Goal: Information Seeking & Learning: Learn about a topic

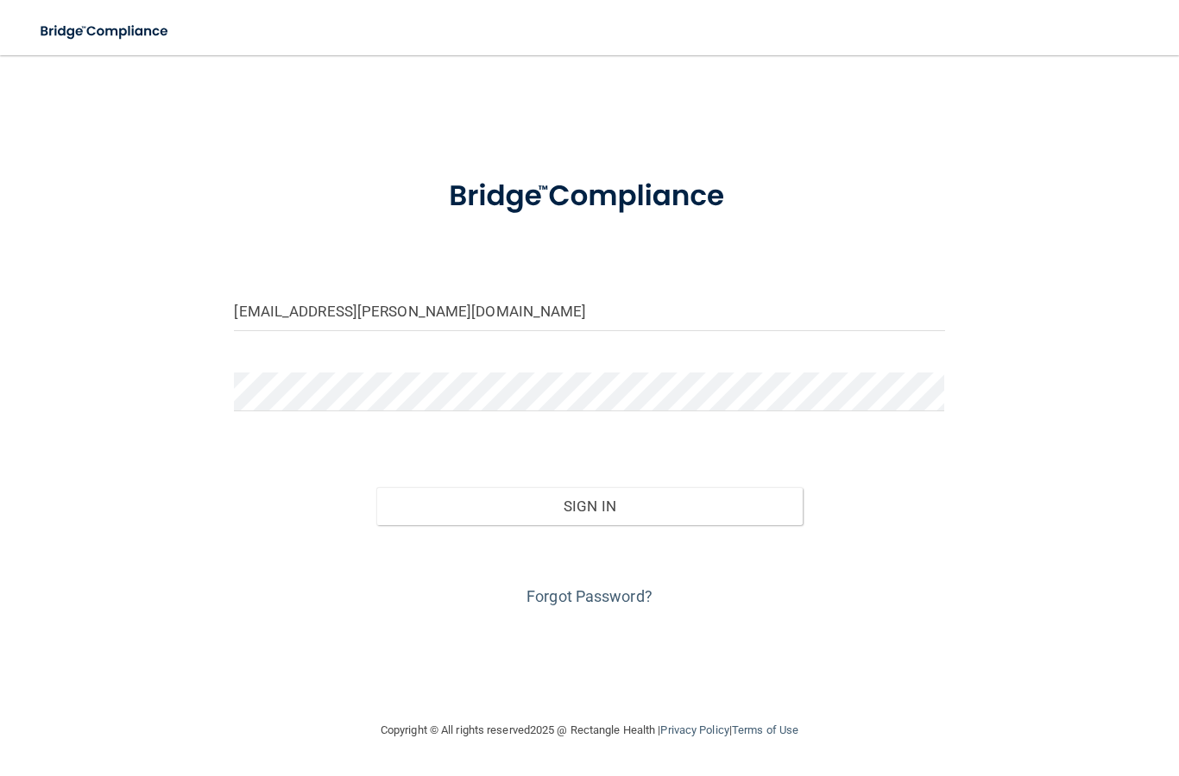
type input "[EMAIL_ADDRESS][PERSON_NAME][DOMAIN_NAME]"
click at [358, 366] on form "[EMAIL_ADDRESS][PERSON_NAME][DOMAIN_NAME] Invalid email/password. You don't hav…" at bounding box center [589, 385] width 710 height 453
click at [631, 509] on button "Sign In" at bounding box center [589, 506] width 426 height 38
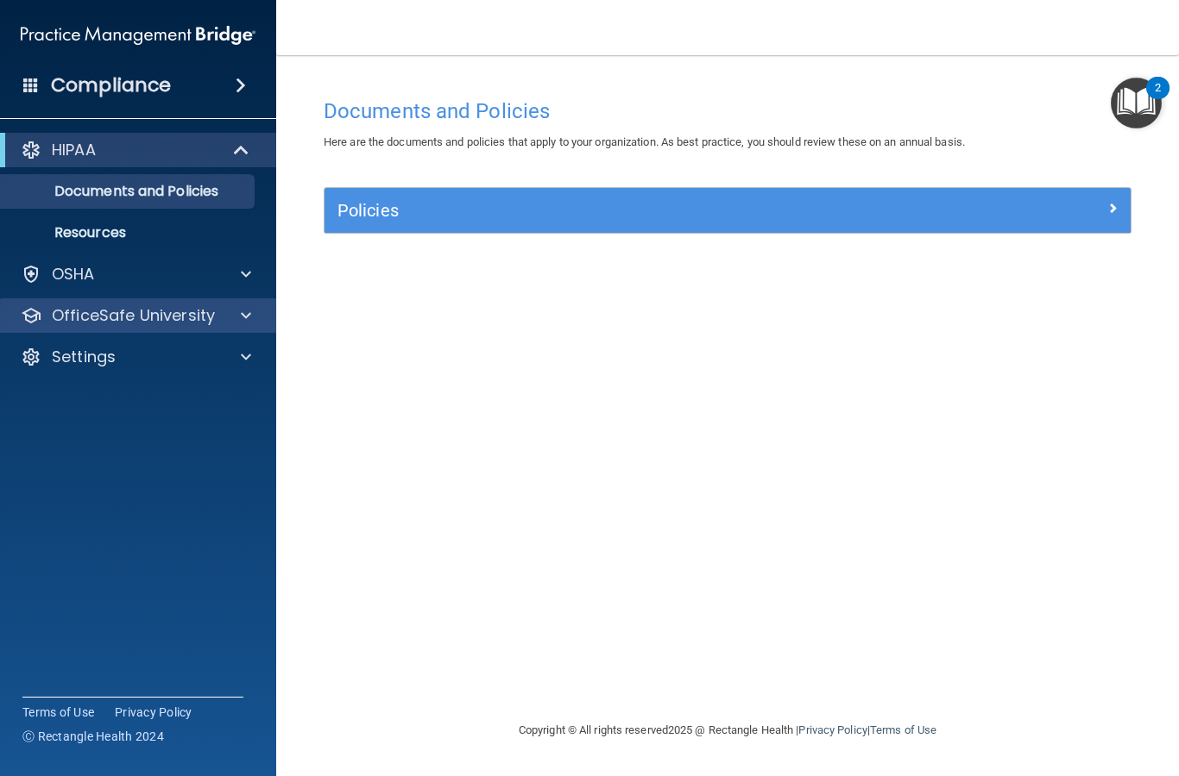
click at [154, 320] on p "OfficeSafe University" at bounding box center [133, 315] width 163 height 21
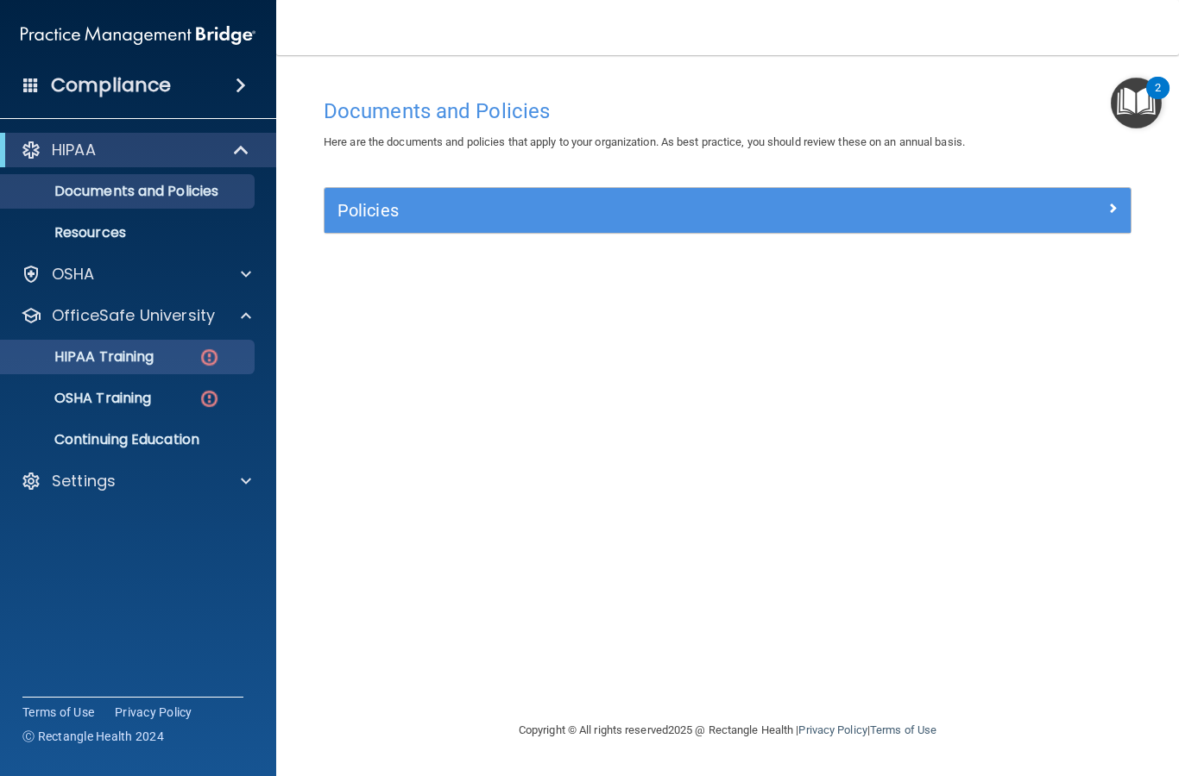
click at [141, 355] on p "HIPAA Training" at bounding box center [82, 357] width 142 height 17
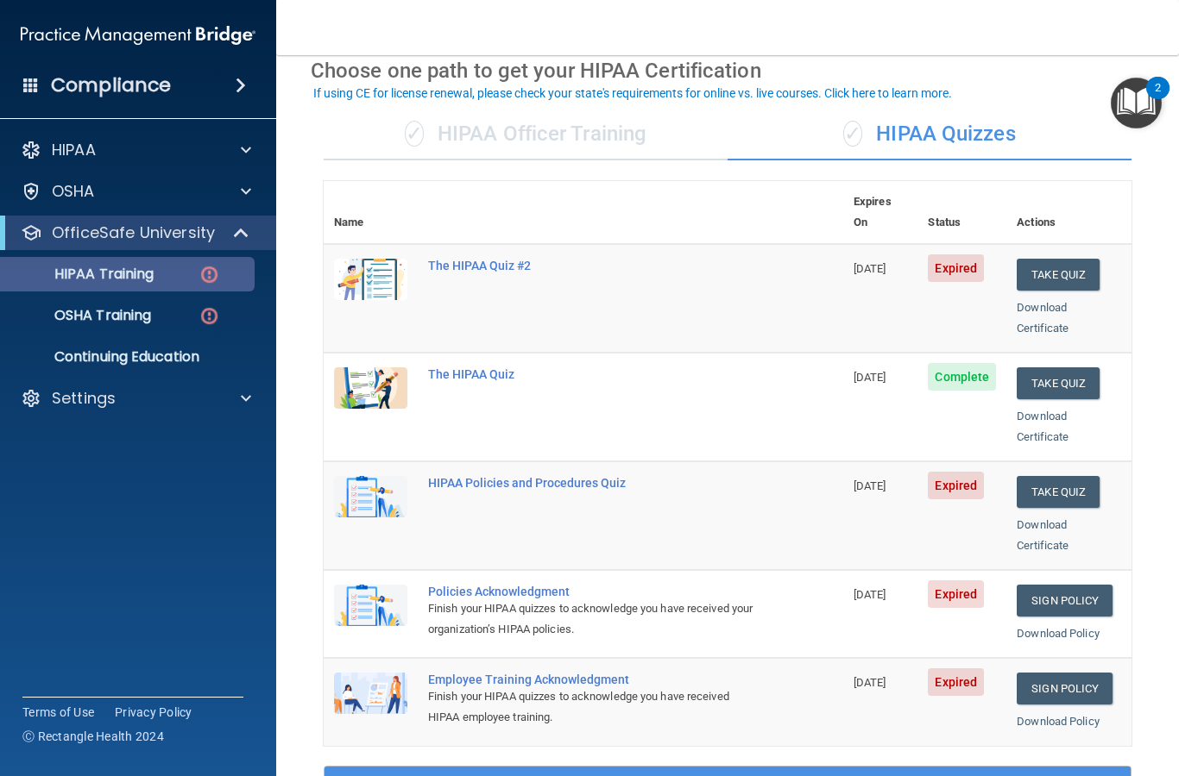
scroll to position [79, 0]
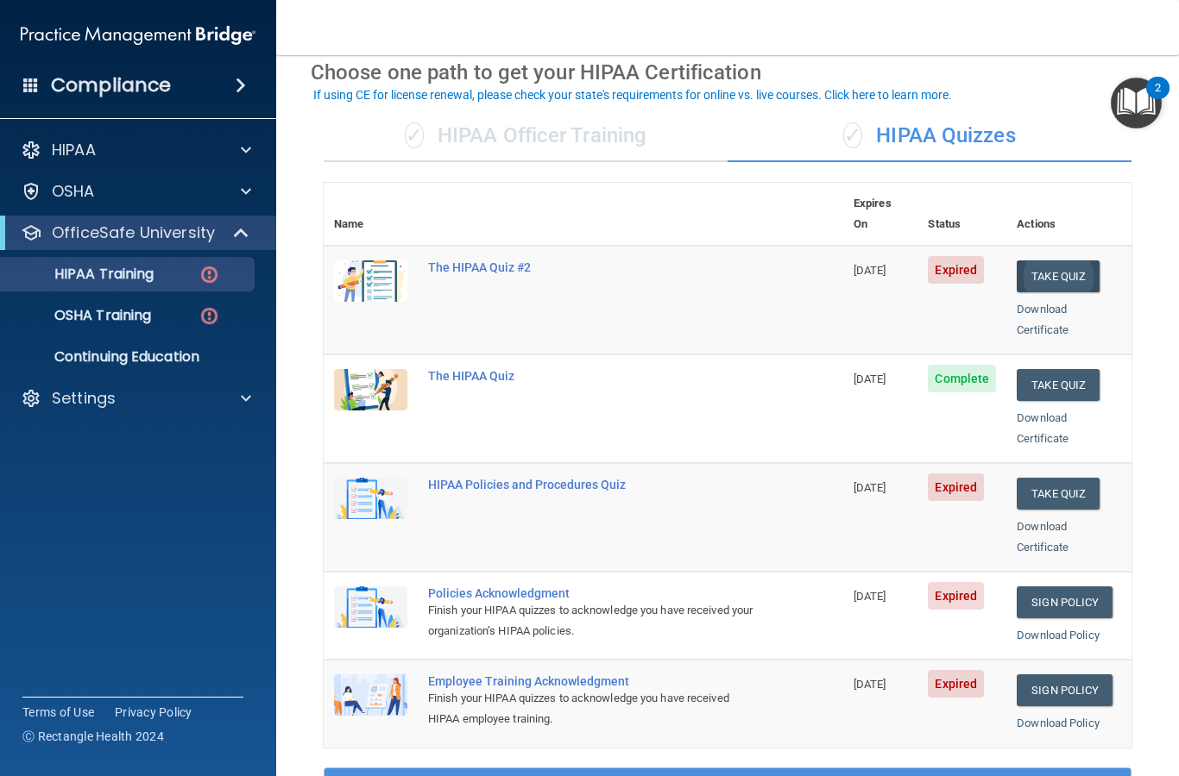
click at [1076, 261] on button "Take Quiz" at bounding box center [1057, 277] width 83 height 32
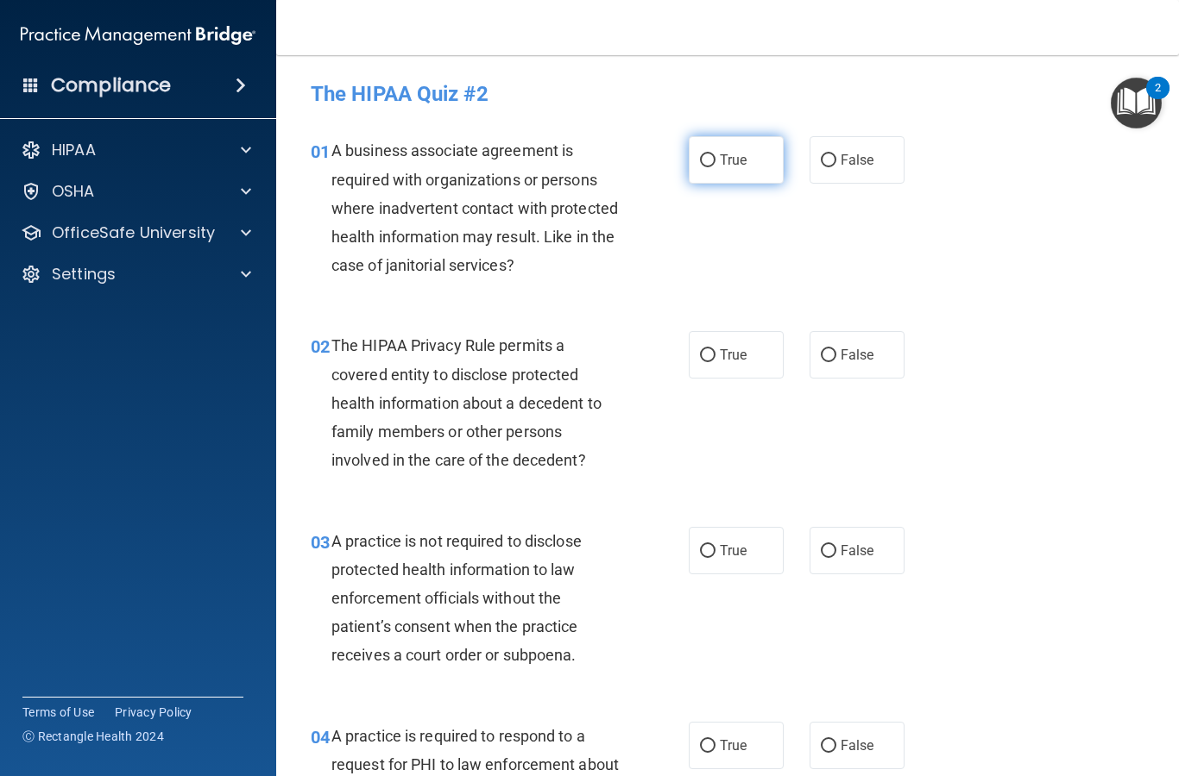
click at [713, 154] on input "True" at bounding box center [708, 160] width 16 height 13
radio input "true"
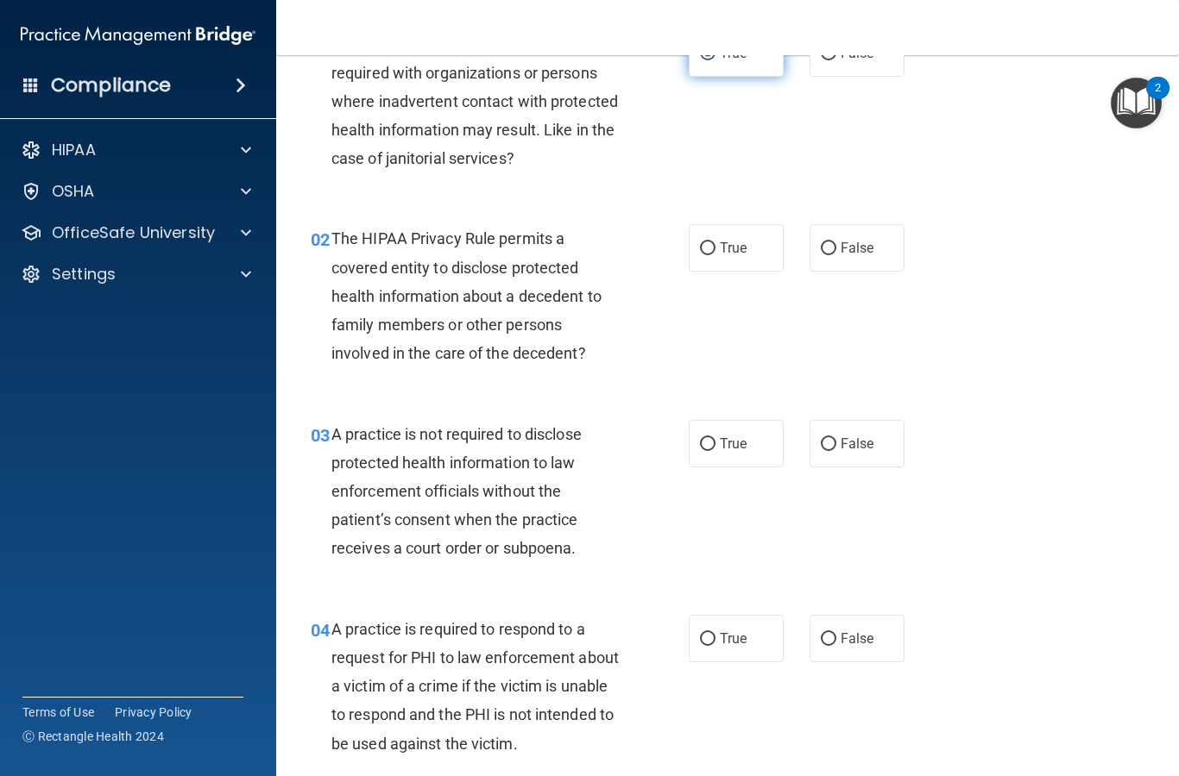
scroll to position [113, 0]
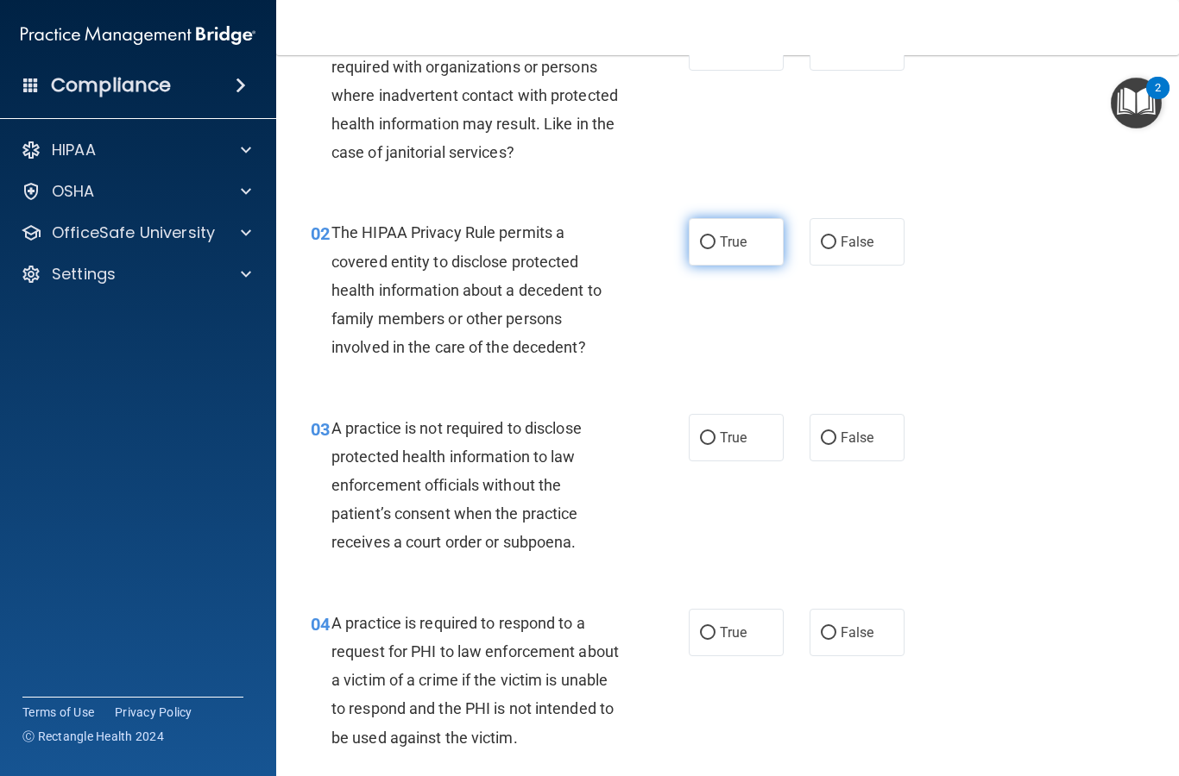
click at [716, 236] on label "True" at bounding box center [735, 241] width 95 height 47
click at [715, 236] on input "True" at bounding box center [708, 242] width 16 height 13
radio input "true"
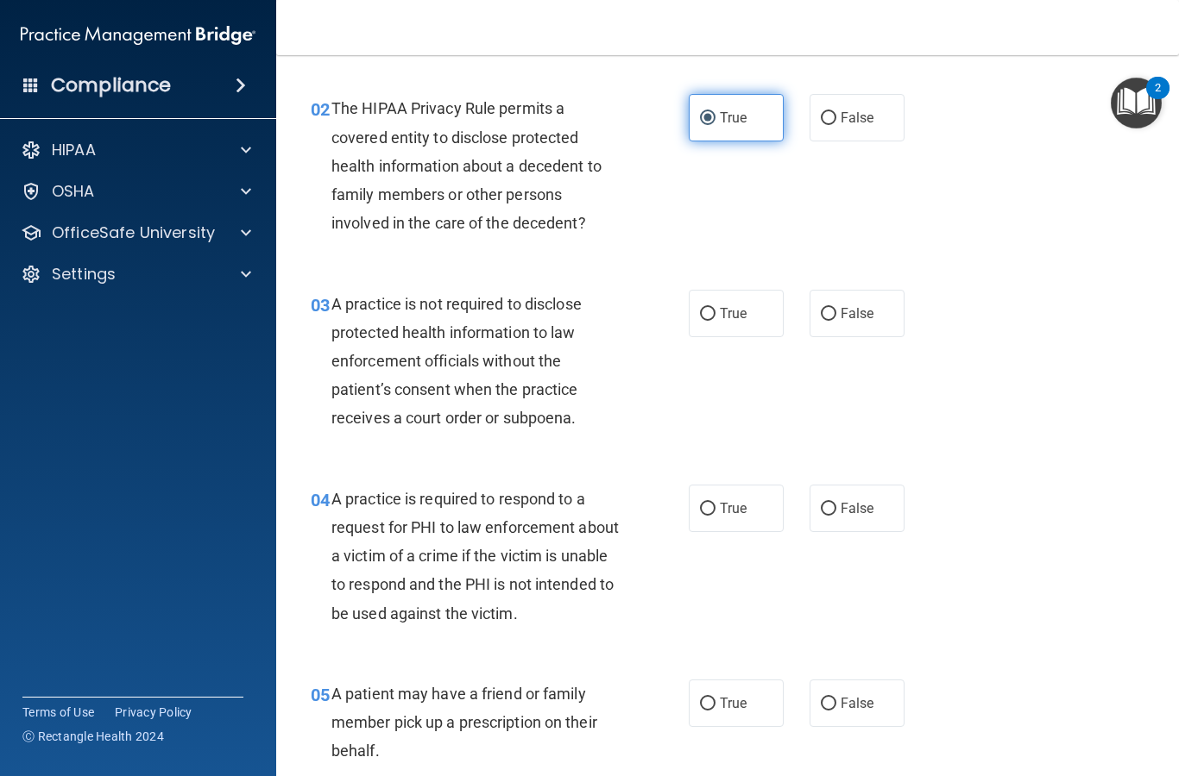
scroll to position [239, 0]
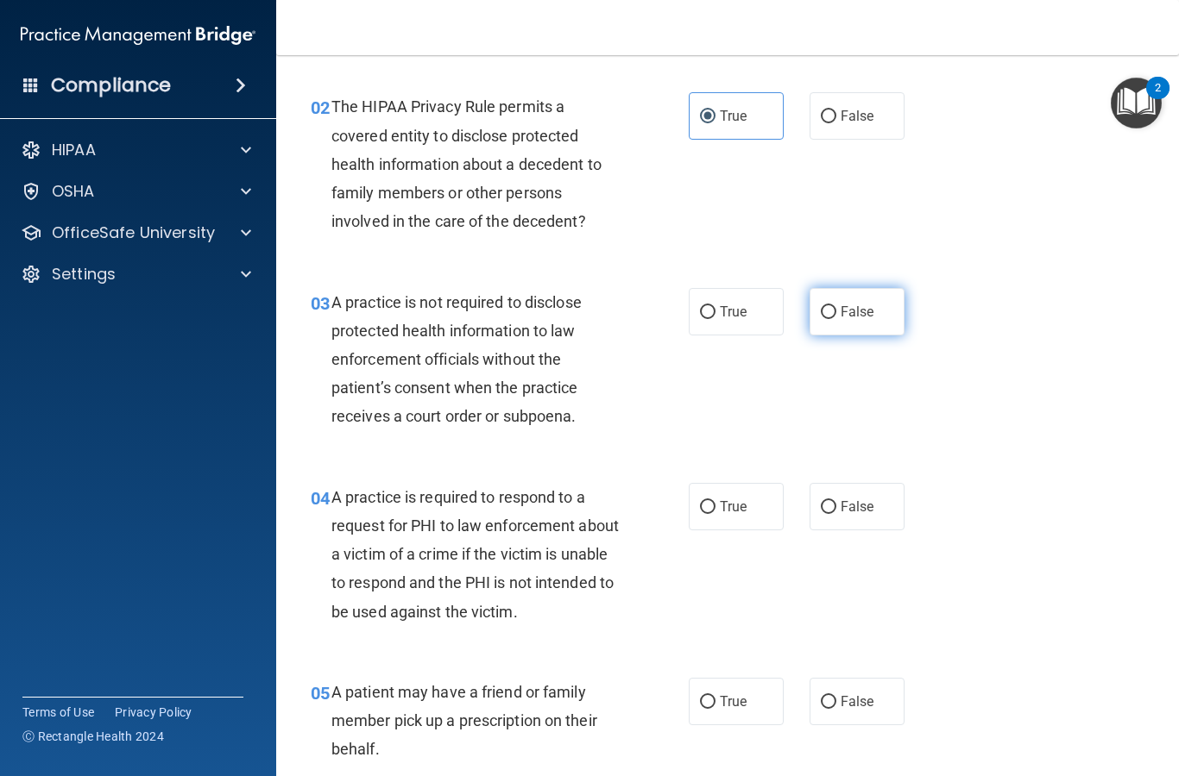
click at [825, 313] on input "False" at bounding box center [828, 312] width 16 height 13
radio input "true"
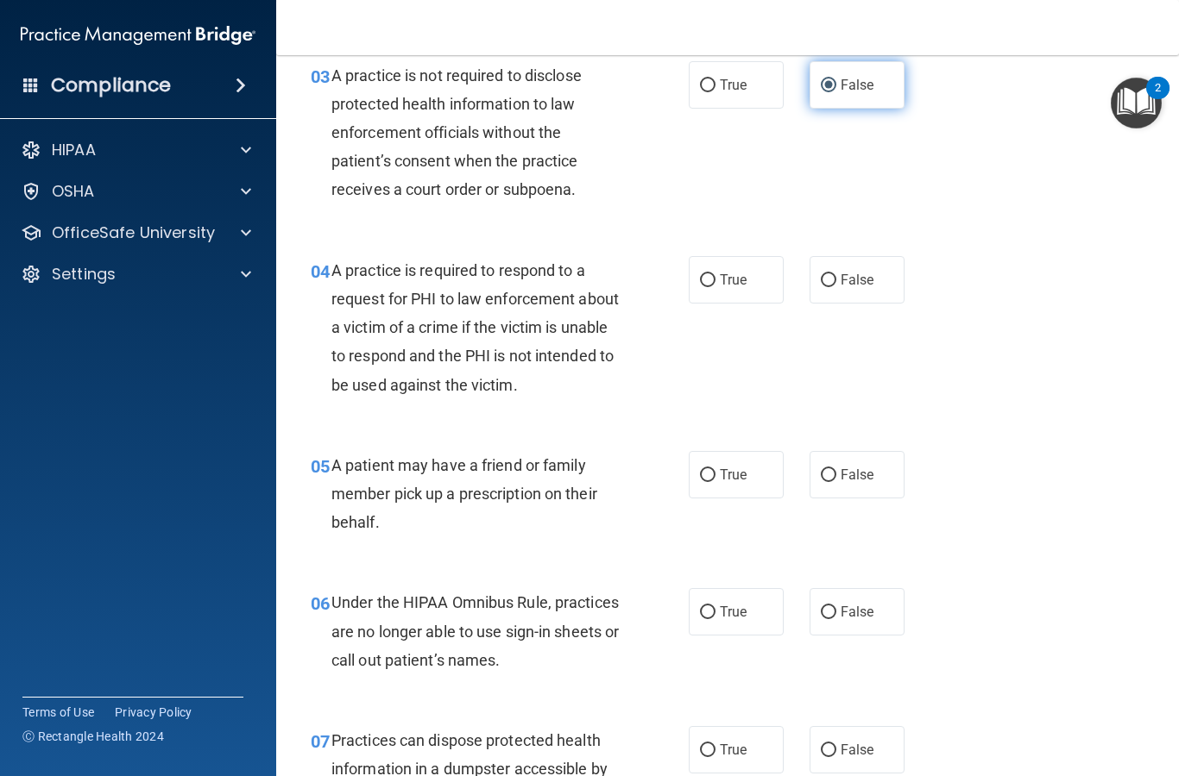
scroll to position [473, 0]
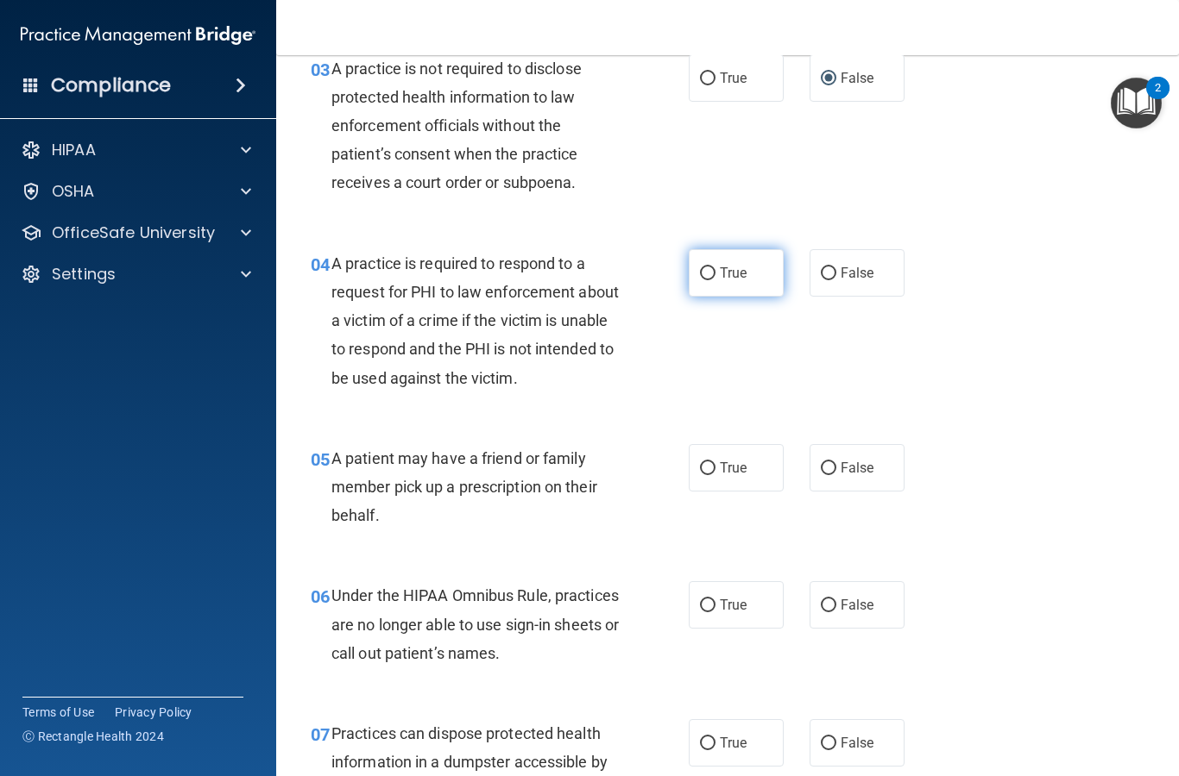
click at [714, 260] on label "True" at bounding box center [735, 272] width 95 height 47
click at [714, 267] on input "True" at bounding box center [708, 273] width 16 height 13
radio input "true"
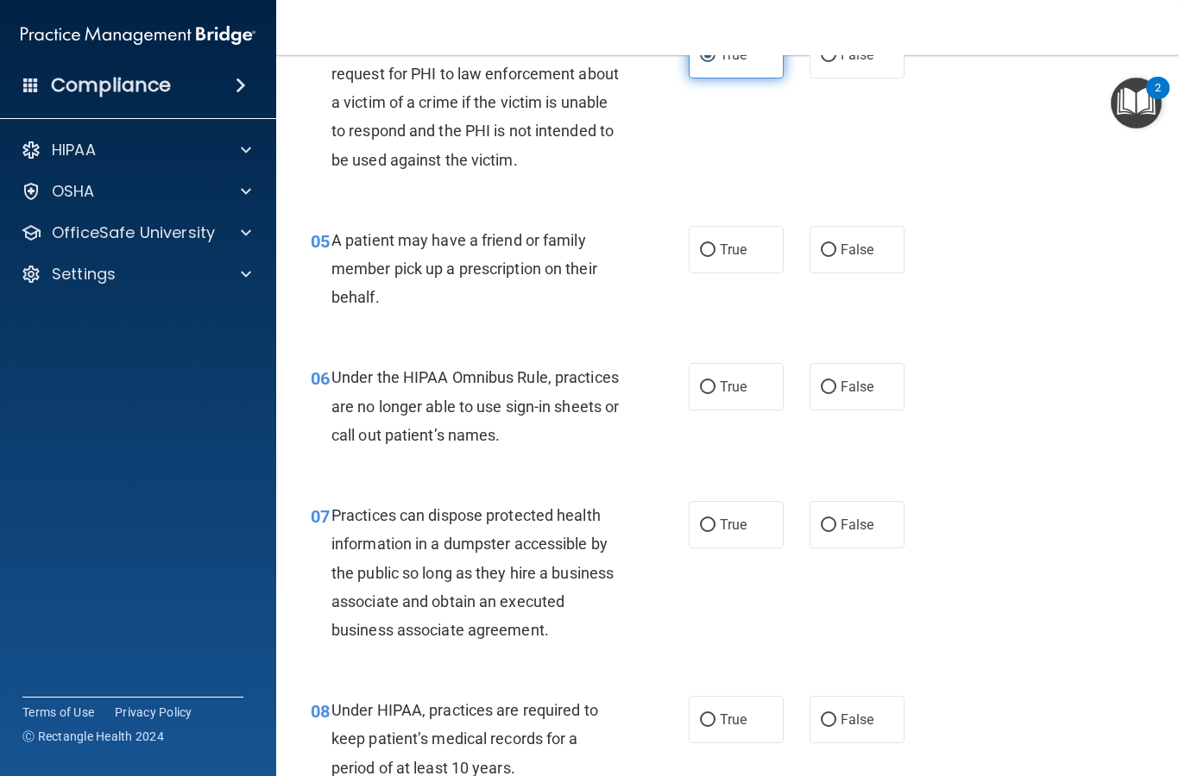
scroll to position [692, 0]
click at [712, 247] on input "True" at bounding box center [708, 249] width 16 height 13
radio input "true"
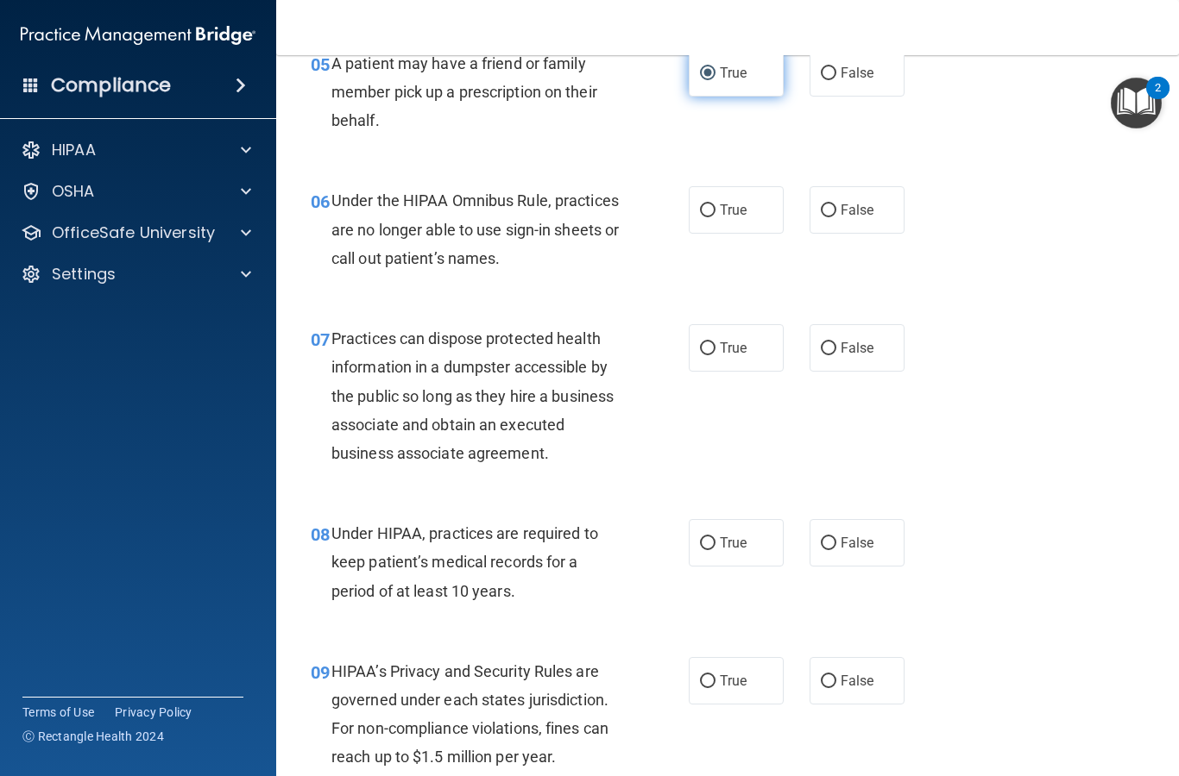
scroll to position [871, 0]
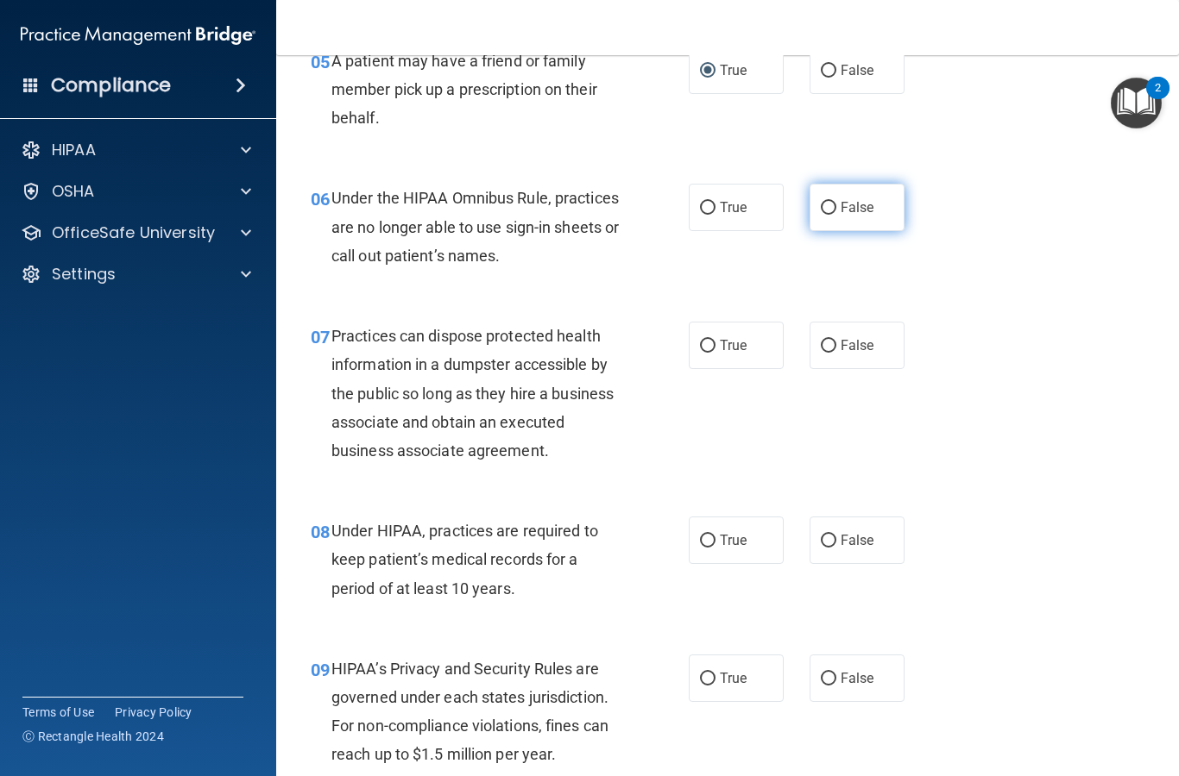
click at [824, 202] on input "False" at bounding box center [828, 208] width 16 height 13
radio input "true"
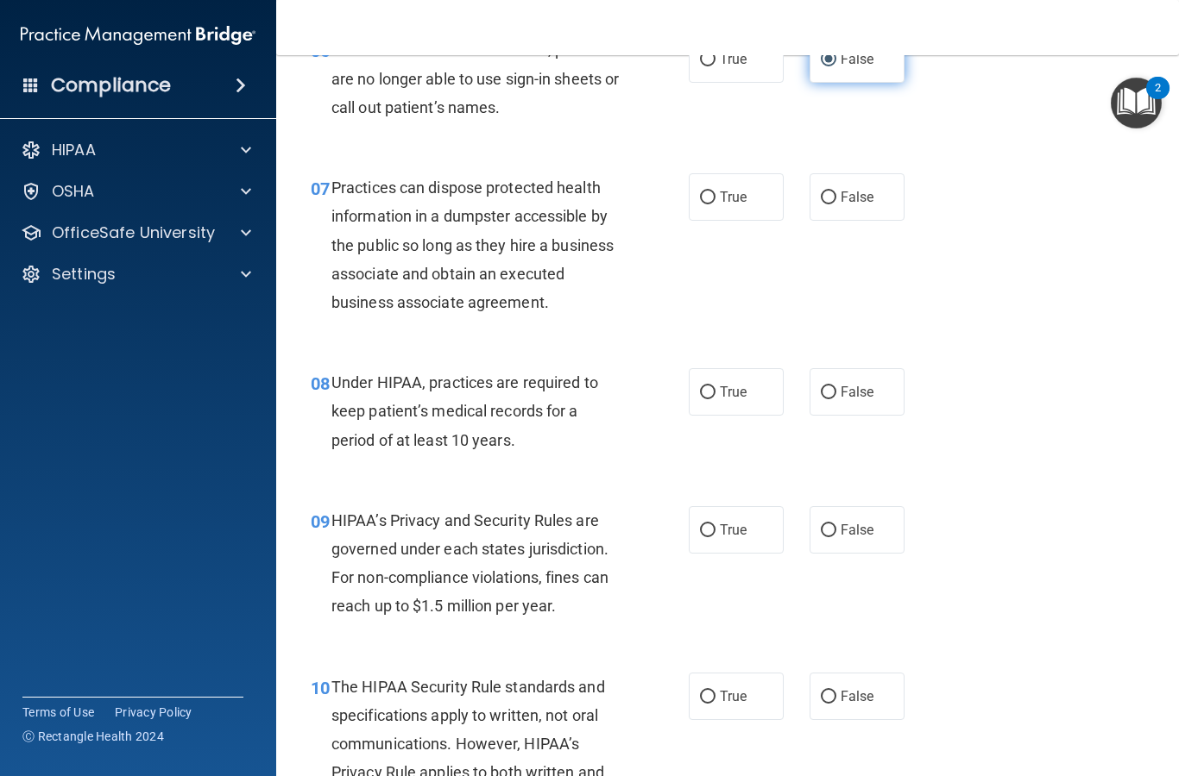
scroll to position [1020, 0]
click at [835, 192] on input "False" at bounding box center [828, 197] width 16 height 13
radio input "true"
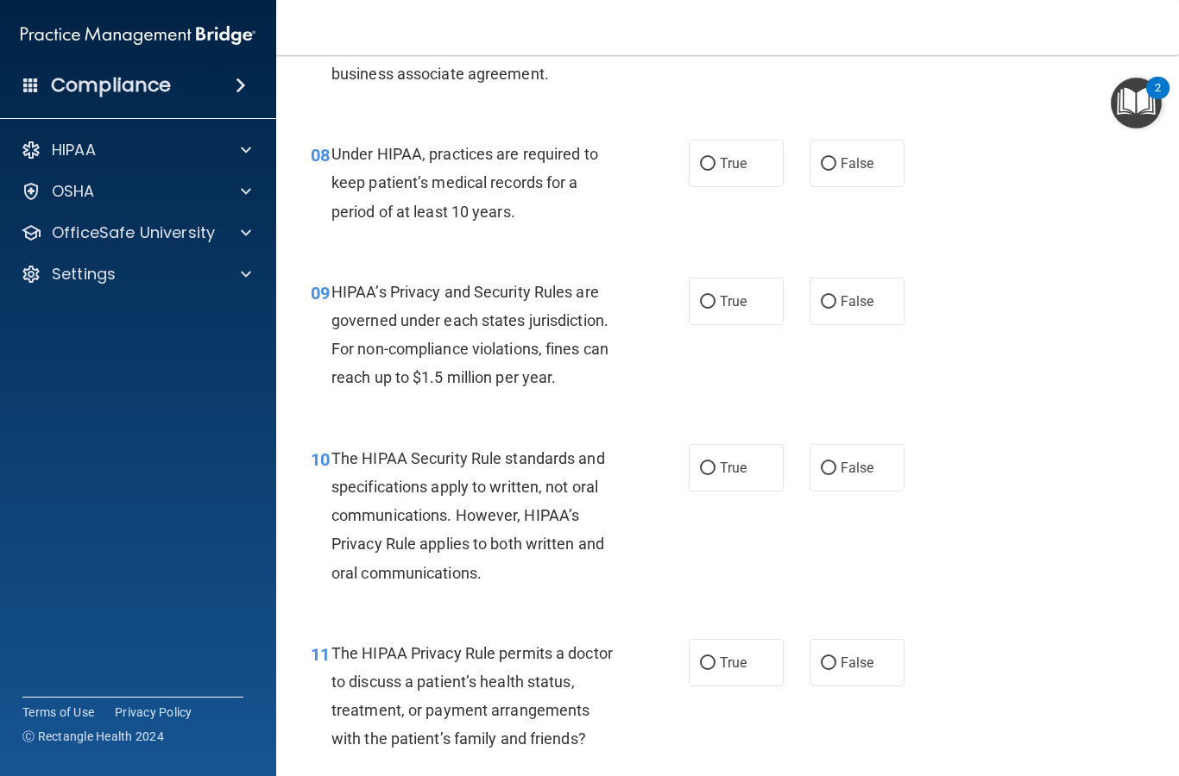
scroll to position [1250, 0]
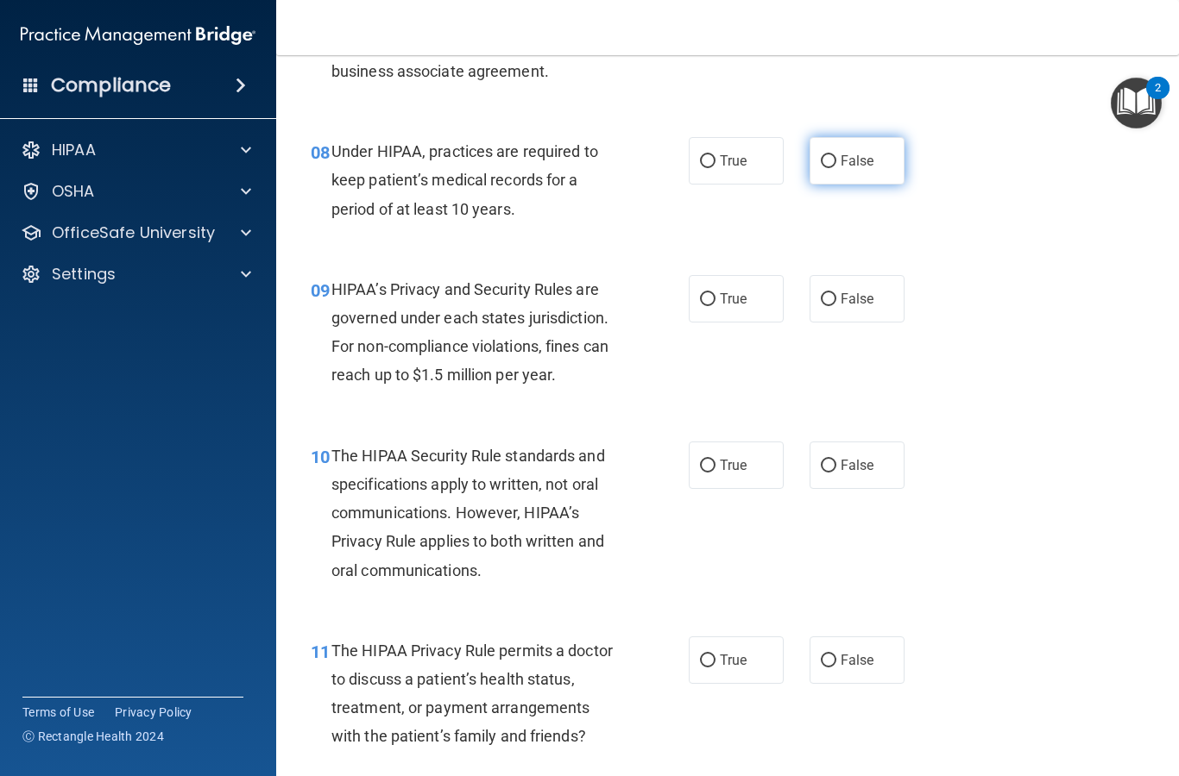
click at [830, 159] on input "False" at bounding box center [828, 161] width 16 height 13
radio input "true"
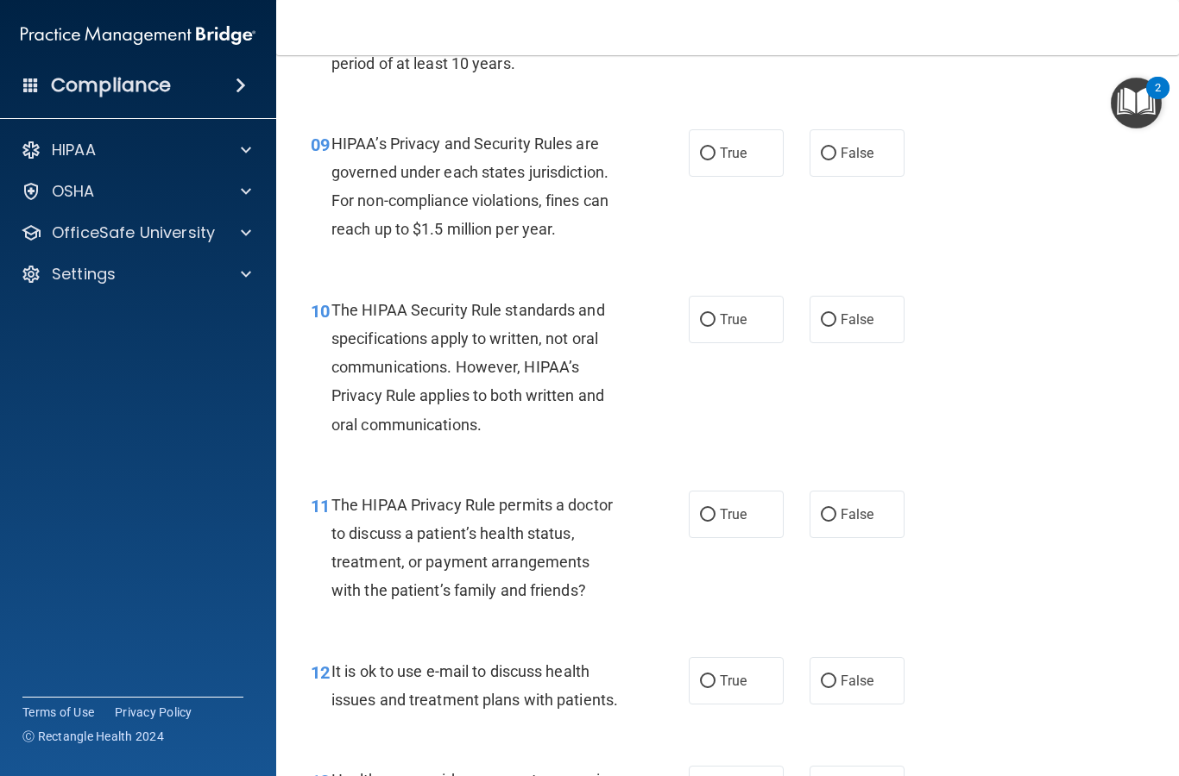
scroll to position [1399, 0]
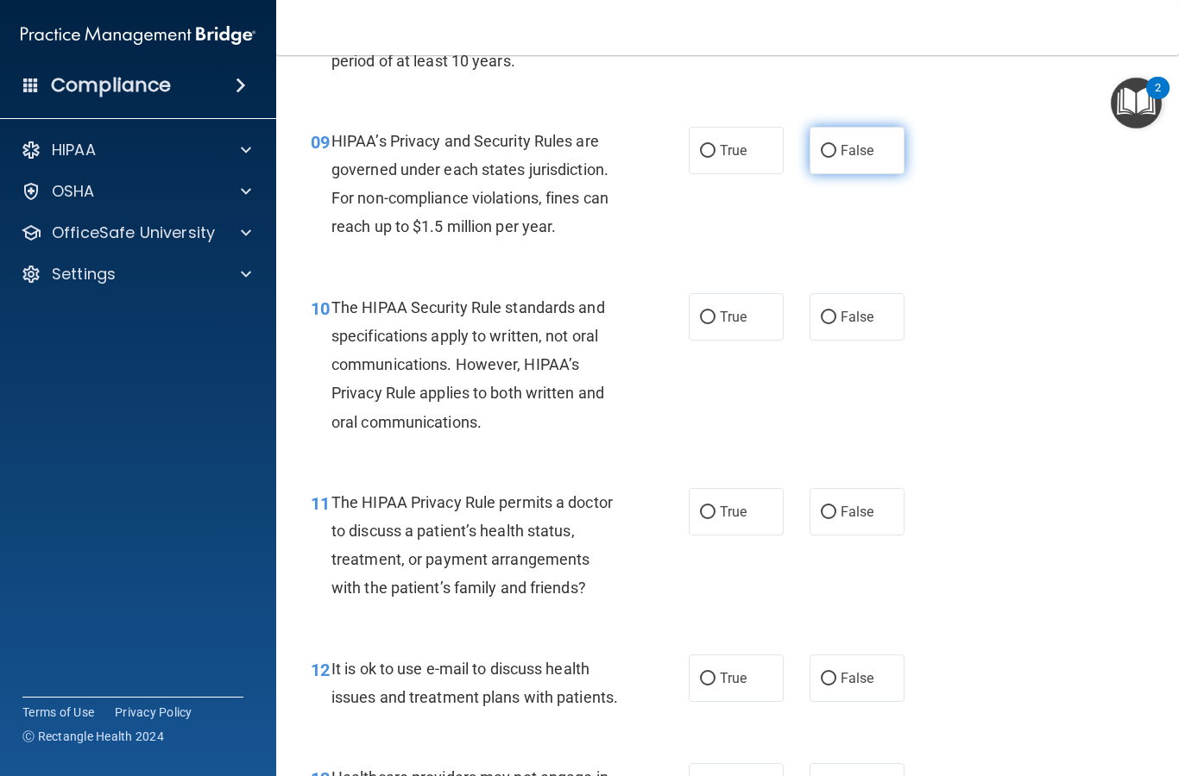
click at [833, 145] on input "False" at bounding box center [828, 151] width 16 height 13
radio input "true"
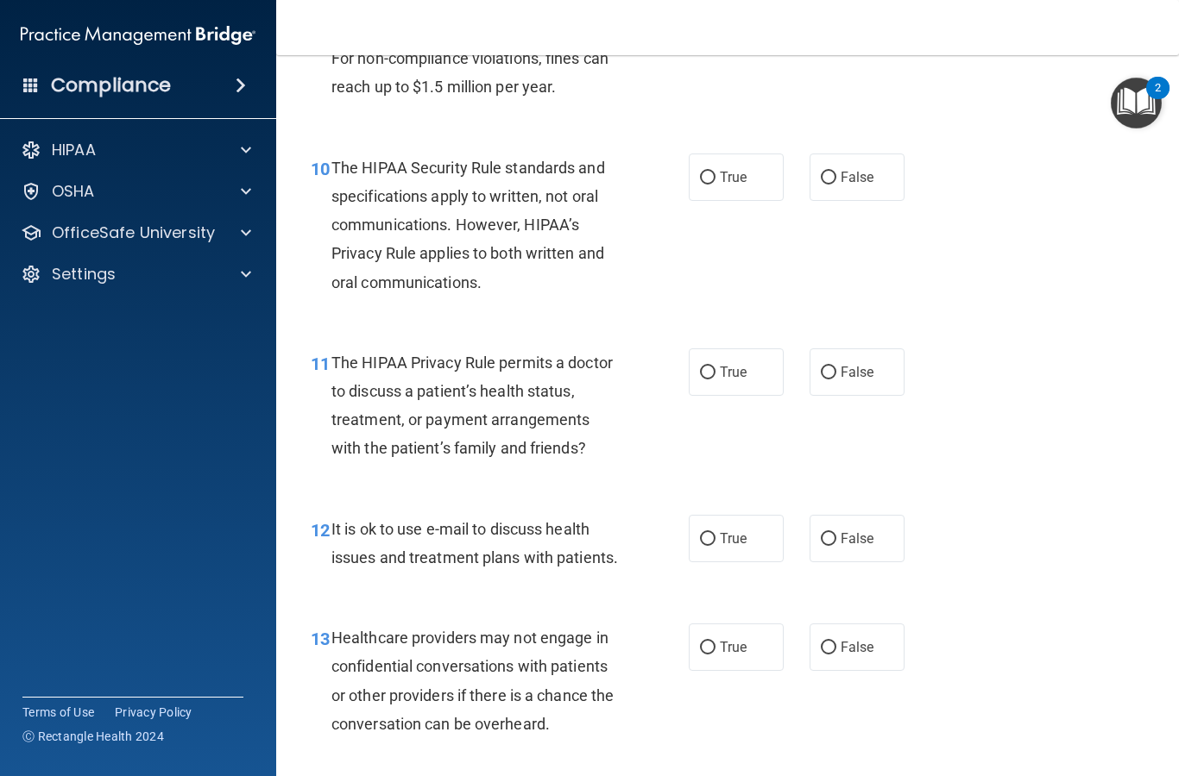
scroll to position [1553, 0]
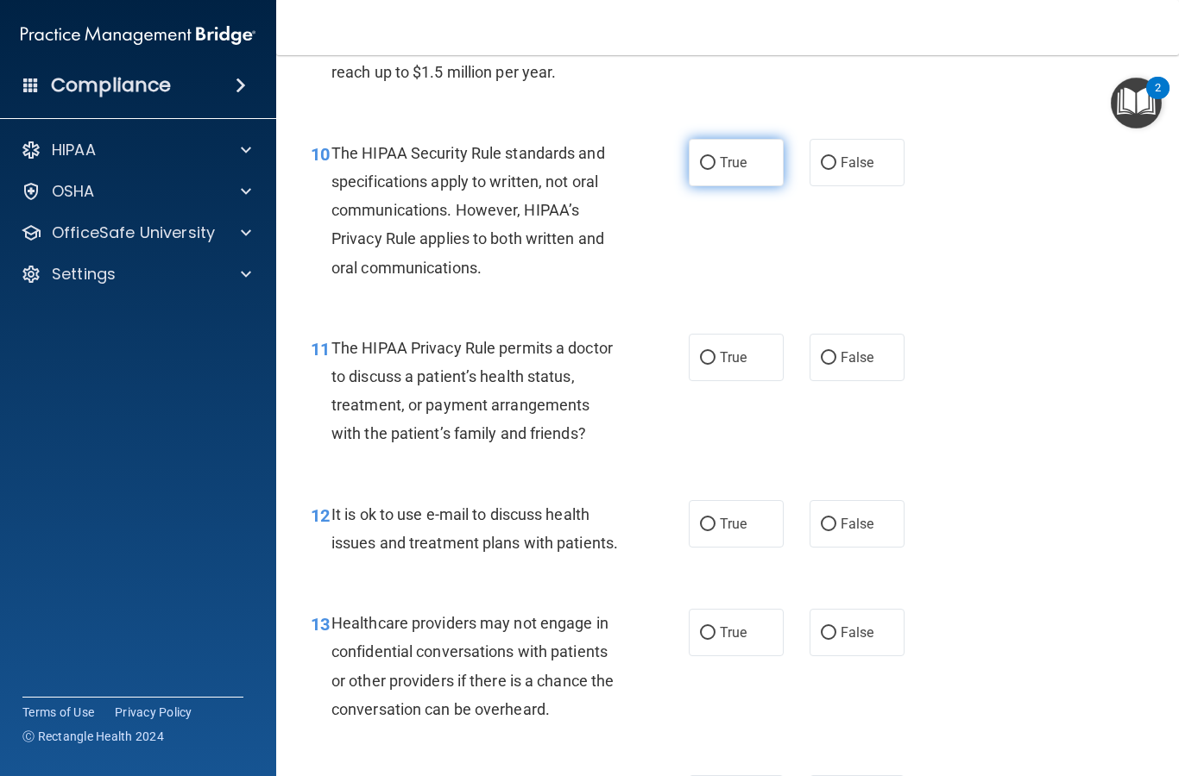
click at [712, 147] on label "True" at bounding box center [735, 162] width 95 height 47
click at [712, 157] on input "True" at bounding box center [708, 163] width 16 height 13
radio input "true"
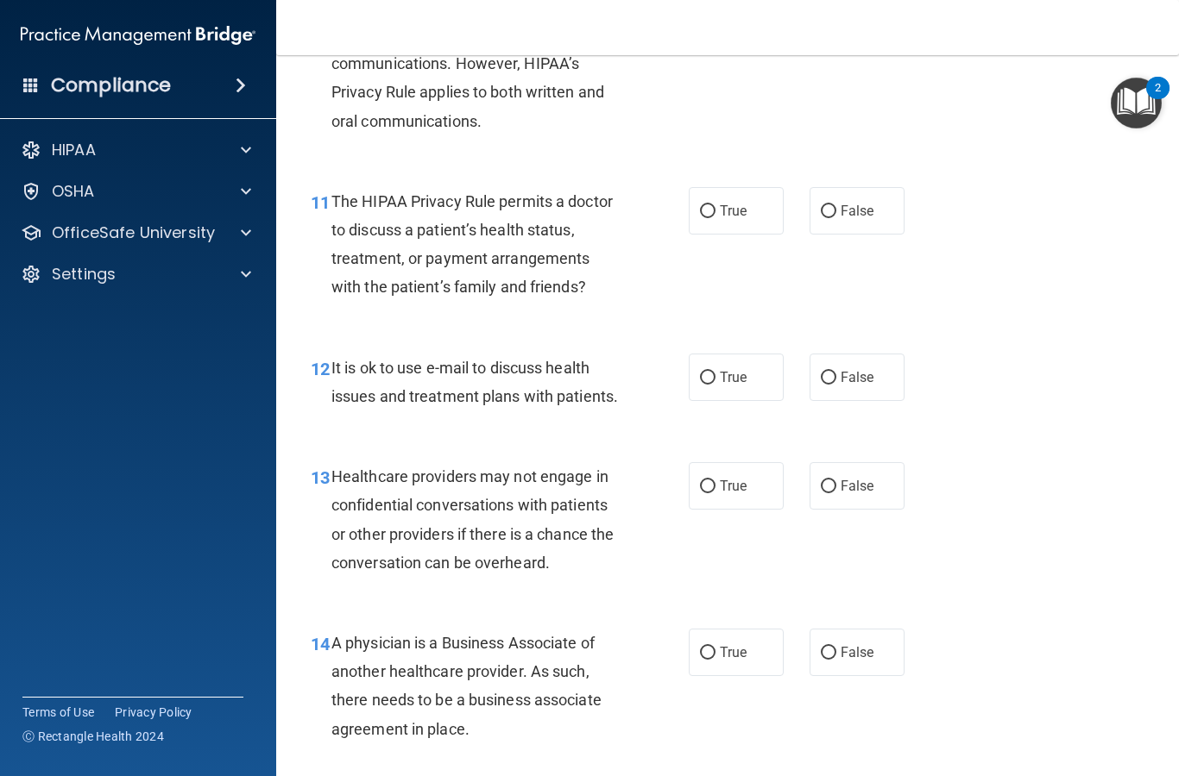
scroll to position [1732, 0]
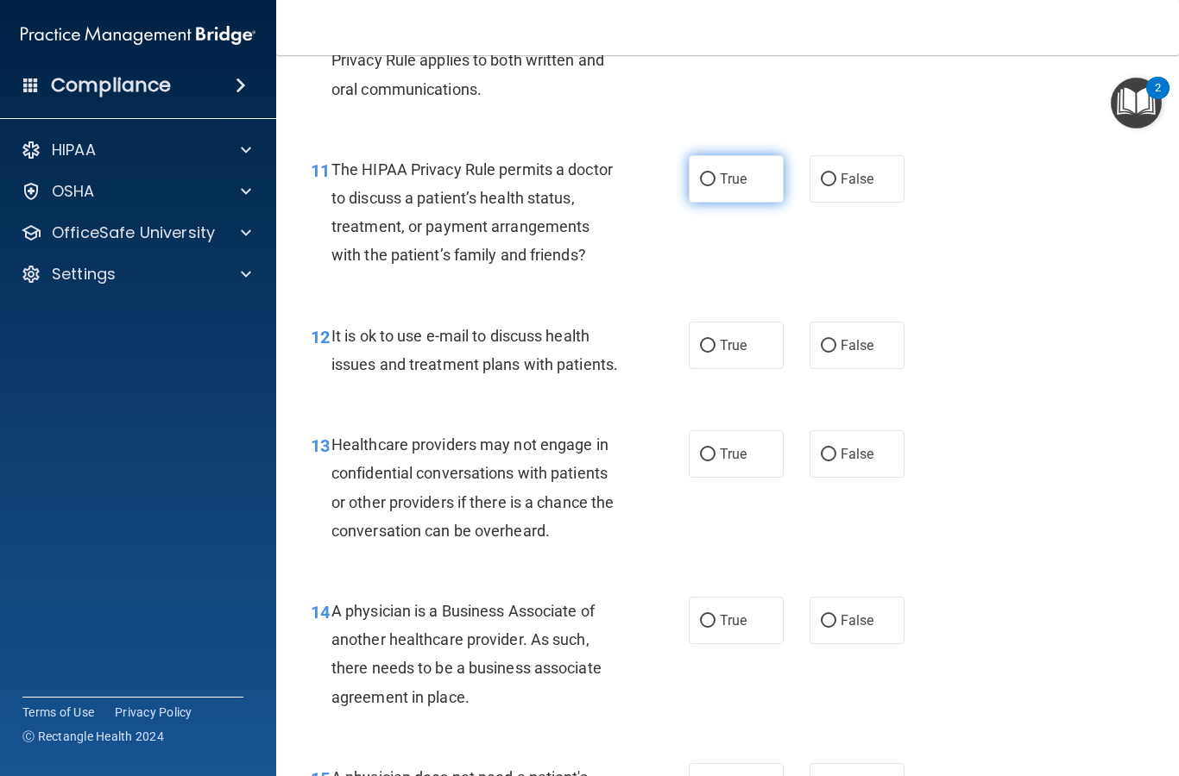
click at [712, 173] on input "True" at bounding box center [708, 179] width 16 height 13
radio input "true"
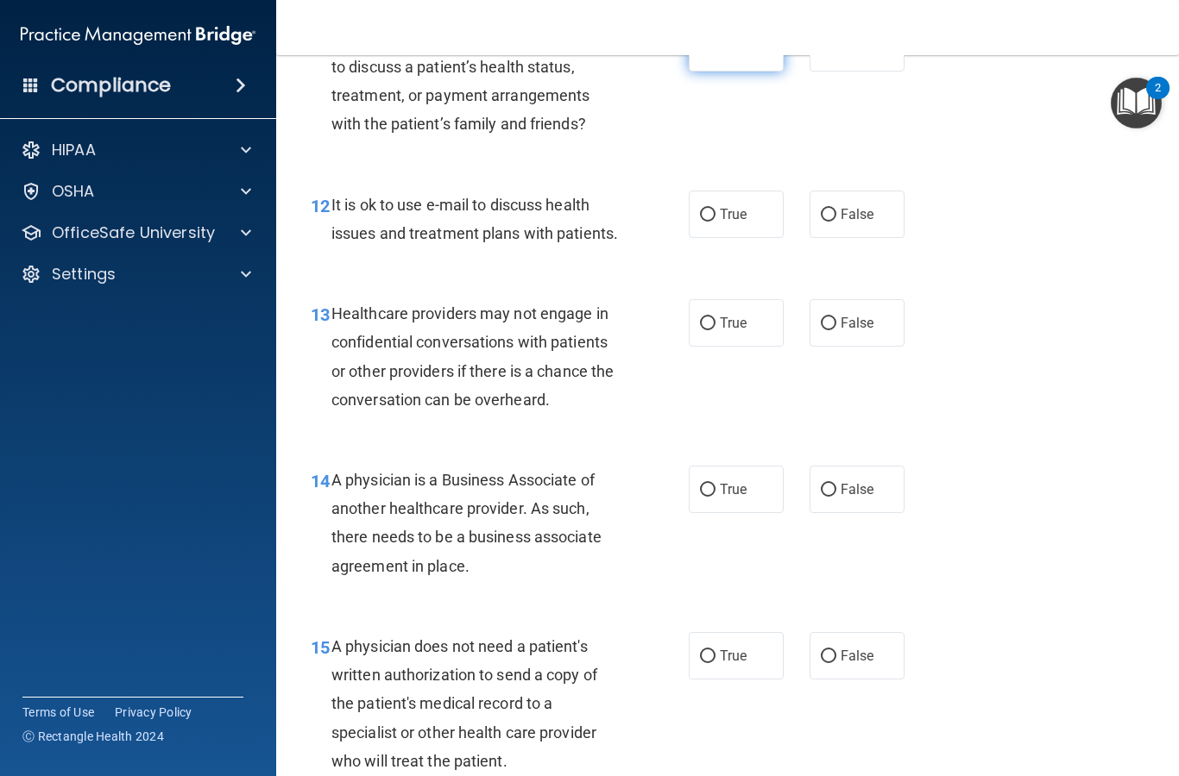
scroll to position [1882, 0]
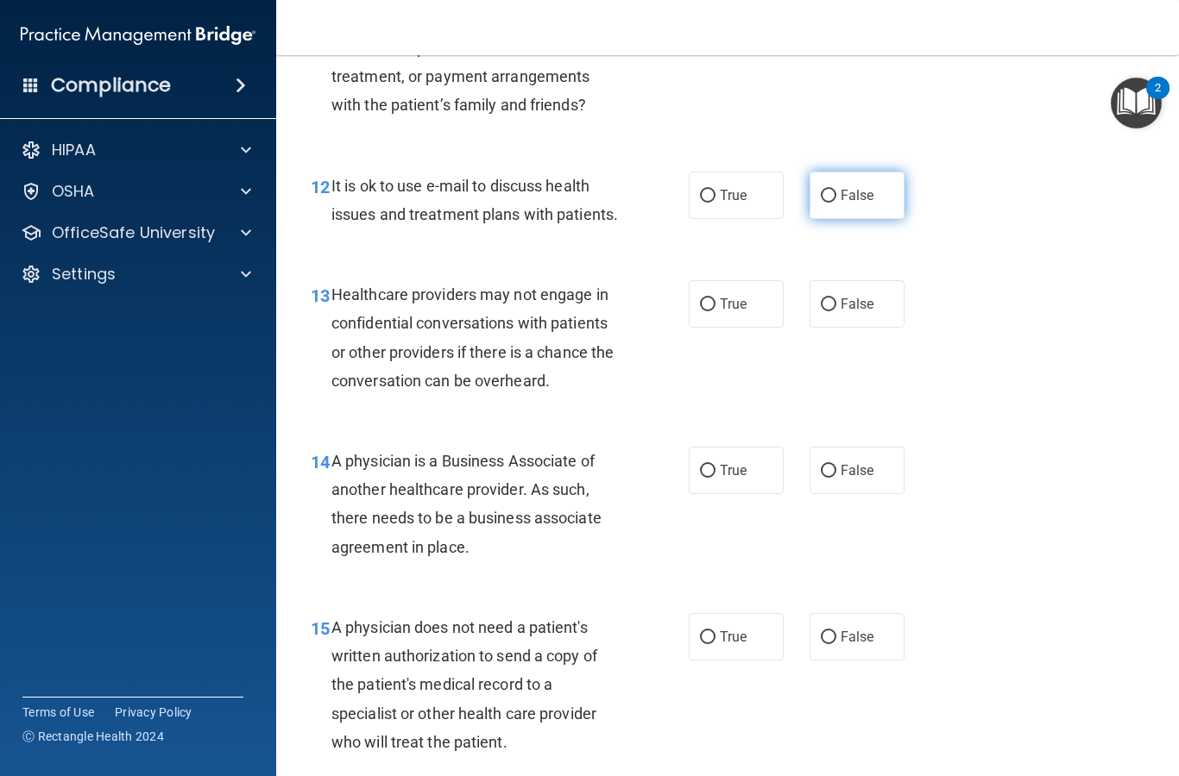
click at [825, 190] on input "False" at bounding box center [828, 196] width 16 height 13
radio input "true"
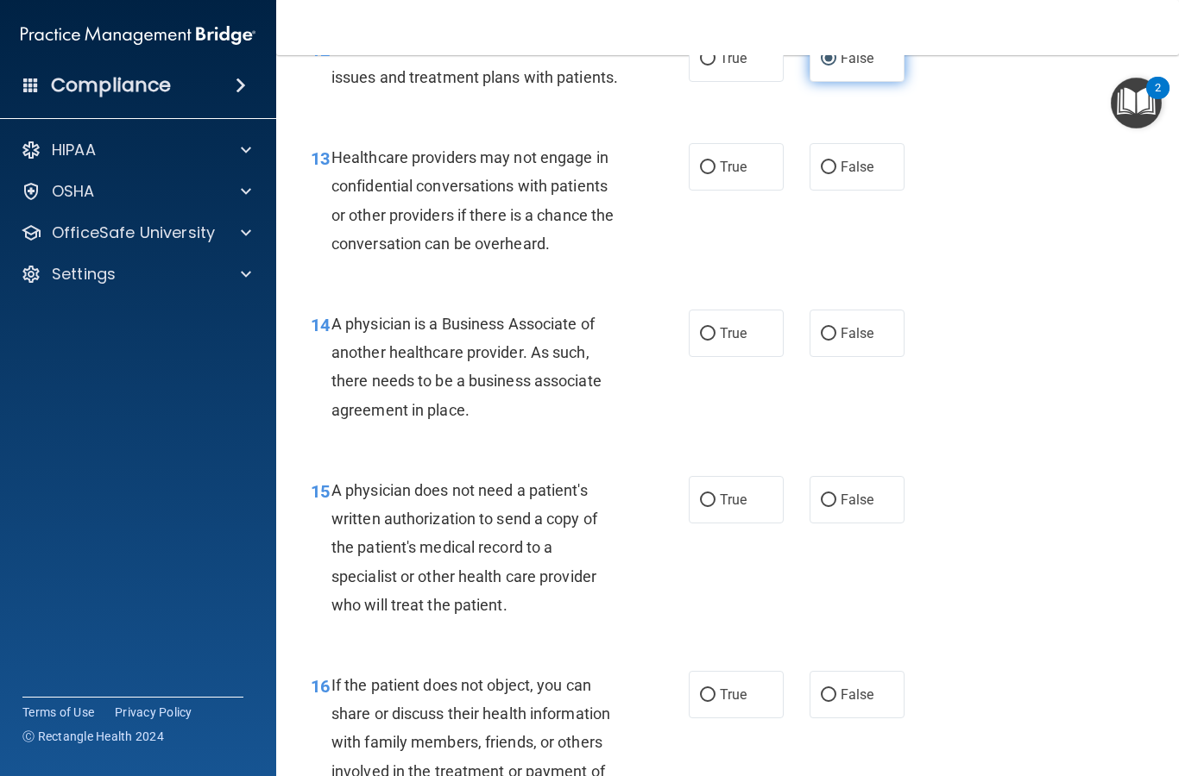
scroll to position [2021, 0]
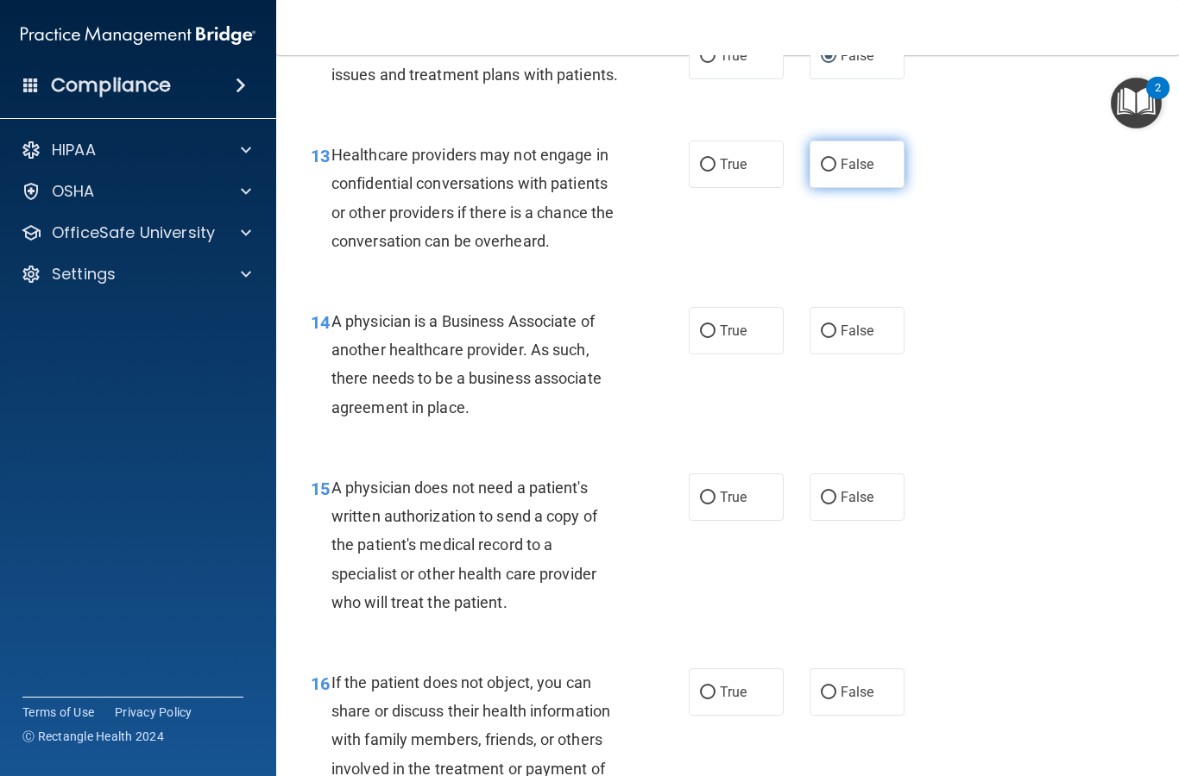
click at [824, 159] on input "False" at bounding box center [828, 165] width 16 height 13
radio input "true"
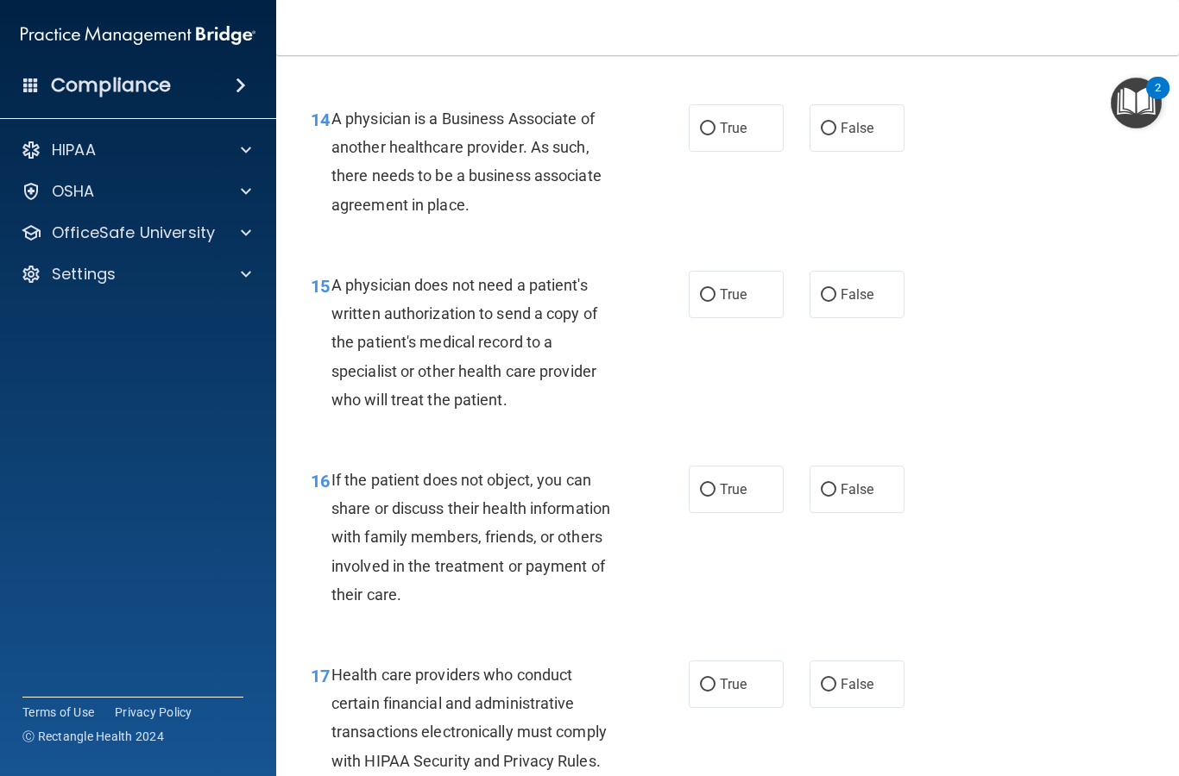
scroll to position [2230, 0]
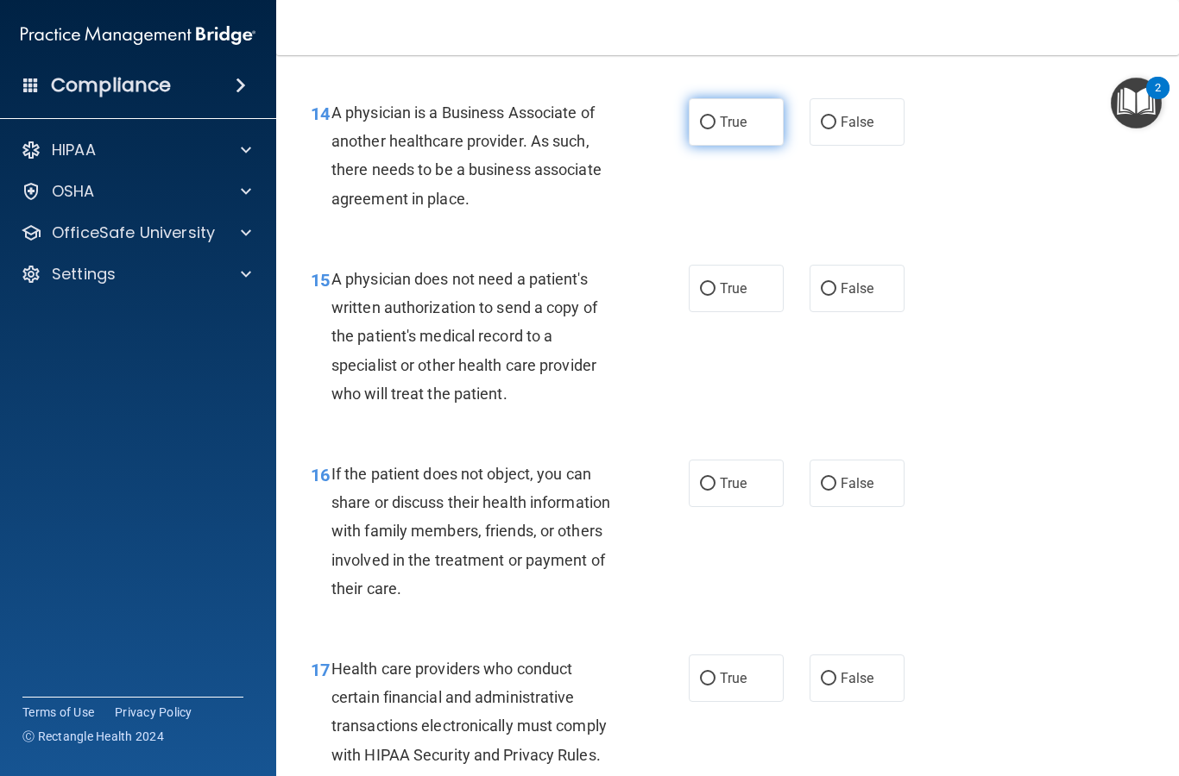
click at [703, 116] on input "True" at bounding box center [708, 122] width 16 height 13
radio input "true"
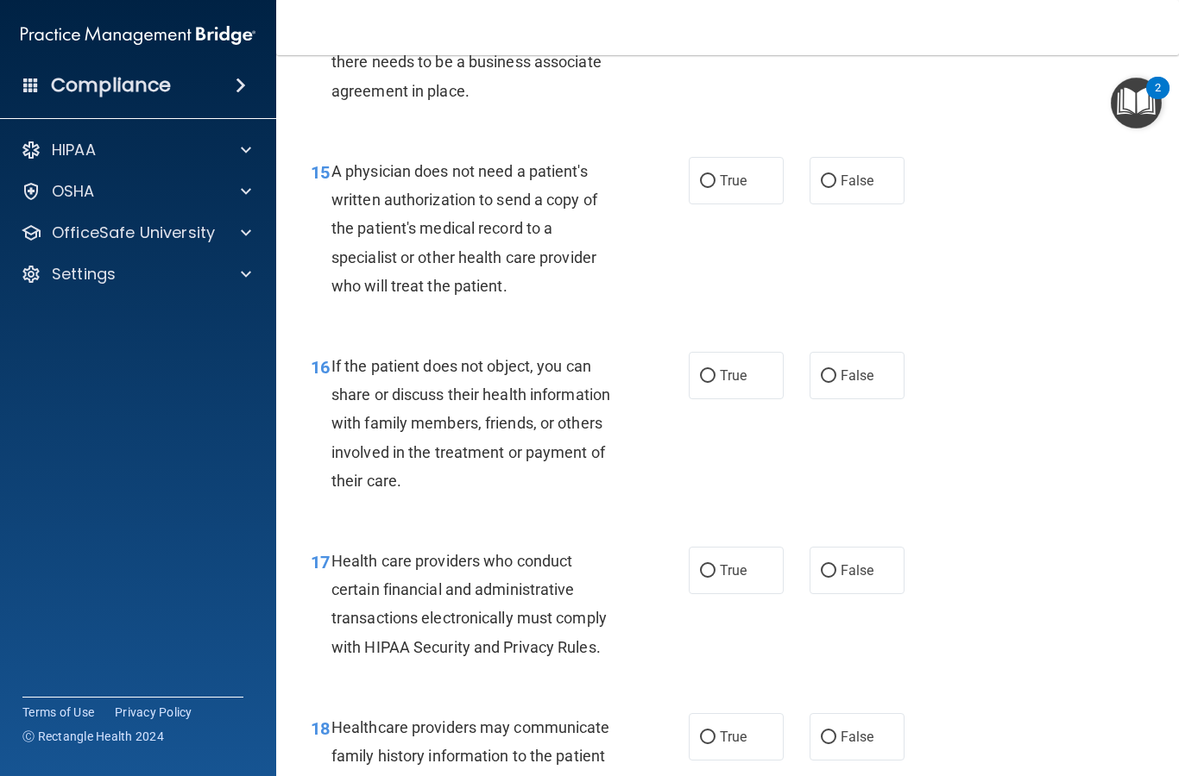
scroll to position [2341, 0]
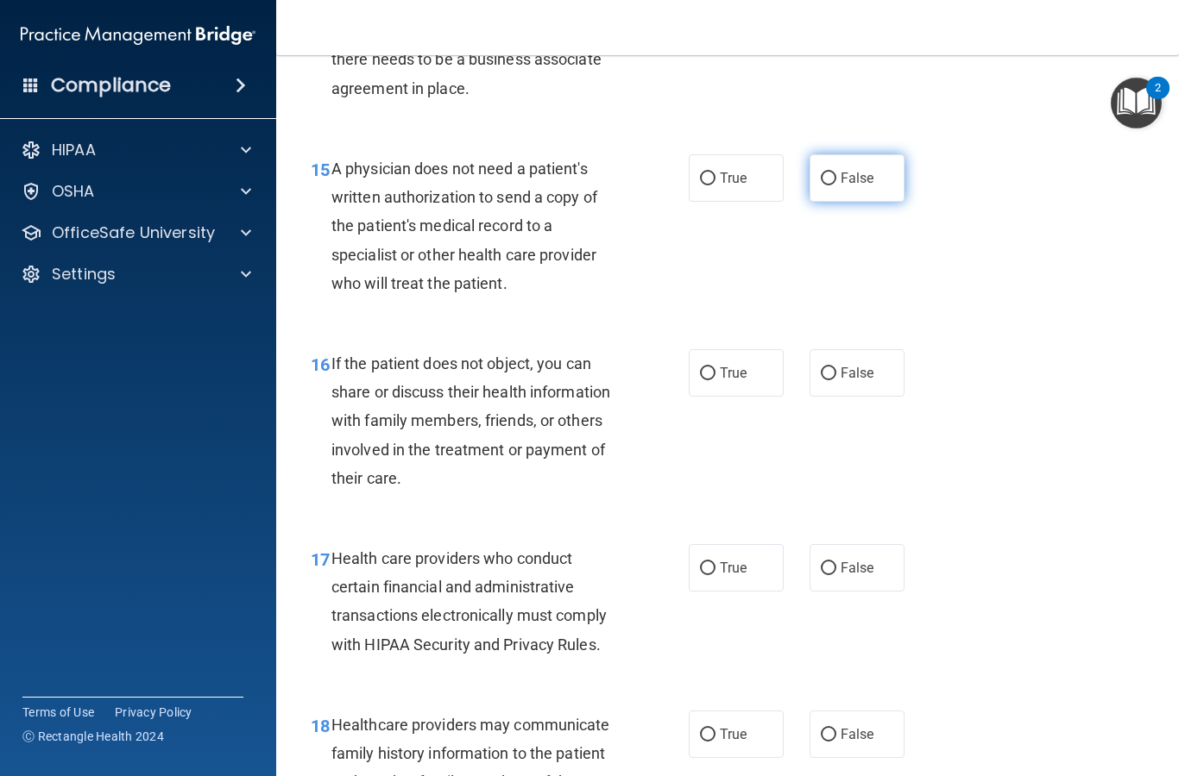
click at [833, 160] on label "False" at bounding box center [856, 177] width 95 height 47
click at [833, 173] on input "False" at bounding box center [828, 179] width 16 height 13
radio input "true"
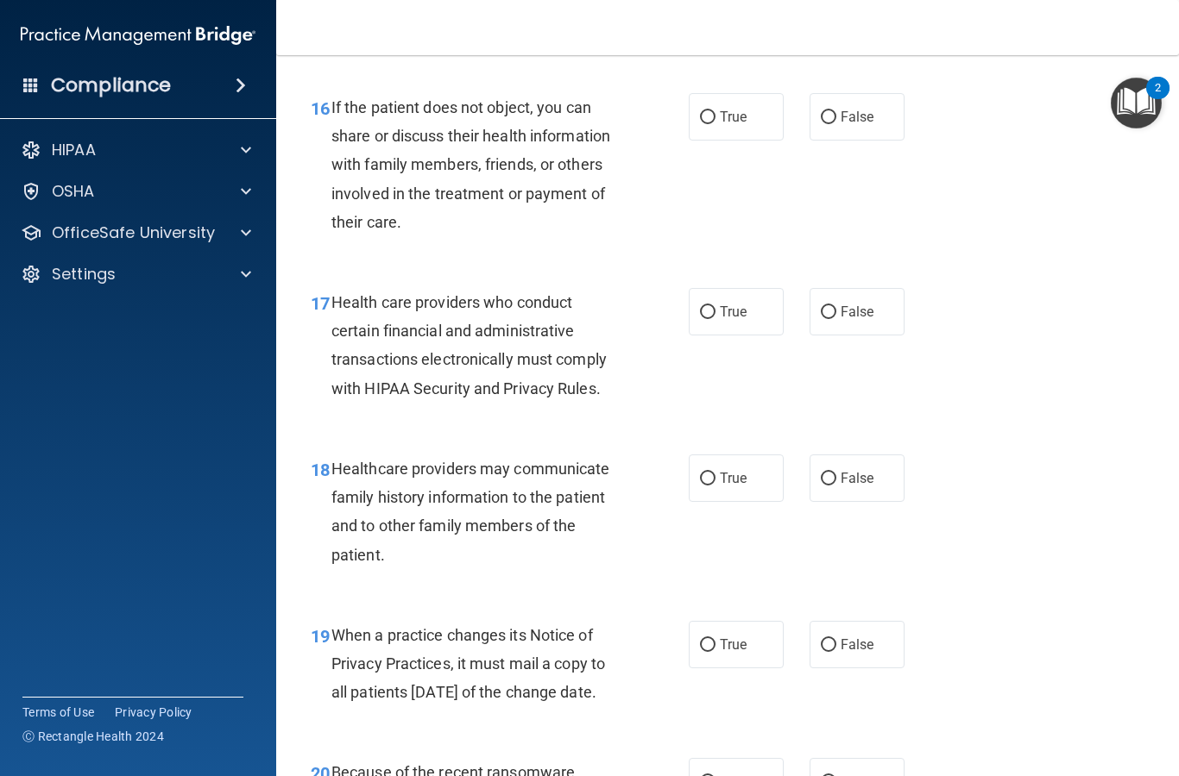
scroll to position [2601, 0]
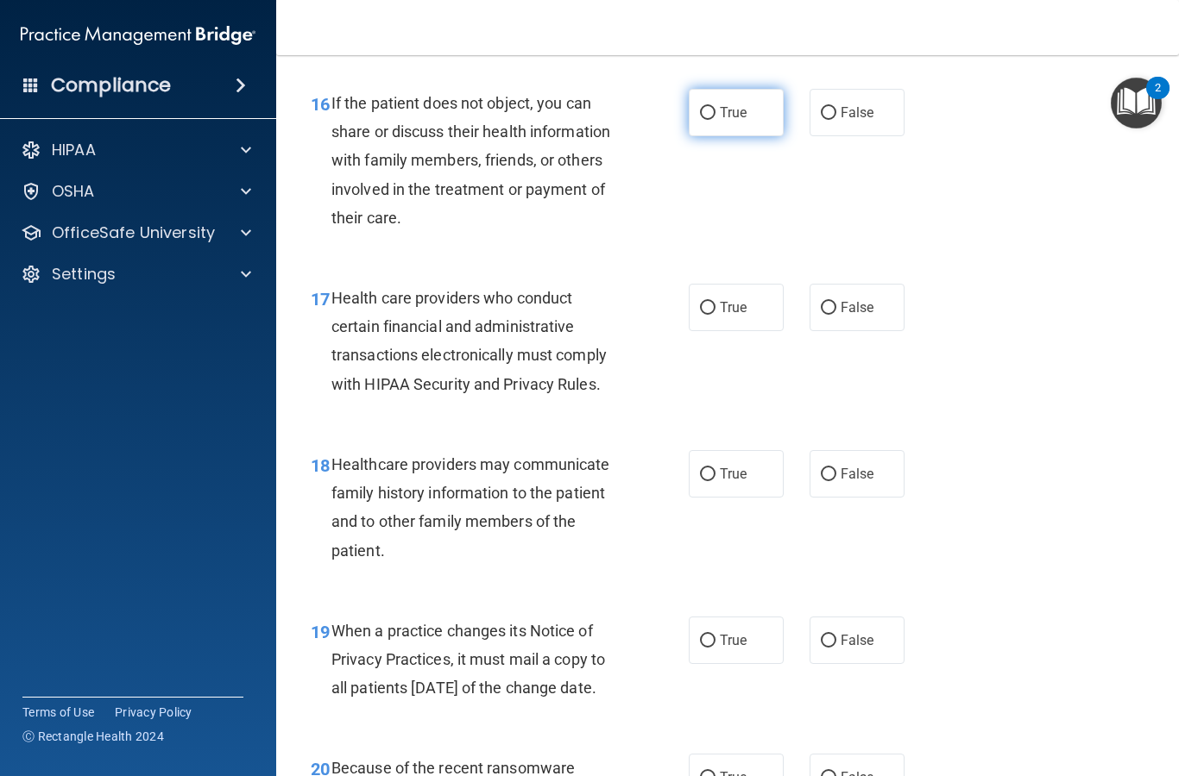
click at [704, 107] on input "True" at bounding box center [708, 113] width 16 height 13
radio input "true"
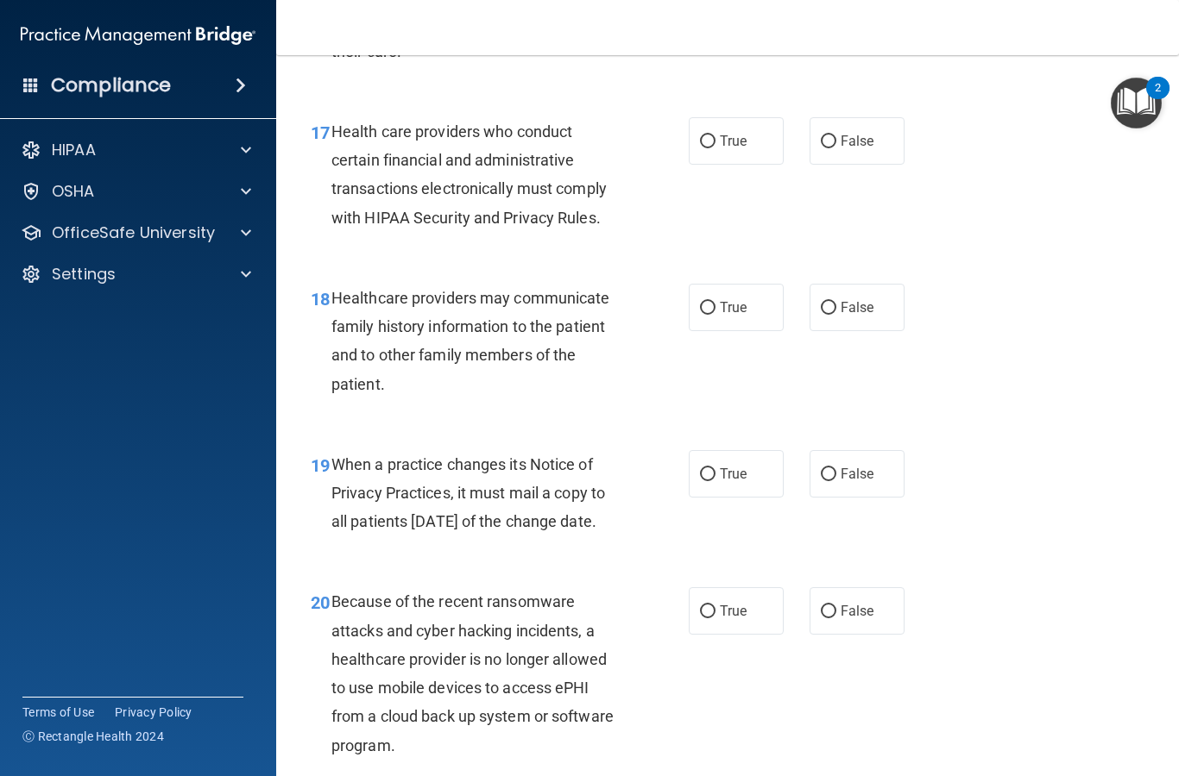
scroll to position [2774, 0]
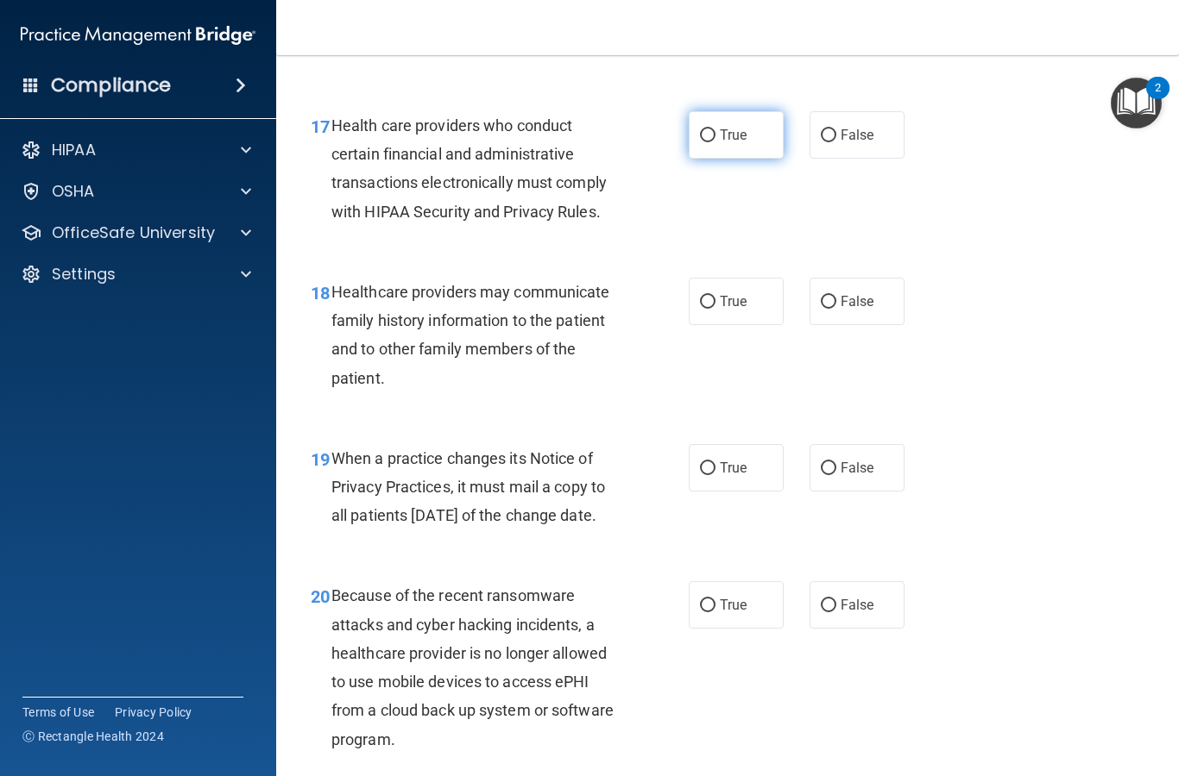
click at [711, 129] on input "True" at bounding box center [708, 135] width 16 height 13
radio input "true"
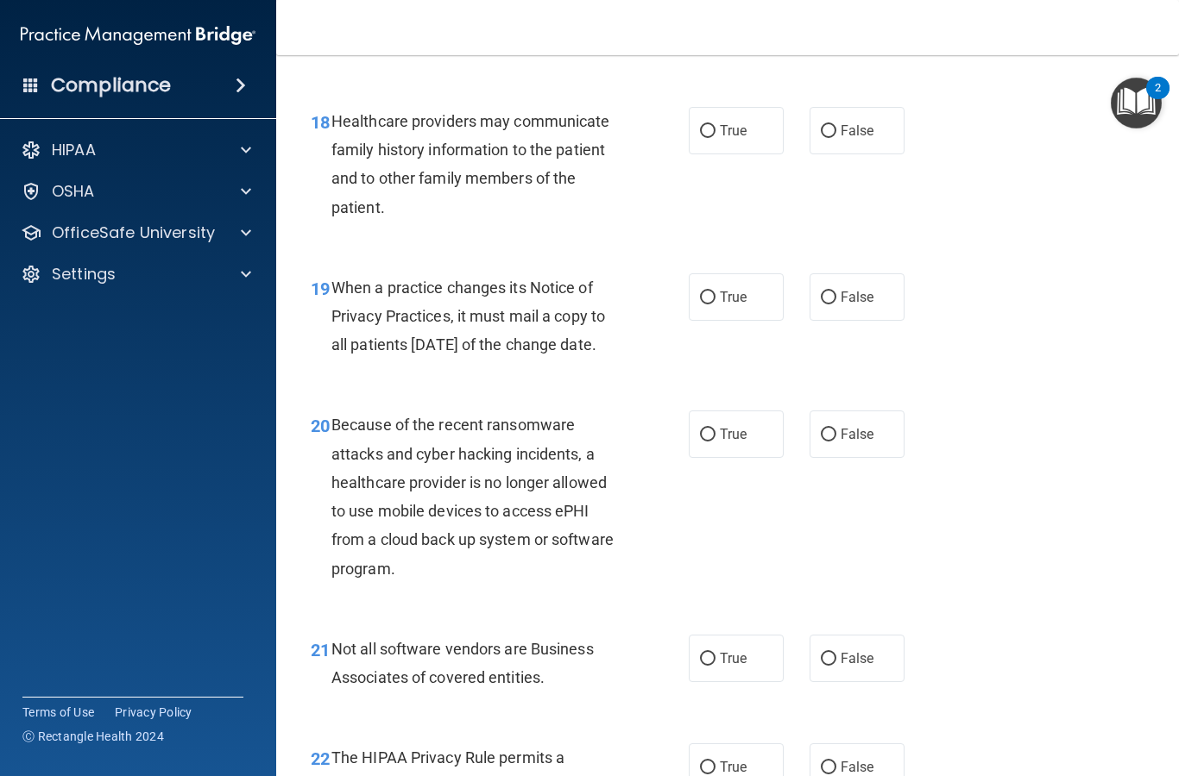
scroll to position [2945, 0]
click at [714, 124] on input "True" at bounding box center [708, 130] width 16 height 13
radio input "true"
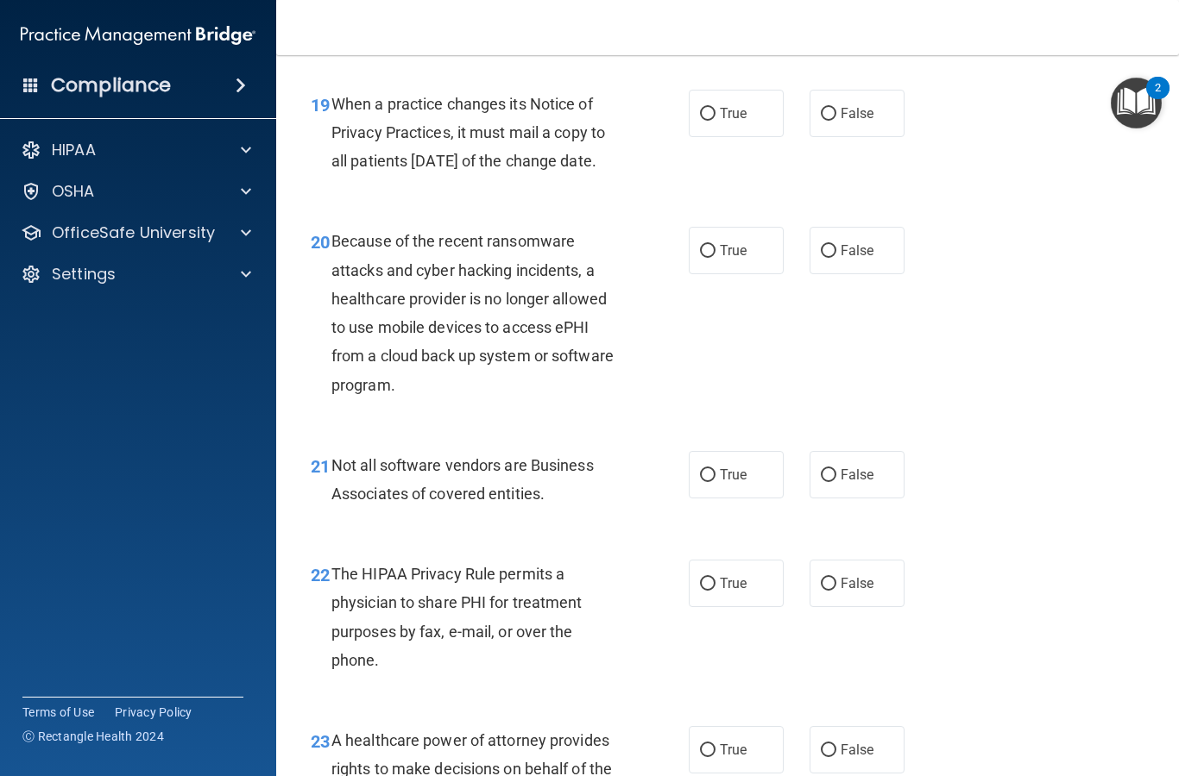
scroll to position [3127, 0]
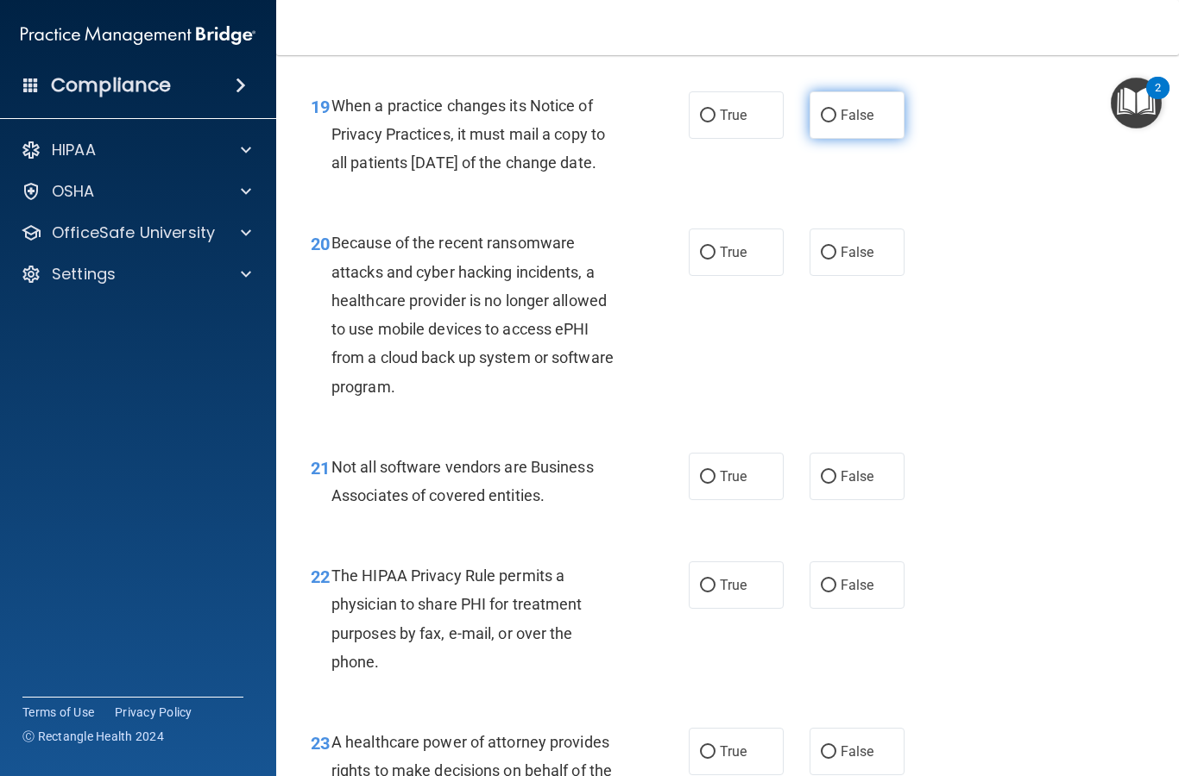
click at [833, 110] on input "False" at bounding box center [828, 116] width 16 height 13
radio input "true"
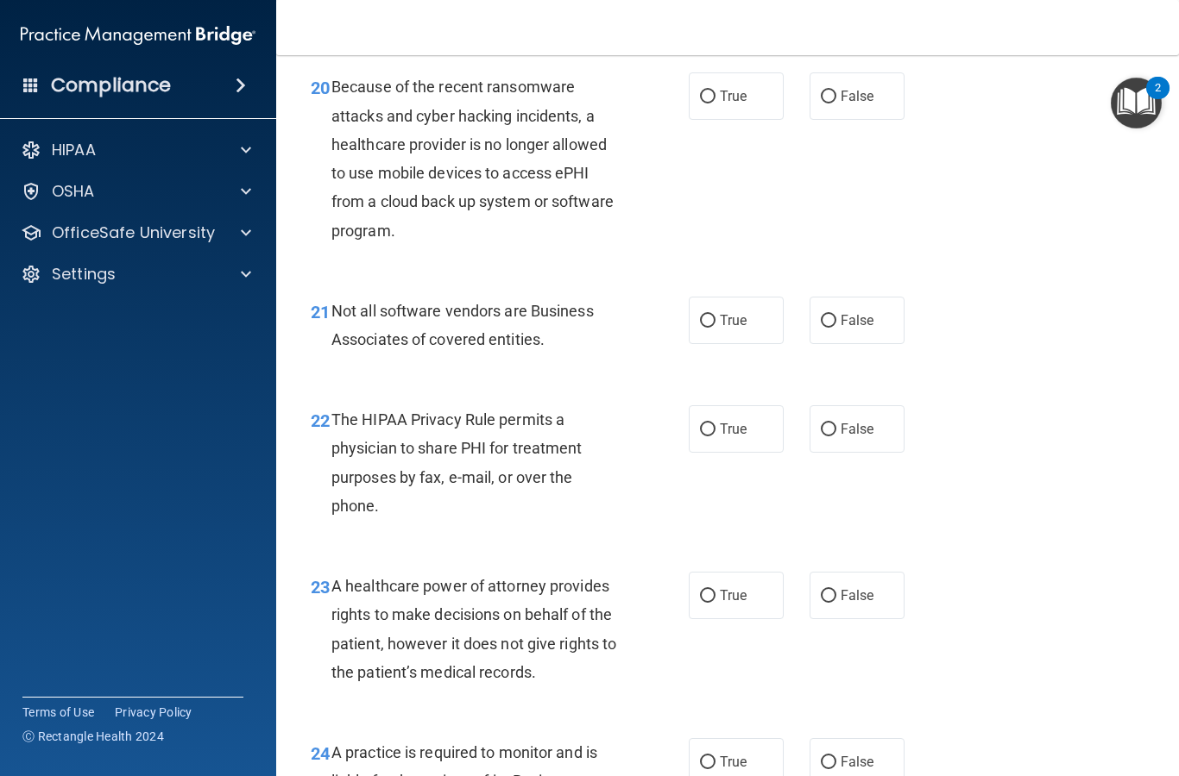
scroll to position [3289, 0]
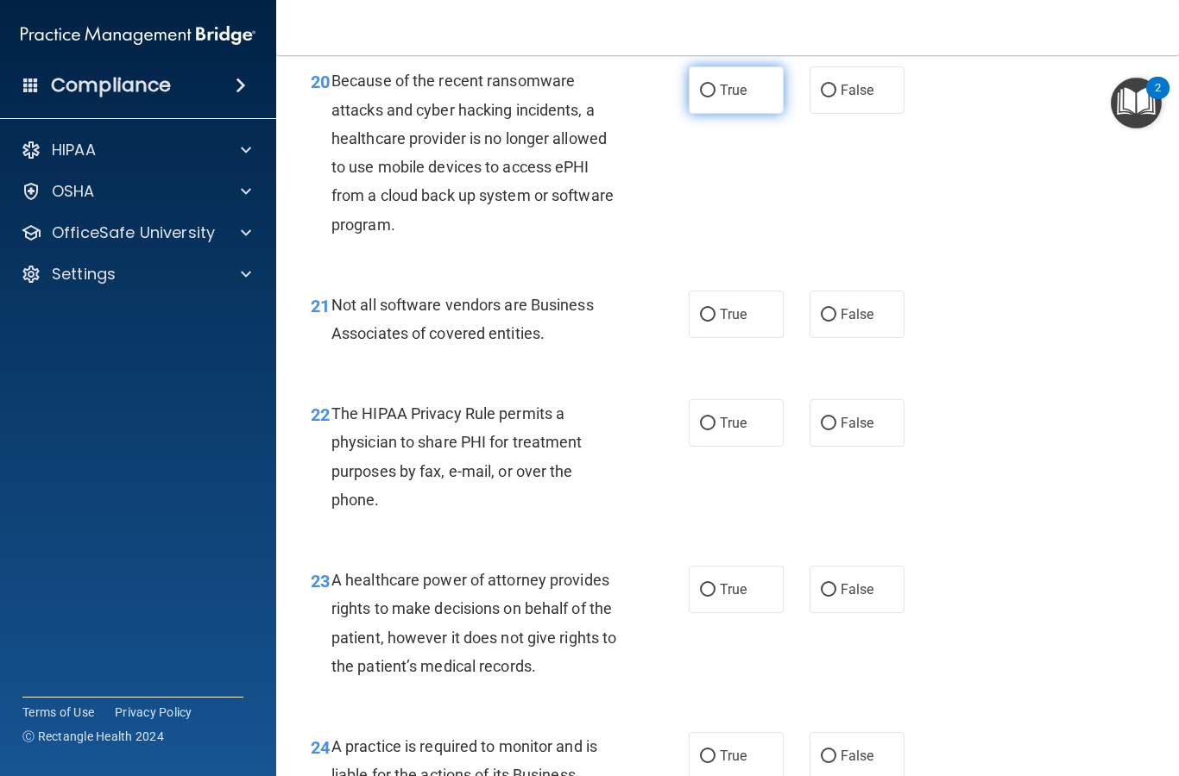
click at [707, 97] on input "True" at bounding box center [708, 91] width 16 height 13
radio input "true"
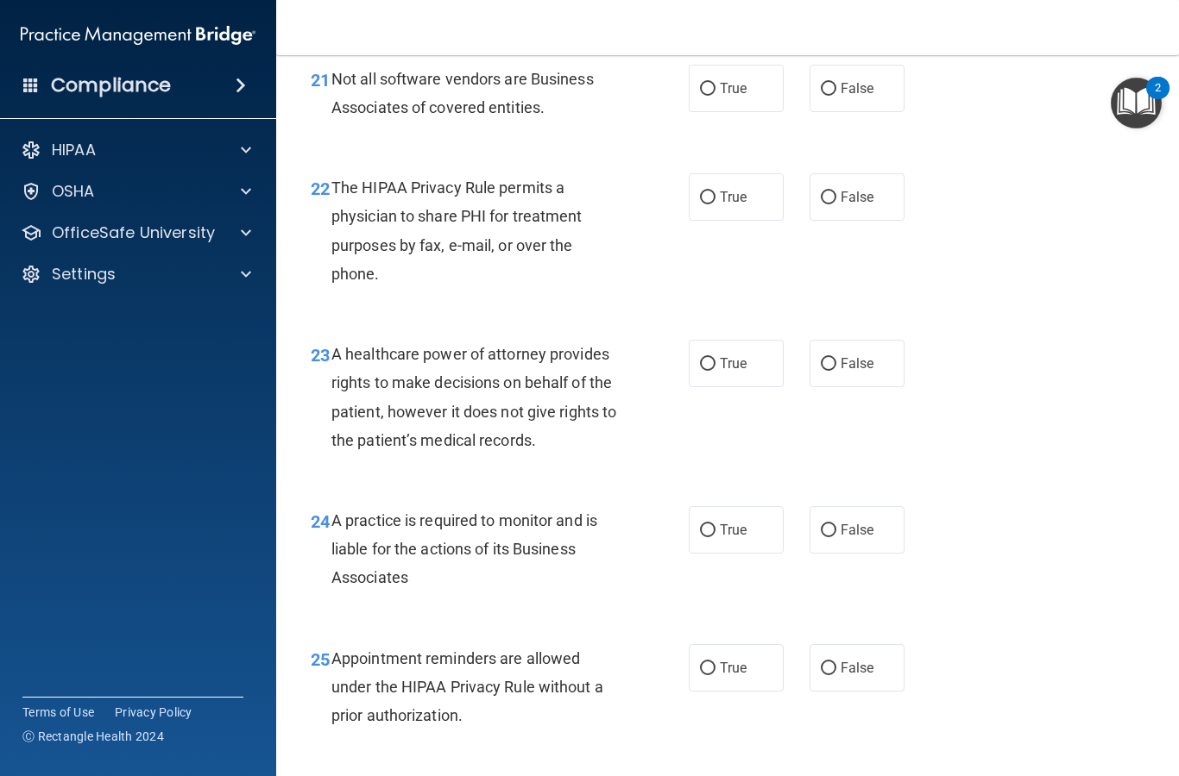
scroll to position [3516, 0]
click at [704, 95] on input "True" at bounding box center [708, 88] width 16 height 13
radio input "true"
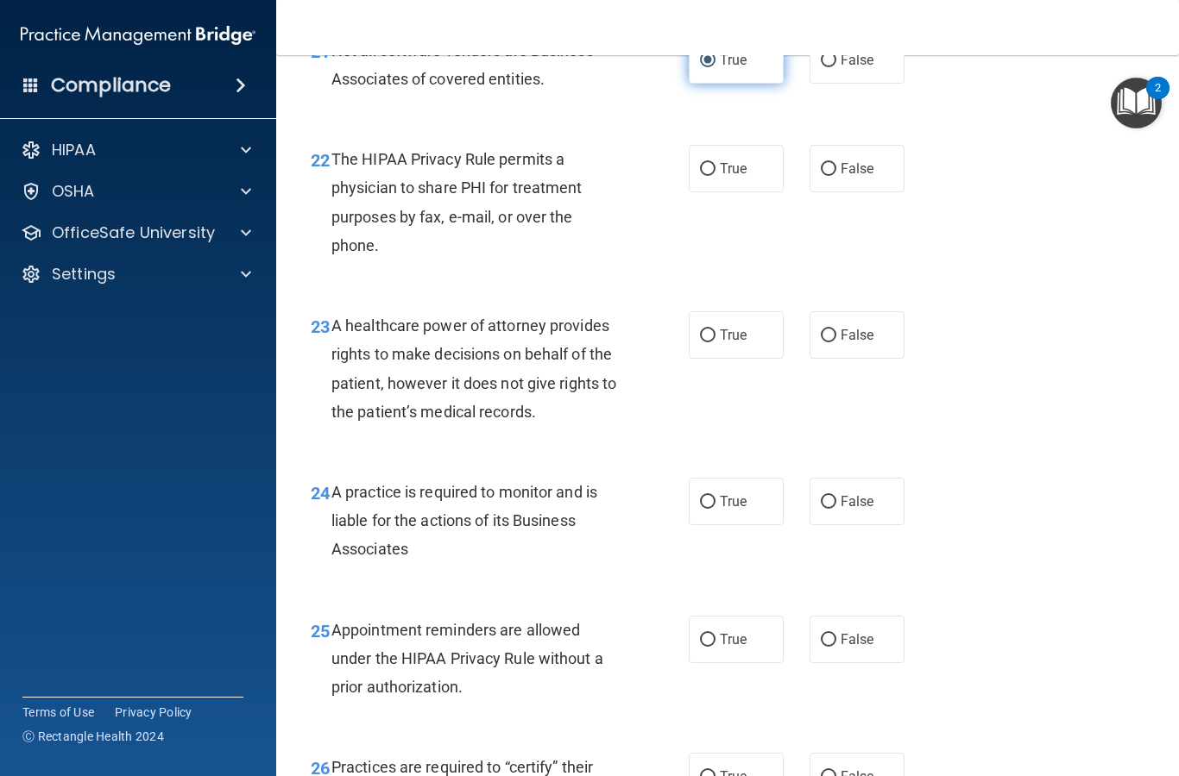
scroll to position [3587, 0]
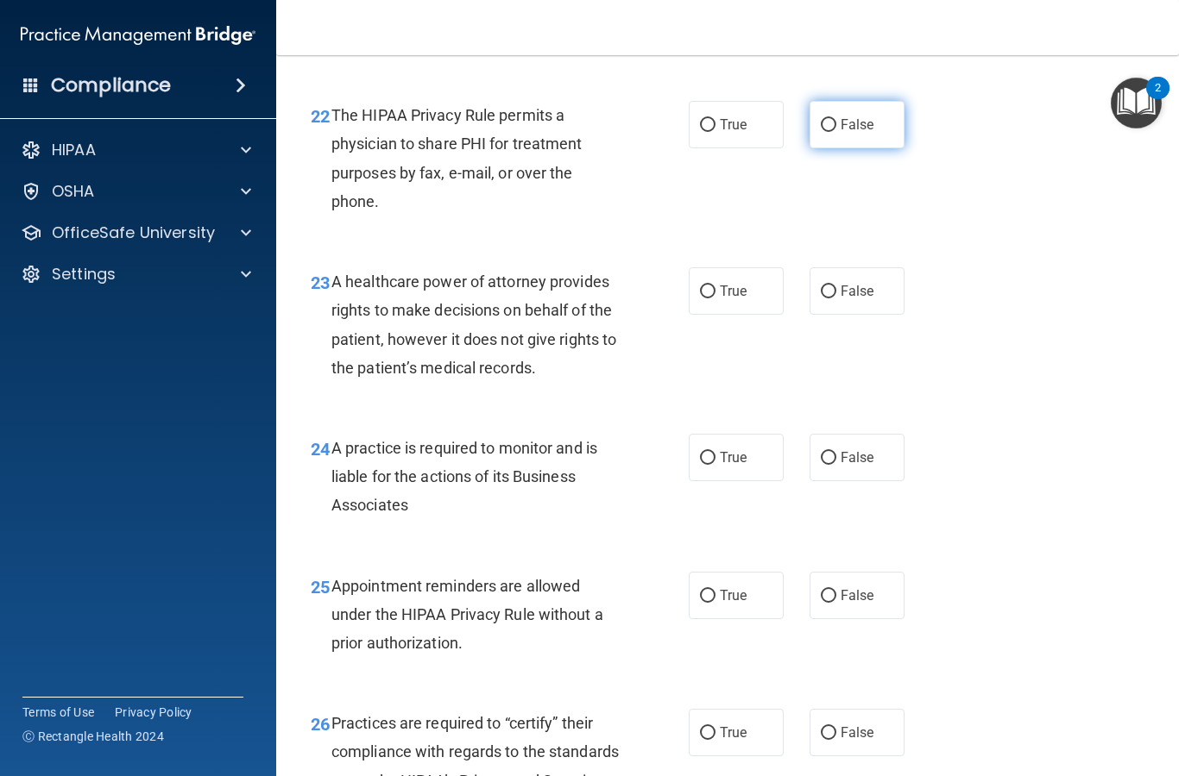
click at [835, 132] on input "False" at bounding box center [828, 125] width 16 height 13
radio input "true"
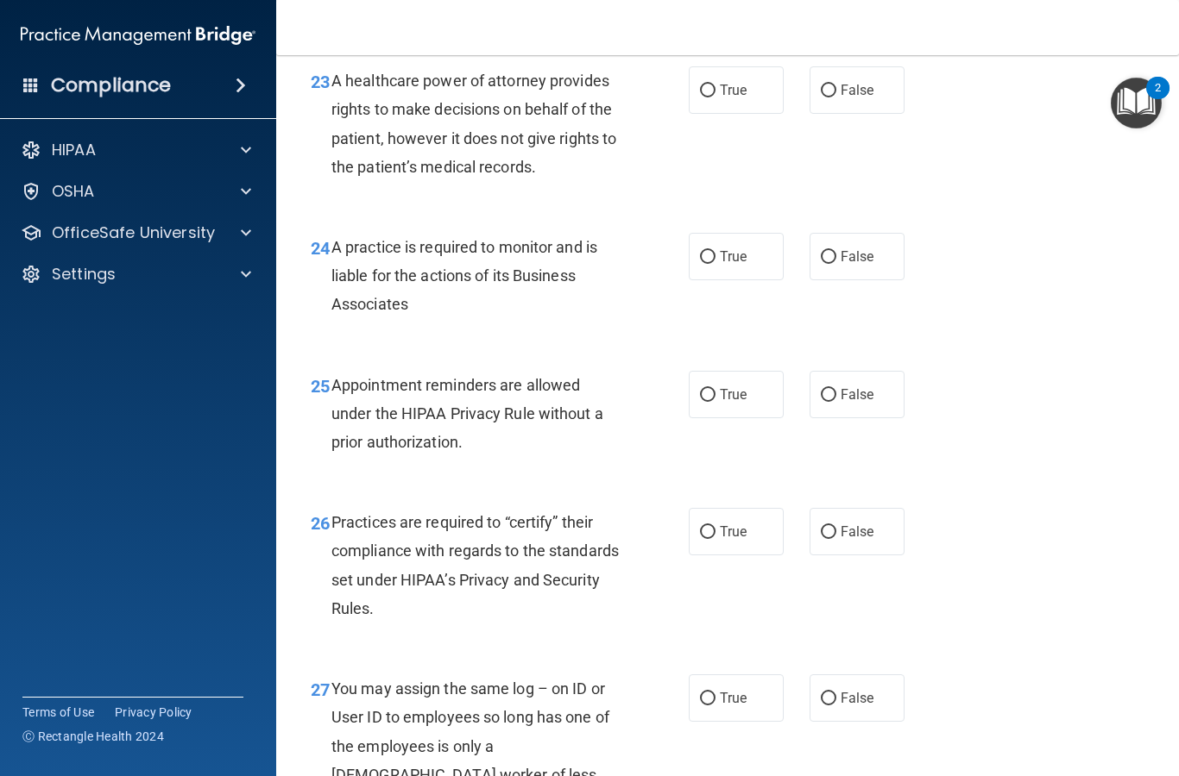
scroll to position [3787, 0]
click at [714, 98] on input "True" at bounding box center [708, 91] width 16 height 13
radio input "true"
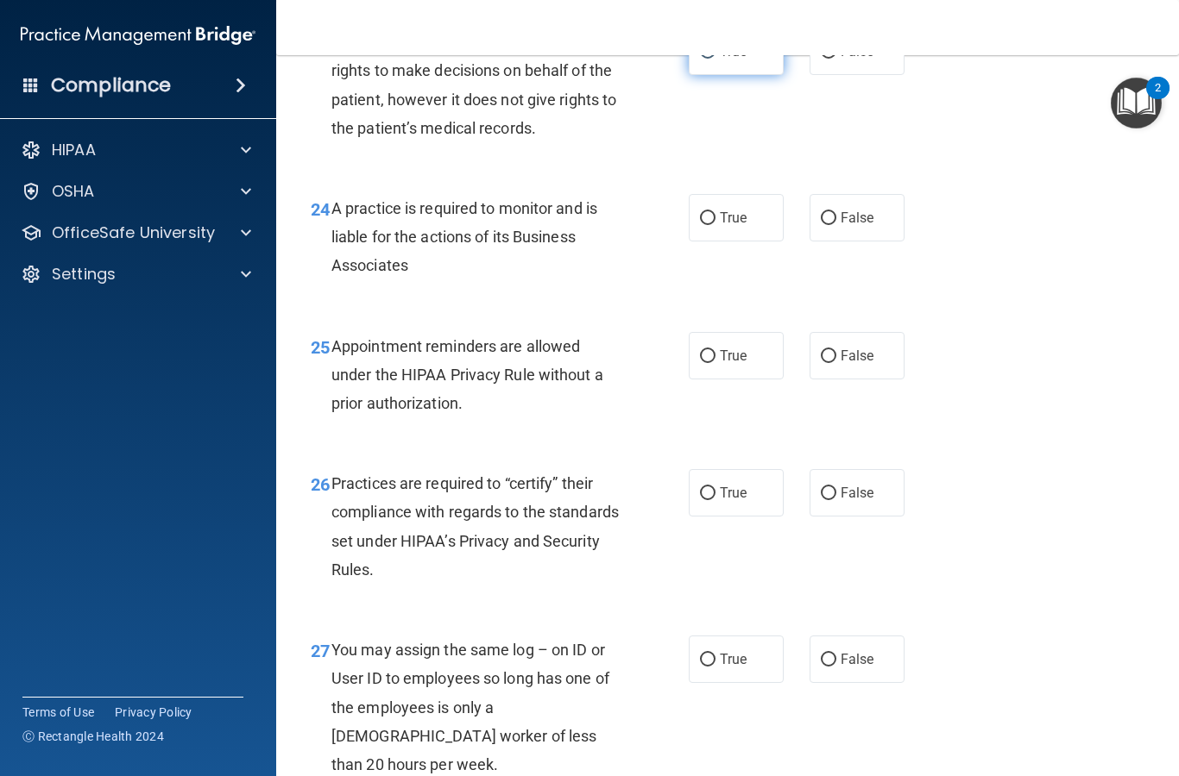
scroll to position [3857, 0]
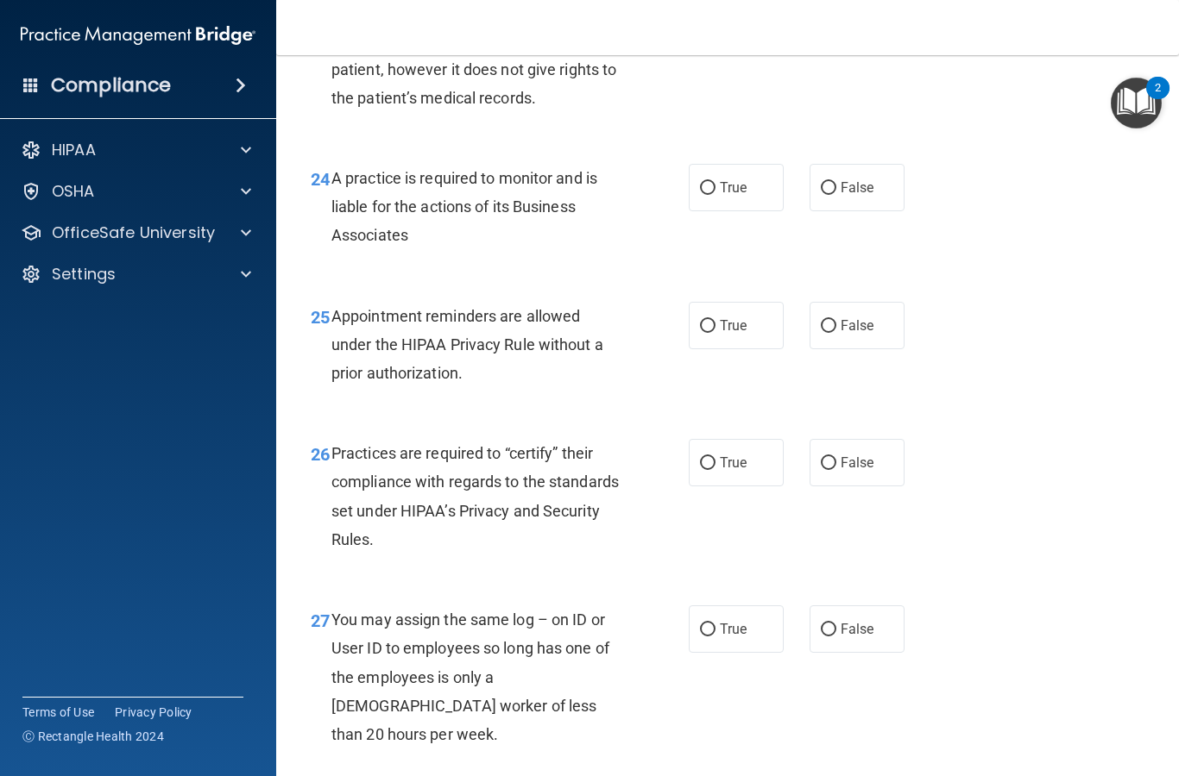
click at [707, 168] on div "24 A practice is required to monitor and is liable for the actions of its Busin…" at bounding box center [727, 211] width 859 height 138
click at [710, 179] on label "True" at bounding box center [735, 187] width 95 height 47
click at [710, 182] on input "True" at bounding box center [708, 188] width 16 height 13
radio input "true"
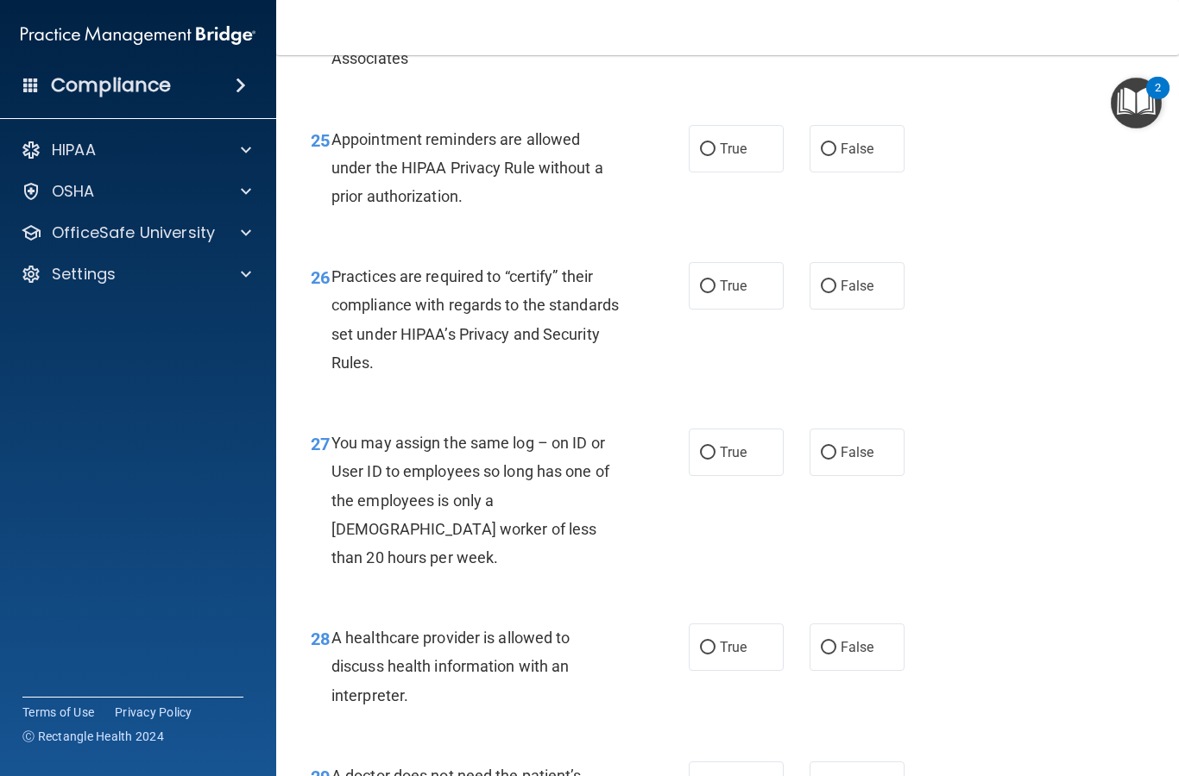
scroll to position [4032, 0]
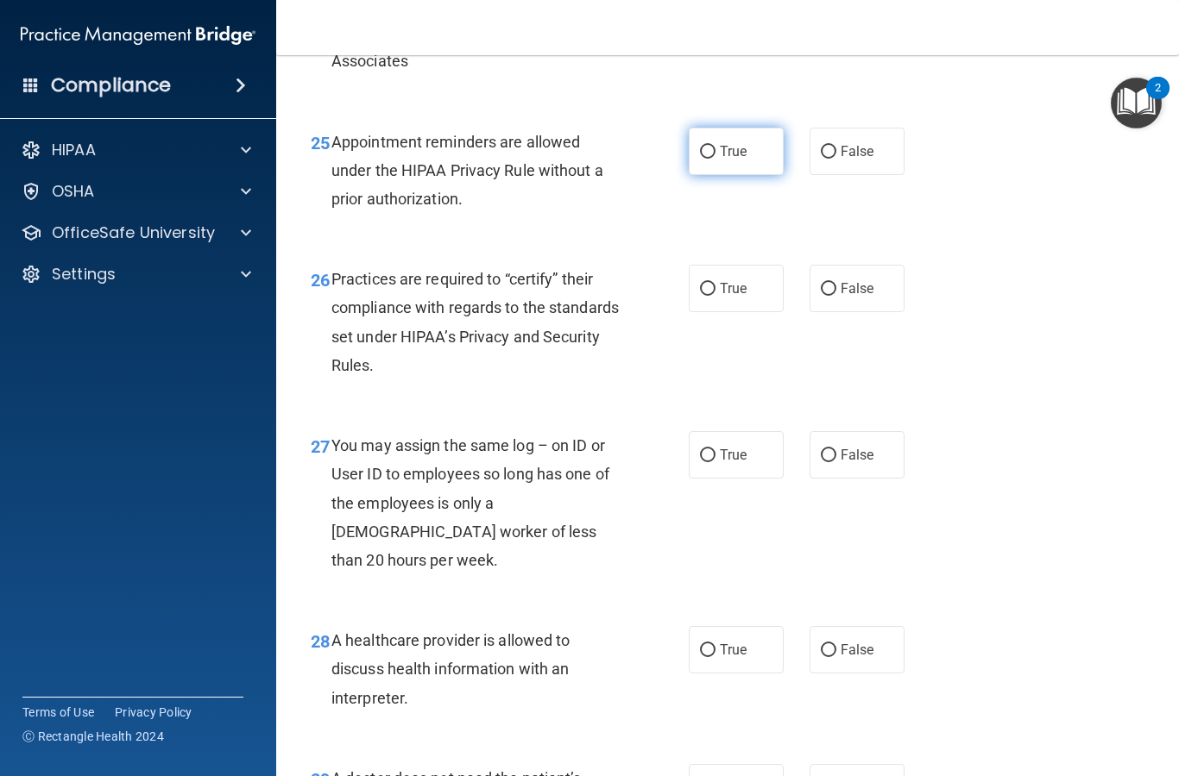
click at [704, 159] on input "True" at bounding box center [708, 152] width 16 height 13
radio input "true"
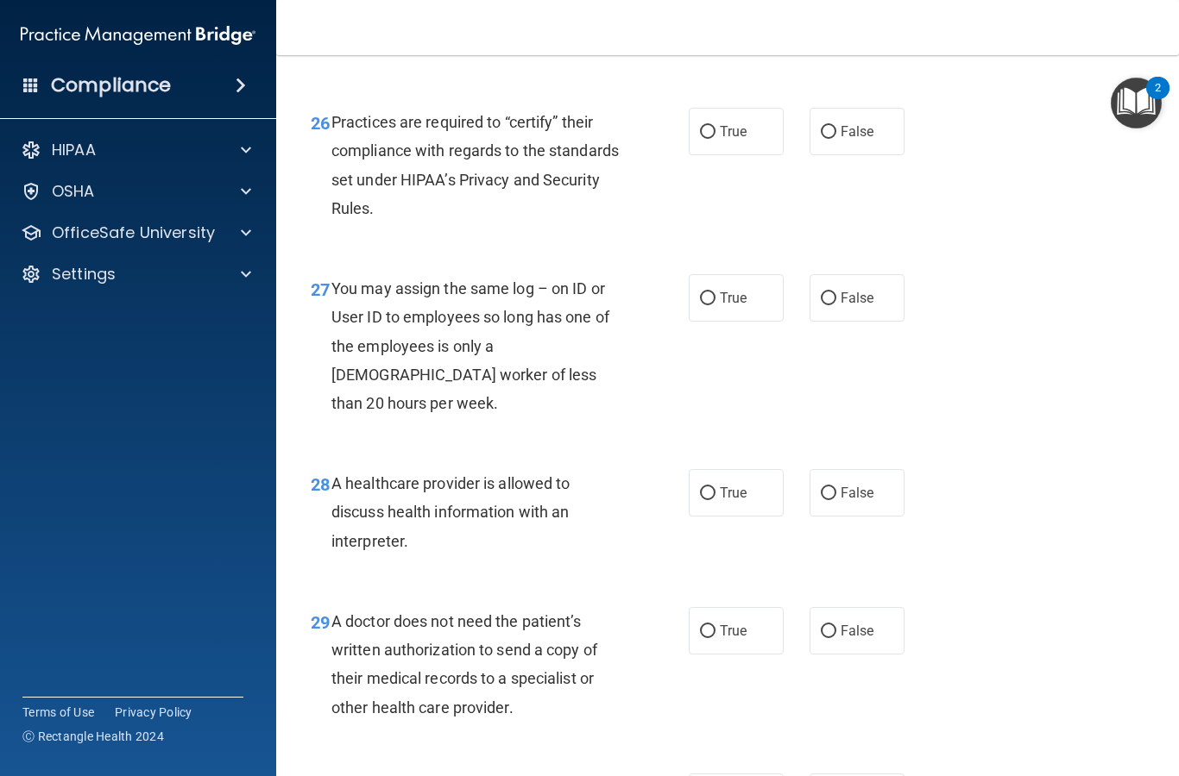
scroll to position [4167, 0]
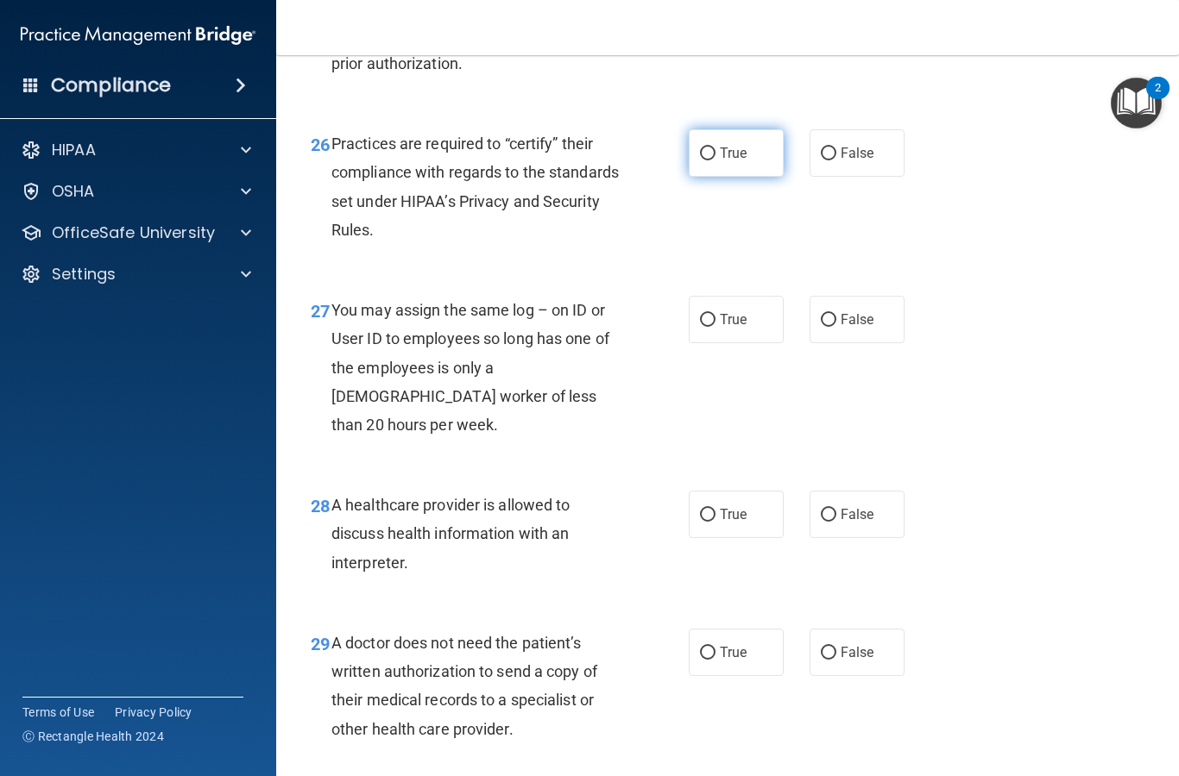
click at [713, 158] on input "True" at bounding box center [708, 154] width 16 height 13
radio input "true"
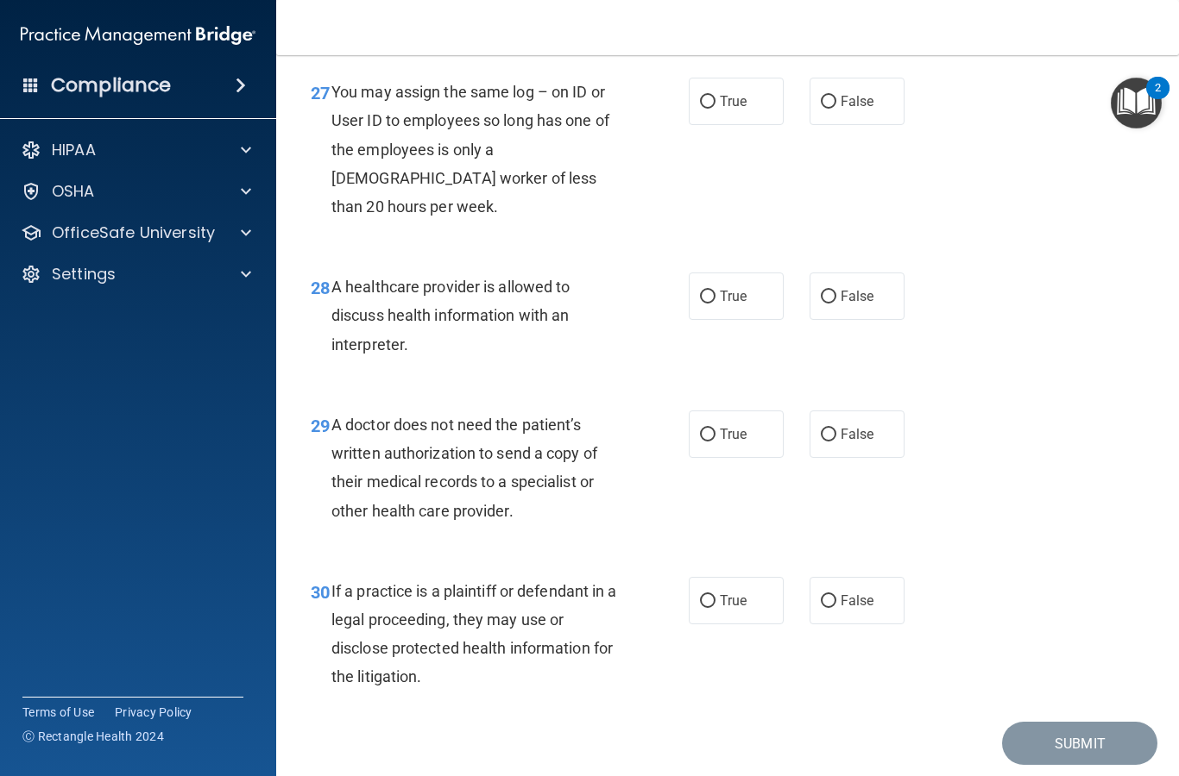
scroll to position [4378, 0]
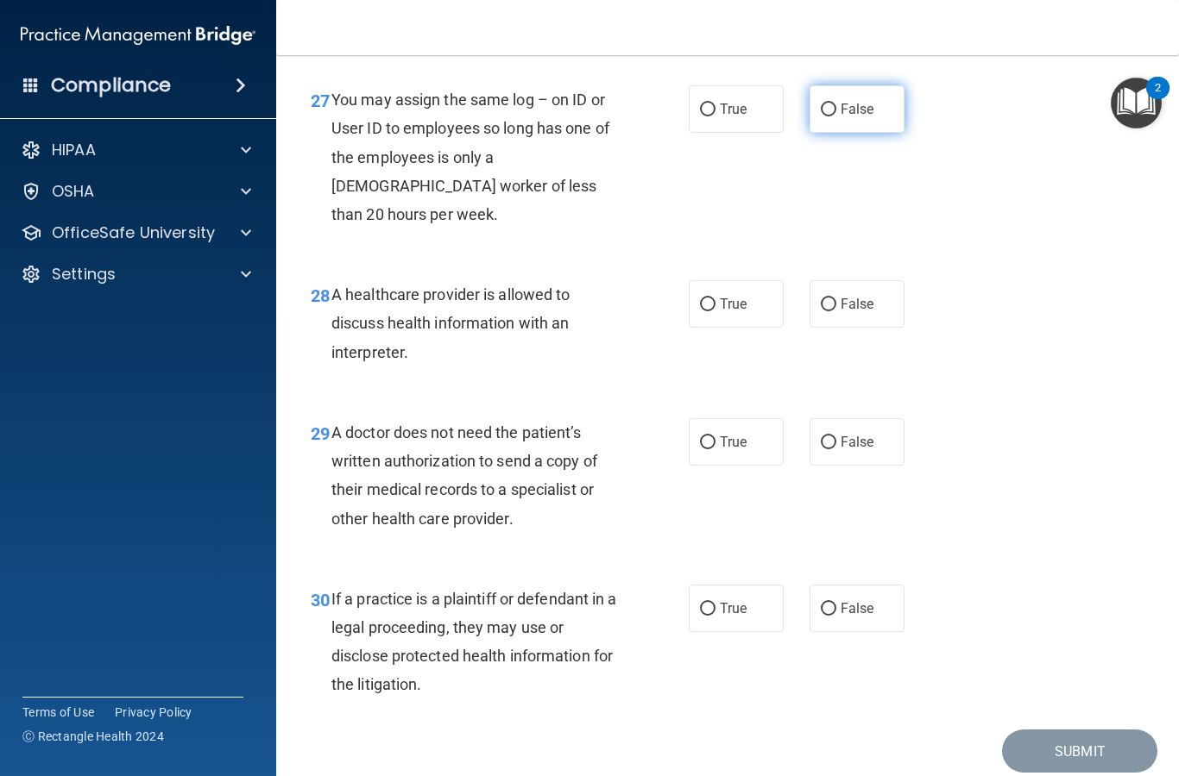
click at [828, 110] on input "False" at bounding box center [828, 110] width 16 height 13
radio input "true"
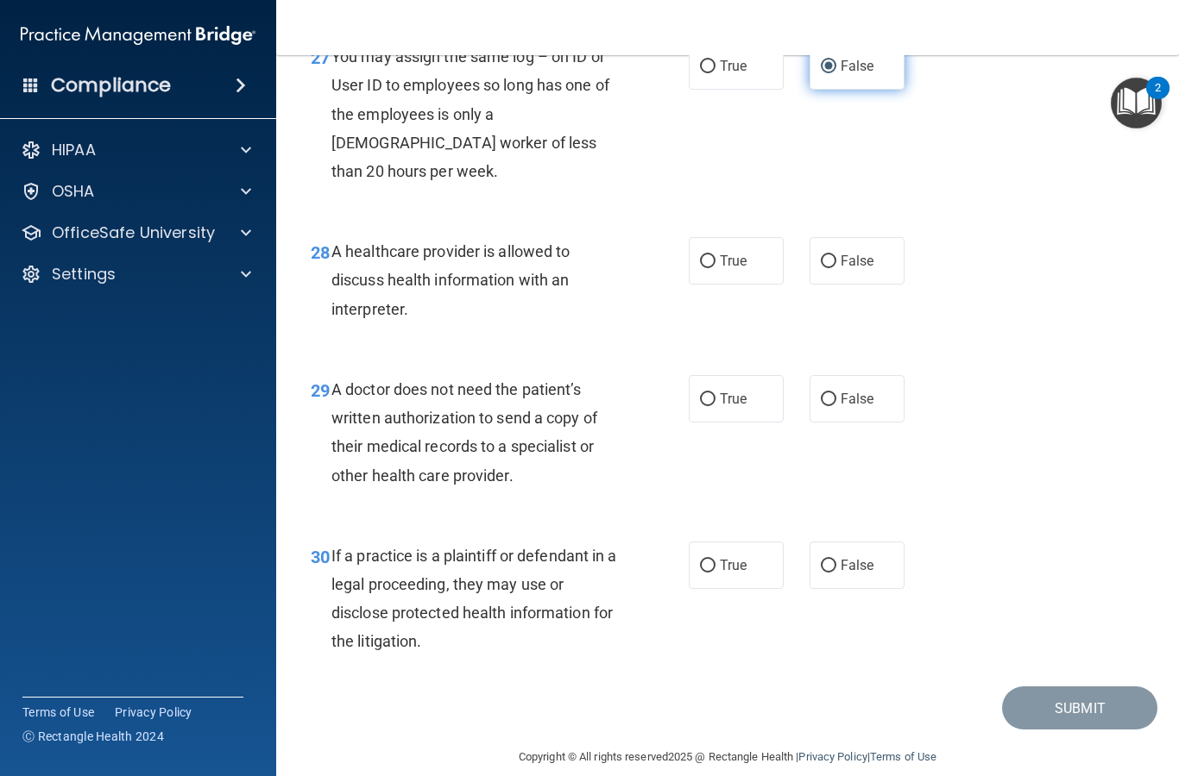
scroll to position [4420, 0]
click at [709, 256] on input "True" at bounding box center [708, 262] width 16 height 13
radio input "true"
click at [833, 394] on input "False" at bounding box center [828, 400] width 16 height 13
radio input "true"
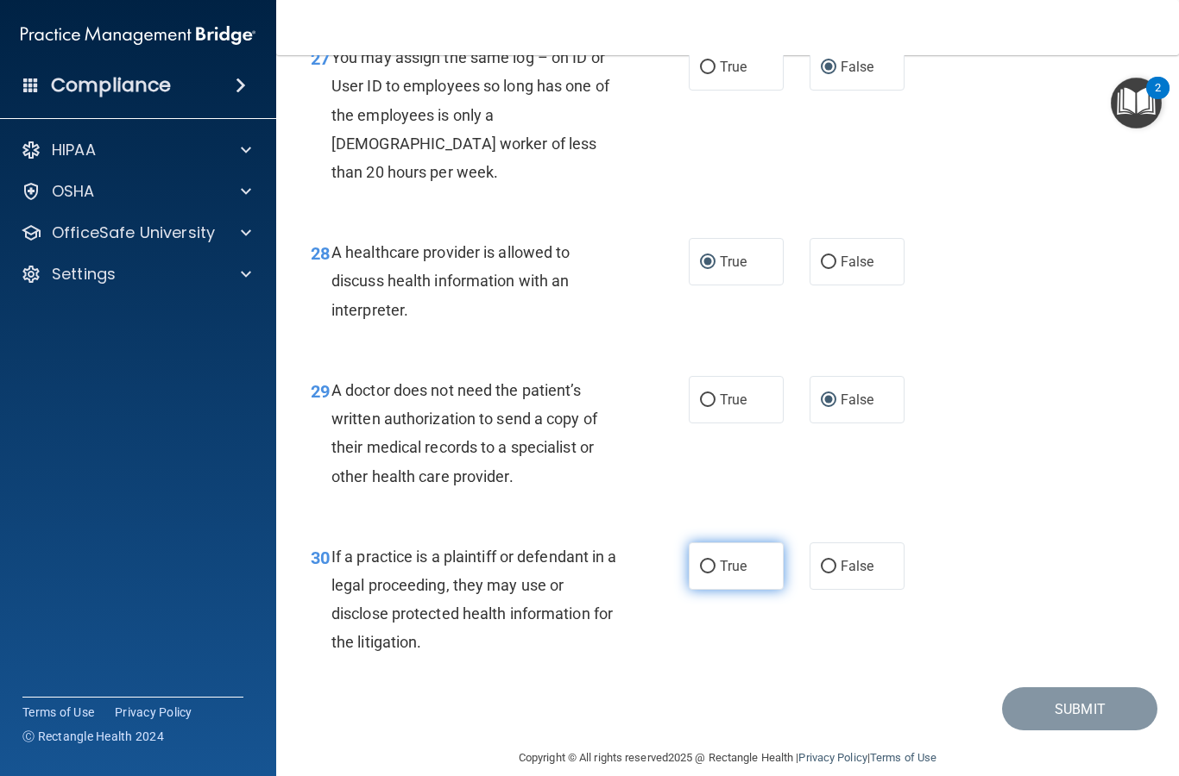
click at [714, 543] on label "True" at bounding box center [735, 566] width 95 height 47
click at [714, 561] on input "True" at bounding box center [708, 567] width 16 height 13
radio input "true"
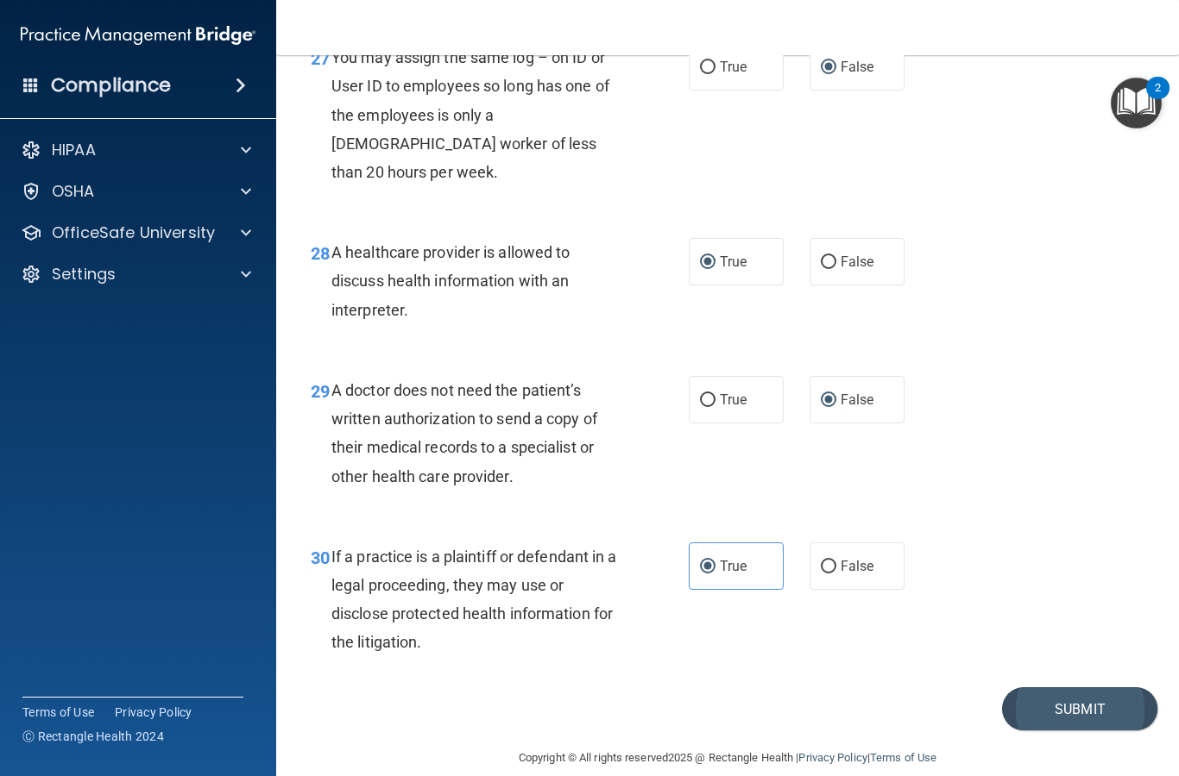
click at [1093, 688] on button "Submit" at bounding box center [1079, 710] width 155 height 44
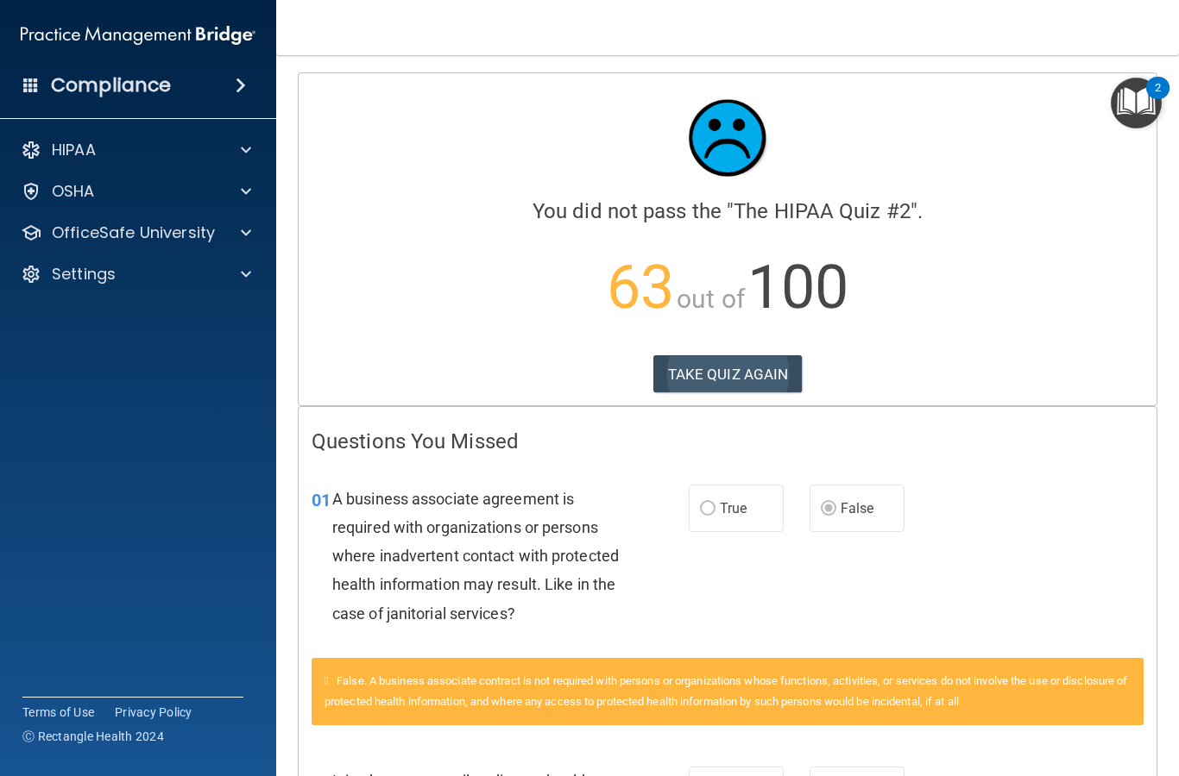
click at [780, 368] on button "TAKE QUIZ AGAIN" at bounding box center [727, 374] width 149 height 38
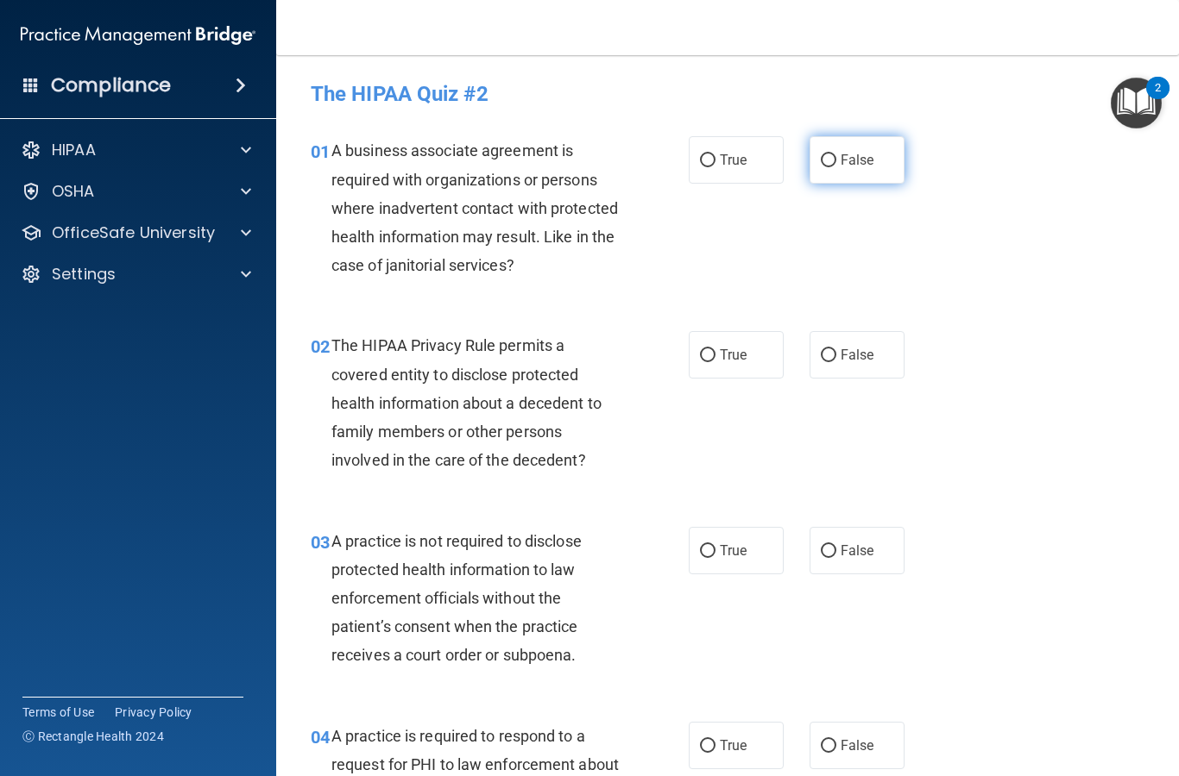
click at [833, 157] on input "False" at bounding box center [828, 160] width 16 height 13
radio input "true"
click at [713, 357] on input "True" at bounding box center [708, 355] width 16 height 13
radio input "true"
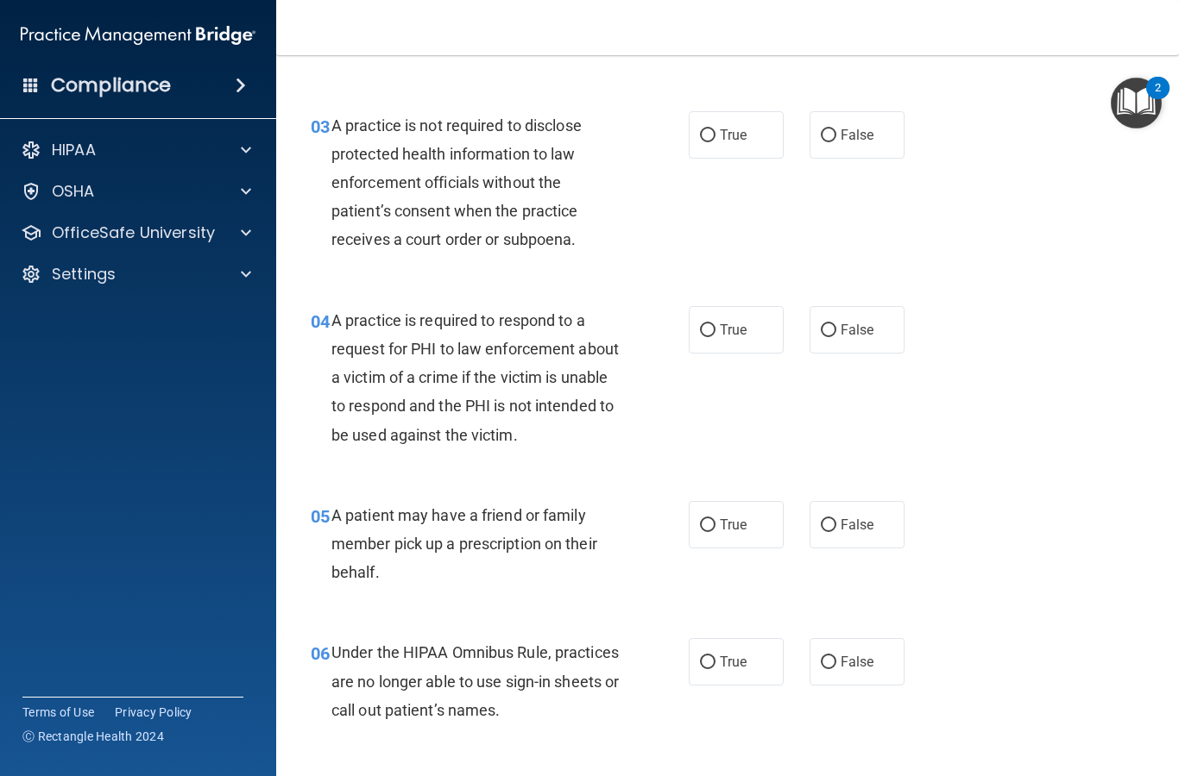
scroll to position [424, 0]
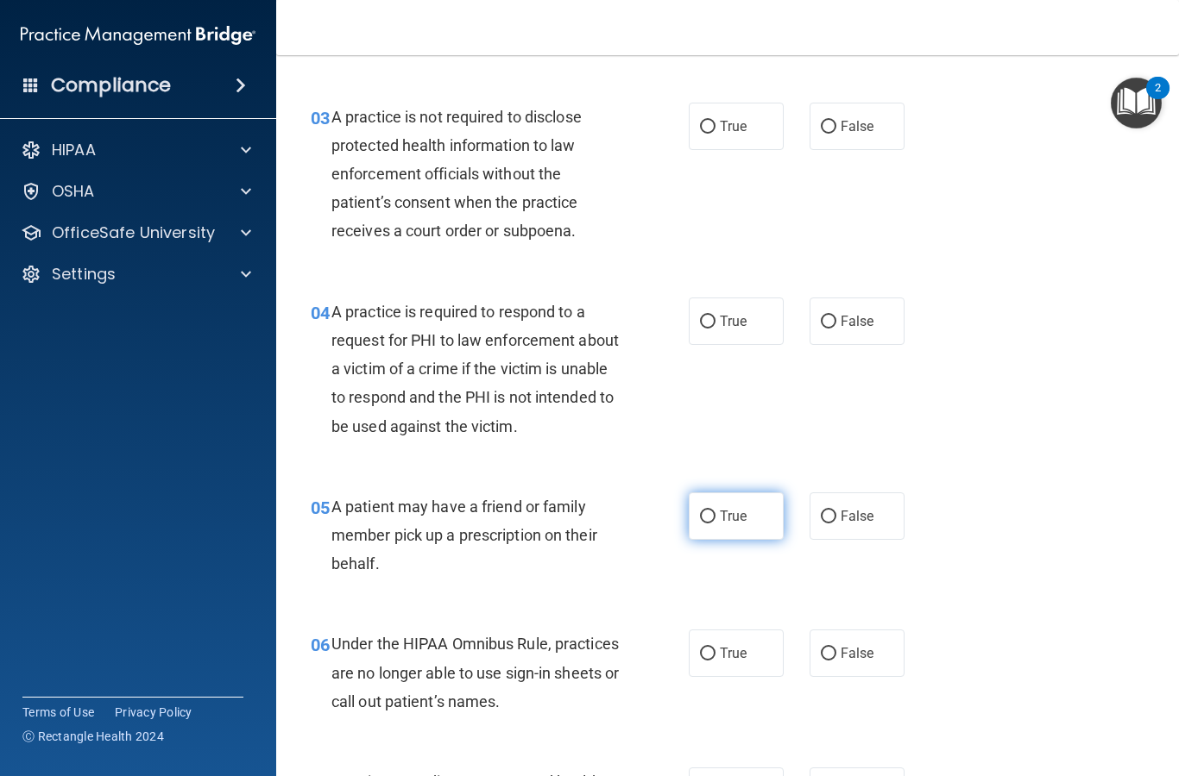
click at [714, 513] on input "True" at bounding box center [708, 517] width 16 height 13
radio input "true"
click at [835, 648] on input "False" at bounding box center [828, 654] width 16 height 13
radio input "true"
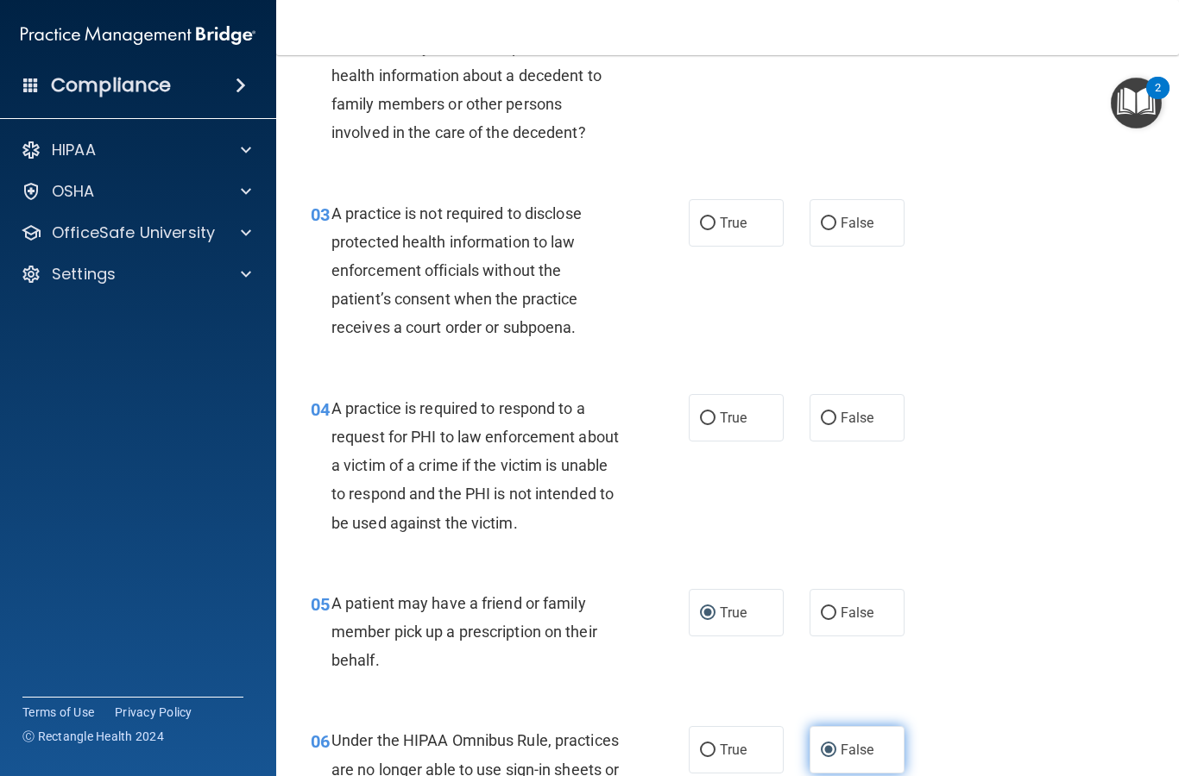
scroll to position [330, 0]
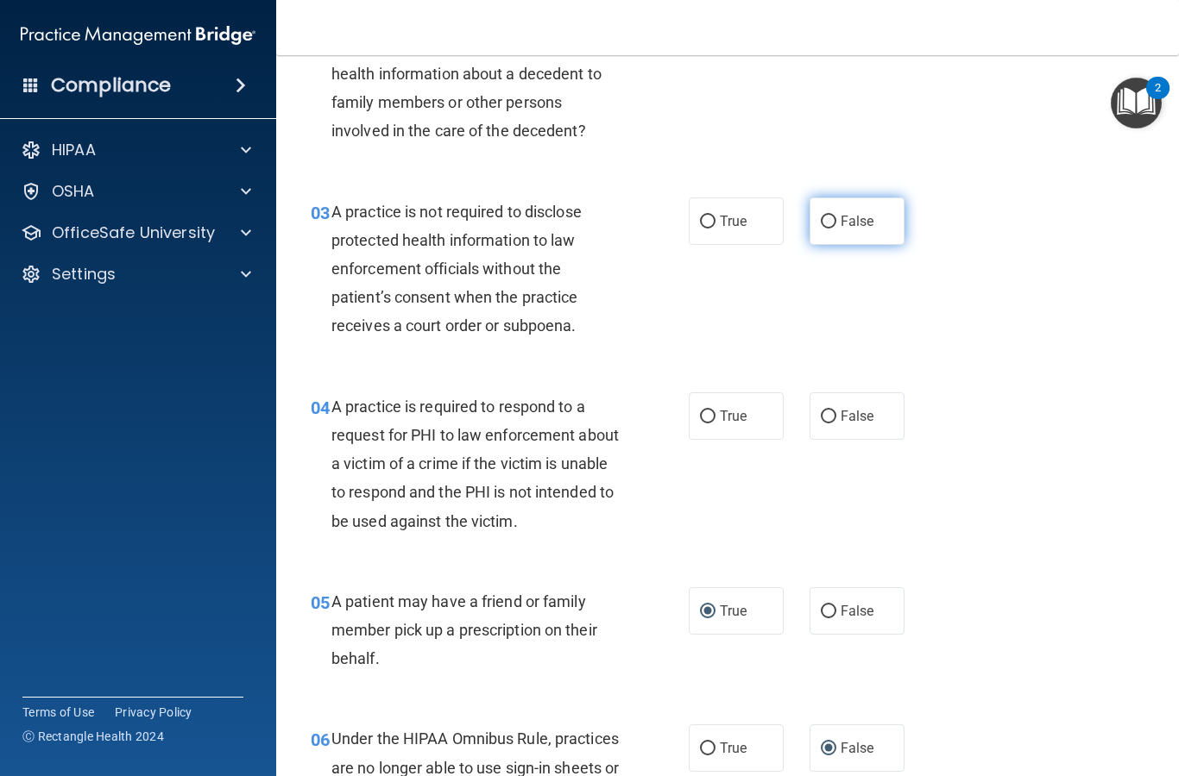
click at [833, 223] on input "False" at bounding box center [828, 222] width 16 height 13
radio input "true"
click at [701, 434] on label "True" at bounding box center [735, 416] width 95 height 47
click at [701, 424] on input "True" at bounding box center [708, 417] width 16 height 13
radio input "true"
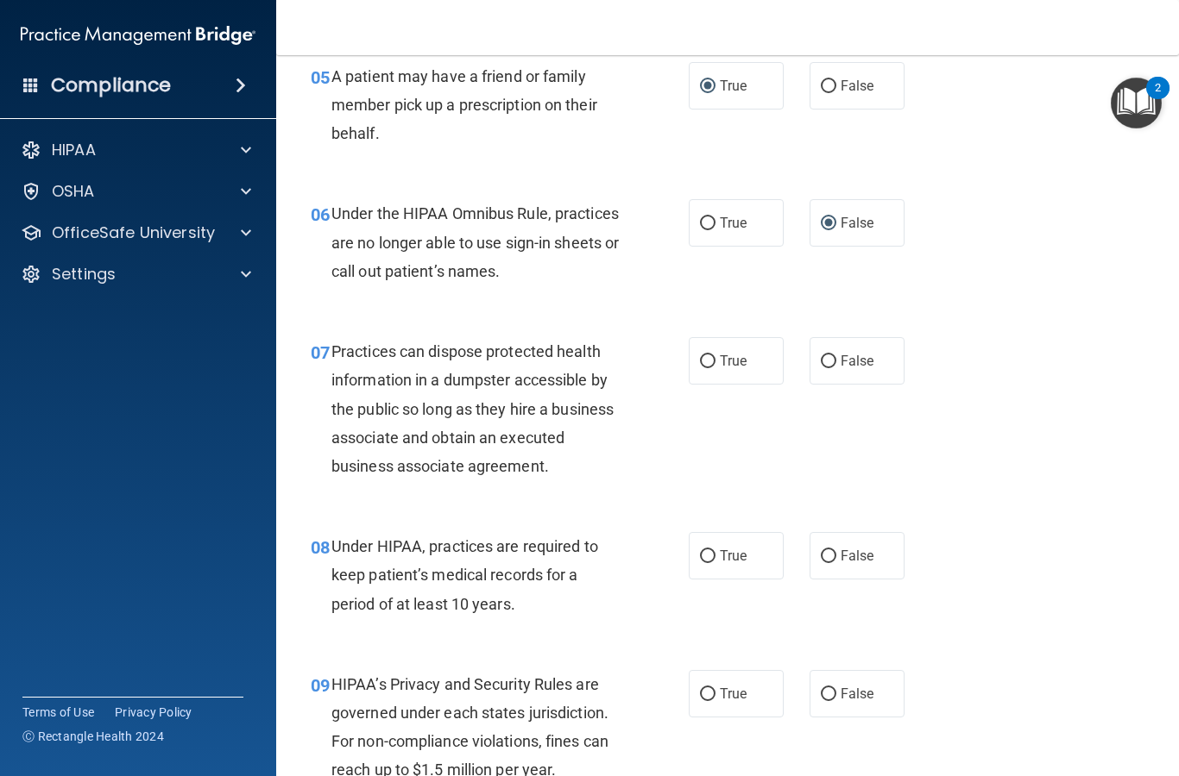
scroll to position [902, 0]
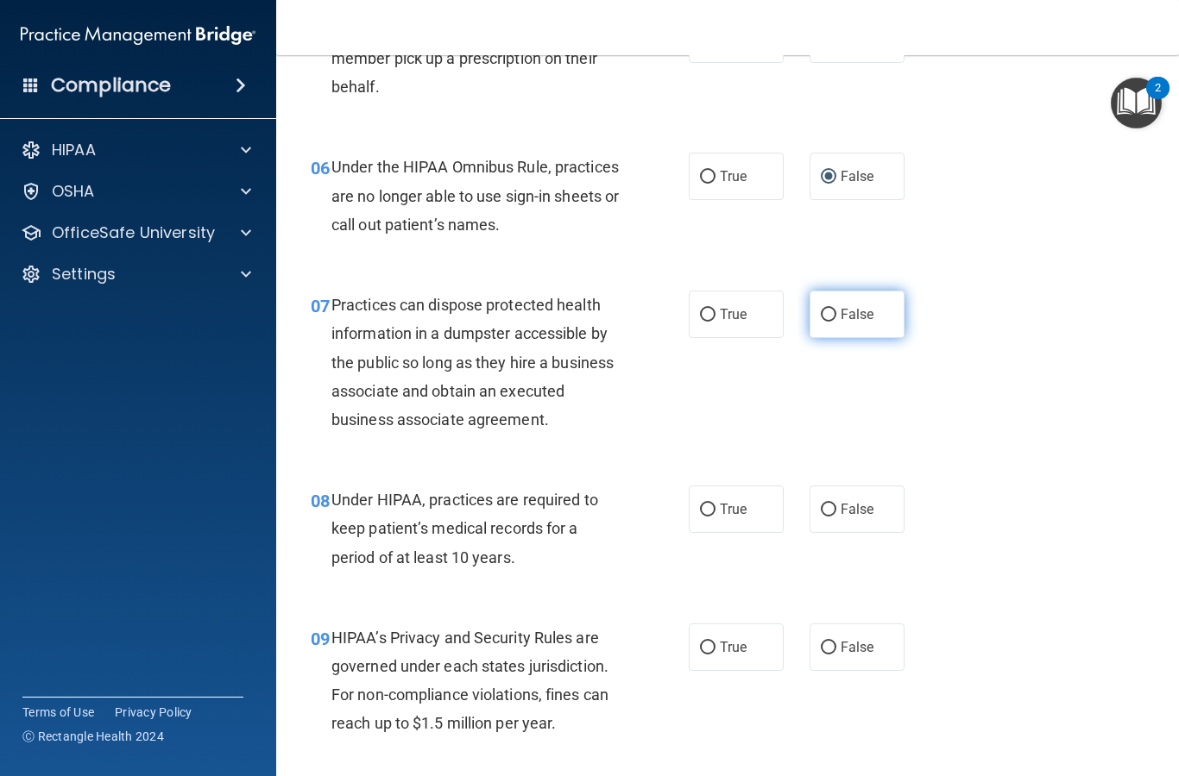
click at [830, 309] on input "False" at bounding box center [828, 315] width 16 height 13
radio input "true"
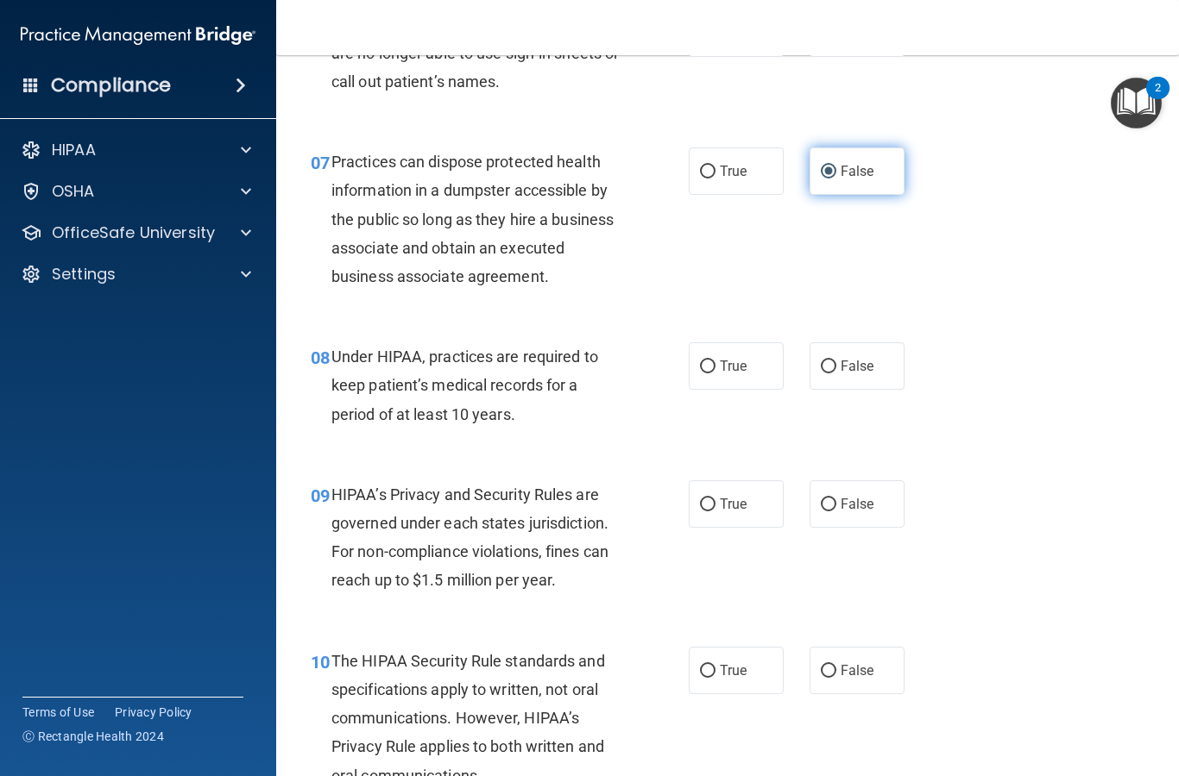
scroll to position [1045, 0]
click at [831, 361] on input "False" at bounding box center [828, 367] width 16 height 13
radio input "true"
click at [834, 499] on input "False" at bounding box center [828, 505] width 16 height 13
radio input "true"
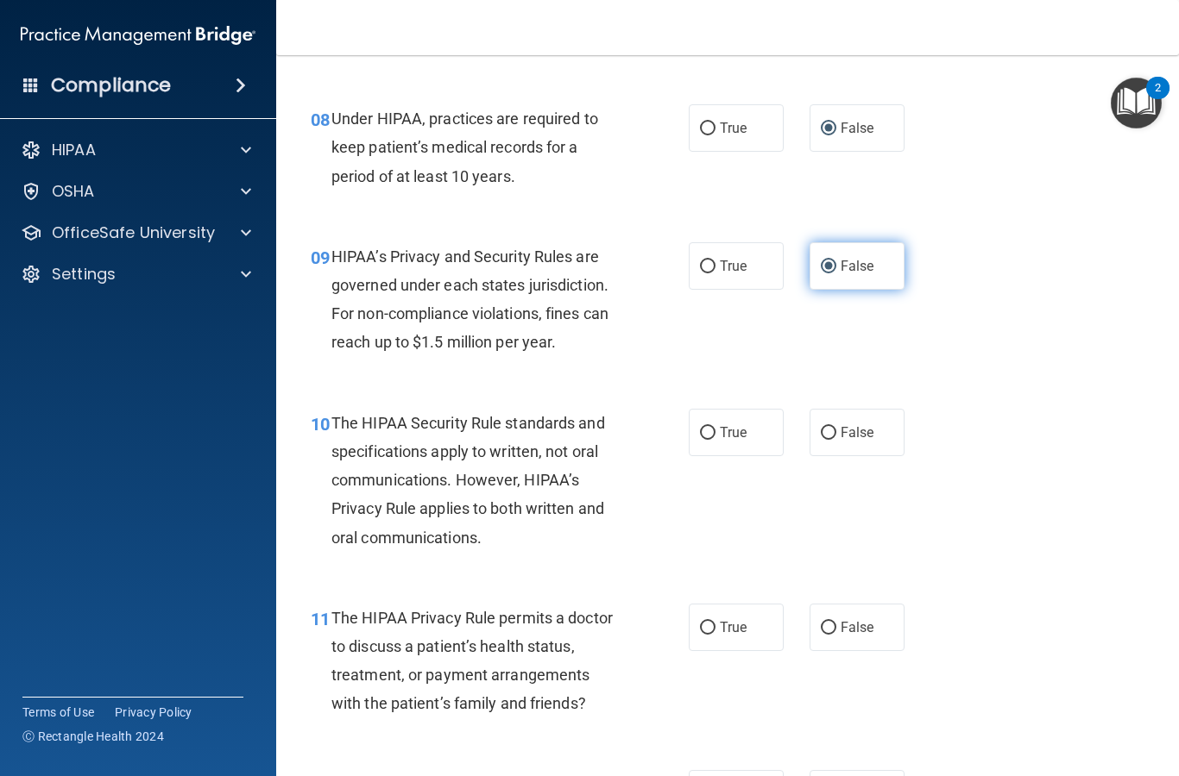
scroll to position [1292, 0]
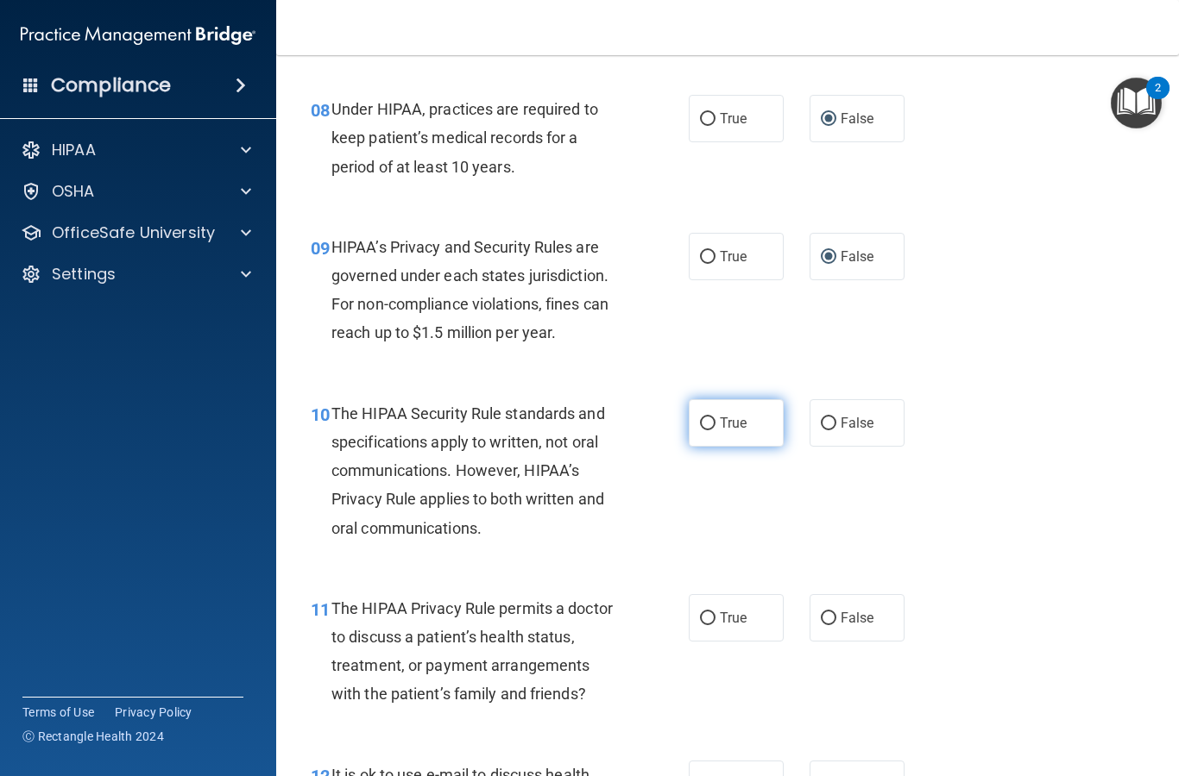
click at [709, 418] on input "True" at bounding box center [708, 424] width 16 height 13
radio input "true"
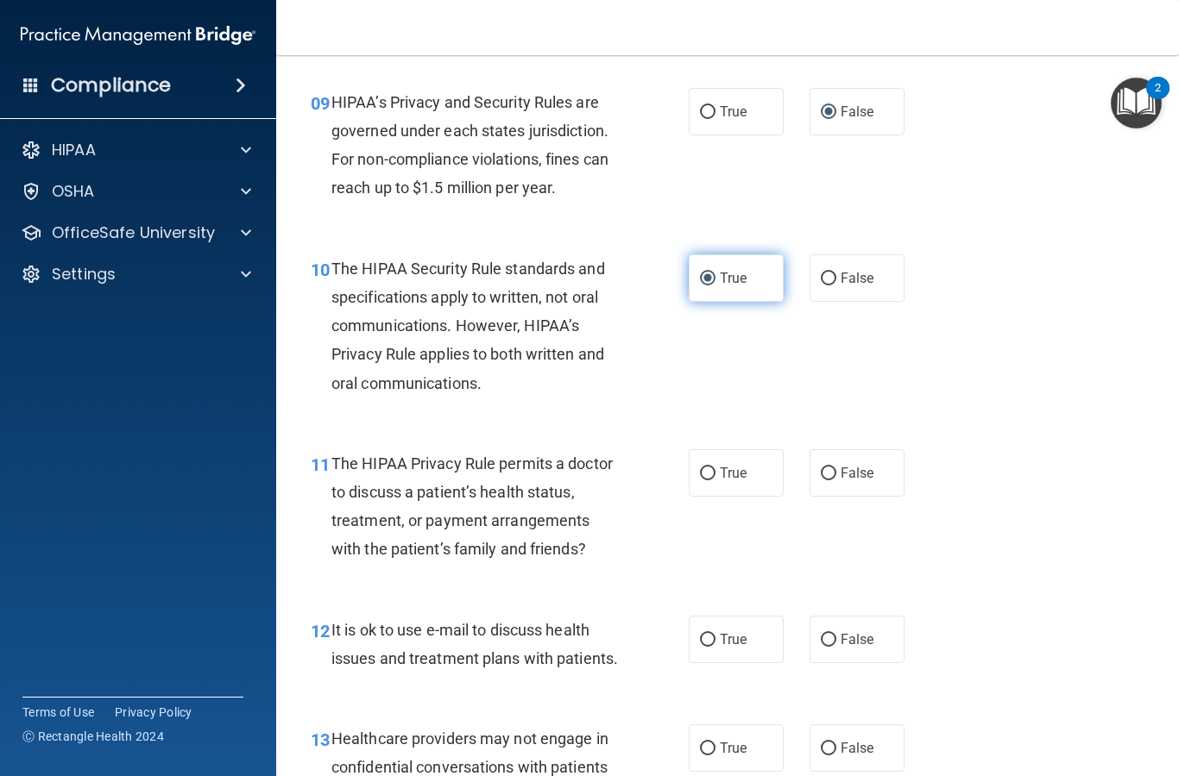
scroll to position [1442, 0]
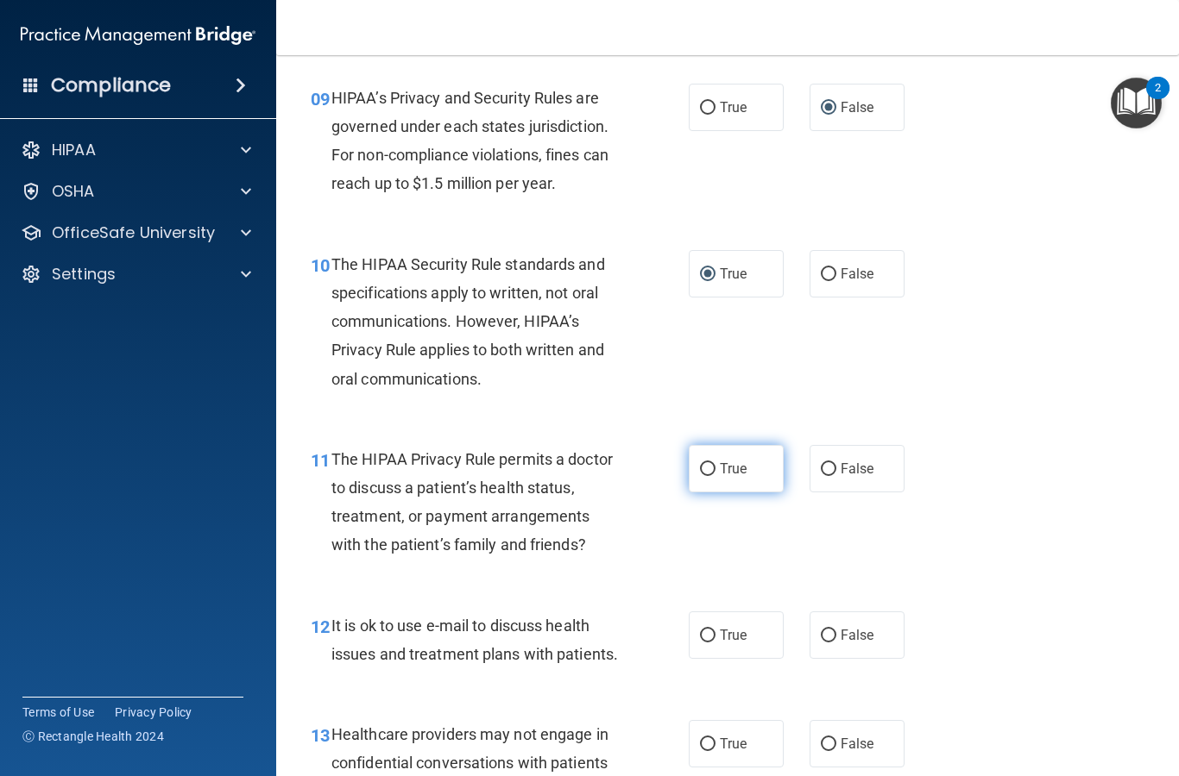
click at [708, 463] on input "True" at bounding box center [708, 469] width 16 height 13
radio input "true"
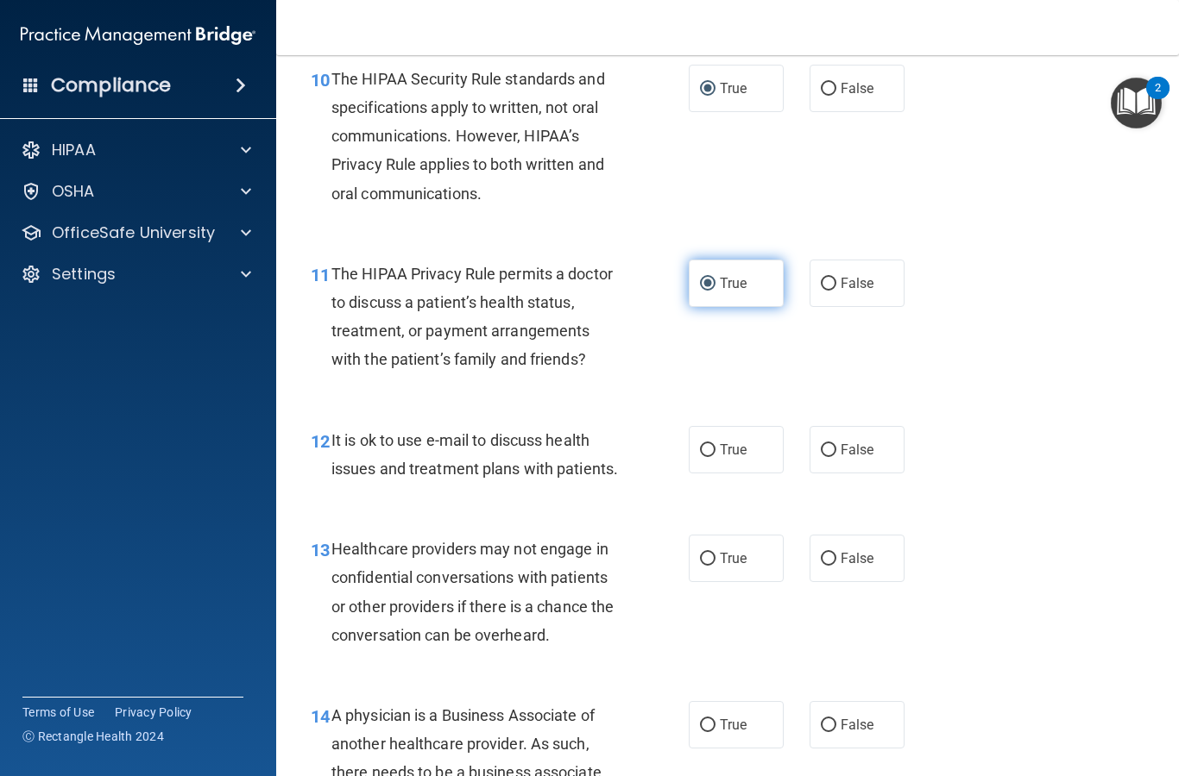
scroll to position [1629, 0]
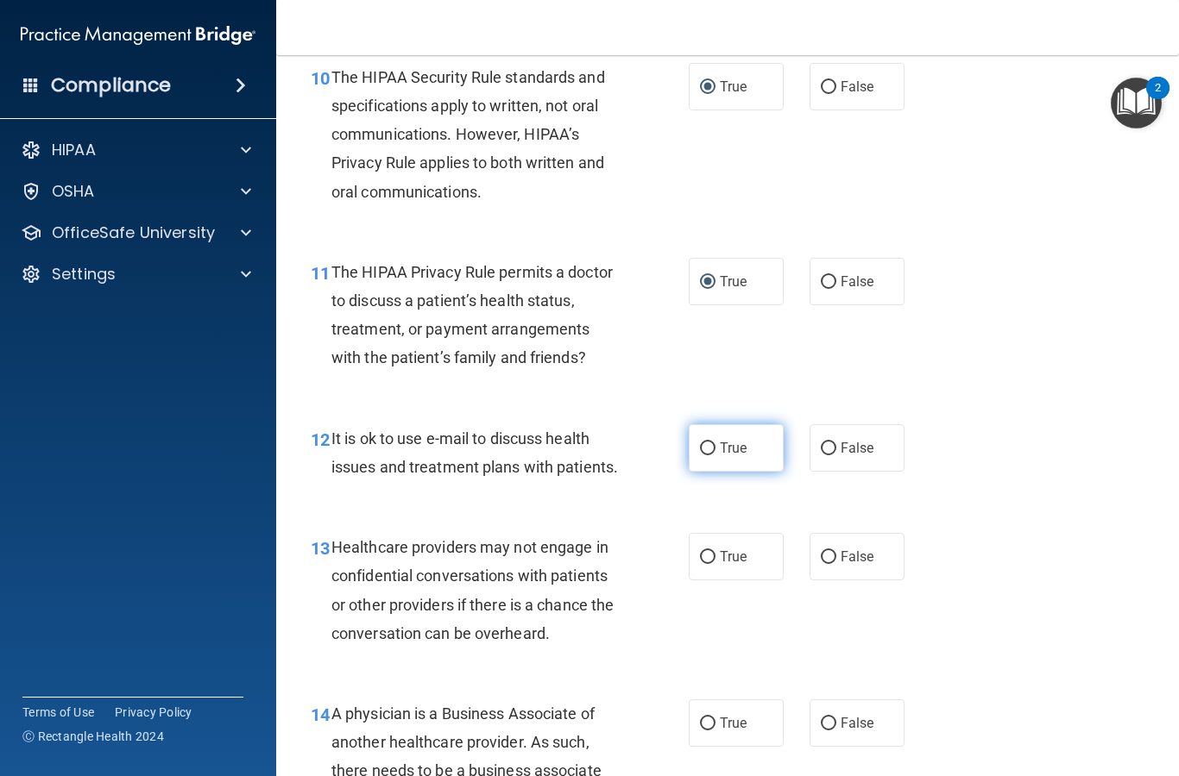
click at [713, 443] on input "True" at bounding box center [708, 449] width 16 height 13
radio input "true"
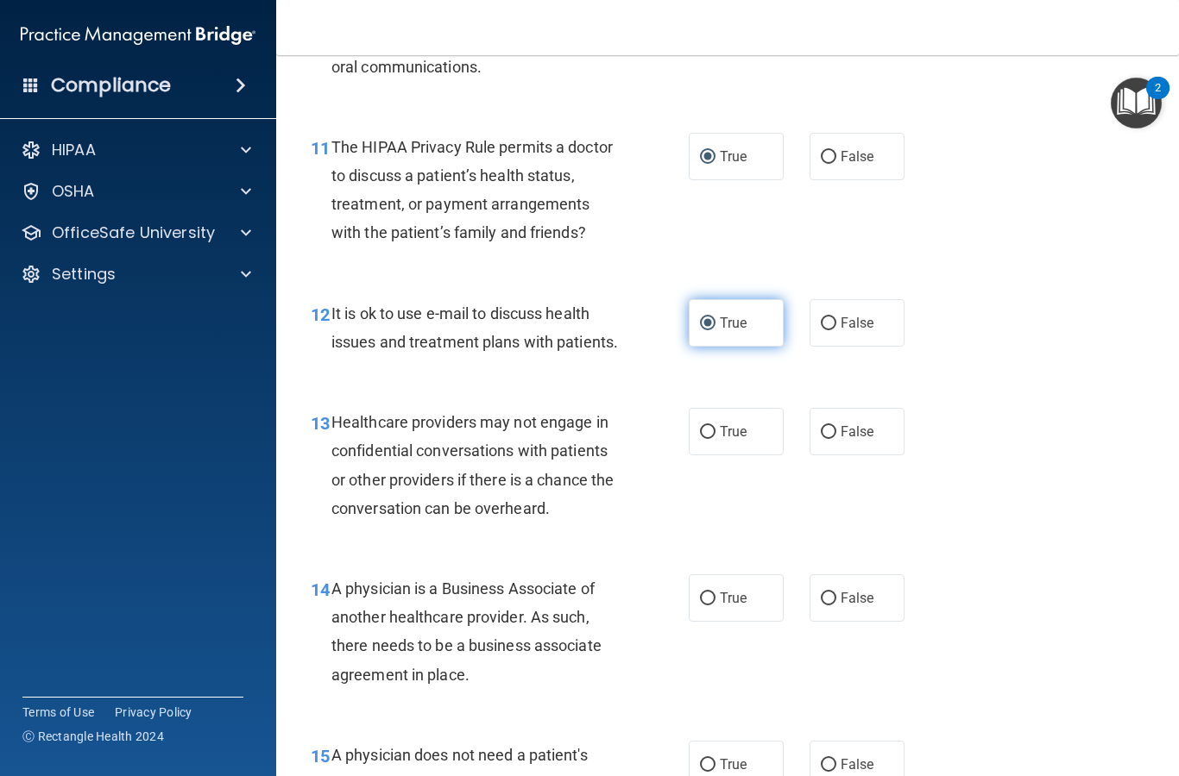
scroll to position [1756, 0]
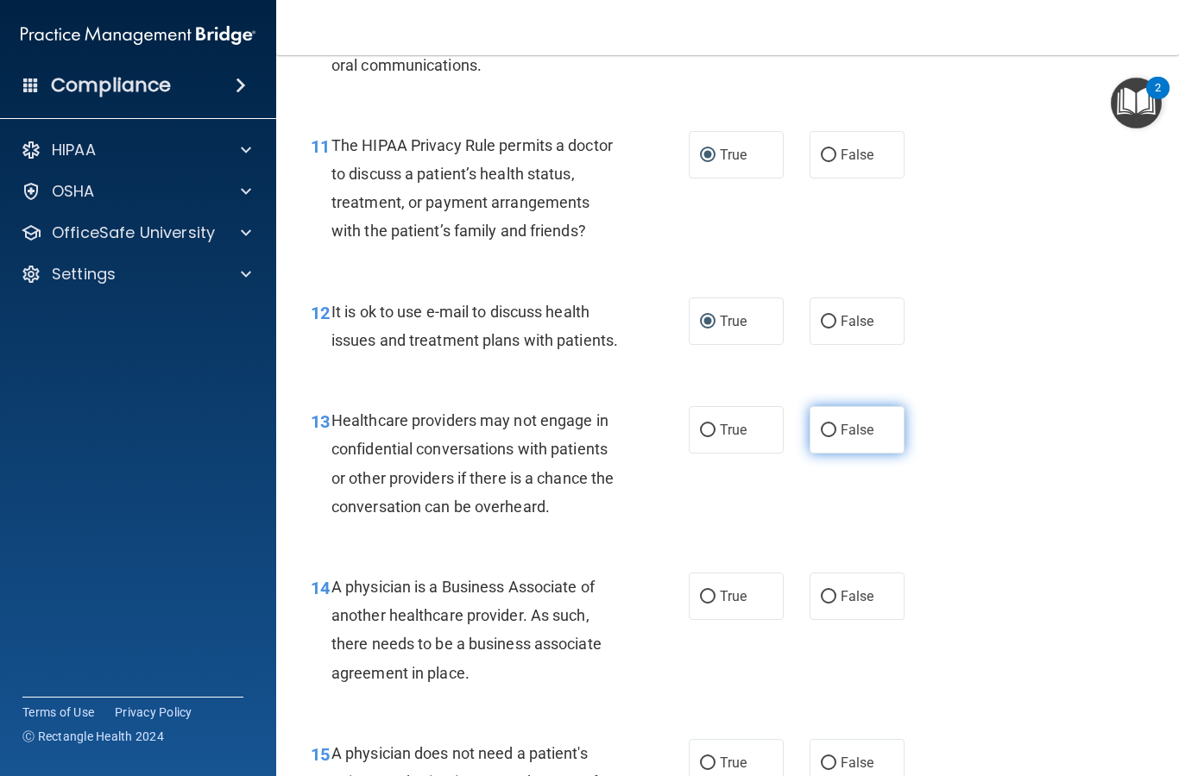
click at [824, 428] on input "False" at bounding box center [828, 430] width 16 height 13
radio input "true"
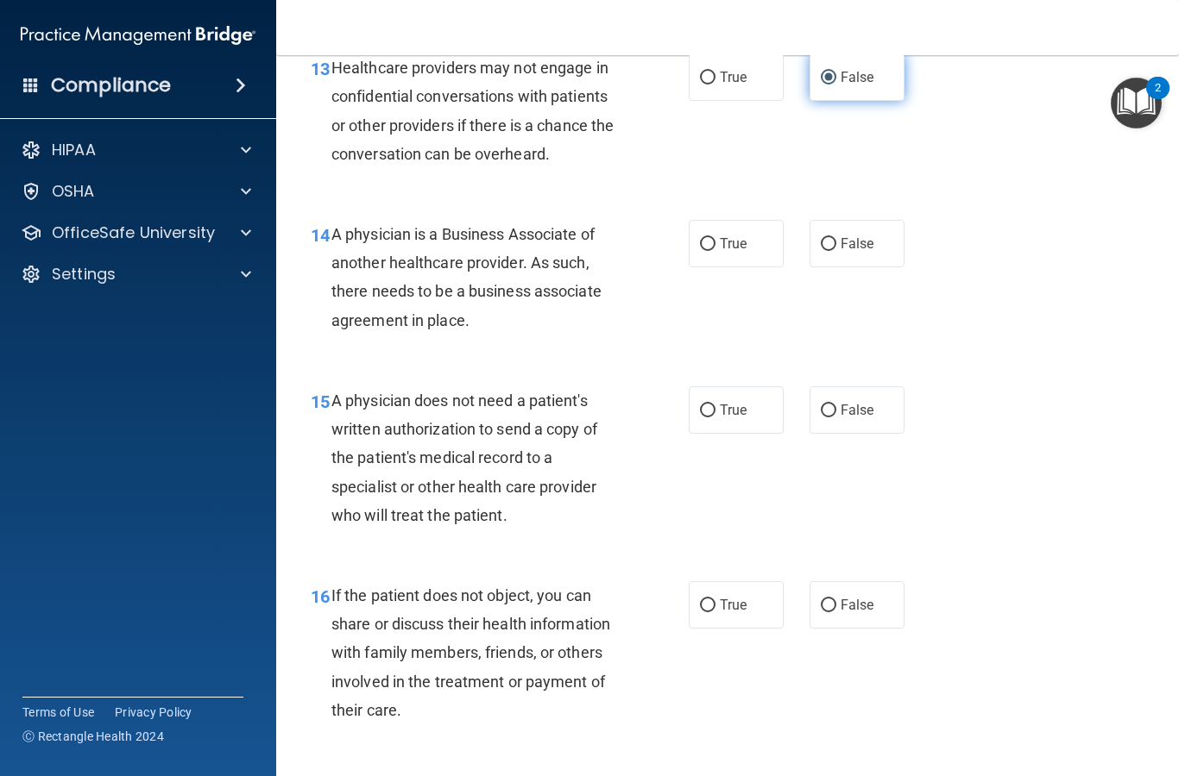
scroll to position [2114, 0]
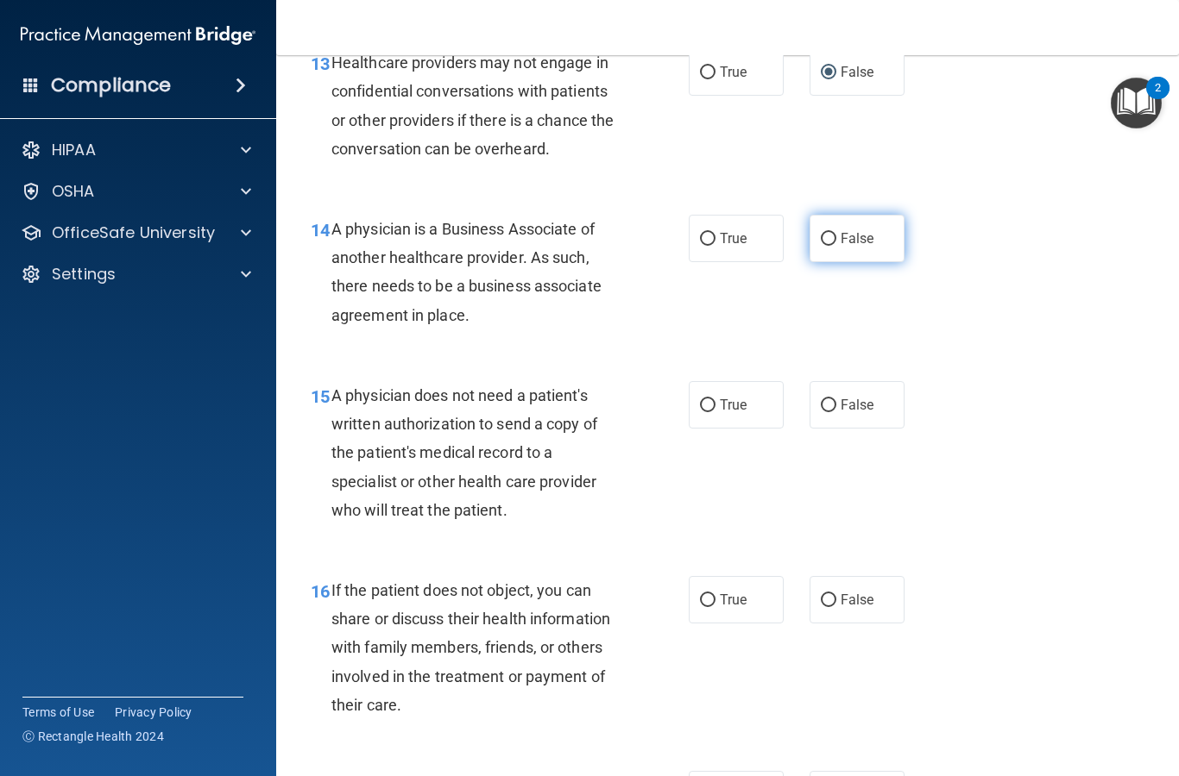
click at [827, 235] on input "False" at bounding box center [828, 239] width 16 height 13
radio input "true"
click at [704, 399] on input "True" at bounding box center [708, 405] width 16 height 13
radio input "true"
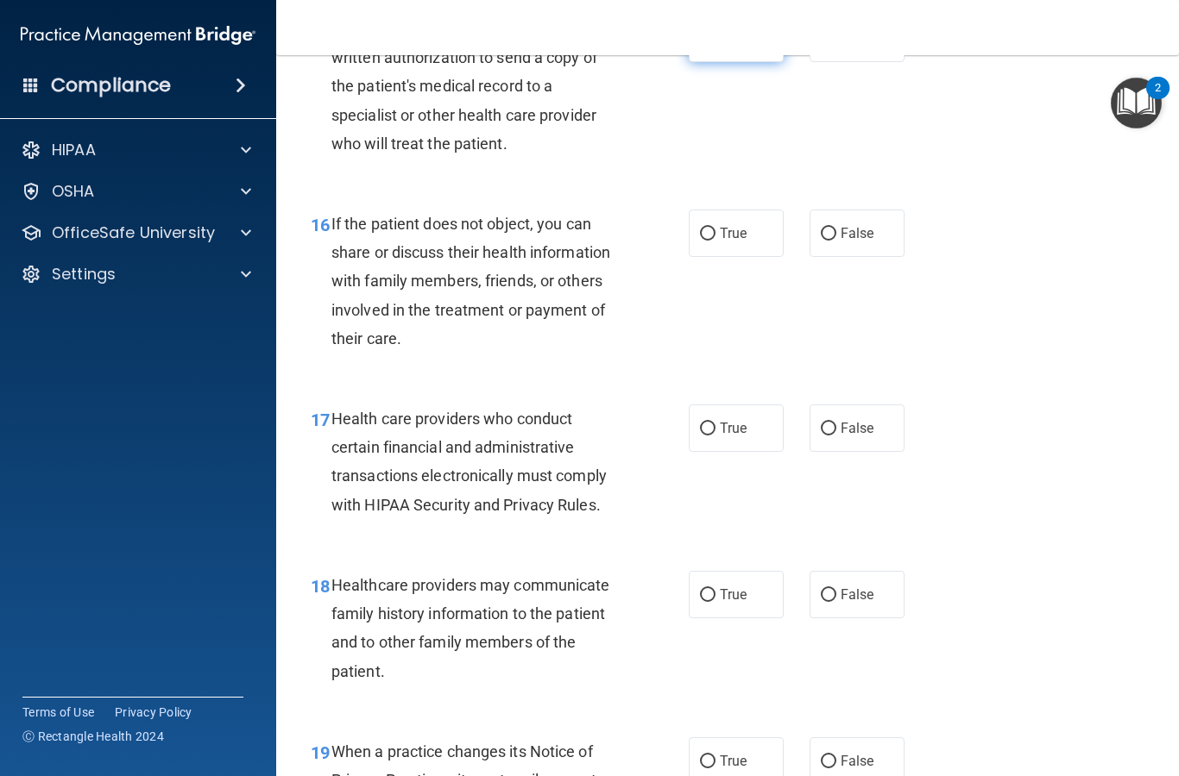
scroll to position [2484, 0]
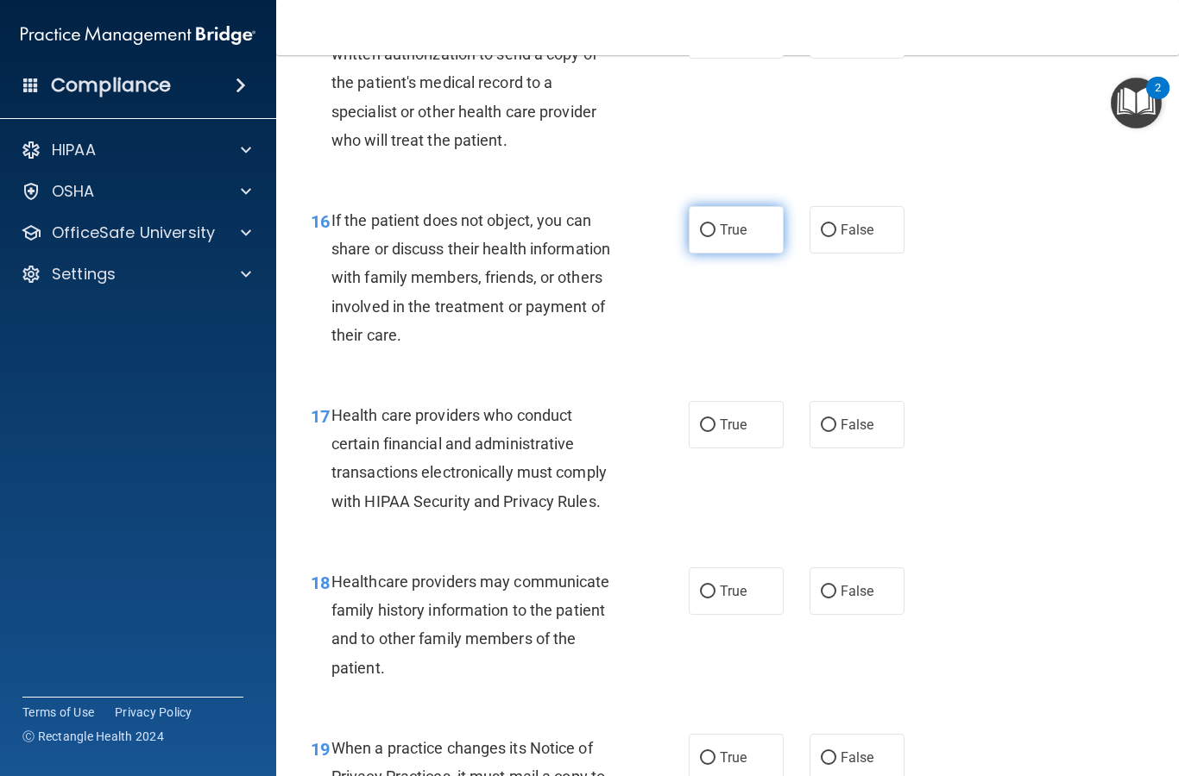
click at [699, 208] on label "True" at bounding box center [735, 229] width 95 height 47
click at [700, 224] on input "True" at bounding box center [708, 230] width 16 height 13
radio input "true"
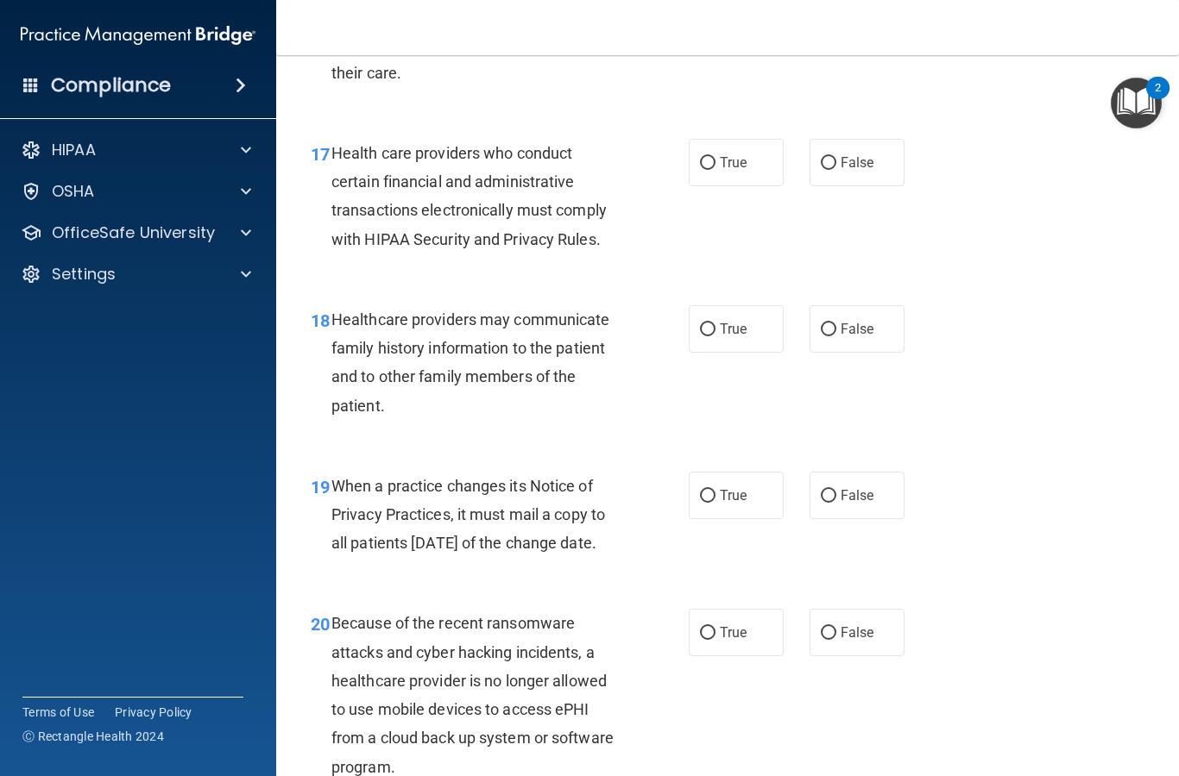
scroll to position [2747, 0]
click at [710, 156] on input "True" at bounding box center [708, 162] width 16 height 13
radio input "true"
click at [828, 323] on input "False" at bounding box center [828, 329] width 16 height 13
radio input "true"
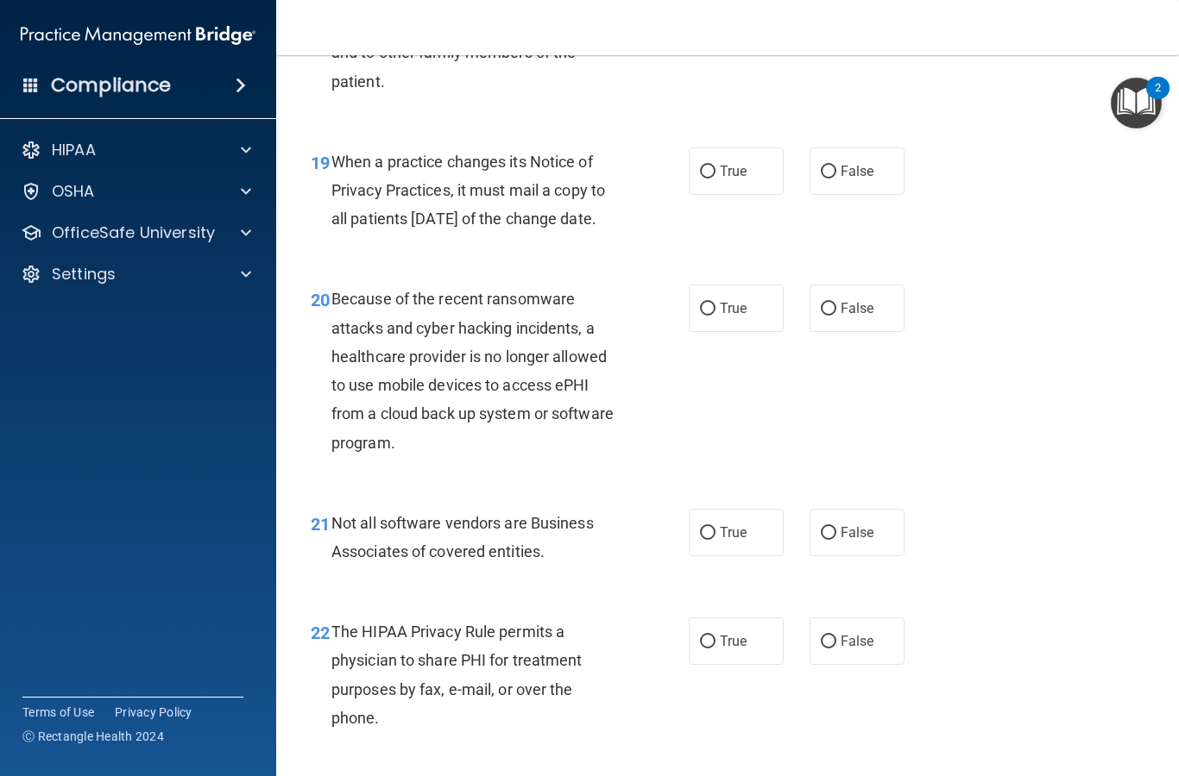
scroll to position [3082, 0]
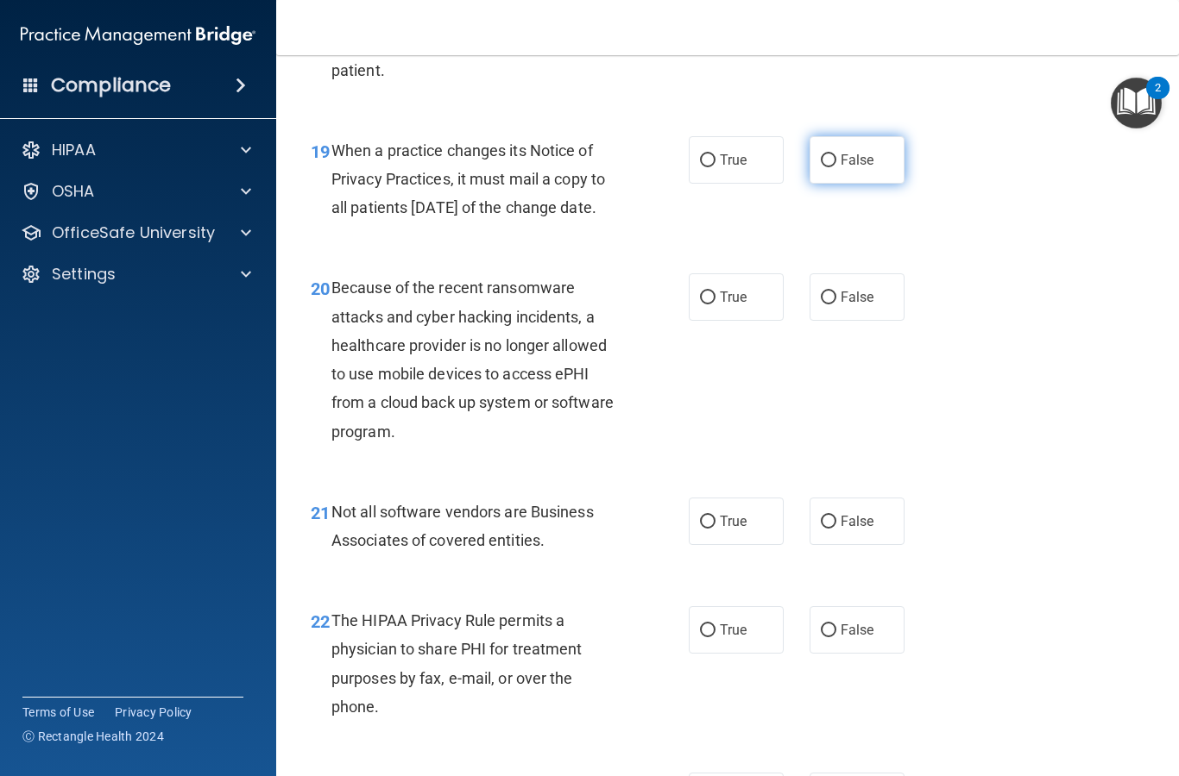
click at [834, 154] on input "False" at bounding box center [828, 160] width 16 height 13
radio input "true"
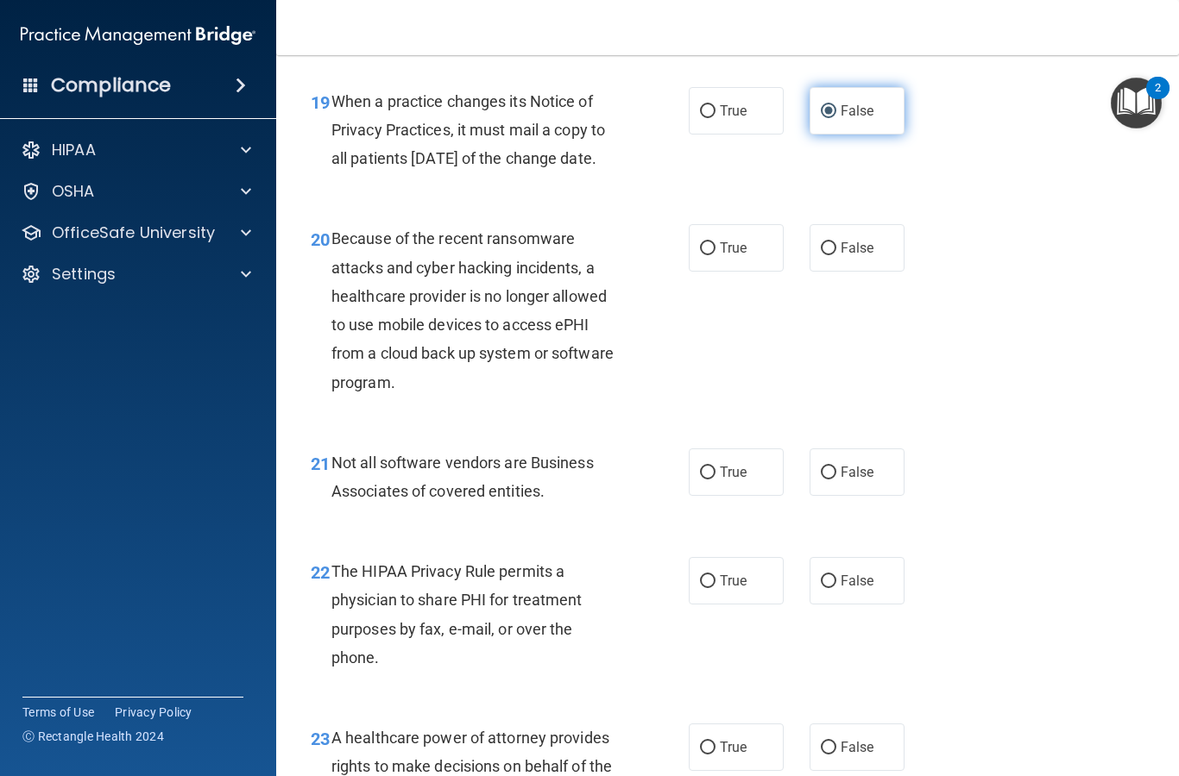
scroll to position [3130, 0]
click at [835, 256] on input "False" at bounding box center [828, 249] width 16 height 13
radio input "true"
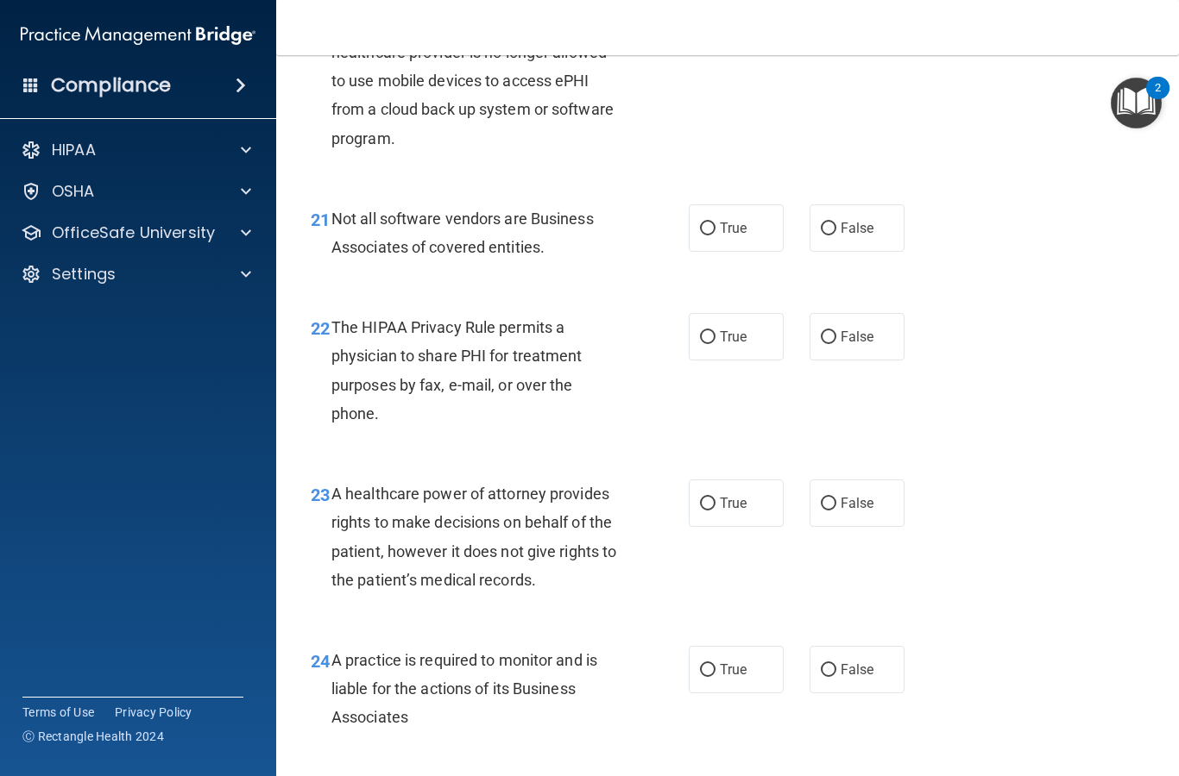
scroll to position [3366, 0]
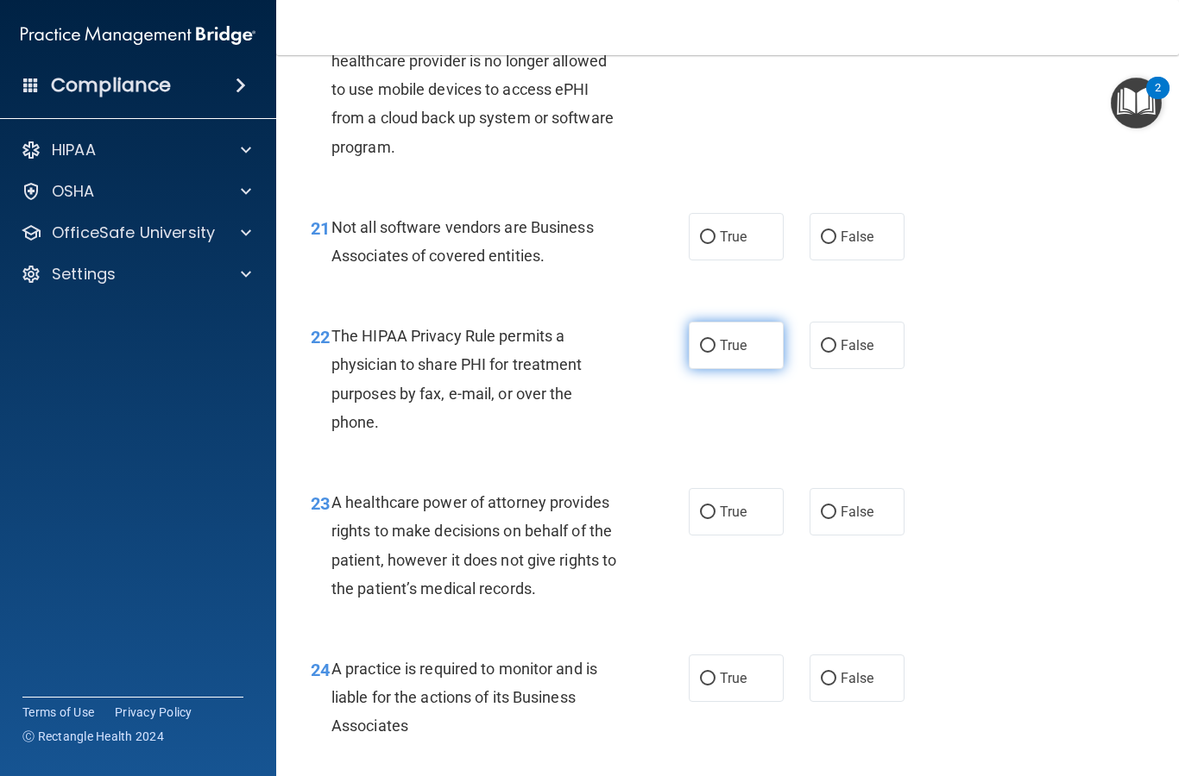
click at [714, 353] on input "True" at bounding box center [708, 346] width 16 height 13
radio input "true"
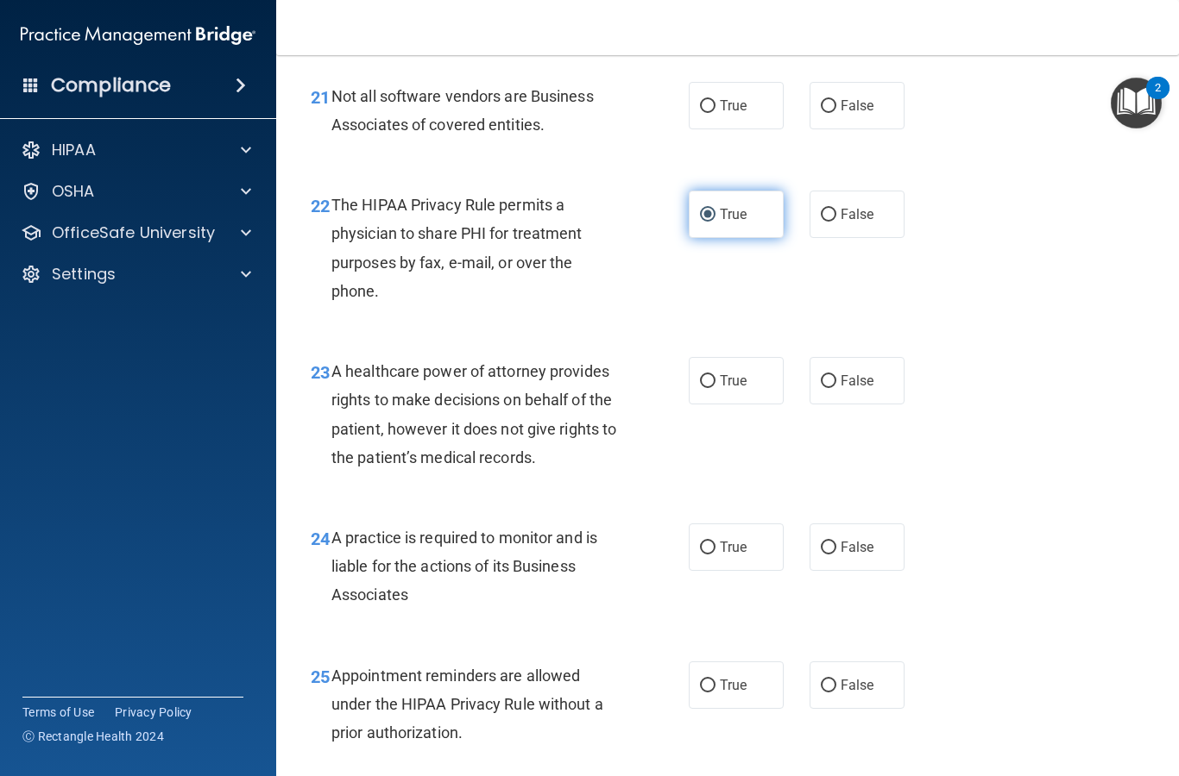
scroll to position [3498, 0]
click at [726, 110] on span "True" at bounding box center [733, 105] width 27 height 16
click at [715, 110] on input "True" at bounding box center [708, 105] width 16 height 13
radio input "true"
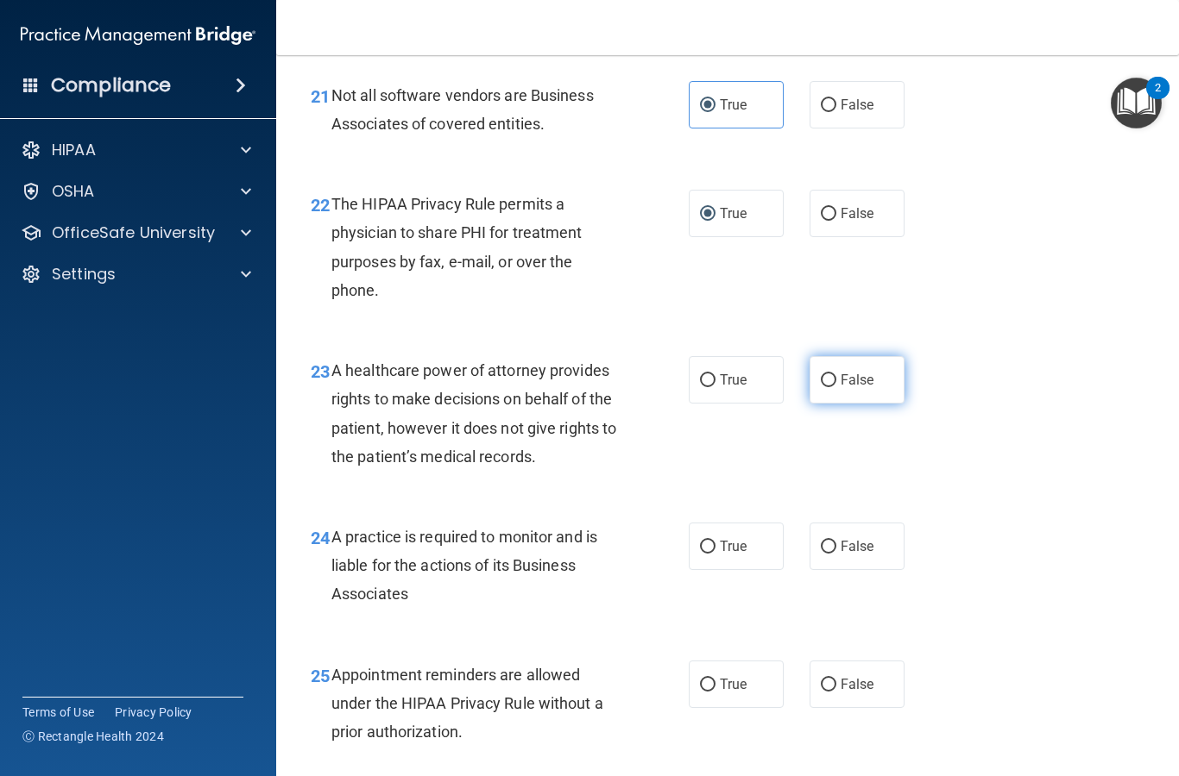
click at [829, 387] on input "False" at bounding box center [828, 380] width 16 height 13
radio input "true"
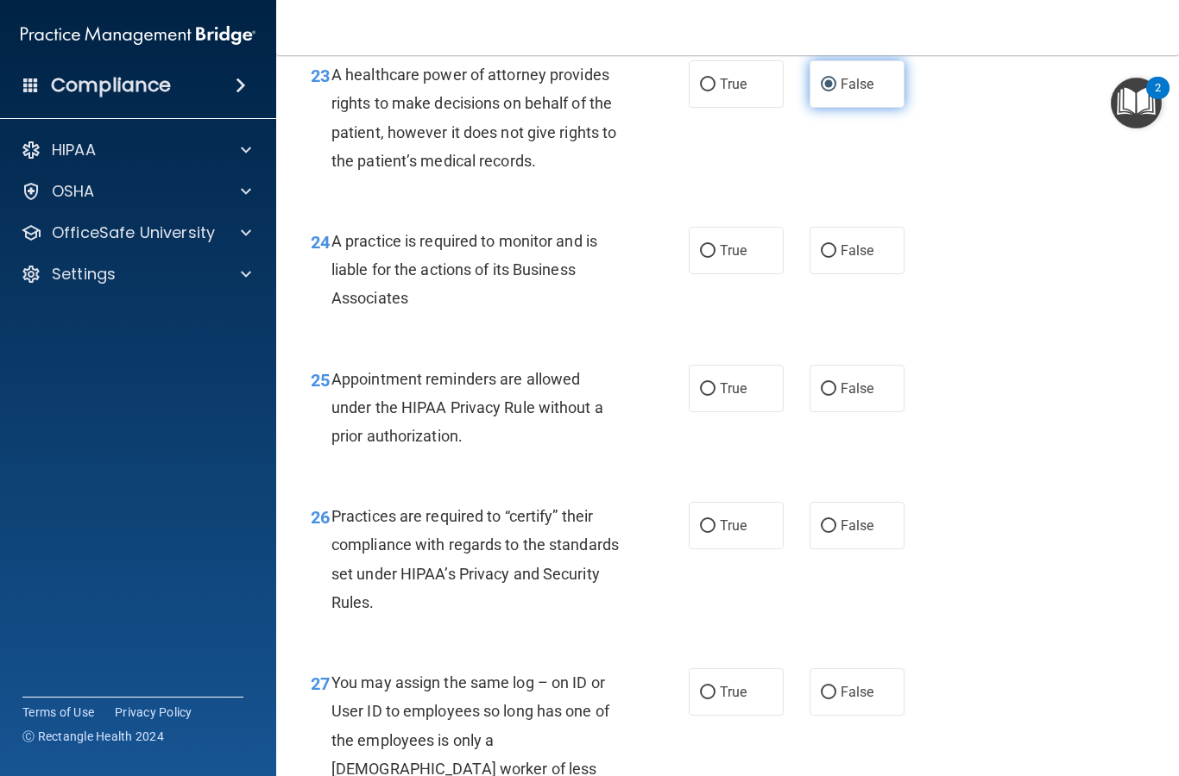
scroll to position [3794, 0]
click at [821, 258] on input "False" at bounding box center [828, 251] width 16 height 13
radio input "true"
click at [833, 532] on input "False" at bounding box center [828, 526] width 16 height 13
radio input "true"
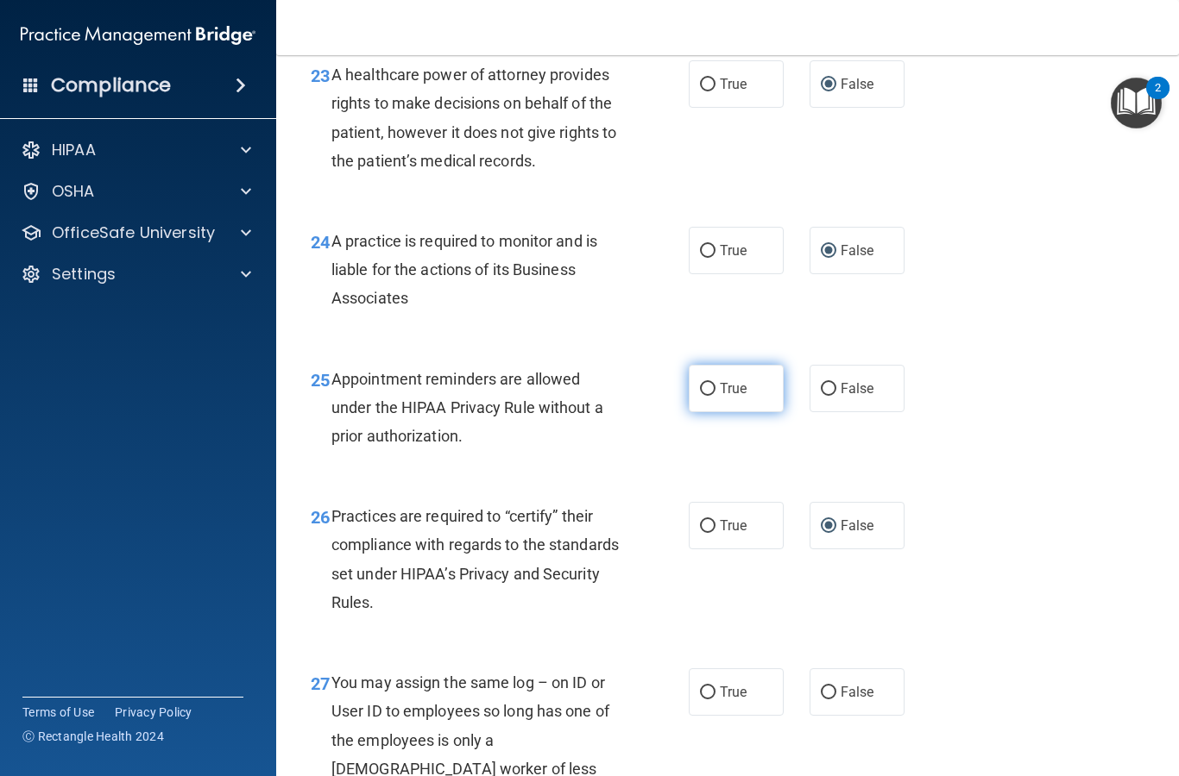
click at [714, 384] on label "True" at bounding box center [735, 388] width 95 height 47
click at [714, 384] on input "True" at bounding box center [708, 389] width 16 height 13
radio input "true"
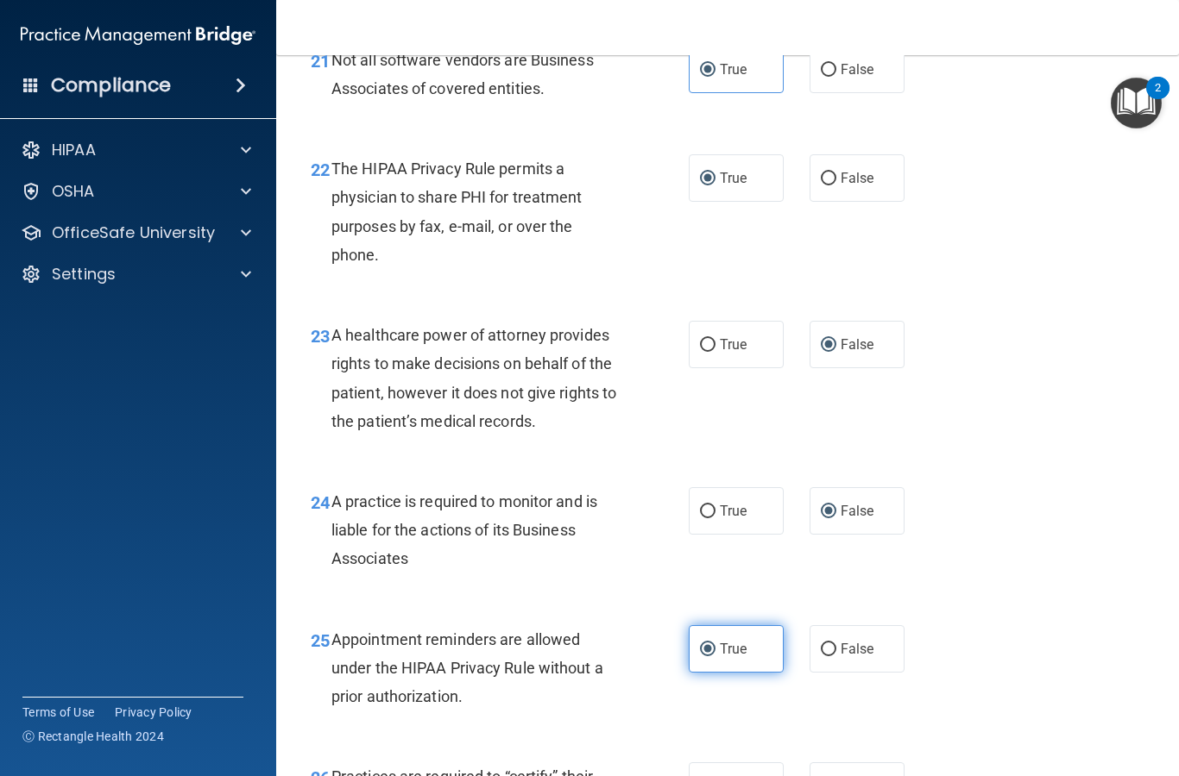
scroll to position [3523, 0]
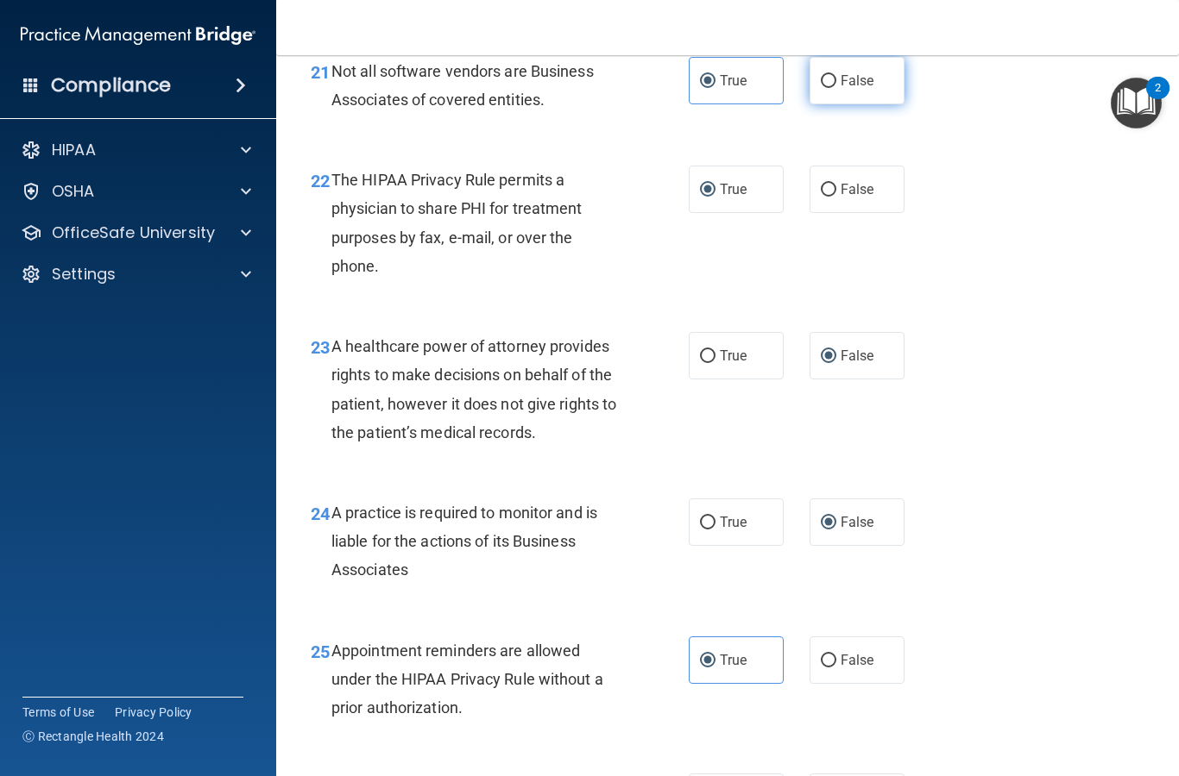
click at [827, 88] on input "False" at bounding box center [828, 81] width 16 height 13
radio input "true"
radio input "false"
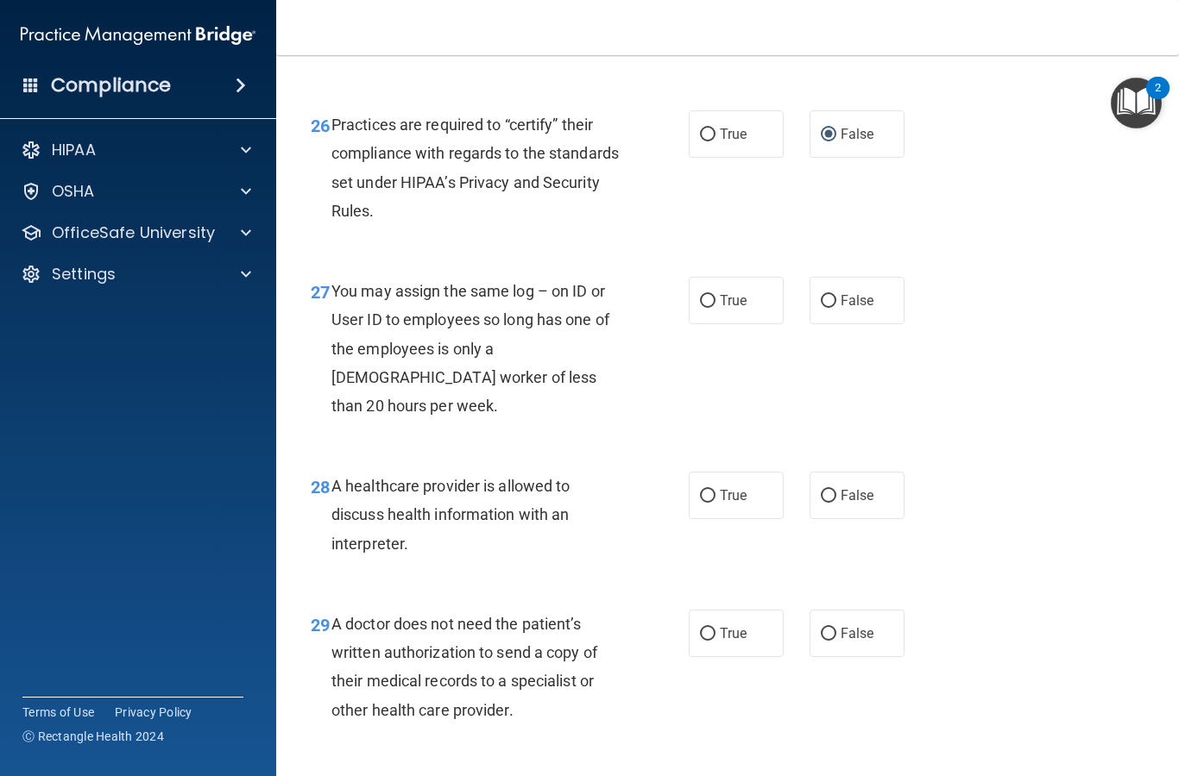
scroll to position [4185, 0]
click at [833, 306] on input "False" at bounding box center [828, 302] width 16 height 13
radio input "true"
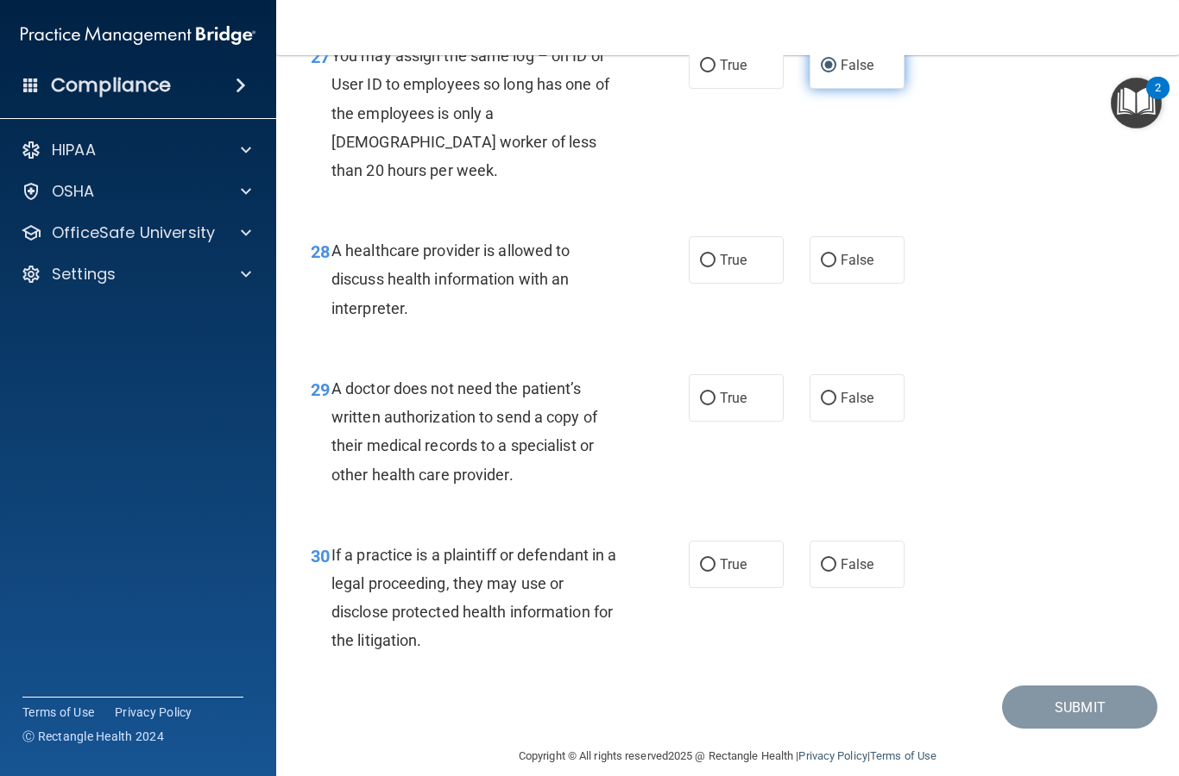
scroll to position [4420, 0]
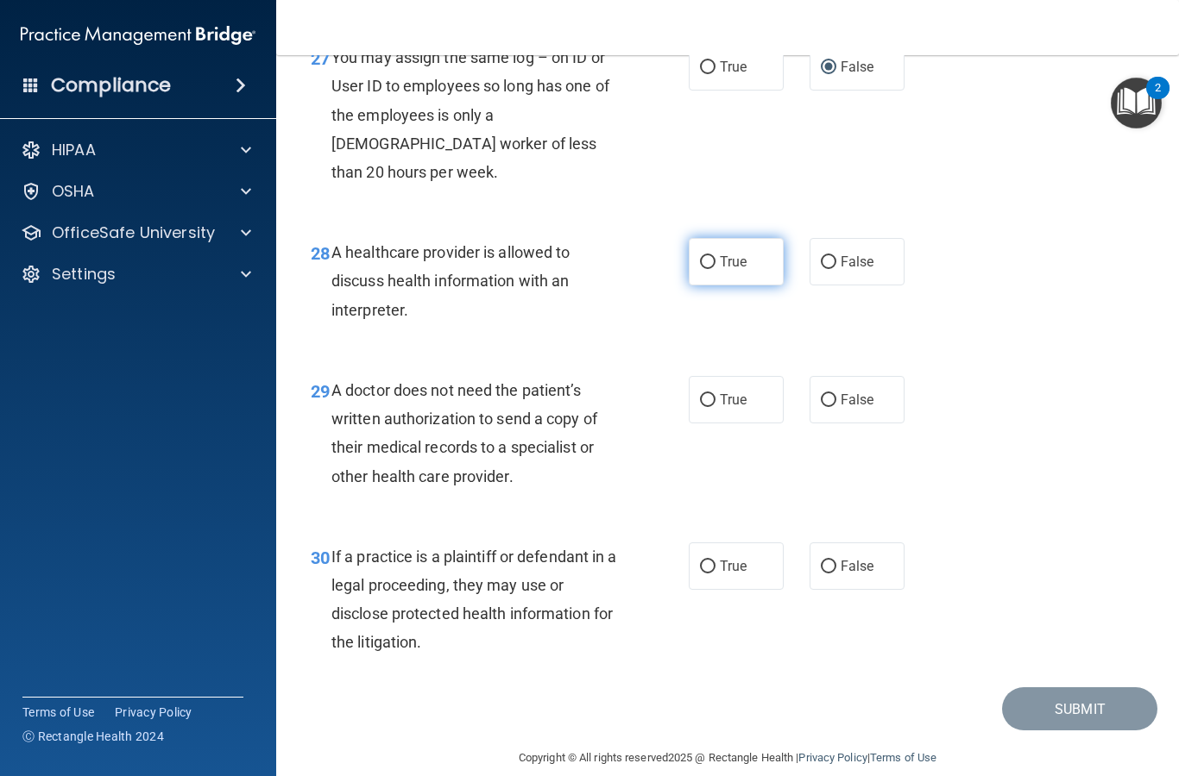
click at [708, 256] on input "True" at bounding box center [708, 262] width 16 height 13
radio input "true"
click at [707, 394] on input "True" at bounding box center [708, 400] width 16 height 13
radio input "true"
click at [710, 561] on input "True" at bounding box center [708, 567] width 16 height 13
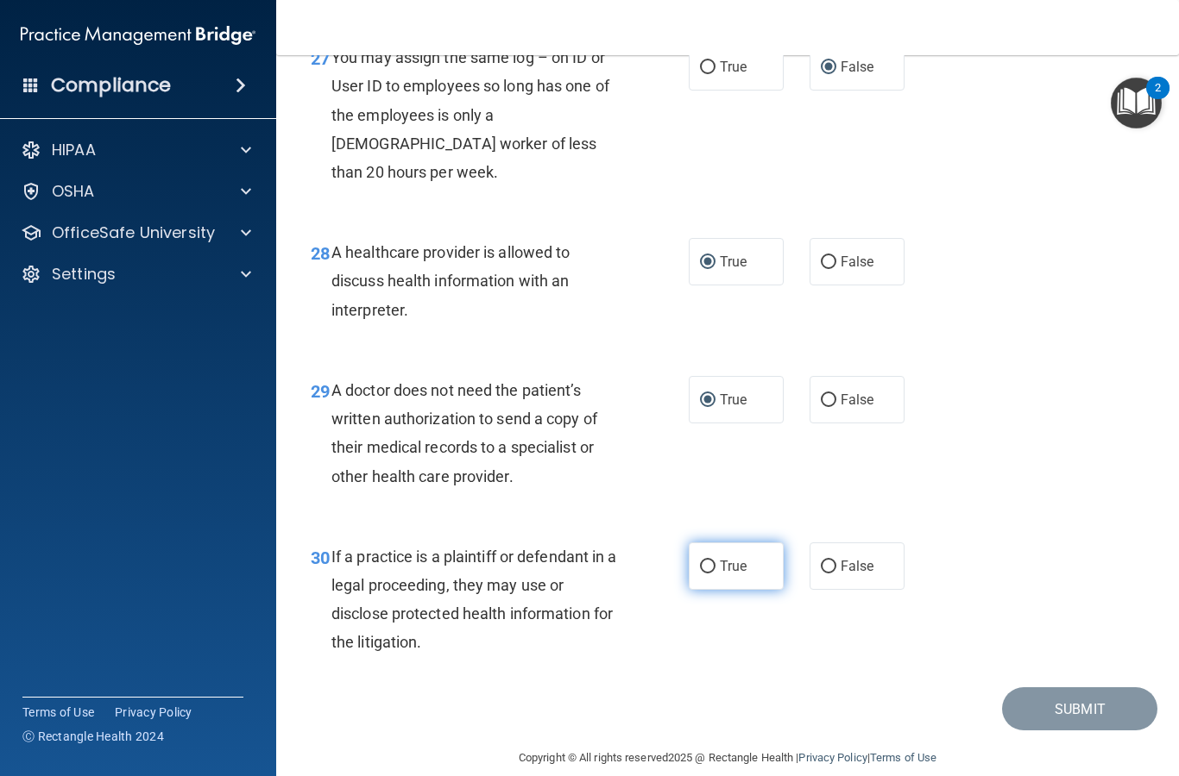
radio input "true"
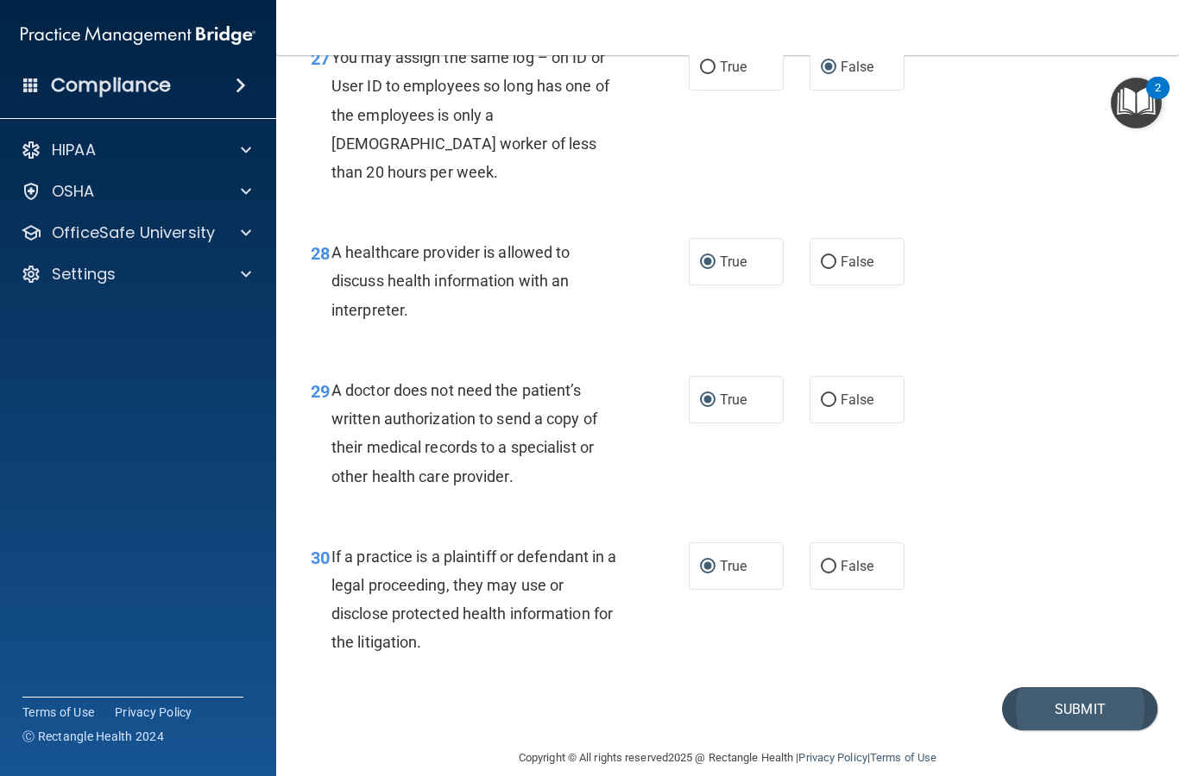
click at [1090, 688] on button "Submit" at bounding box center [1079, 710] width 155 height 44
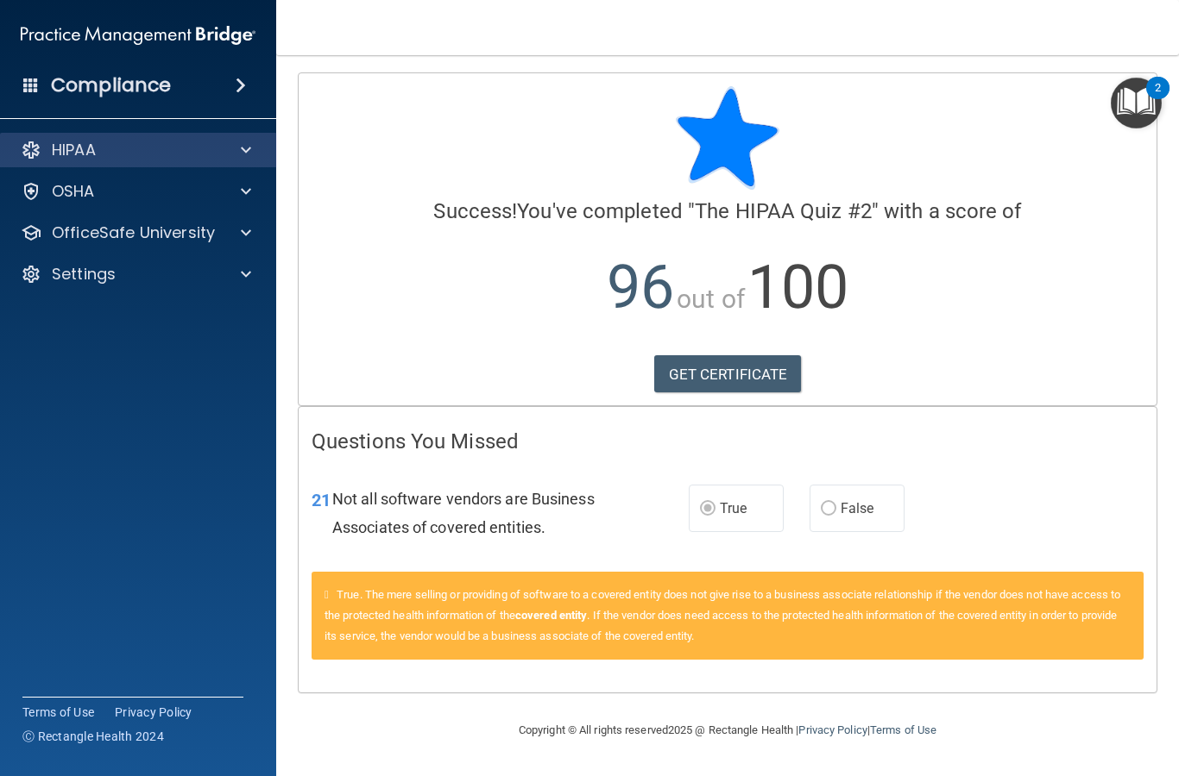
click at [96, 158] on p "HIPAA" at bounding box center [74, 150] width 44 height 21
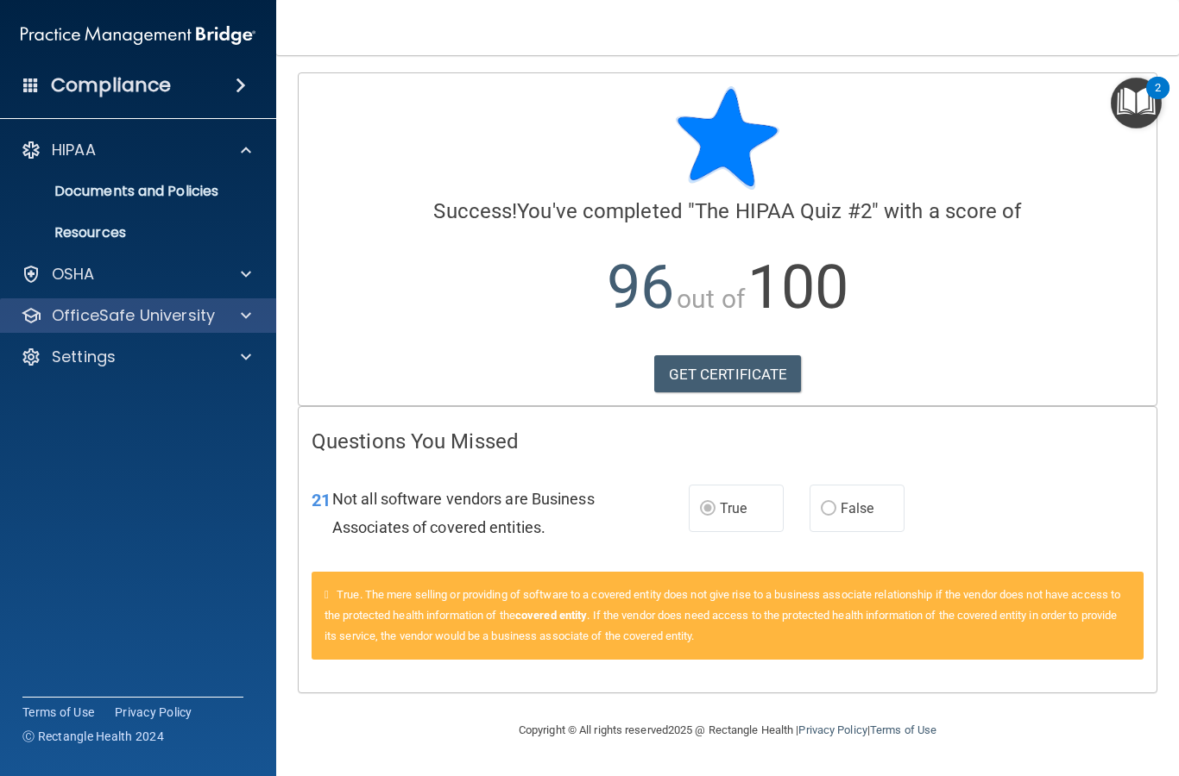
click at [159, 313] on p "OfficeSafe University" at bounding box center [133, 315] width 163 height 21
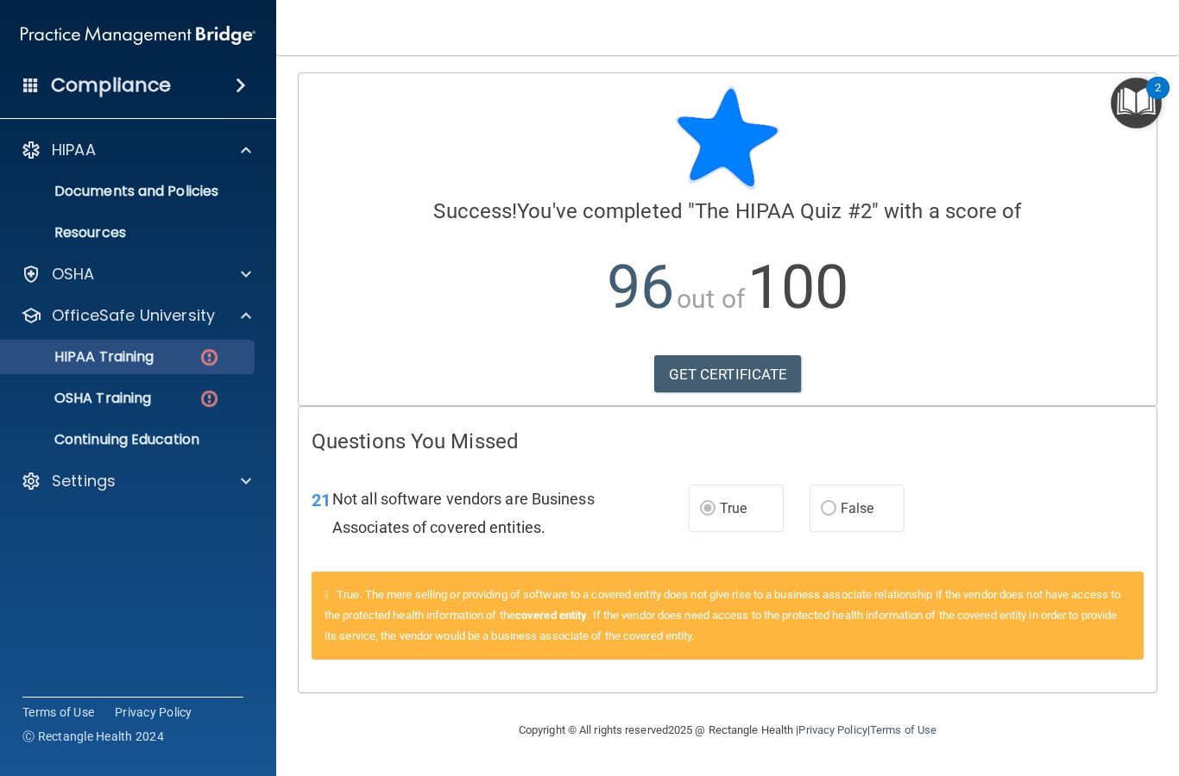
click at [125, 361] on p "HIPAA Training" at bounding box center [82, 357] width 142 height 17
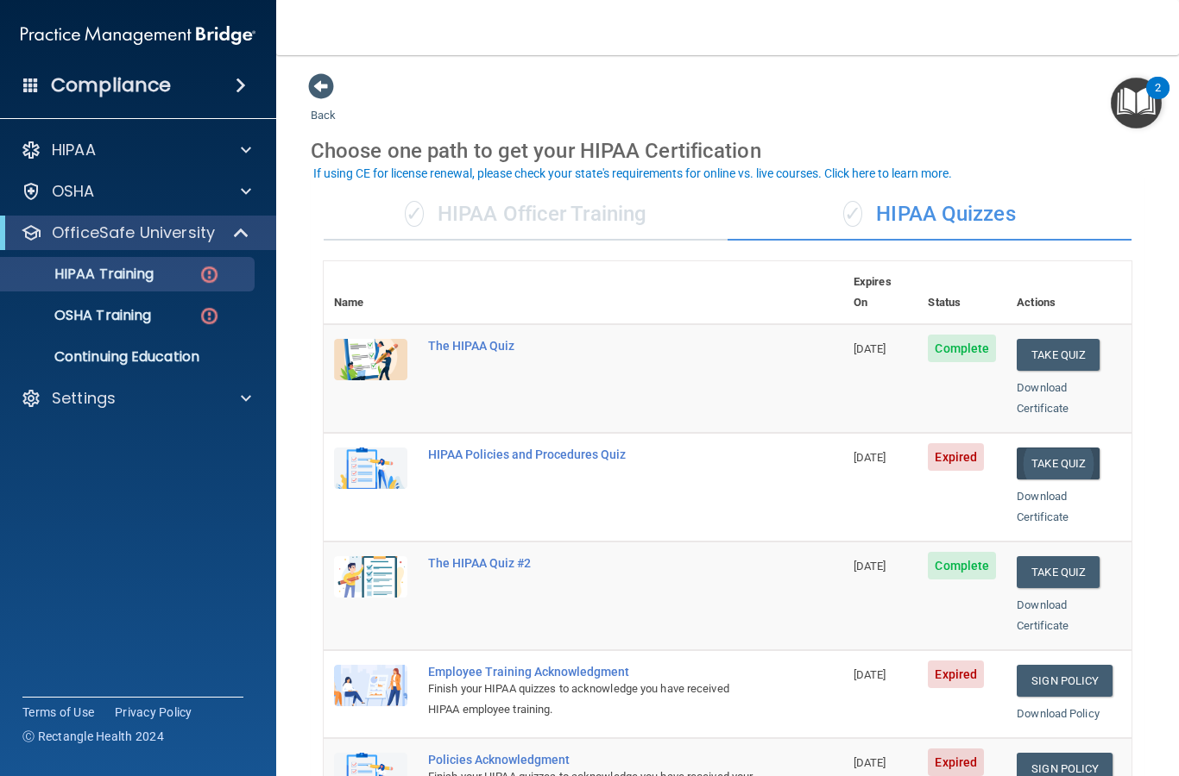
click at [1072, 448] on button "Take Quiz" at bounding box center [1057, 464] width 83 height 32
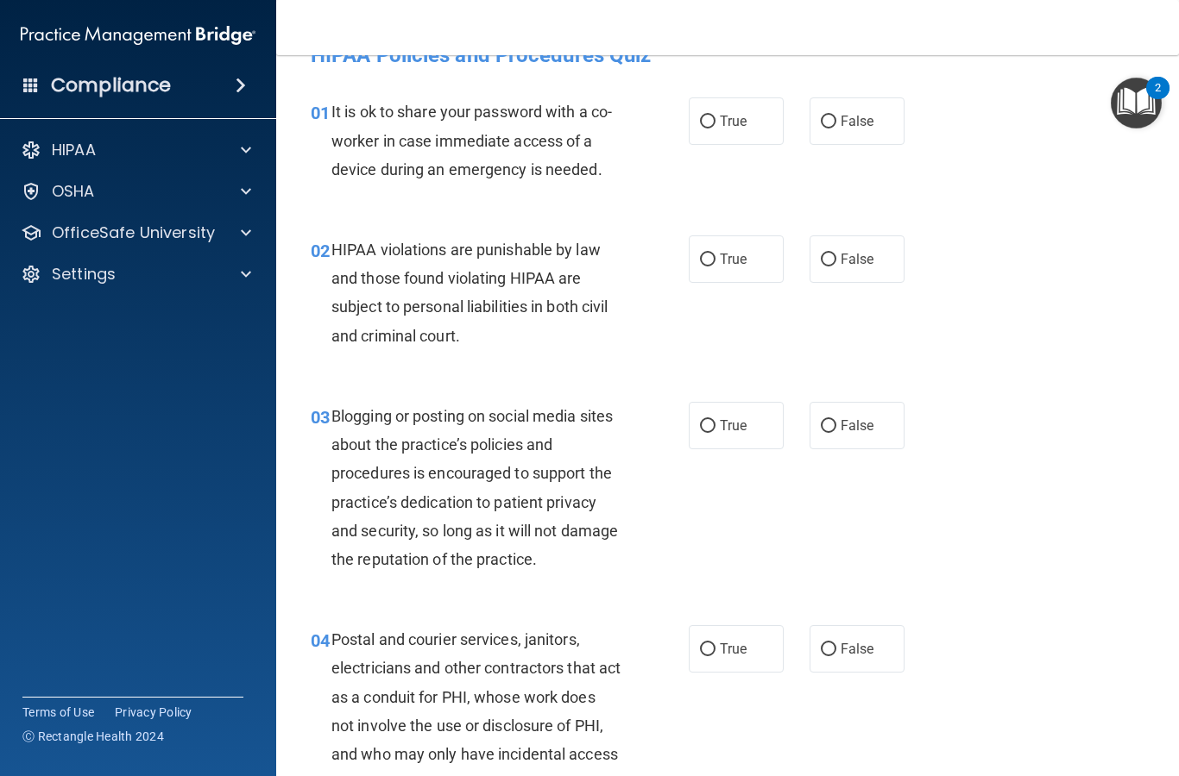
scroll to position [28, 0]
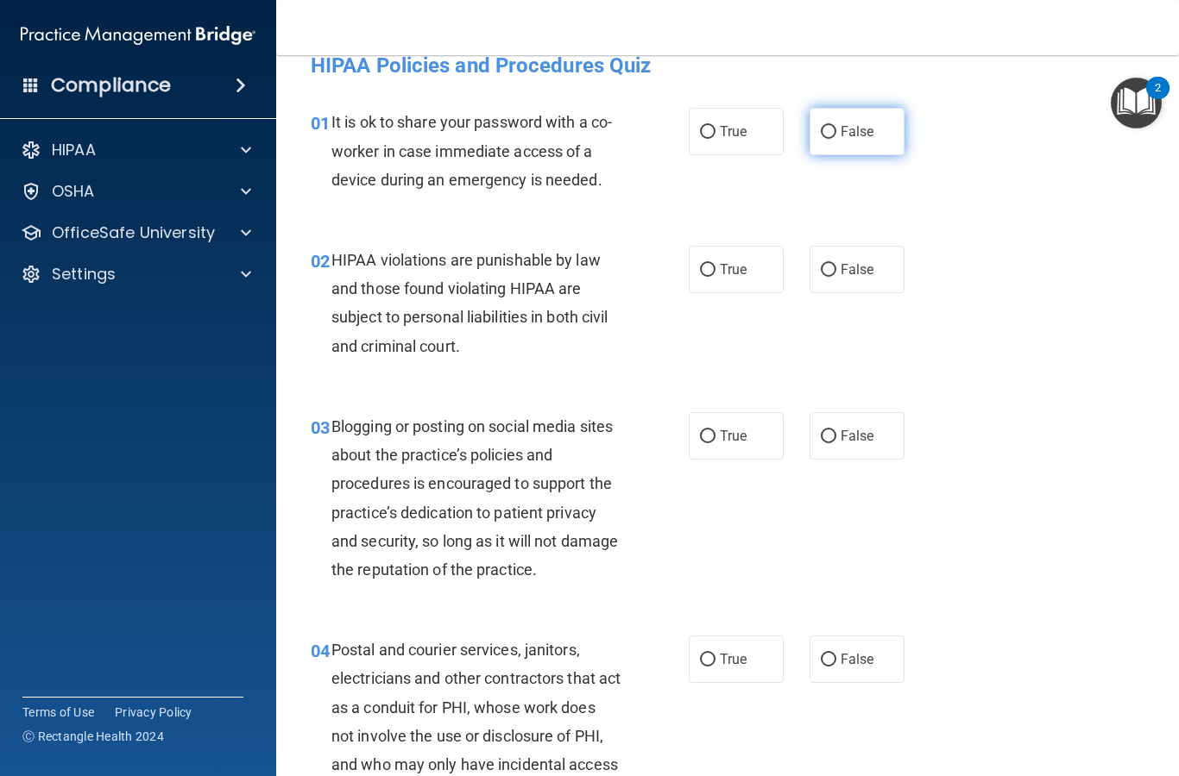
click at [830, 138] on input "False" at bounding box center [828, 132] width 16 height 13
radio input "true"
click at [712, 268] on input "True" at bounding box center [708, 270] width 16 height 13
radio input "true"
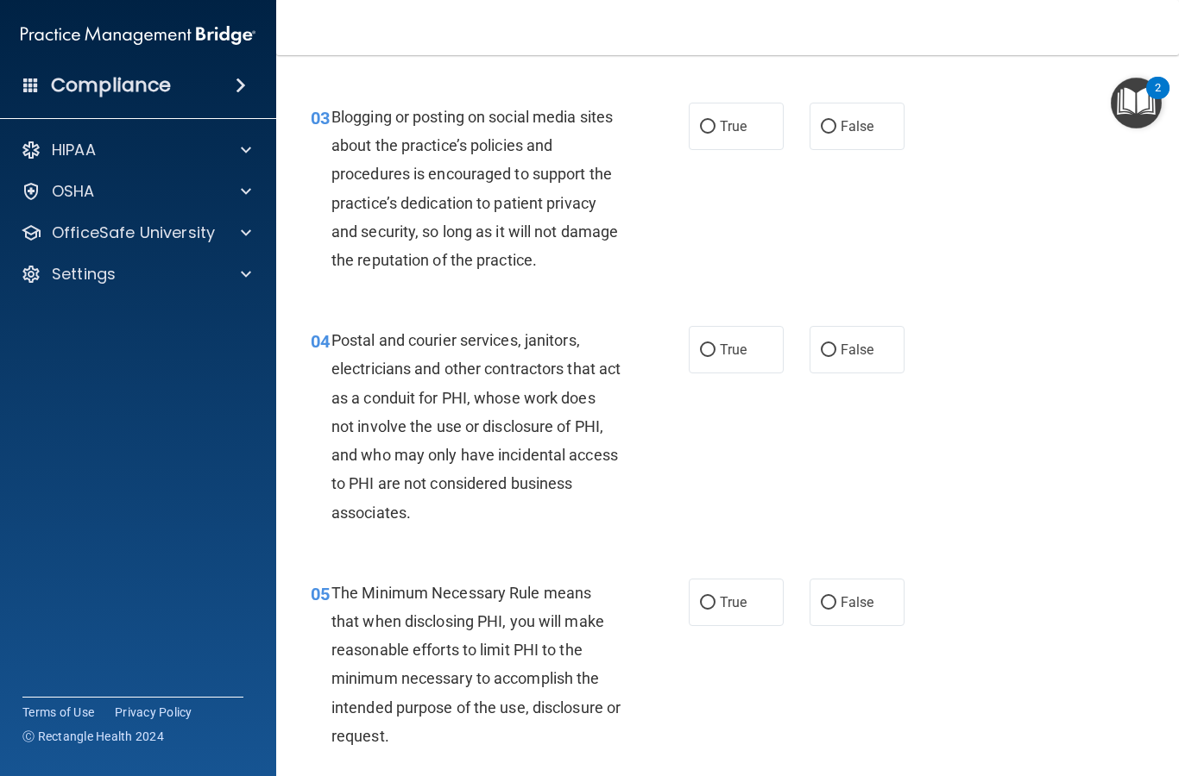
scroll to position [343, 0]
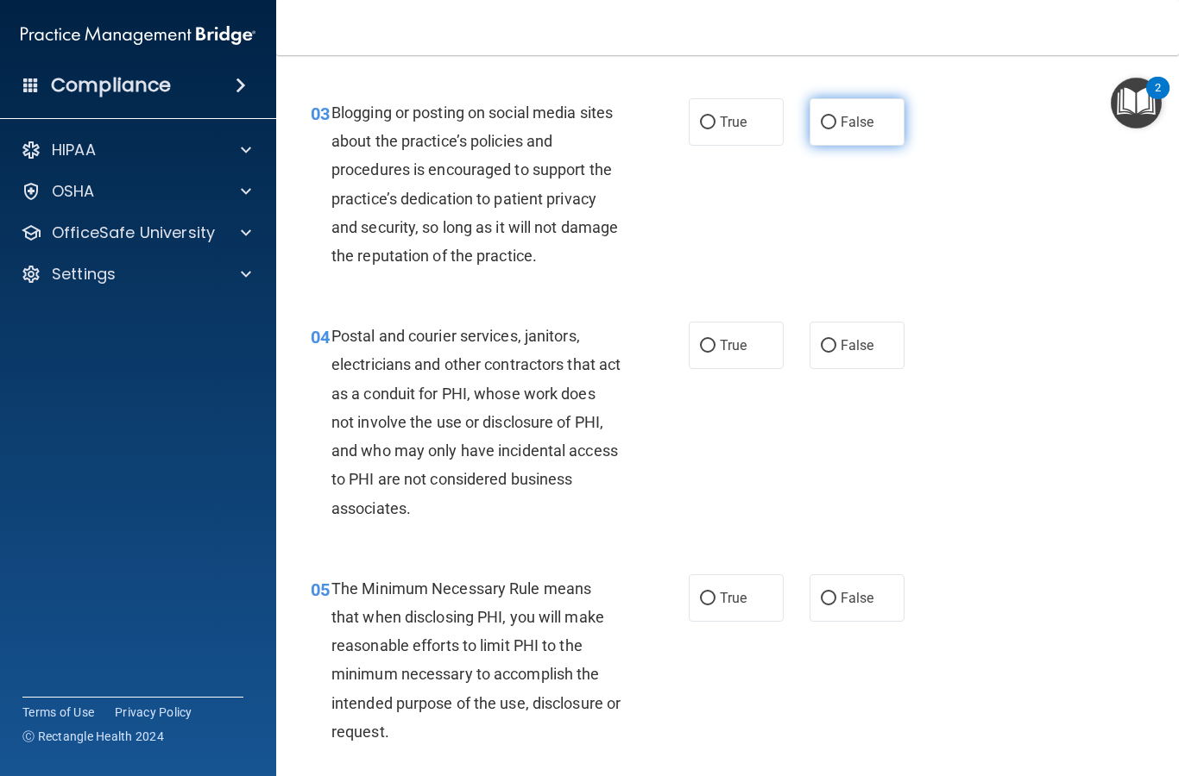
click at [826, 126] on input "False" at bounding box center [828, 122] width 16 height 13
radio input "true"
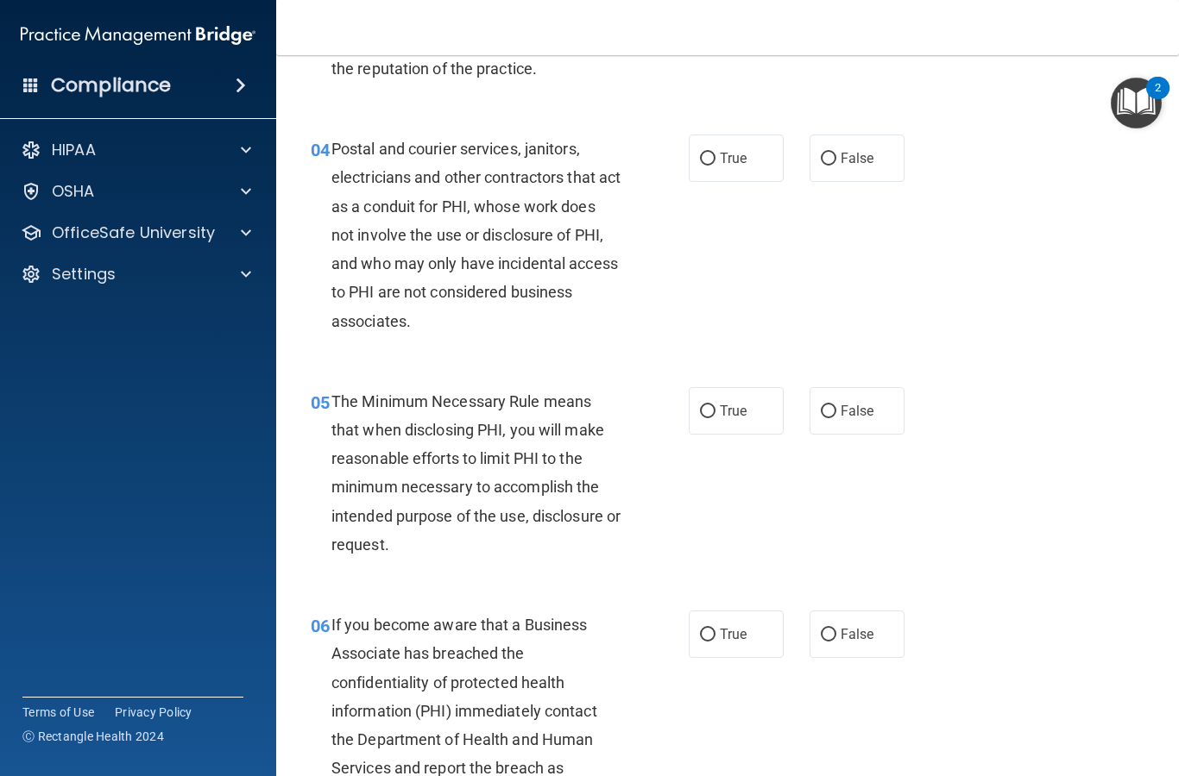
scroll to position [535, 0]
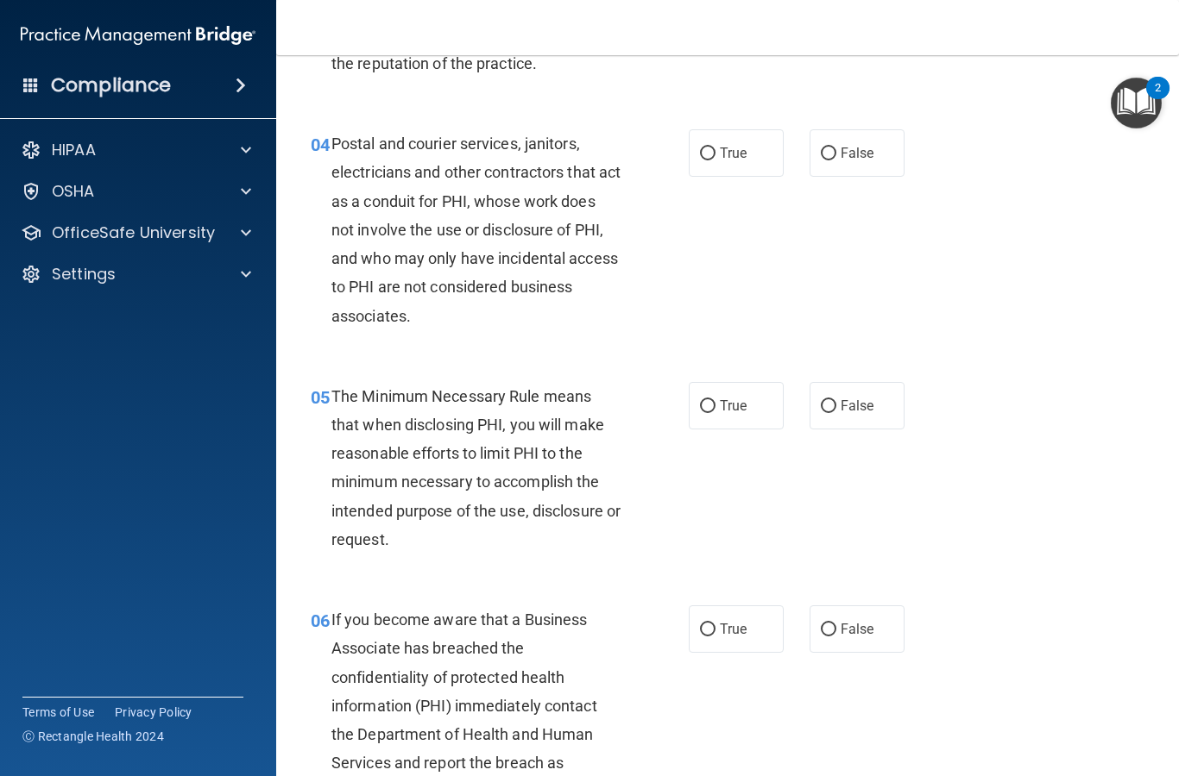
click at [701, 123] on div "04 Postal and courier services, janitors, electricians and other contractors th…" at bounding box center [727, 234] width 859 height 253
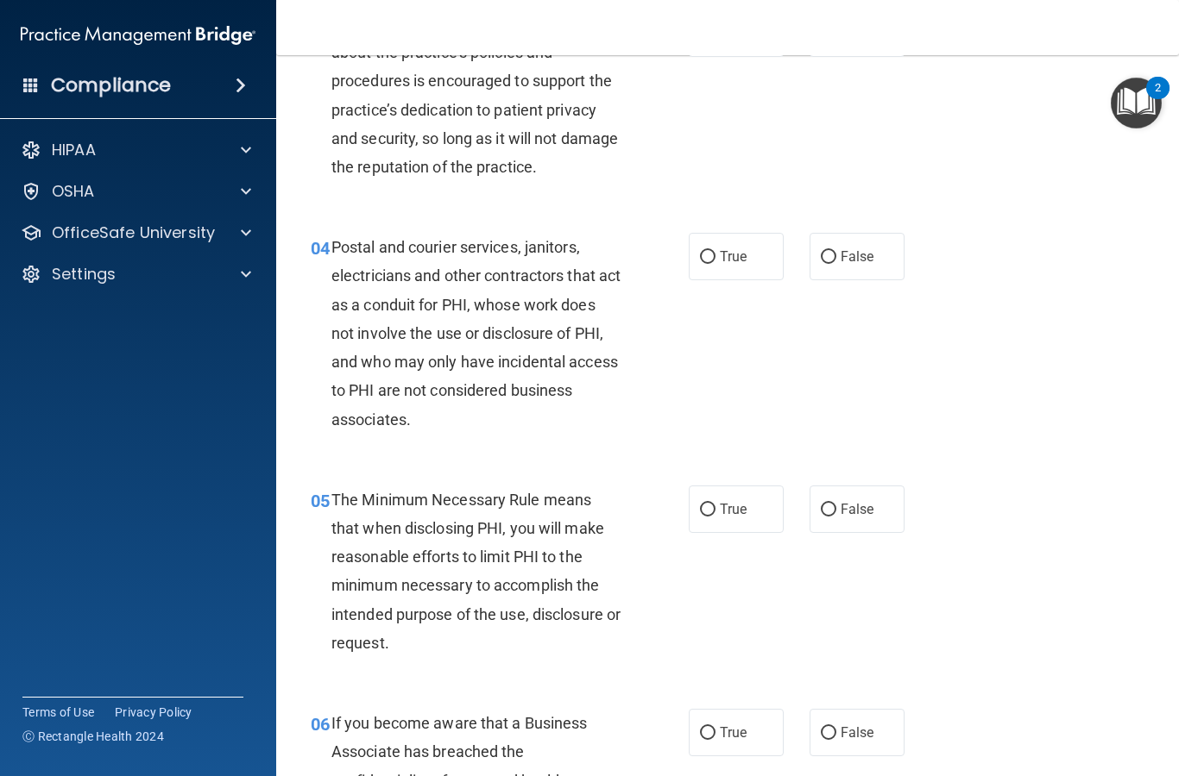
scroll to position [430, 0]
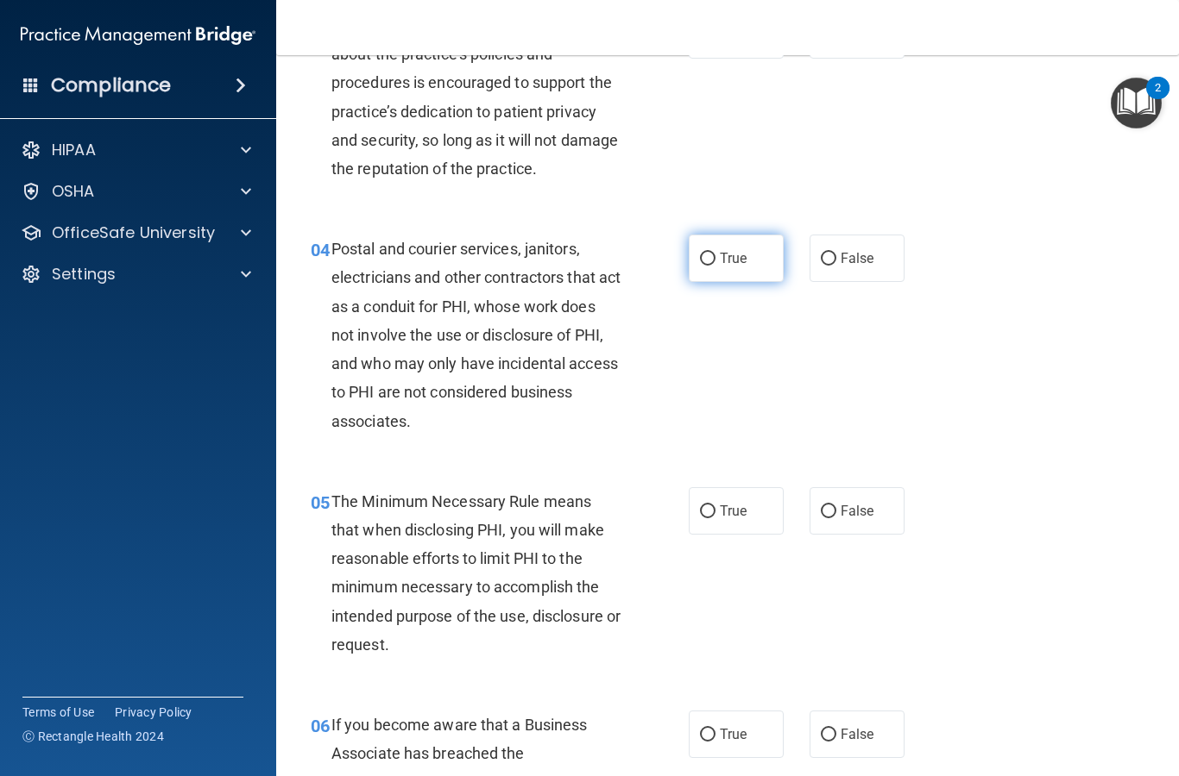
click at [704, 253] on input "True" at bounding box center [708, 259] width 16 height 13
radio input "true"
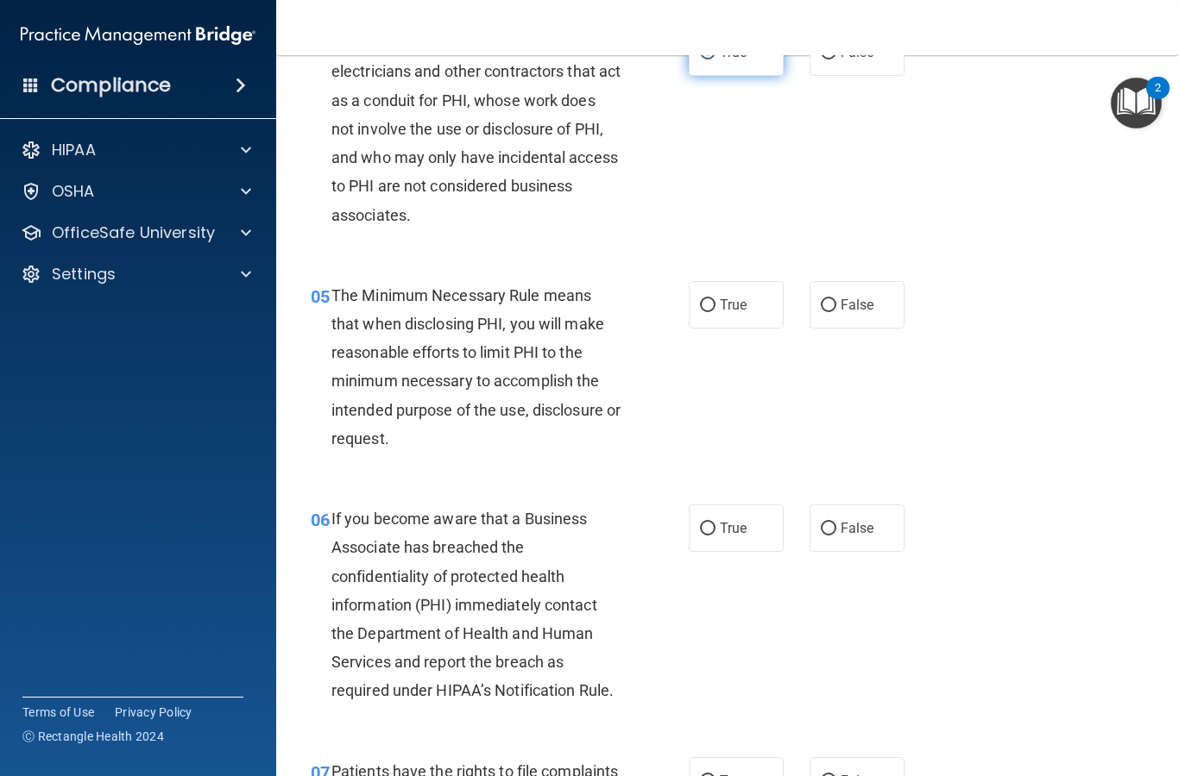
scroll to position [634, 0]
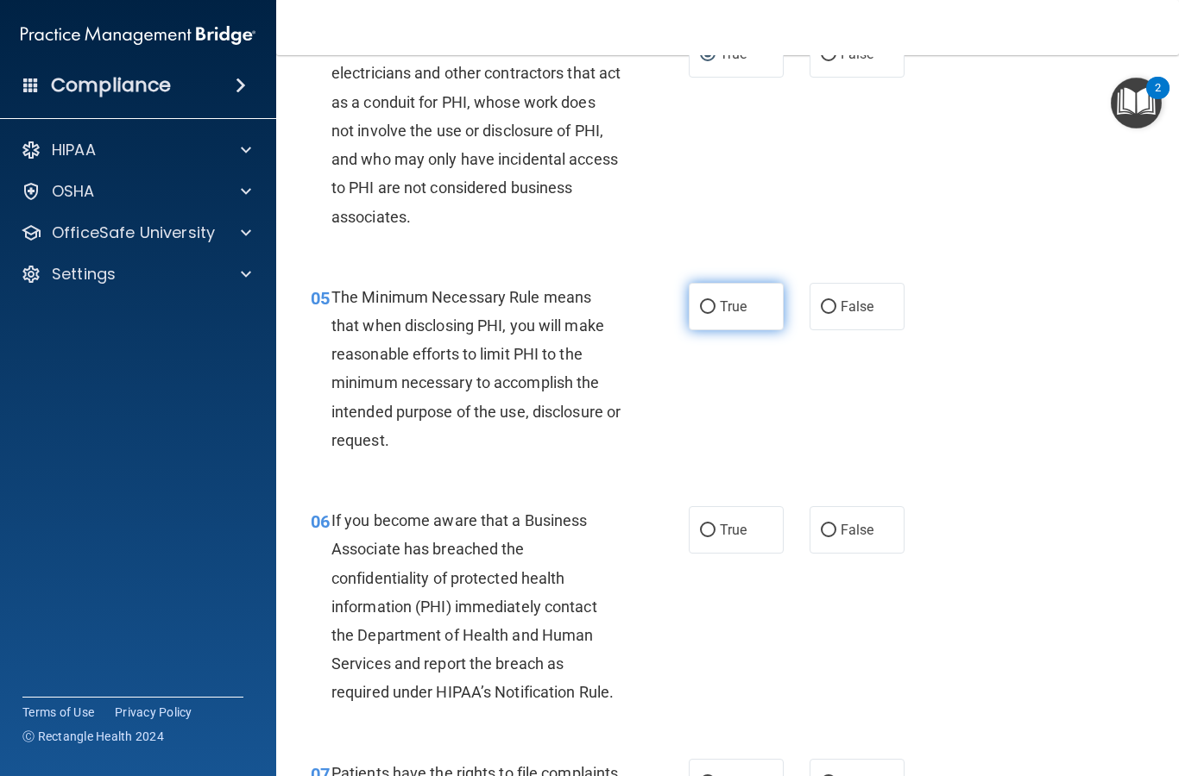
click at [713, 301] on input "True" at bounding box center [708, 307] width 16 height 13
radio input "true"
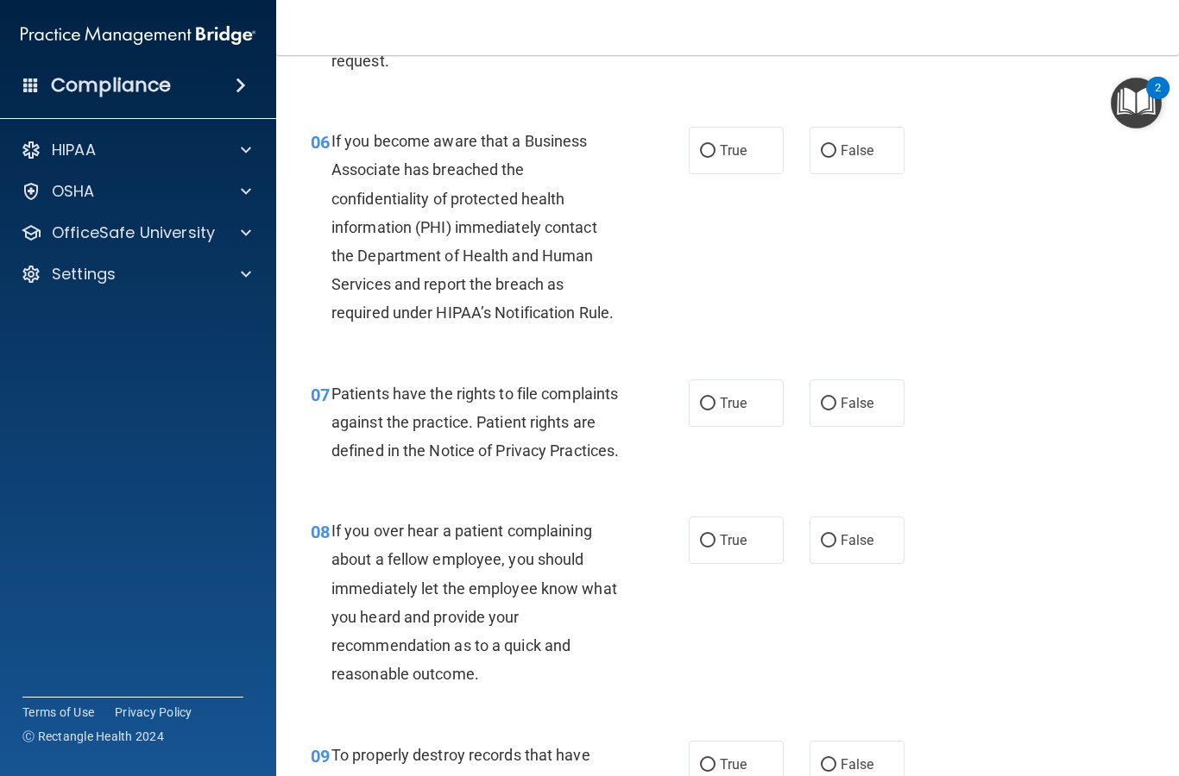
scroll to position [1010, 0]
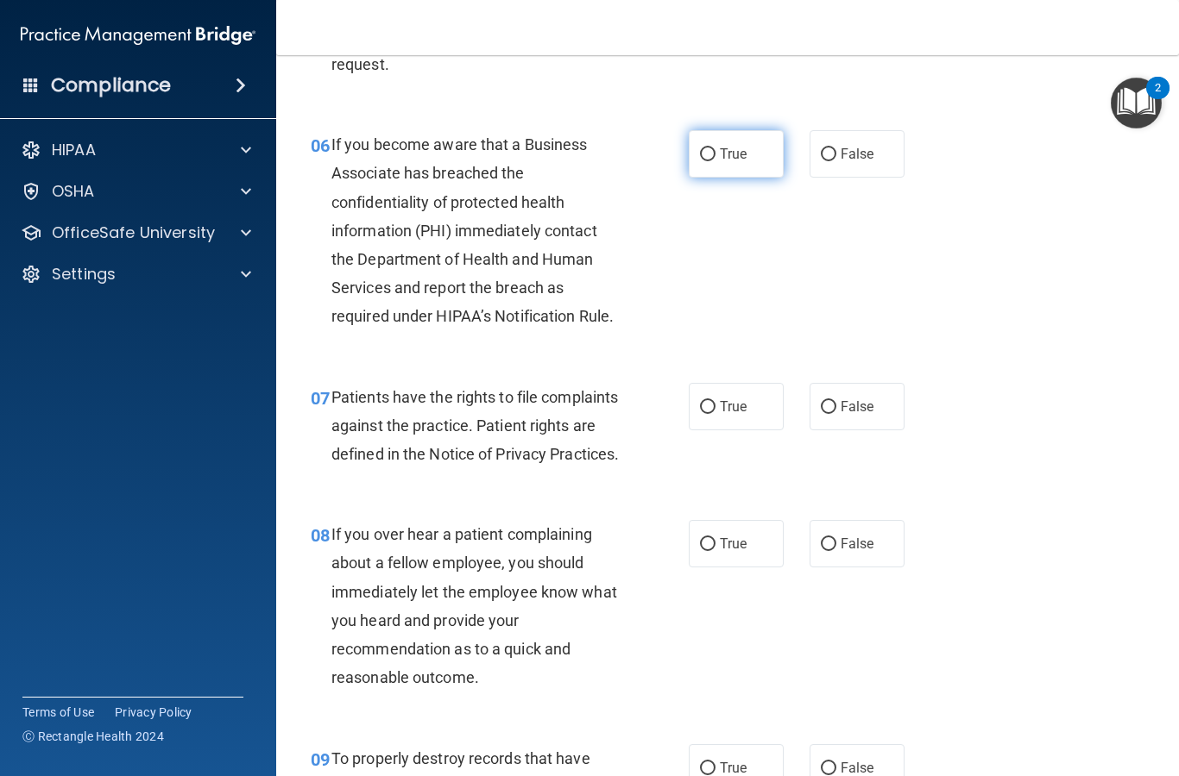
click at [713, 152] on input "True" at bounding box center [708, 154] width 16 height 13
radio input "true"
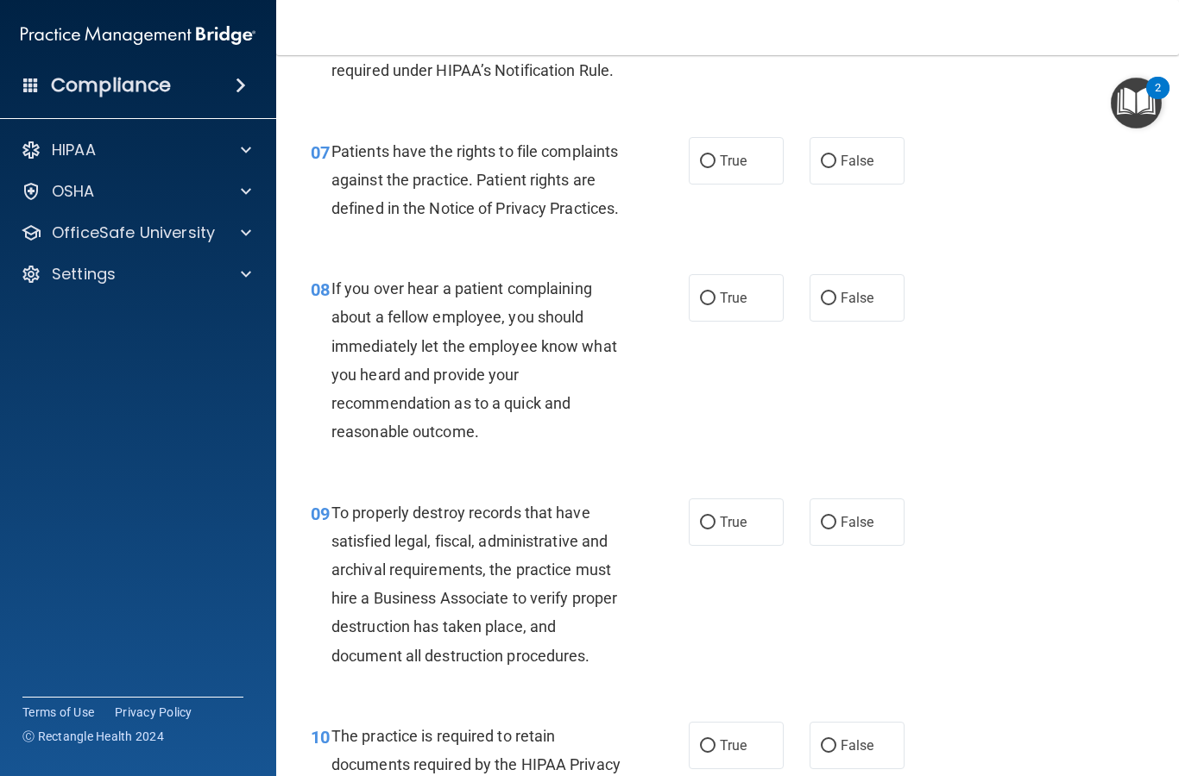
scroll to position [1257, 0]
click at [723, 139] on label "True" at bounding box center [735, 159] width 95 height 47
click at [715, 154] on input "True" at bounding box center [708, 160] width 16 height 13
radio input "true"
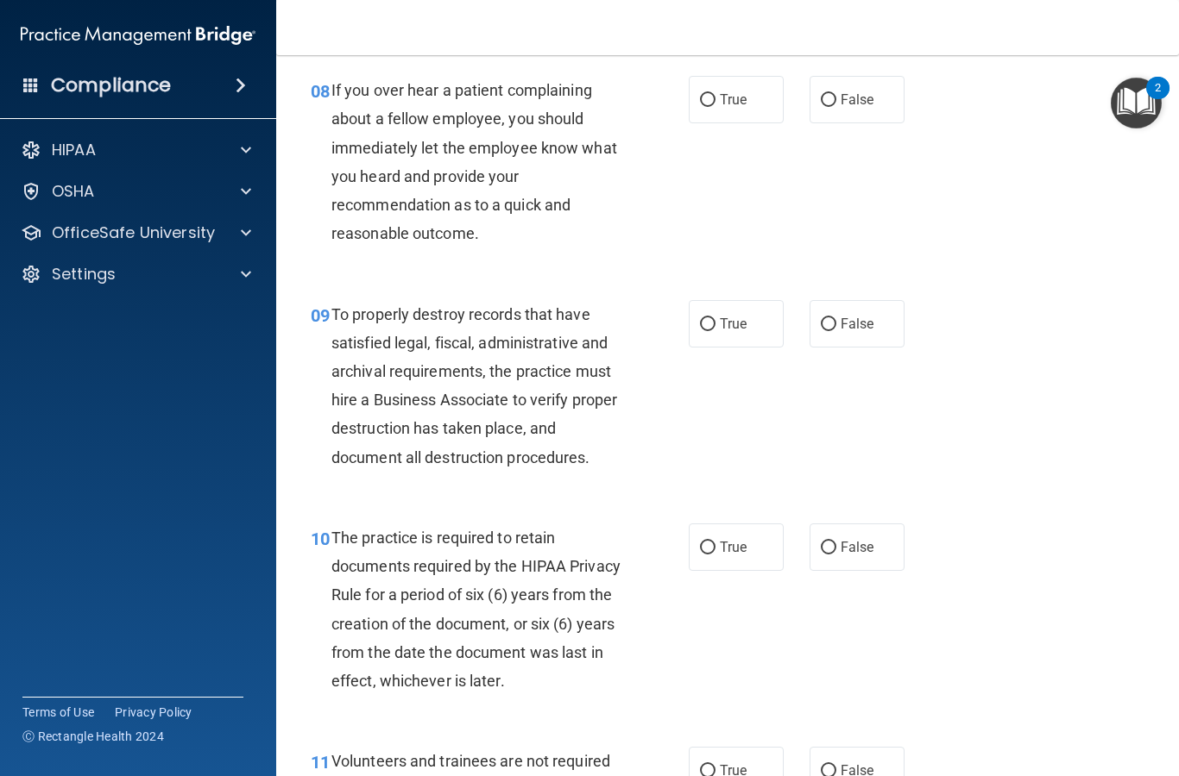
scroll to position [1464, 0]
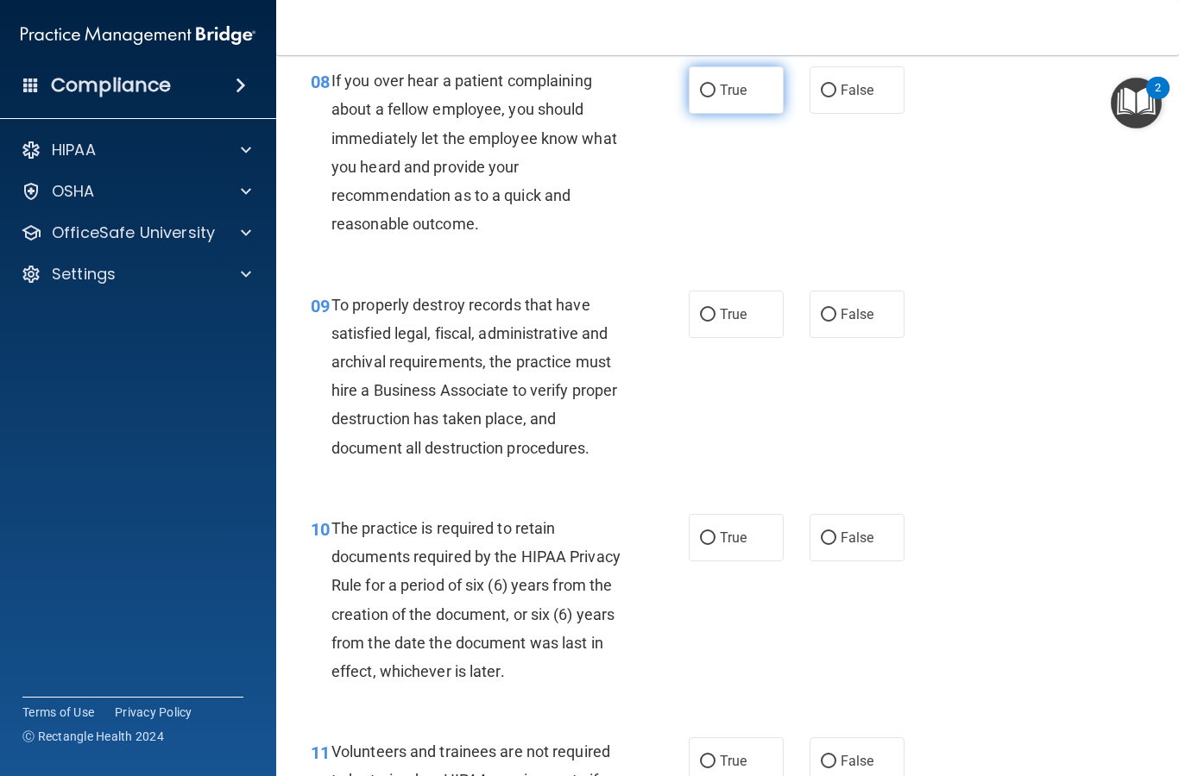
click at [718, 110] on label "True" at bounding box center [735, 89] width 95 height 47
click at [715, 97] on input "True" at bounding box center [708, 91] width 16 height 13
radio input "true"
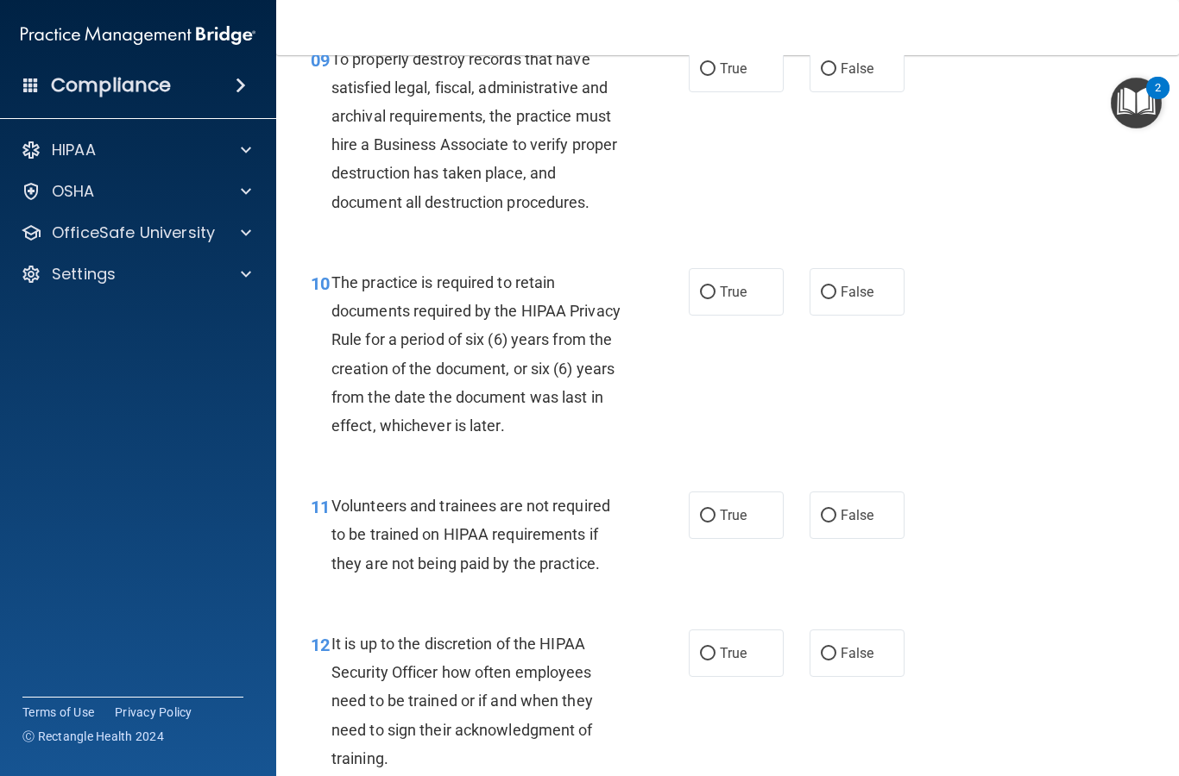
scroll to position [1712, 0]
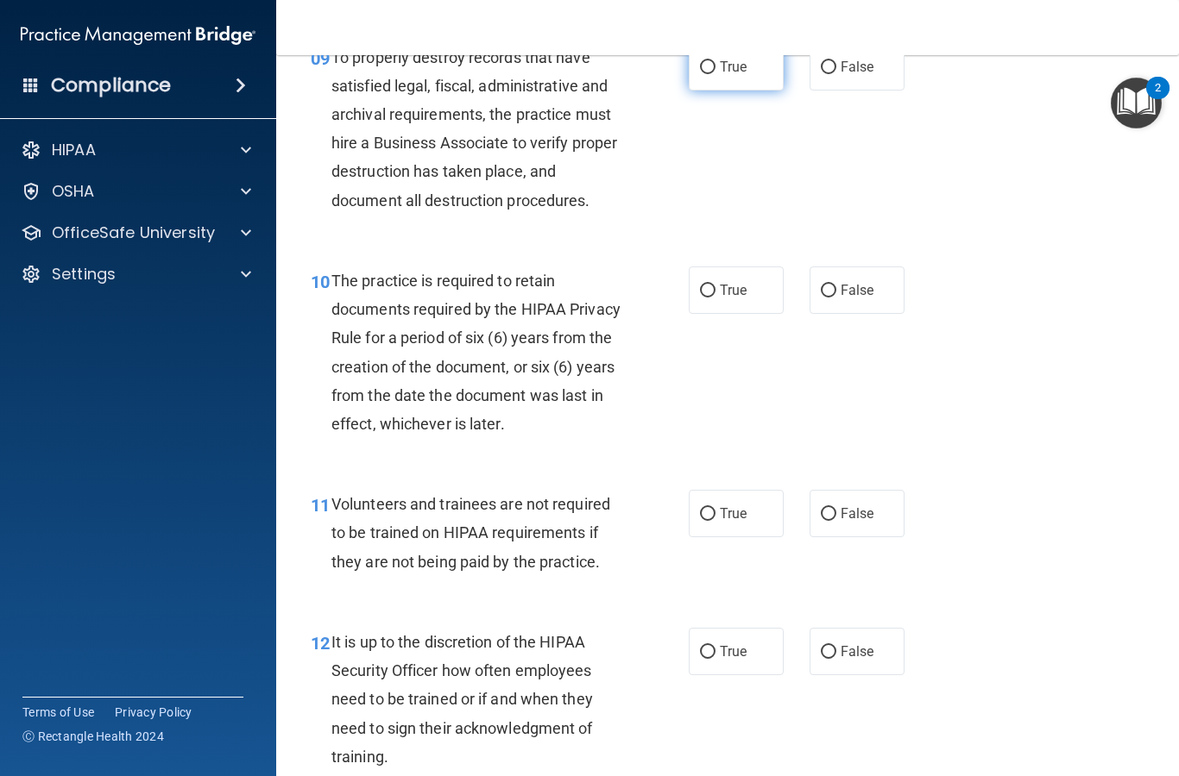
click at [726, 91] on label "True" at bounding box center [735, 66] width 95 height 47
click at [715, 74] on input "True" at bounding box center [708, 67] width 16 height 13
radio input "true"
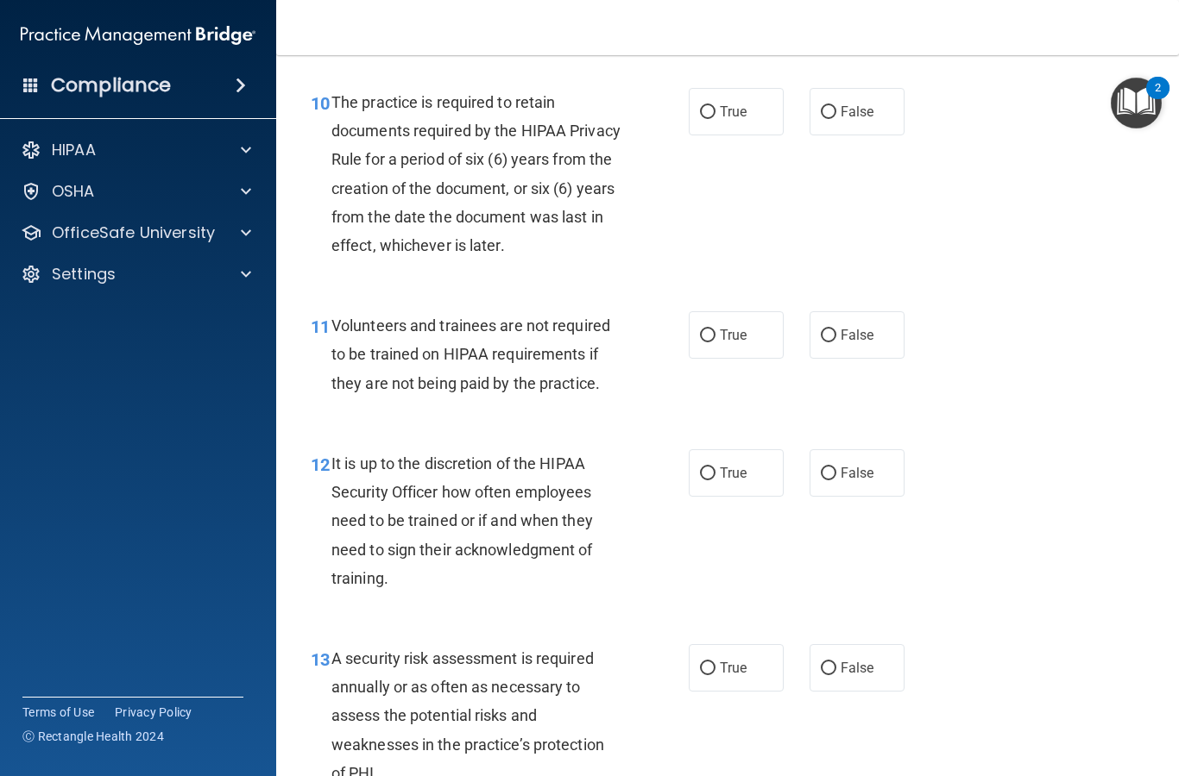
scroll to position [1887, 0]
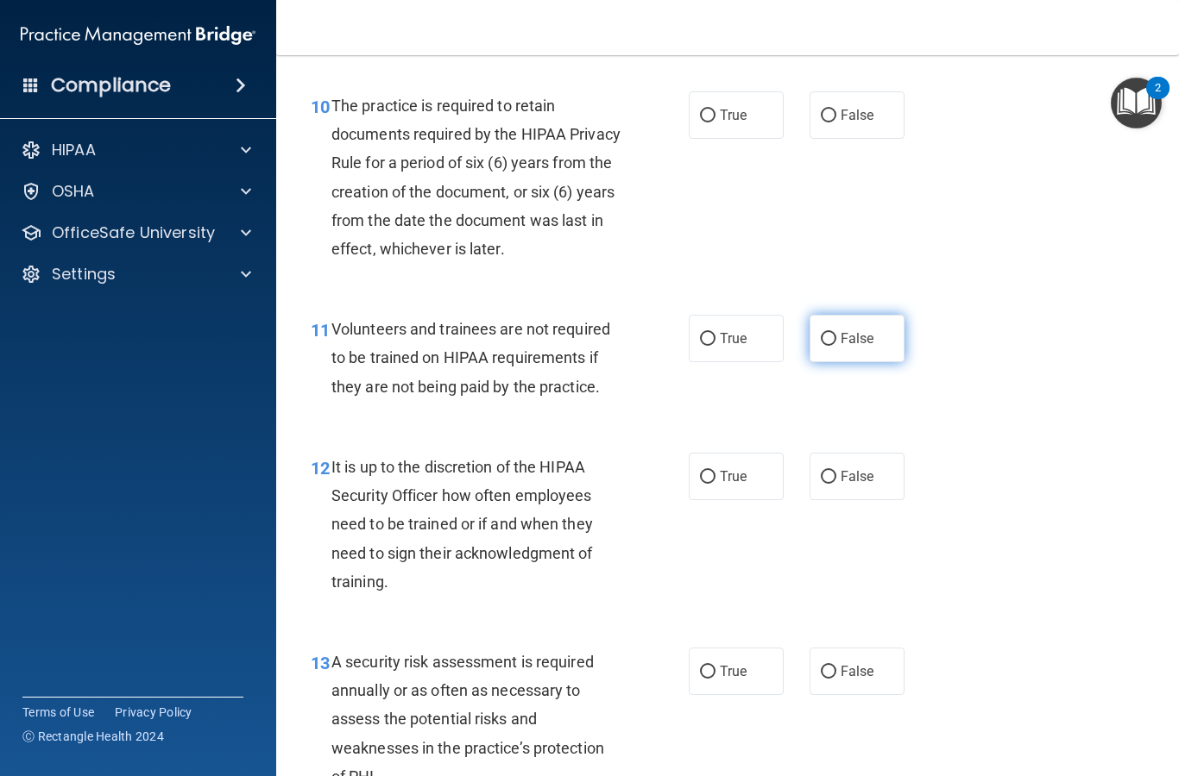
click at [832, 346] on input "False" at bounding box center [828, 339] width 16 height 13
radio input "true"
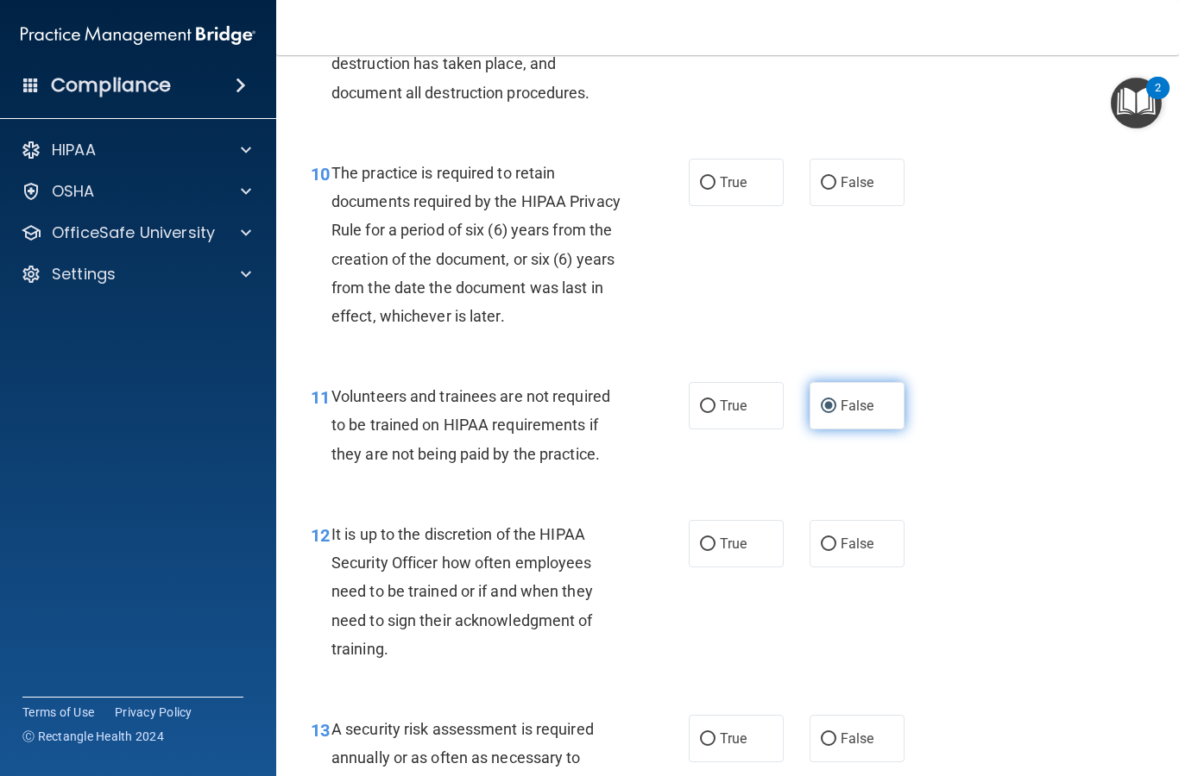
scroll to position [1814, 0]
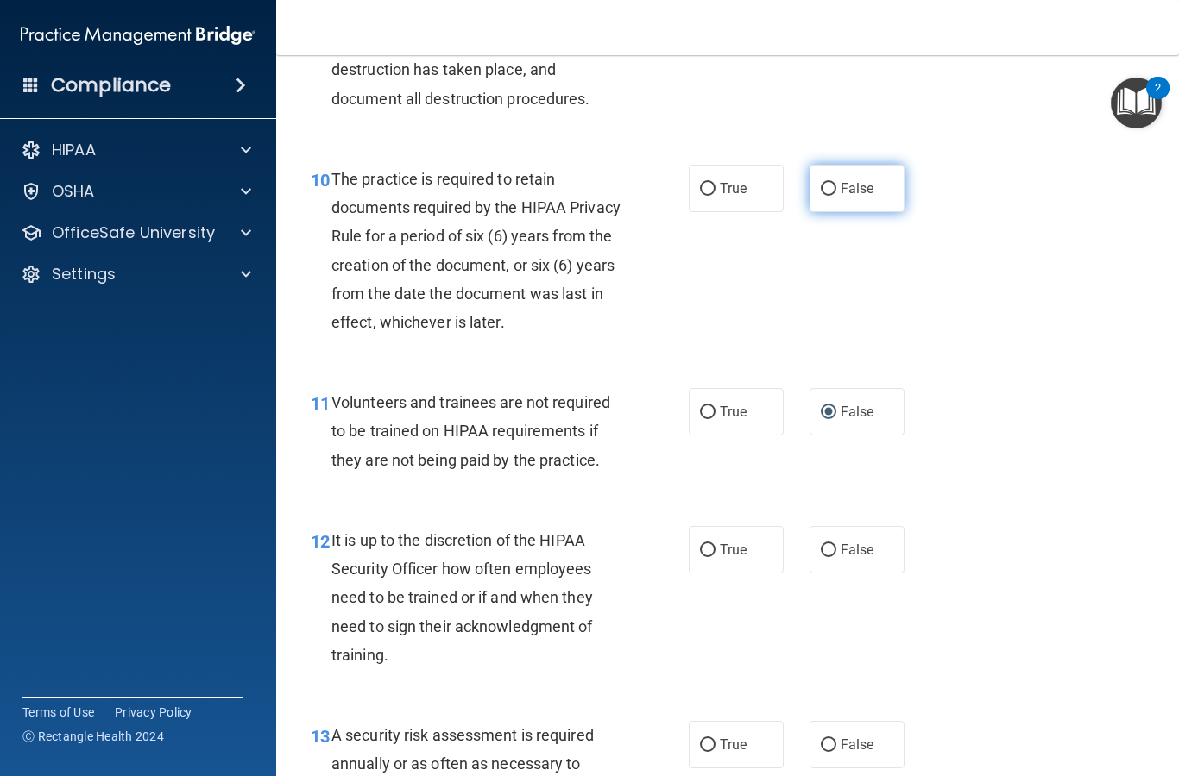
click at [831, 196] on input "False" at bounding box center [828, 189] width 16 height 13
radio input "true"
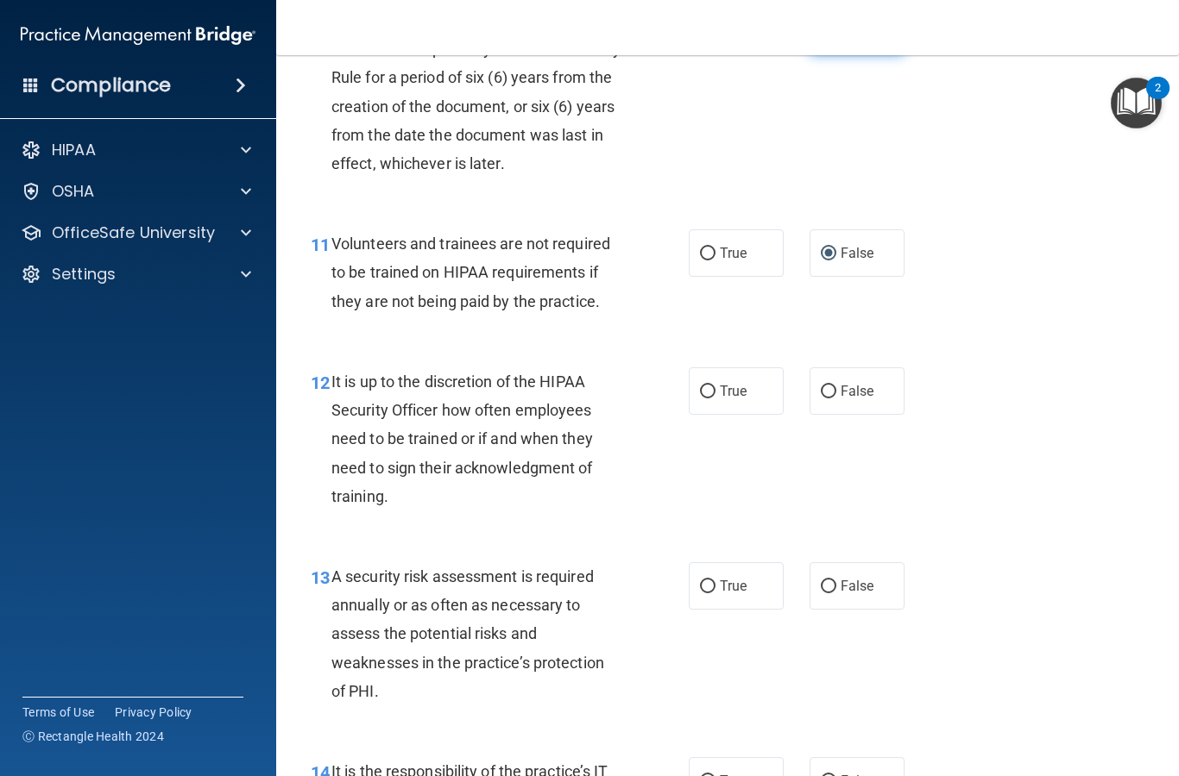
scroll to position [1973, 0]
click at [706, 414] on label "True" at bounding box center [735, 390] width 95 height 47
click at [706, 398] on input "True" at bounding box center [708, 391] width 16 height 13
radio input "true"
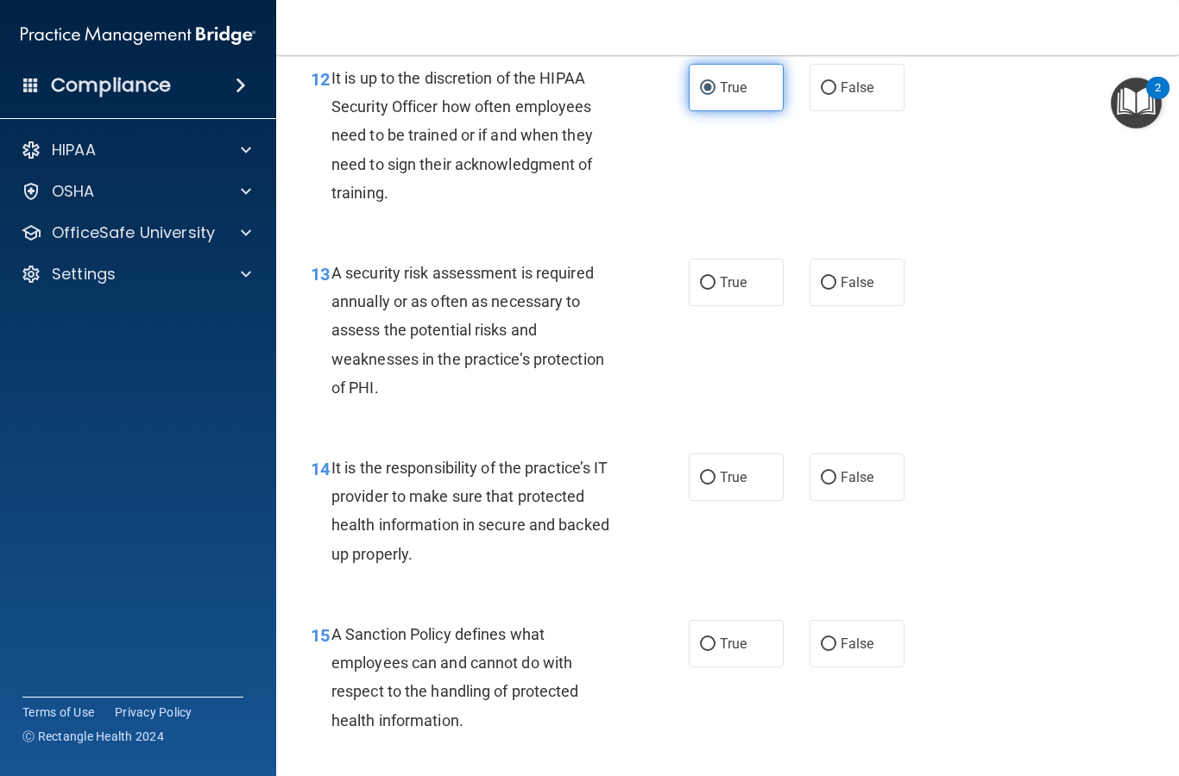
scroll to position [2278, 0]
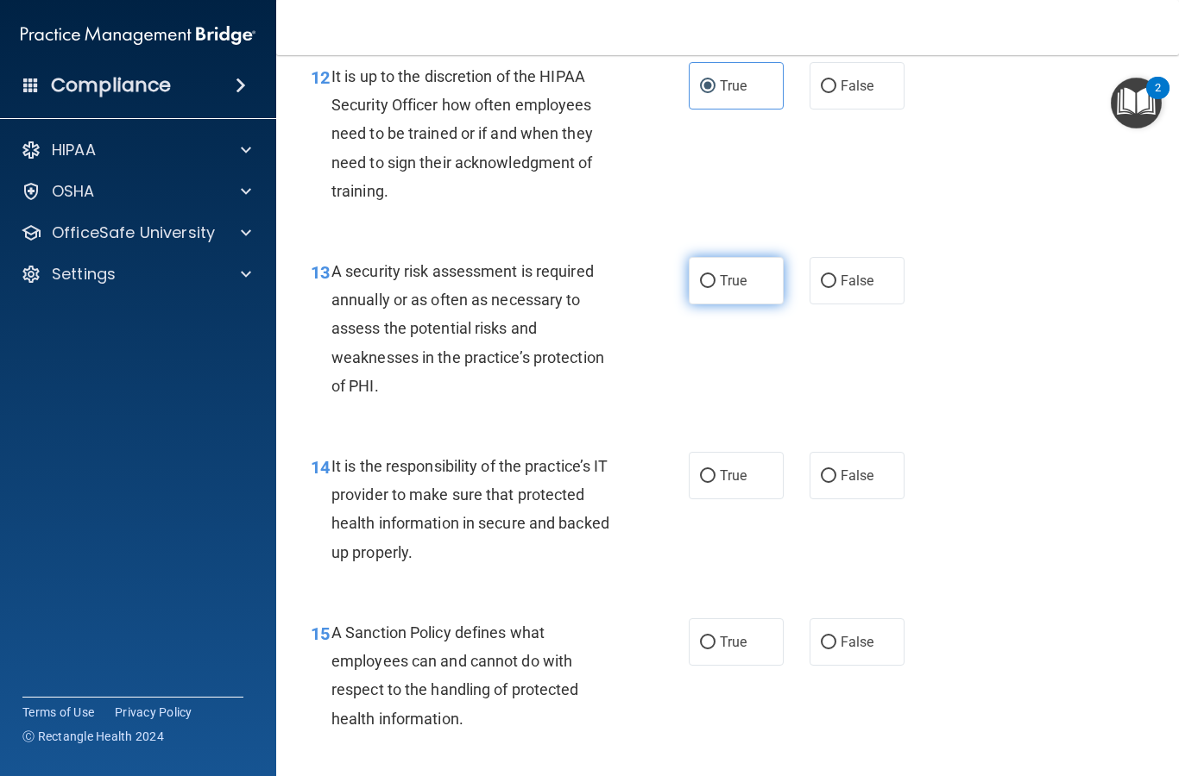
click at [712, 288] on input "True" at bounding box center [708, 281] width 16 height 13
radio input "true"
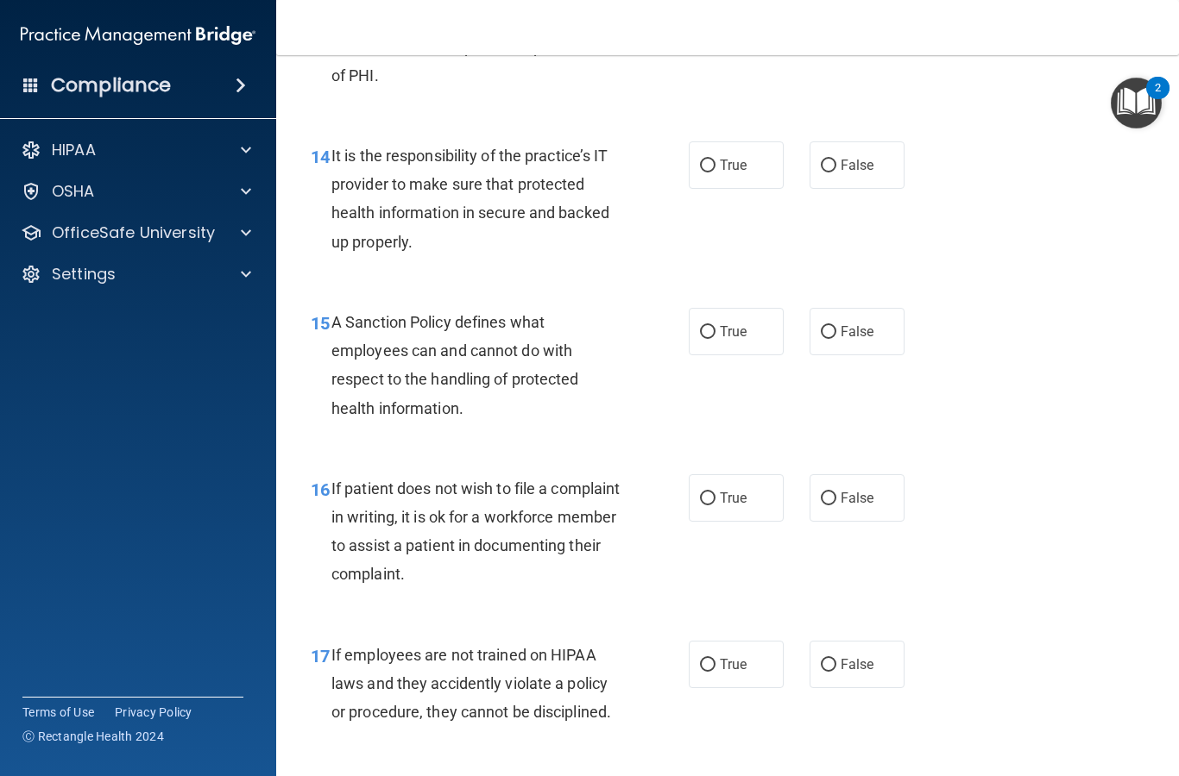
scroll to position [2592, 0]
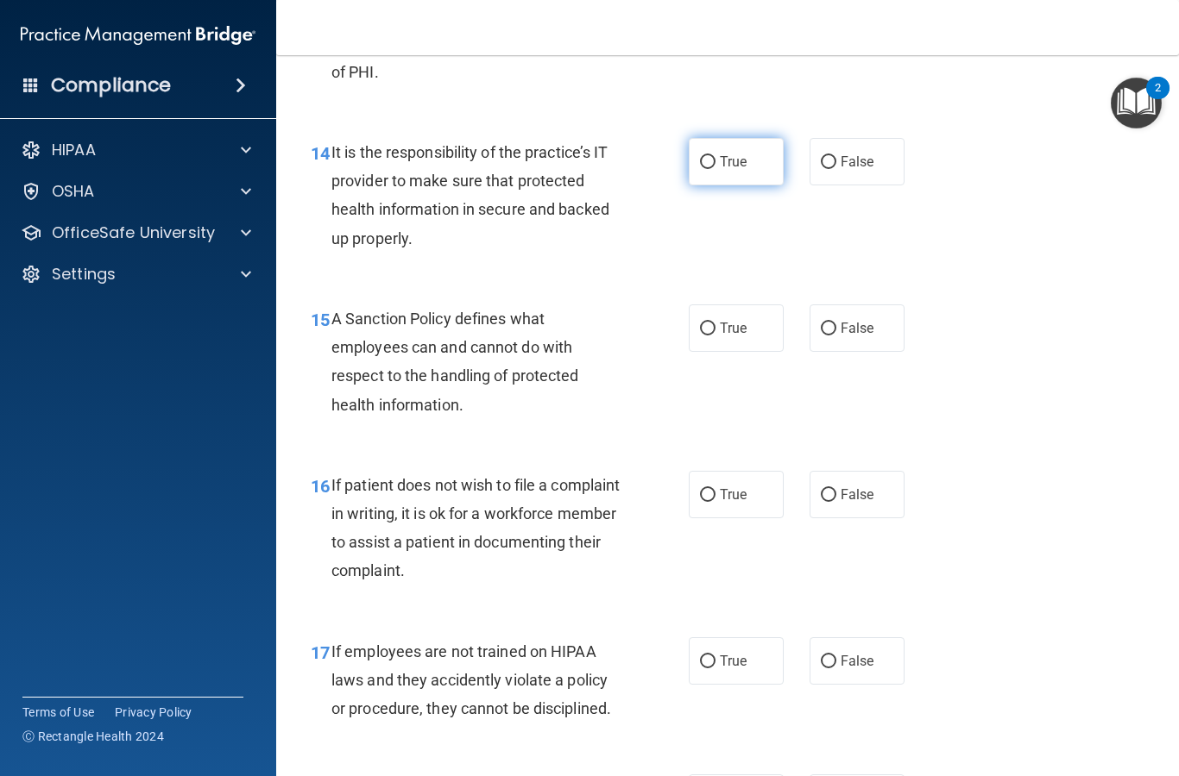
click at [725, 168] on label "True" at bounding box center [735, 161] width 95 height 47
click at [715, 168] on input "True" at bounding box center [708, 162] width 16 height 13
radio input "true"
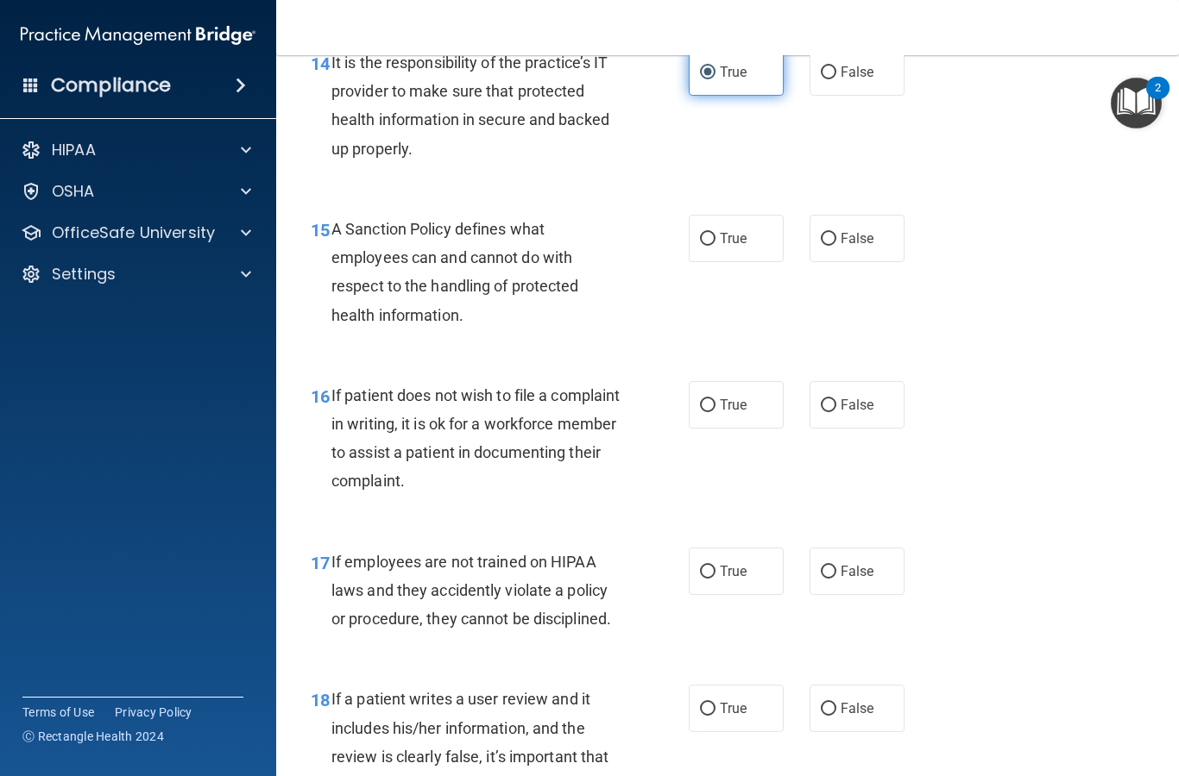
scroll to position [2759, 0]
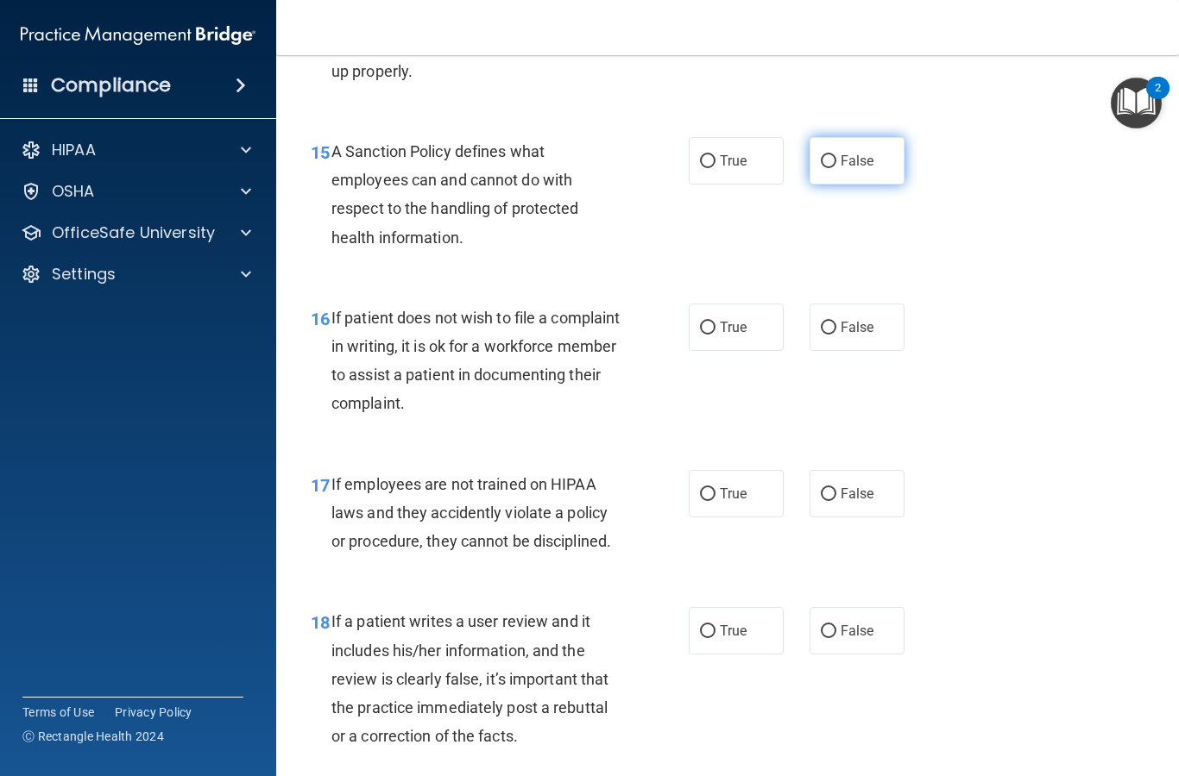
click at [828, 156] on label "False" at bounding box center [856, 160] width 95 height 47
click at [828, 156] on input "False" at bounding box center [828, 161] width 16 height 13
radio input "true"
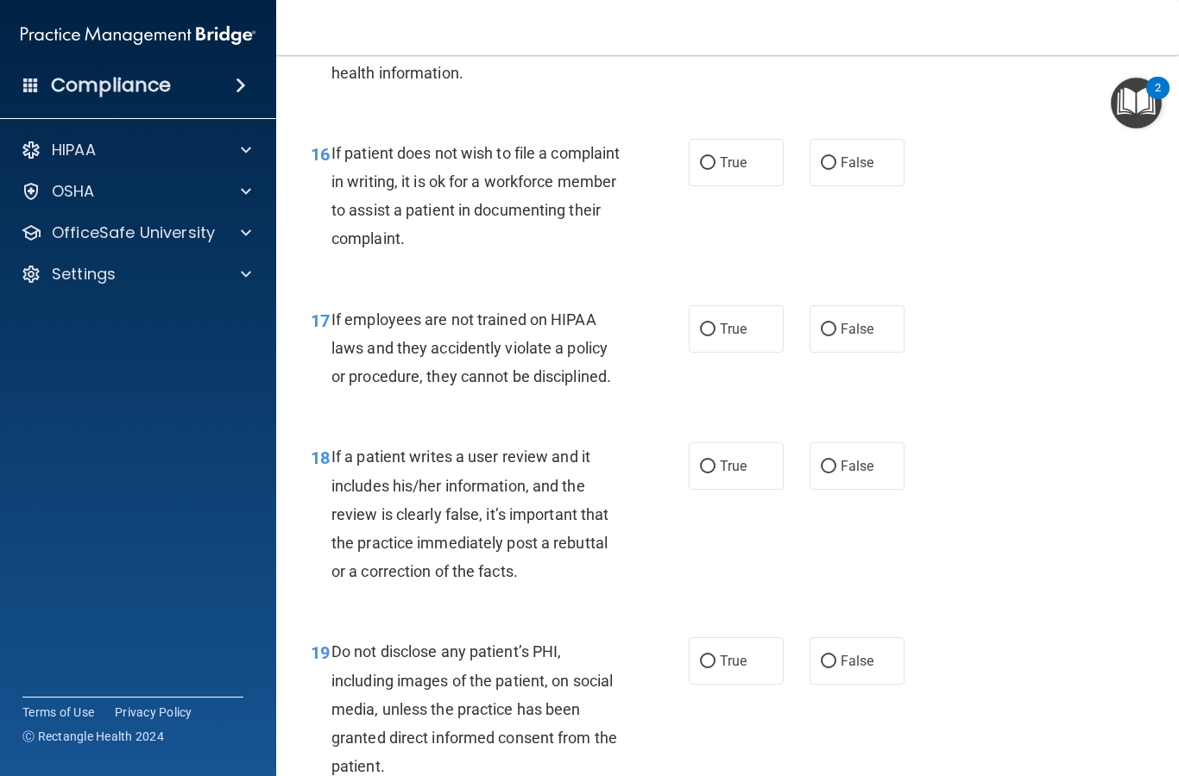
scroll to position [2925, 0]
click at [711, 169] on input "True" at bounding box center [708, 162] width 16 height 13
radio input "true"
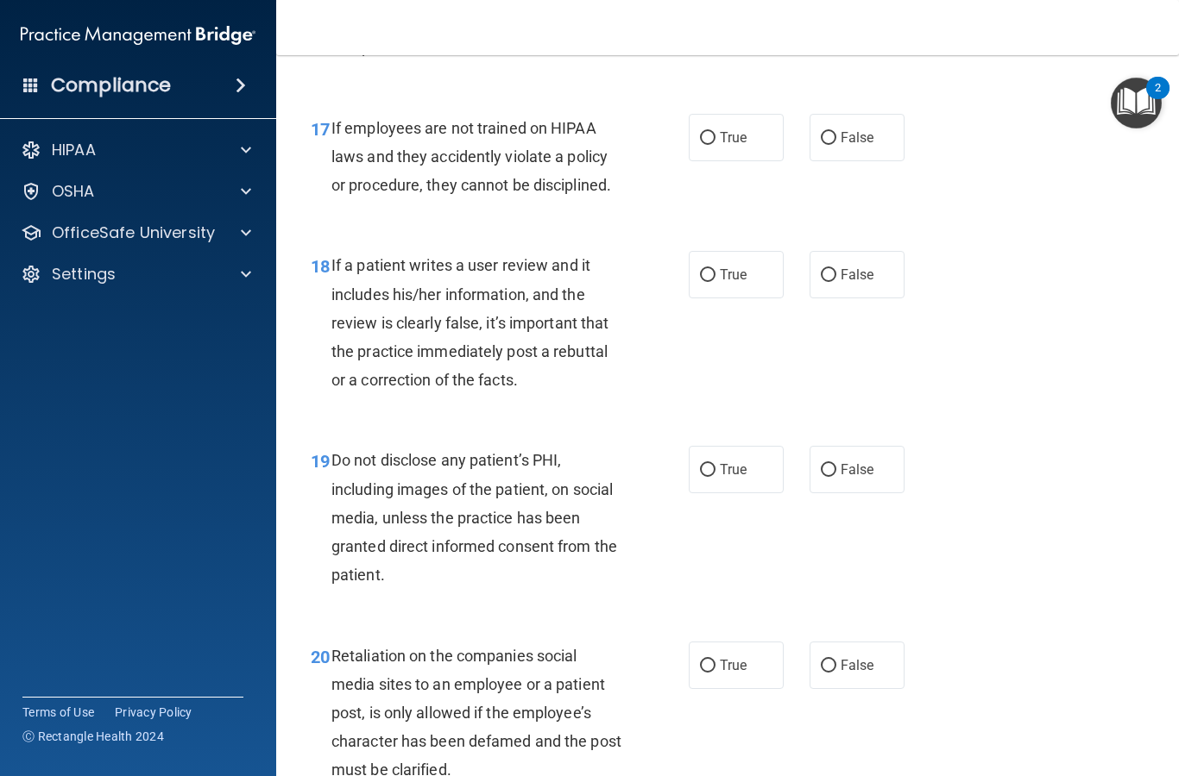
scroll to position [3116, 0]
click at [828, 144] on input "False" at bounding box center [828, 137] width 16 height 13
radio input "true"
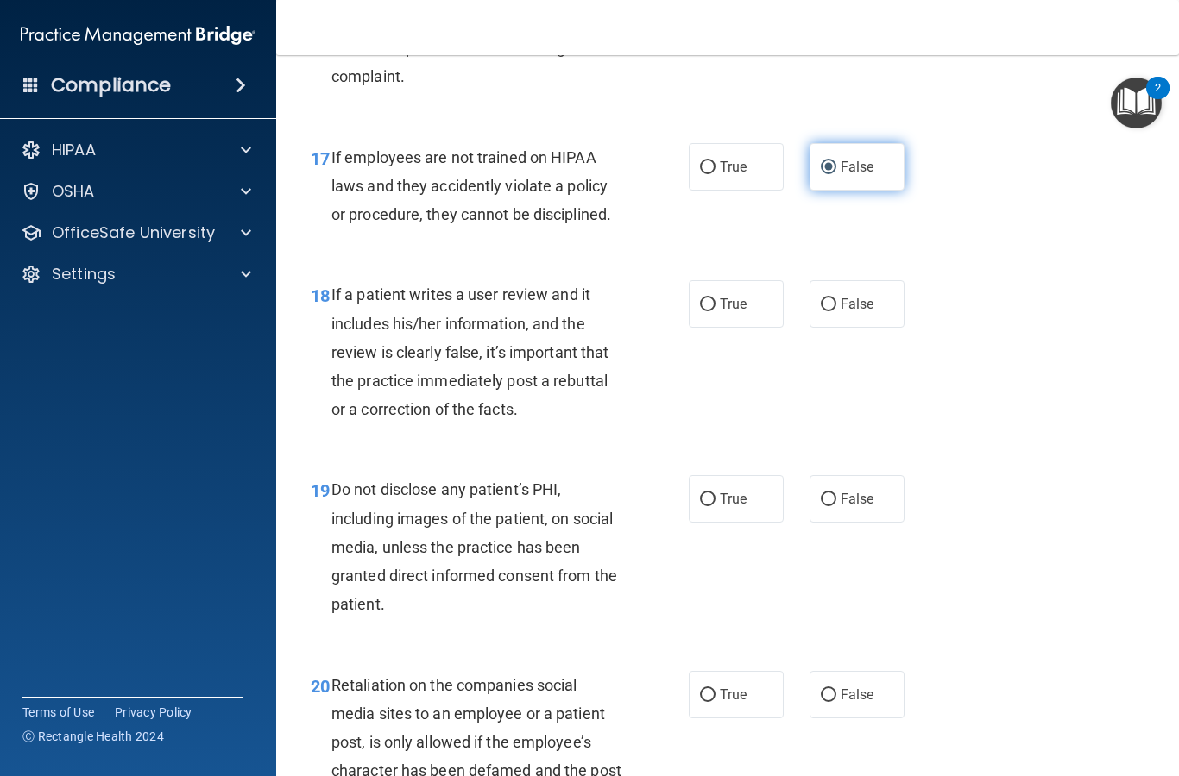
scroll to position [3142, 0]
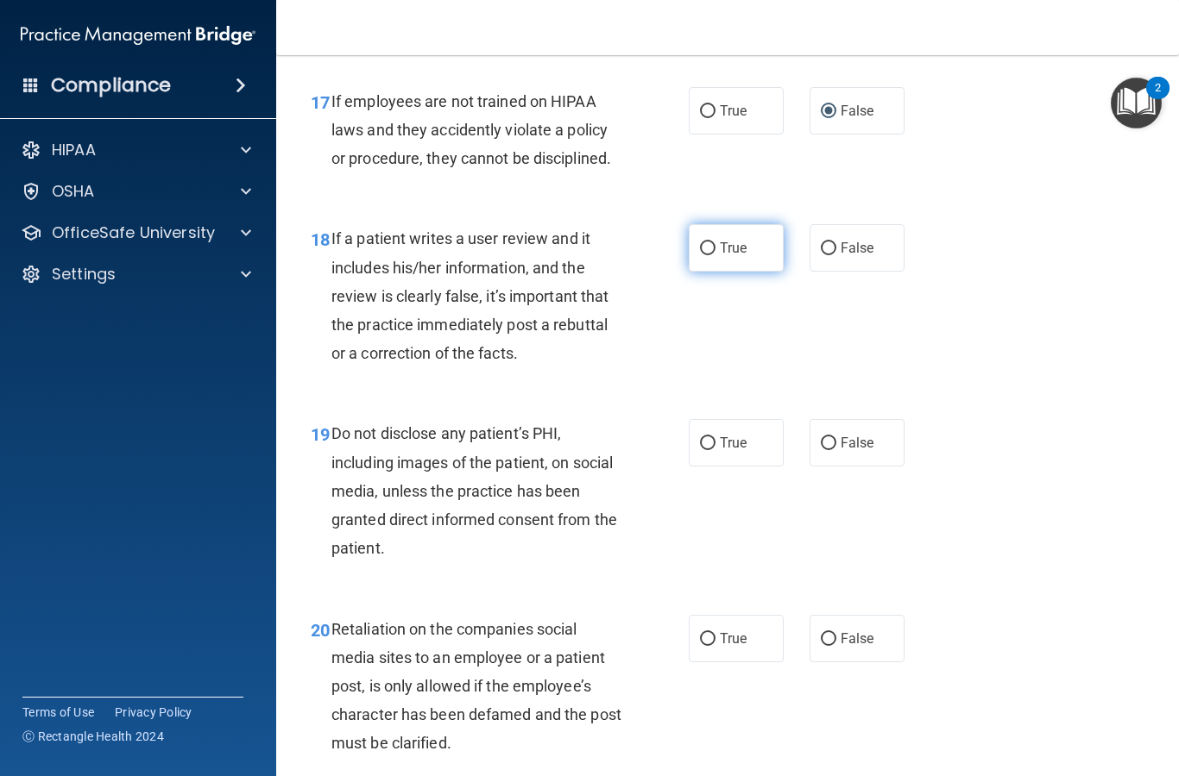
click at [707, 255] on input "True" at bounding box center [708, 248] width 16 height 13
radio input "true"
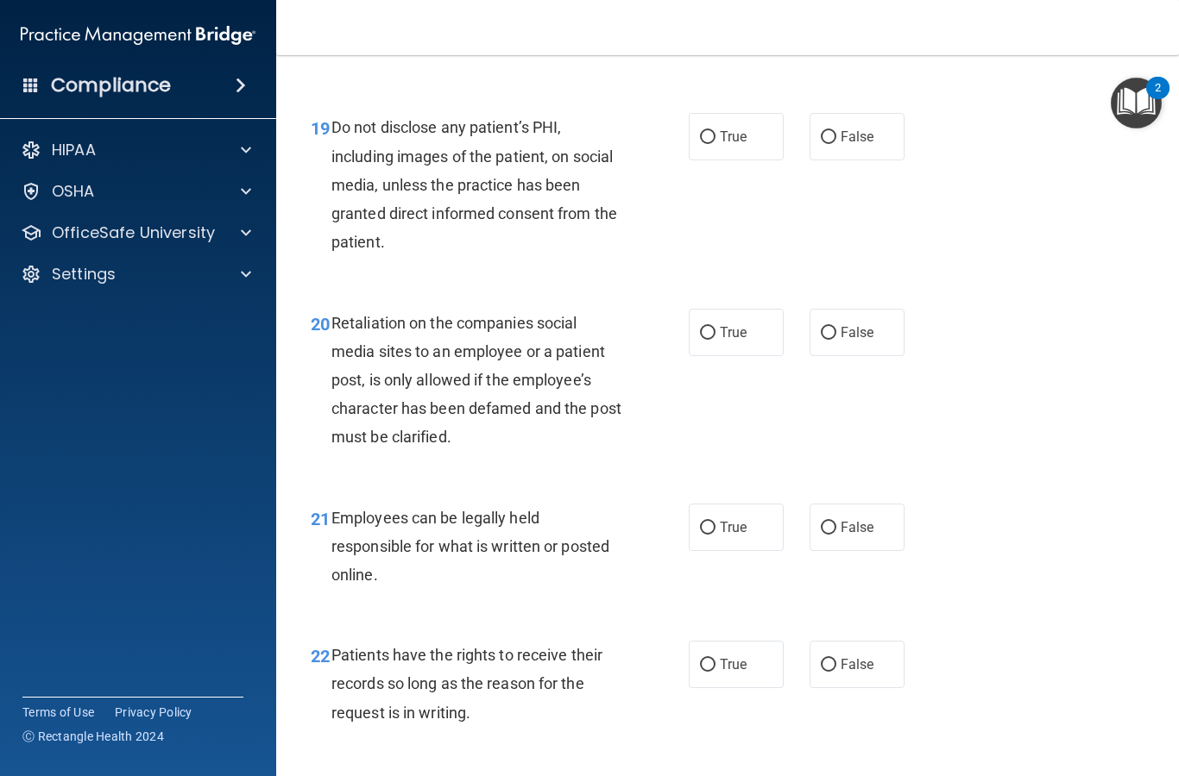
scroll to position [3446, 0]
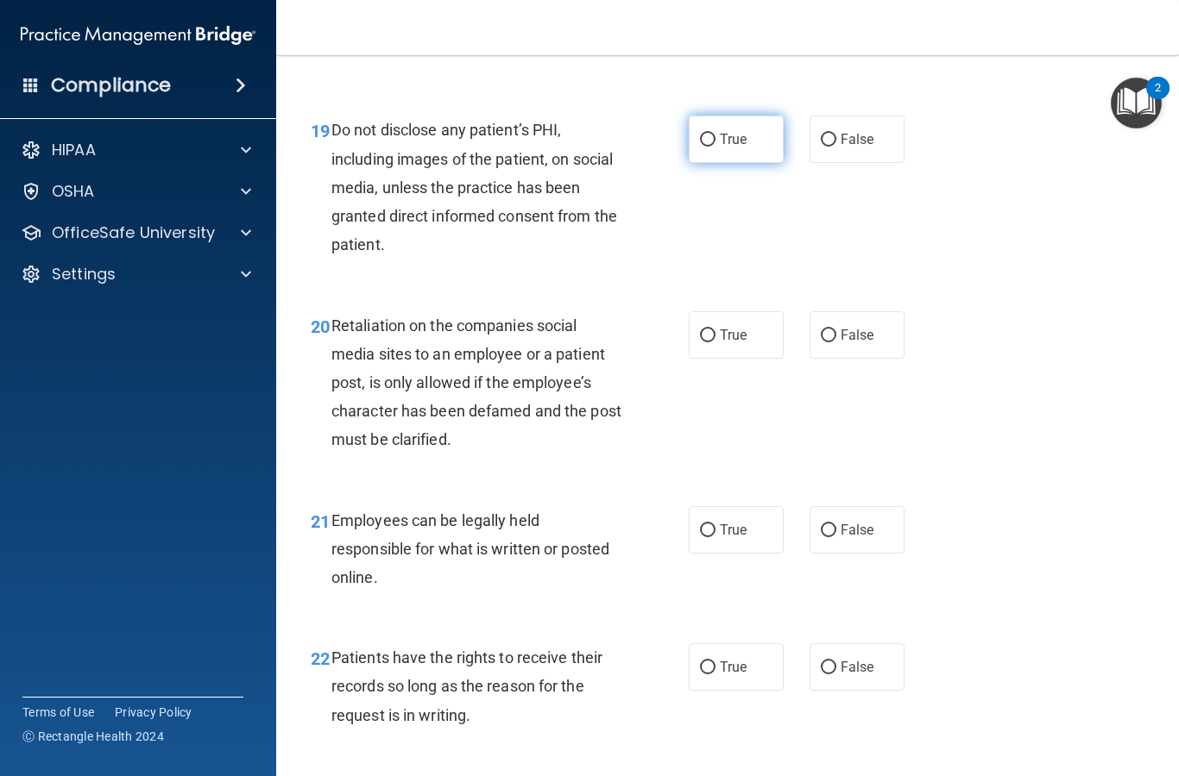
click at [709, 145] on input "True" at bounding box center [708, 140] width 16 height 13
radio input "true"
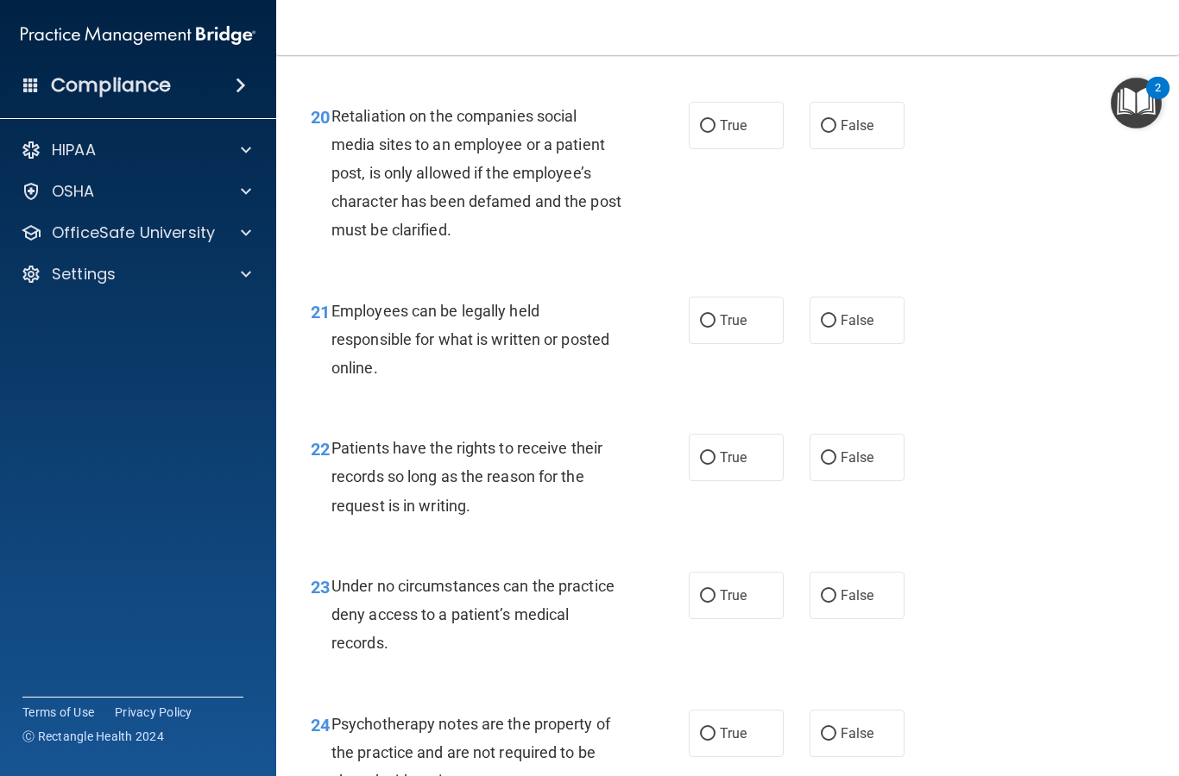
scroll to position [3665, 0]
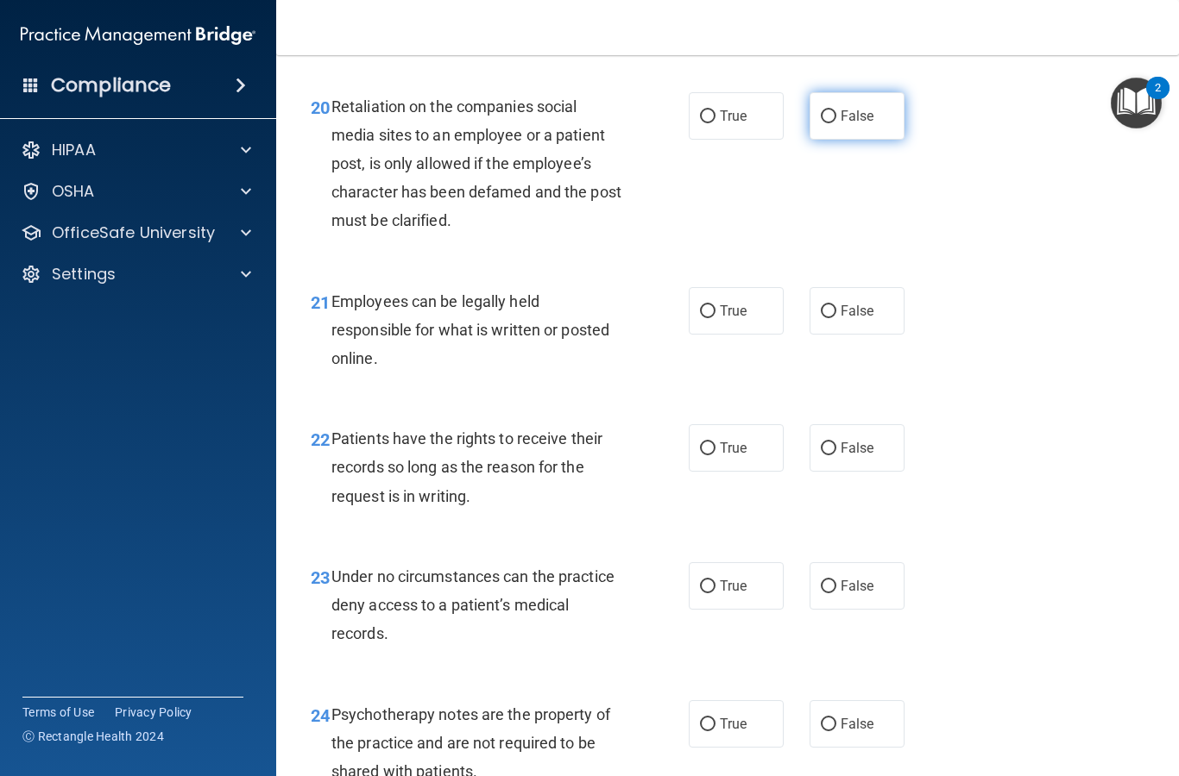
click at [839, 123] on label "False" at bounding box center [856, 115] width 95 height 47
click at [836, 123] on input "False" at bounding box center [828, 116] width 16 height 13
radio input "true"
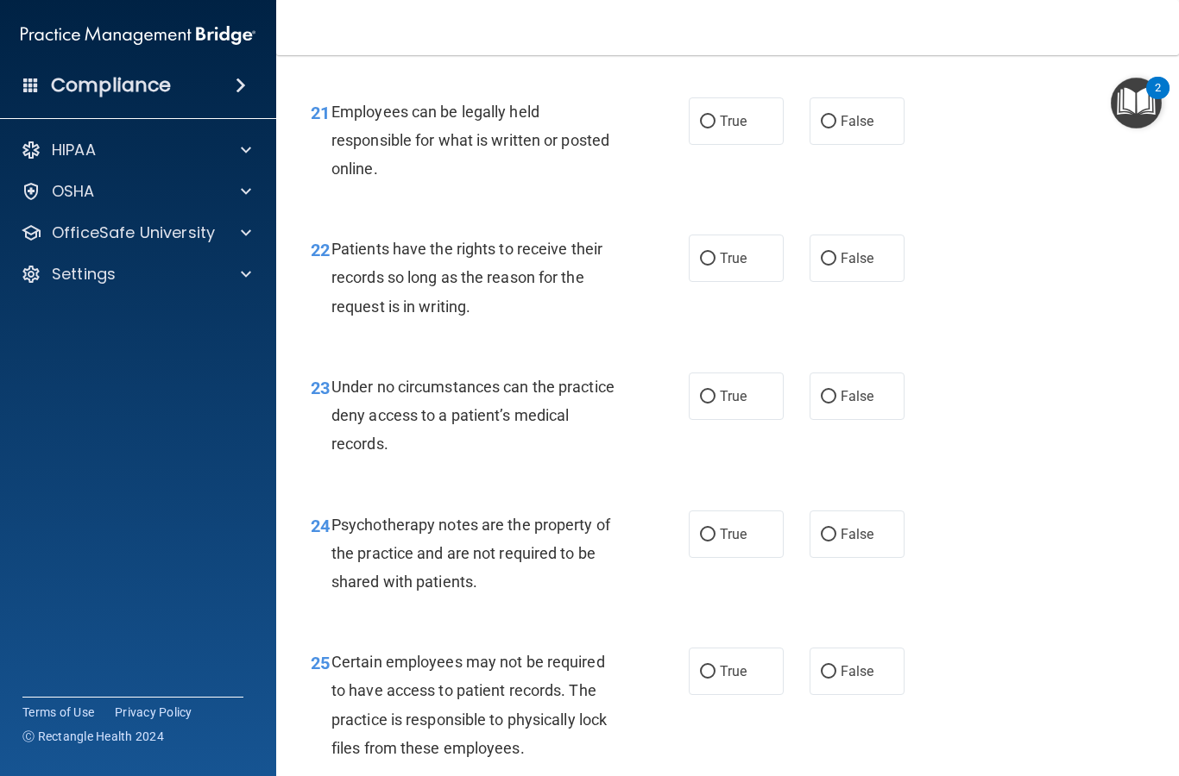
scroll to position [3857, 0]
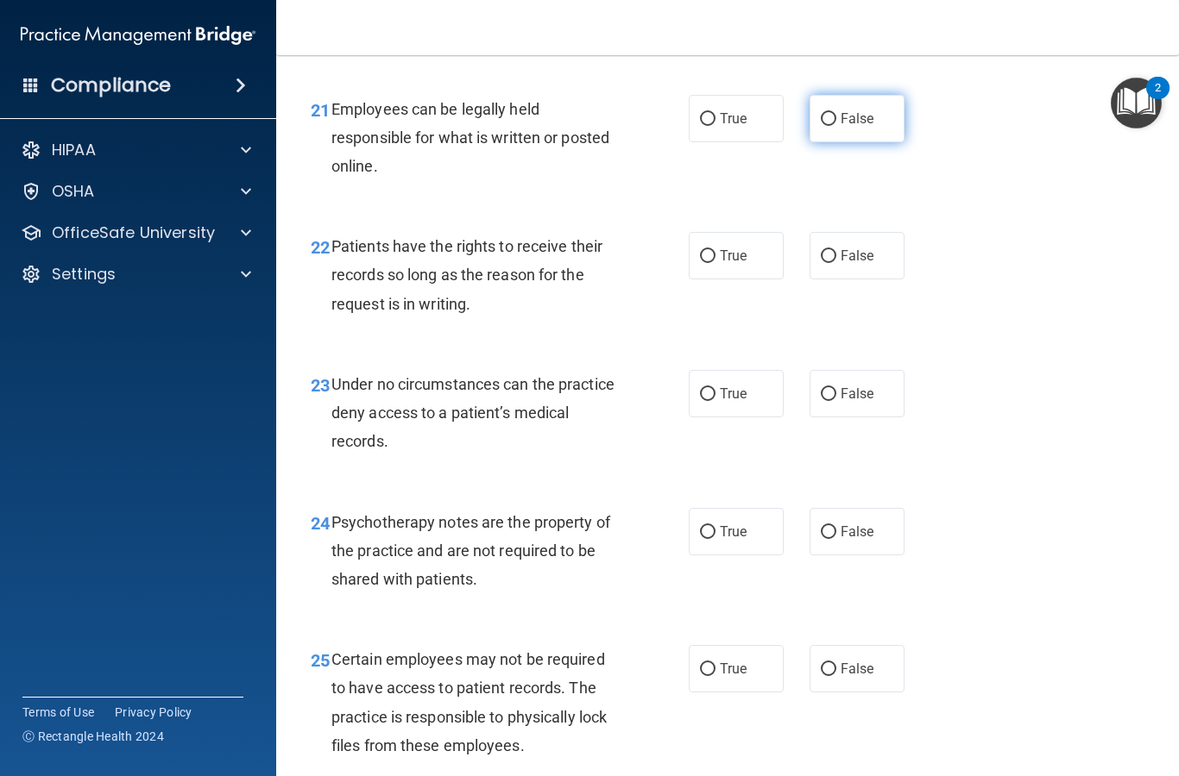
click at [826, 120] on input "False" at bounding box center [828, 119] width 16 height 13
radio input "true"
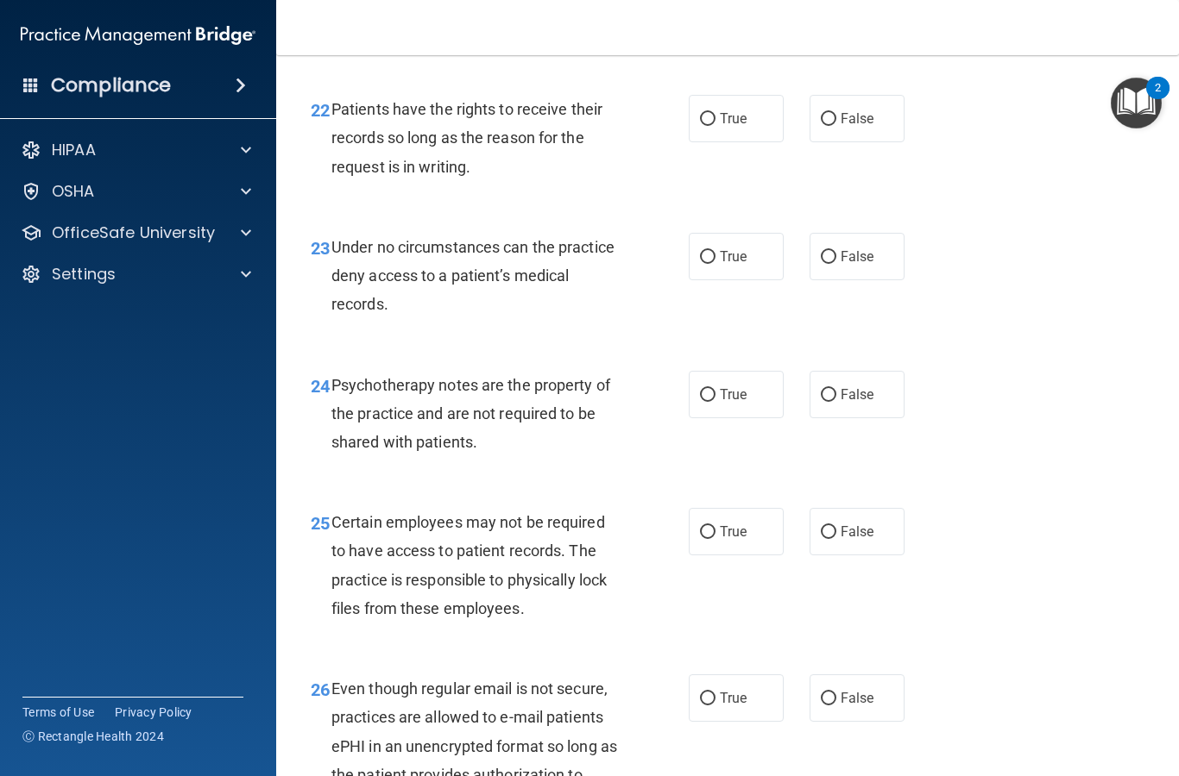
scroll to position [4004, 0]
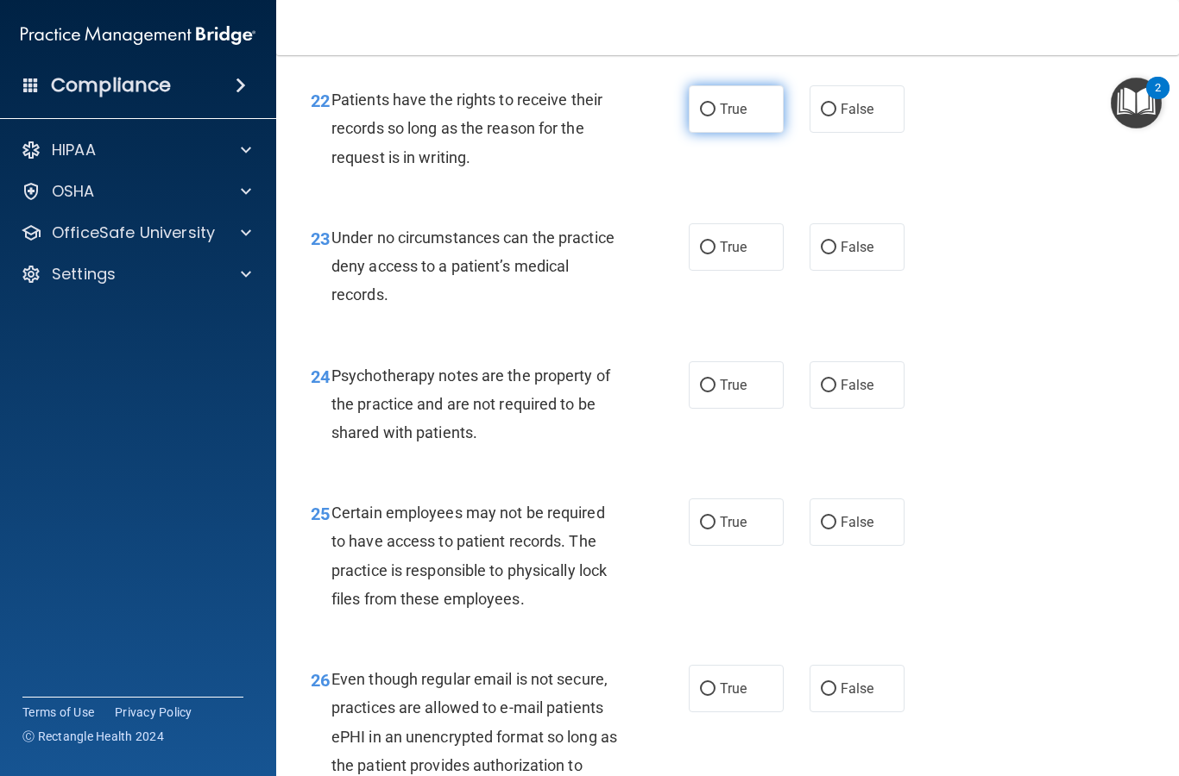
click at [704, 116] on input "True" at bounding box center [708, 110] width 16 height 13
radio input "true"
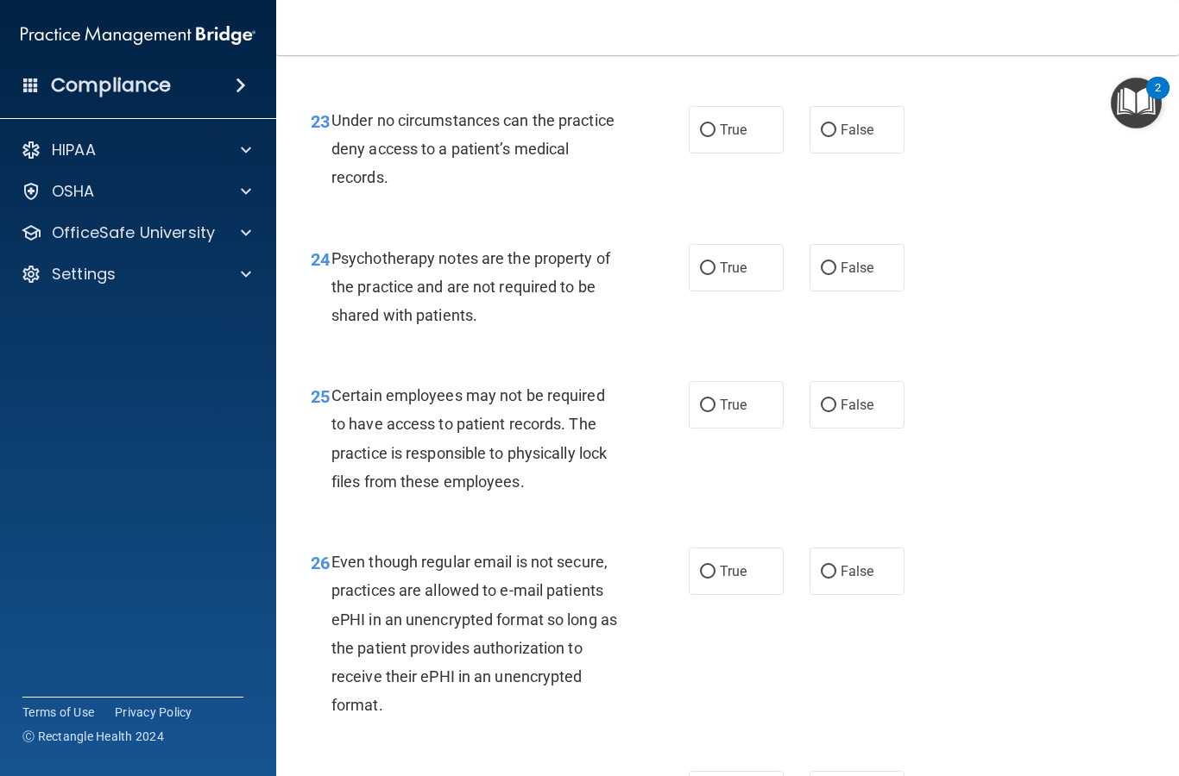
scroll to position [4139, 0]
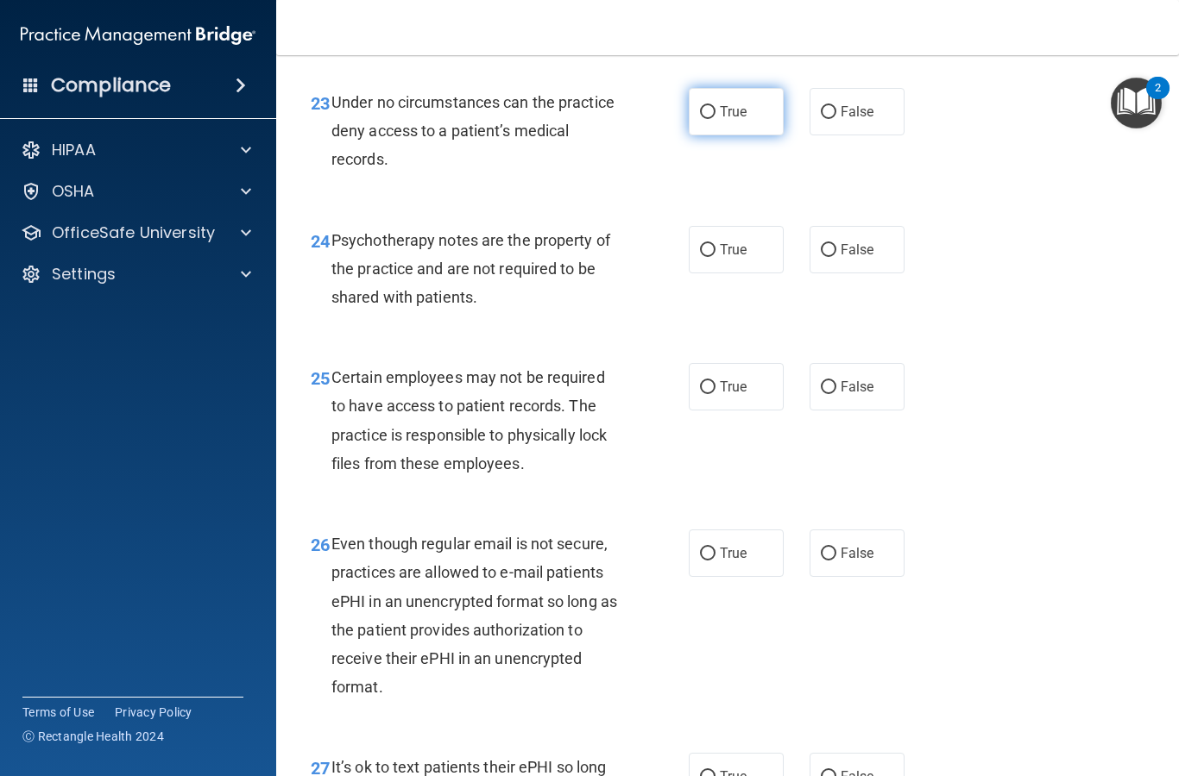
click at [721, 120] on span "True" at bounding box center [733, 112] width 27 height 16
click at [715, 119] on input "True" at bounding box center [708, 112] width 16 height 13
radio input "true"
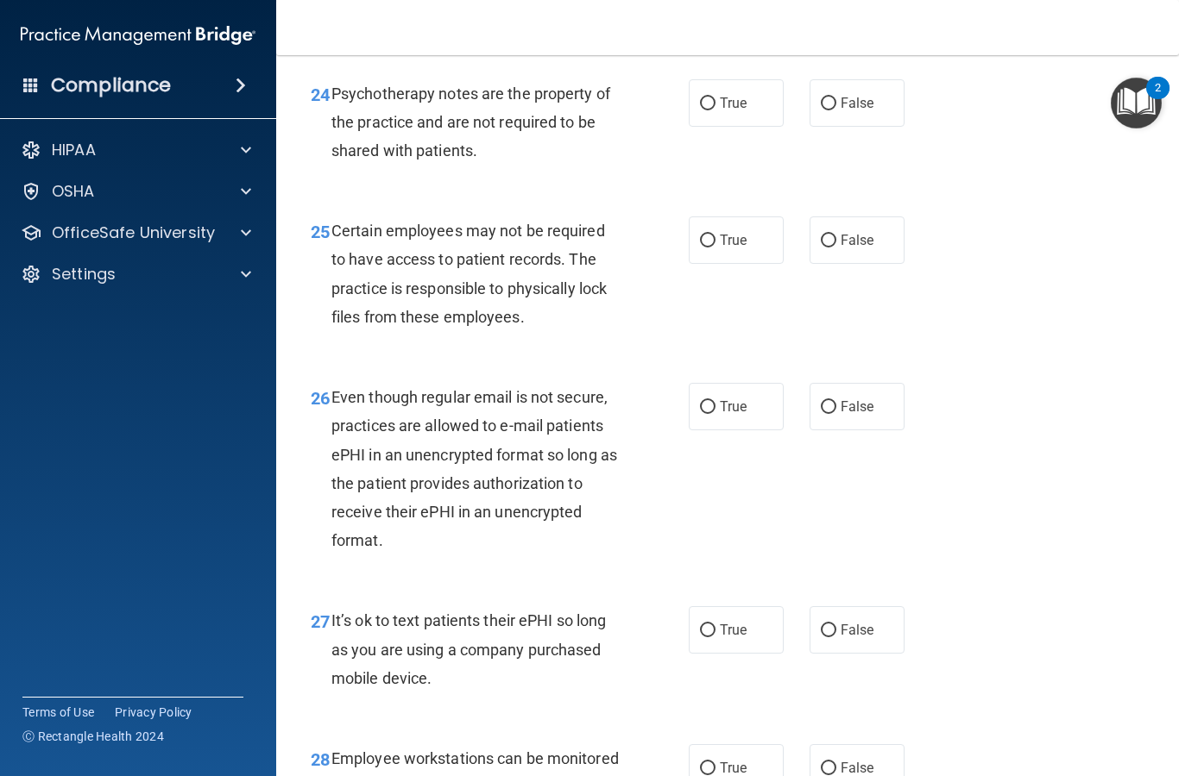
scroll to position [4288, 0]
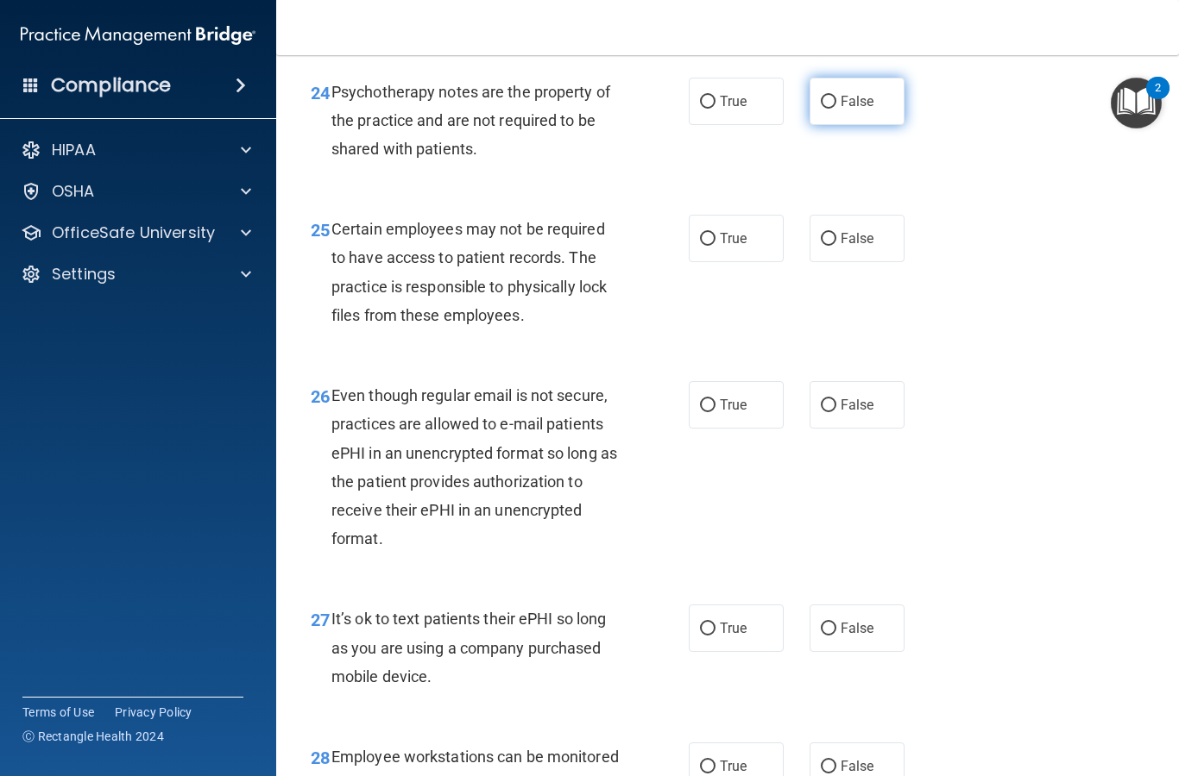
click at [827, 109] on input "False" at bounding box center [828, 102] width 16 height 13
radio input "true"
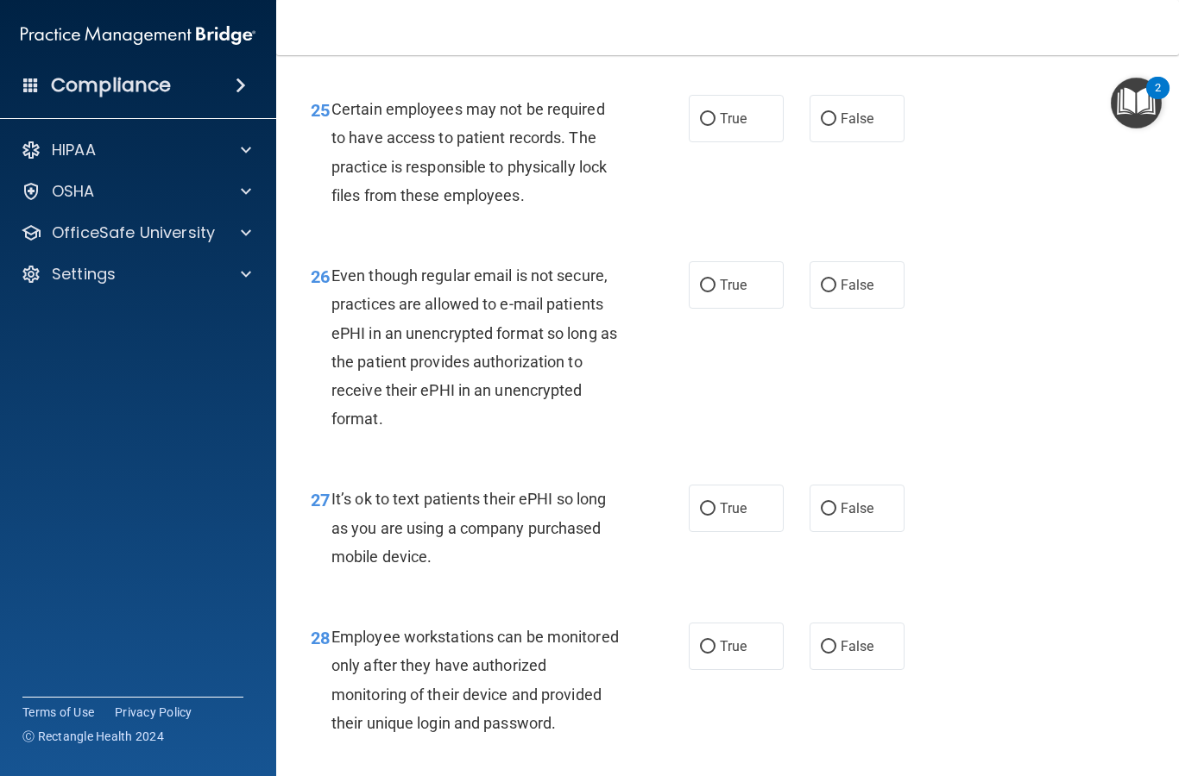
scroll to position [4409, 0]
click at [824, 122] on input "False" at bounding box center [828, 118] width 16 height 13
radio input "true"
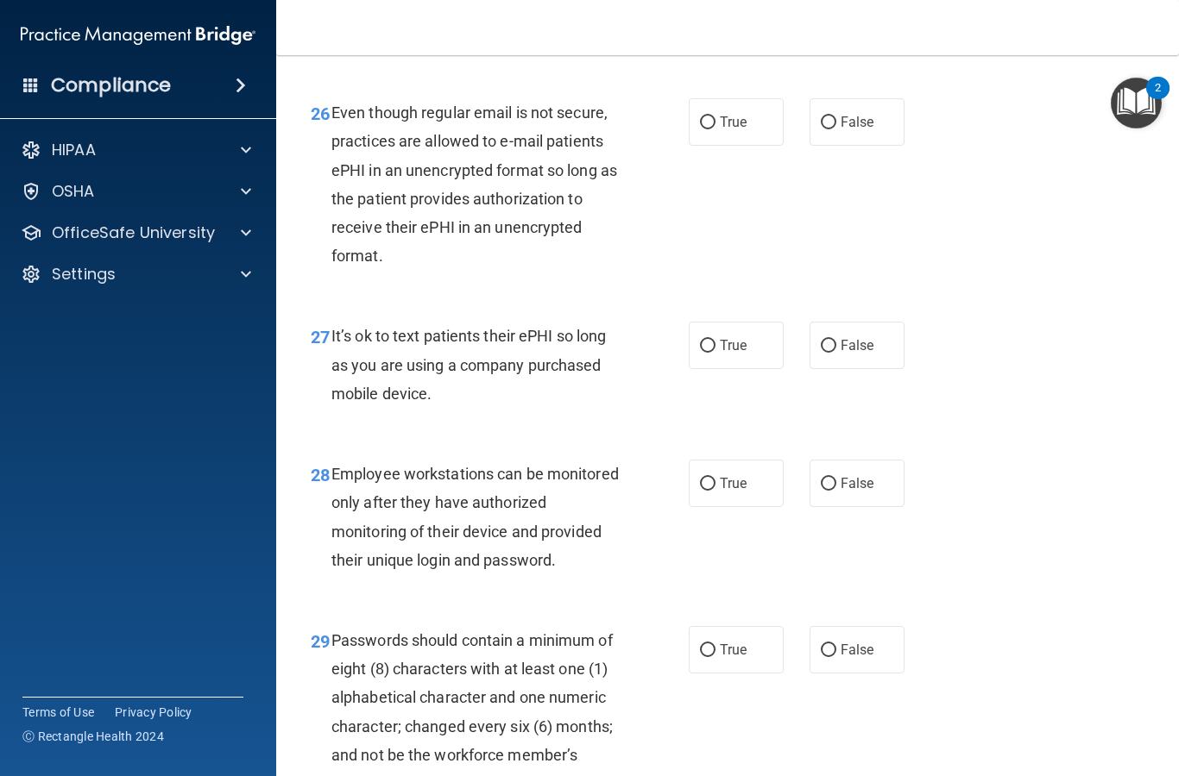
scroll to position [4570, 0]
click at [827, 130] on input "False" at bounding box center [828, 123] width 16 height 13
radio input "true"
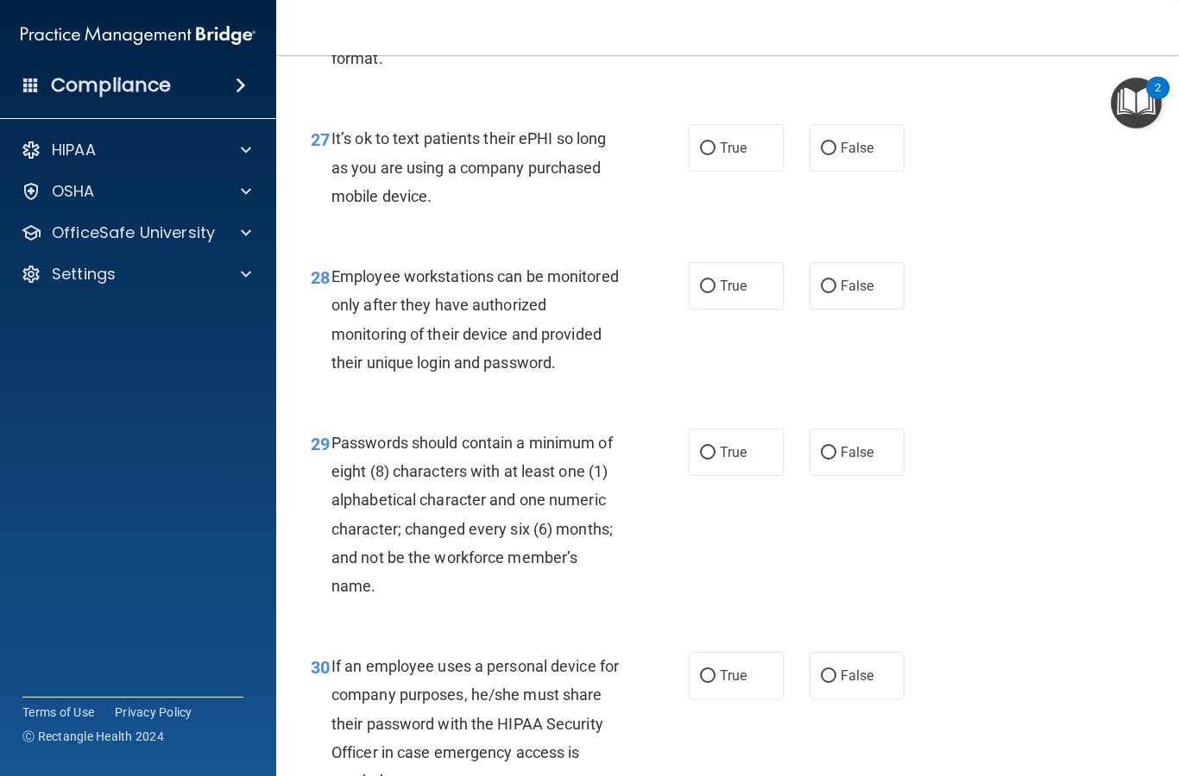
scroll to position [4772, 0]
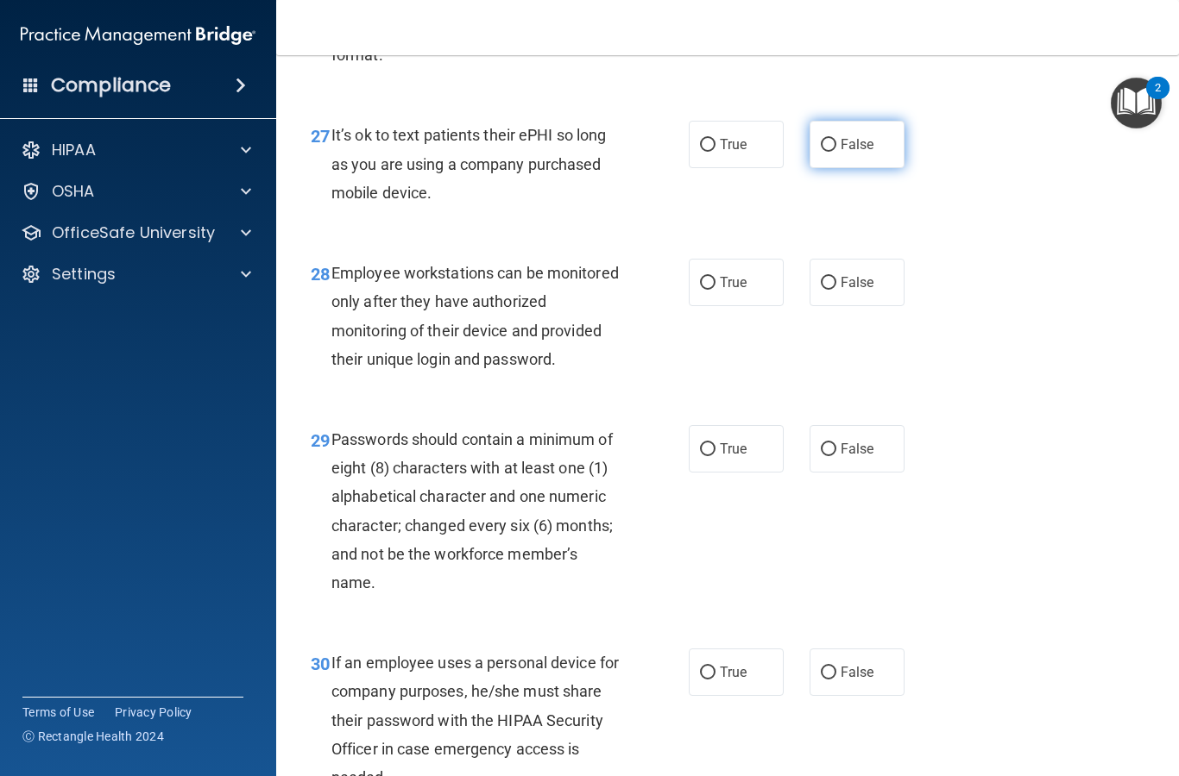
click at [828, 148] on input "False" at bounding box center [828, 145] width 16 height 13
radio input "true"
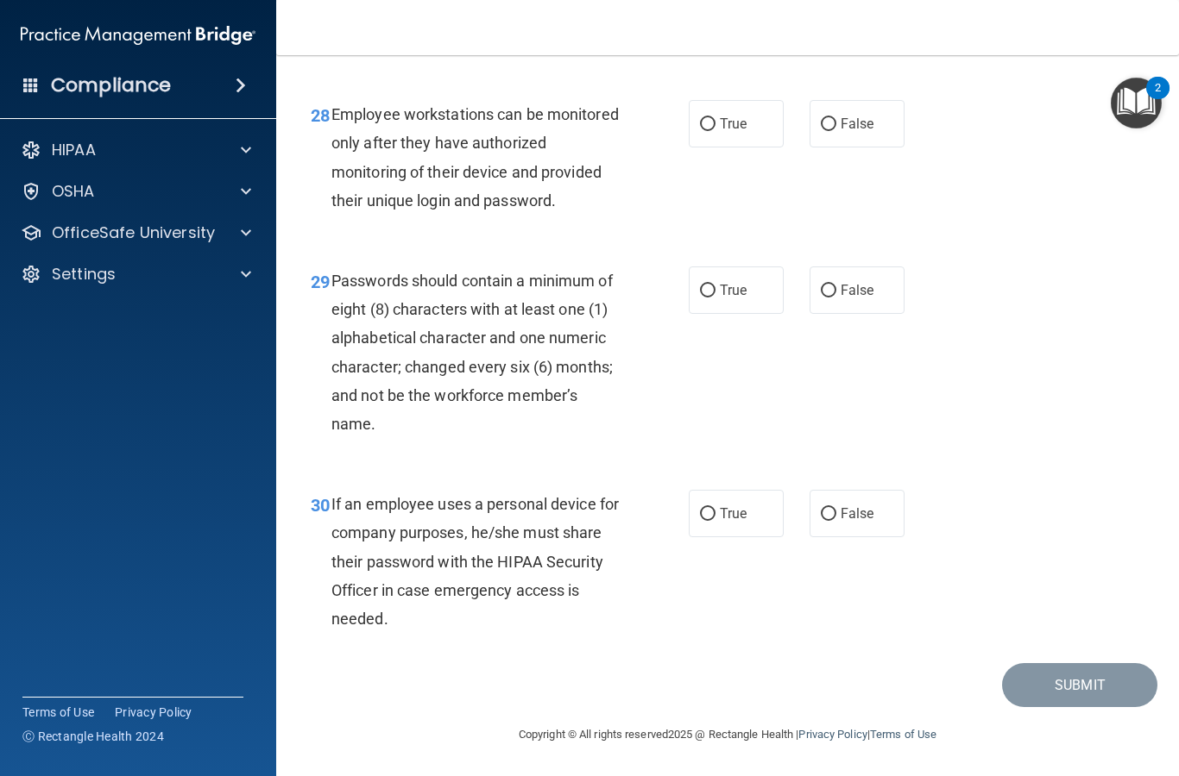
scroll to position [4932, 0]
click at [707, 131] on input "True" at bounding box center [708, 124] width 16 height 13
radio input "true"
click at [844, 518] on span "False" at bounding box center [857, 514] width 34 height 16
click at [836, 518] on input "False" at bounding box center [828, 514] width 16 height 13
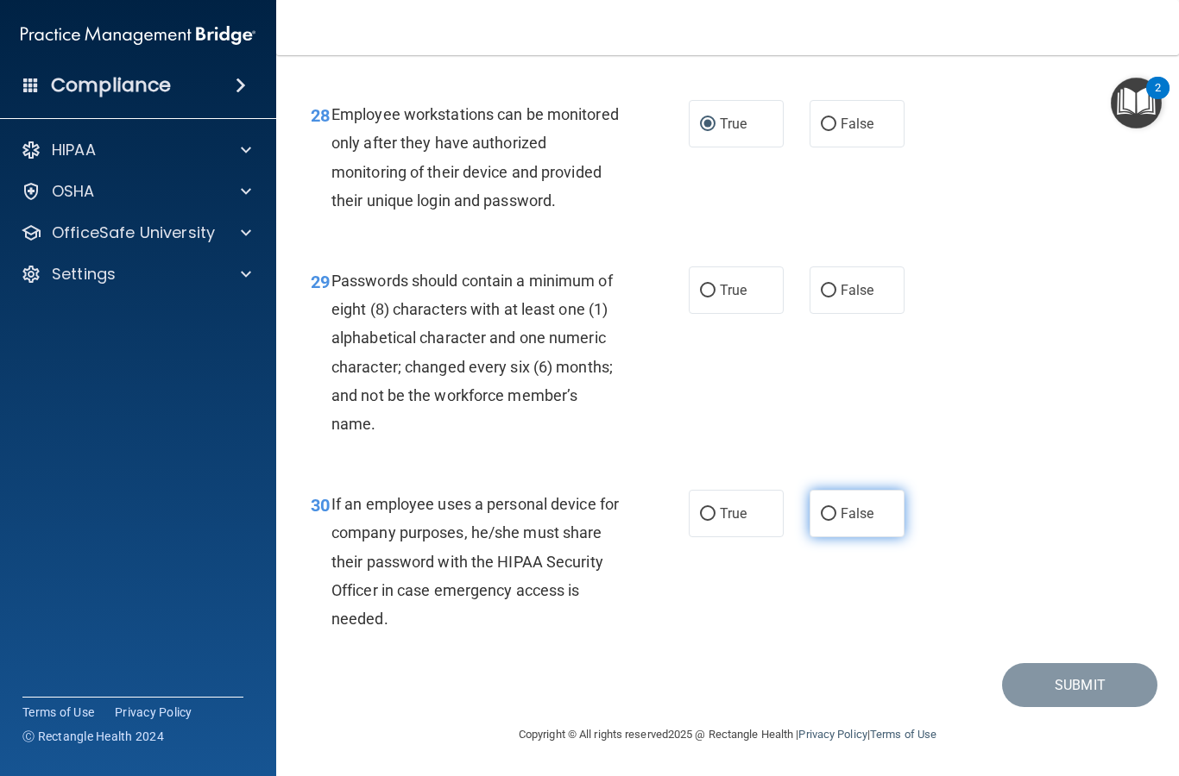
radio input "true"
click at [713, 291] on input "True" at bounding box center [708, 291] width 16 height 13
radio input "true"
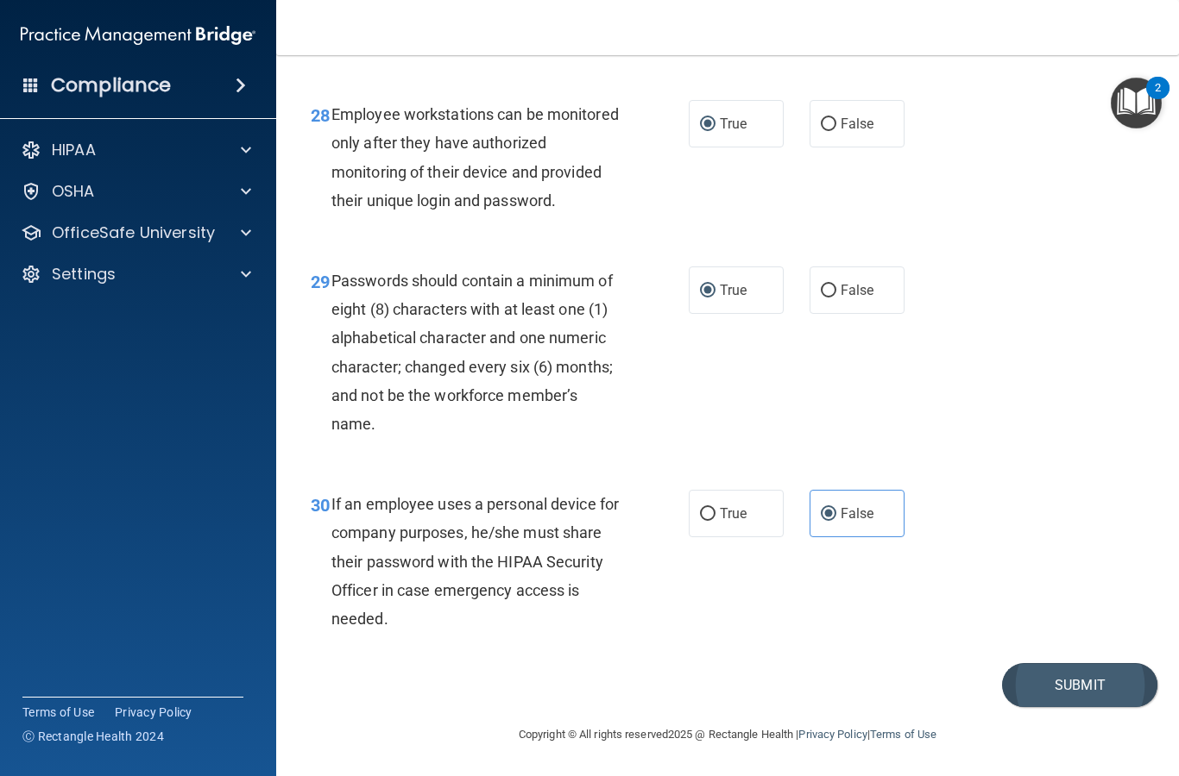
click at [1096, 682] on button "Submit" at bounding box center [1079, 685] width 155 height 44
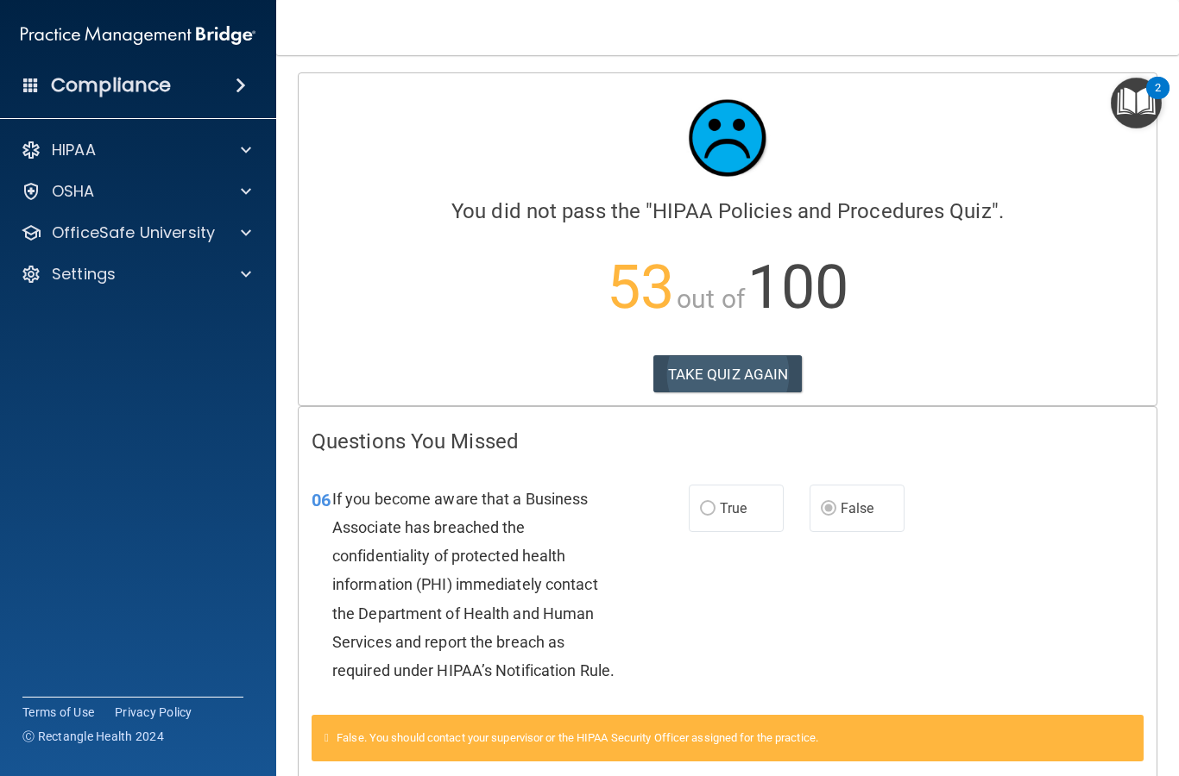
click at [718, 367] on button "TAKE QUIZ AGAIN" at bounding box center [727, 374] width 149 height 38
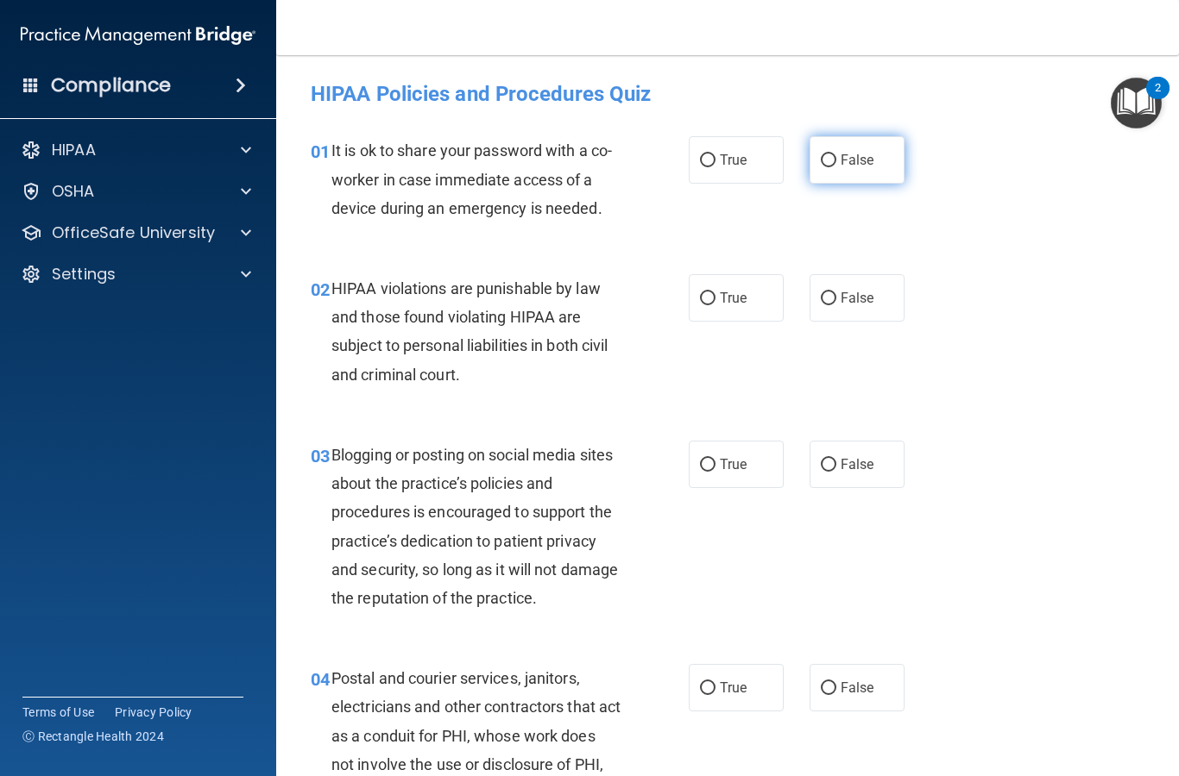
click at [834, 159] on input "False" at bounding box center [828, 160] width 16 height 13
radio input "true"
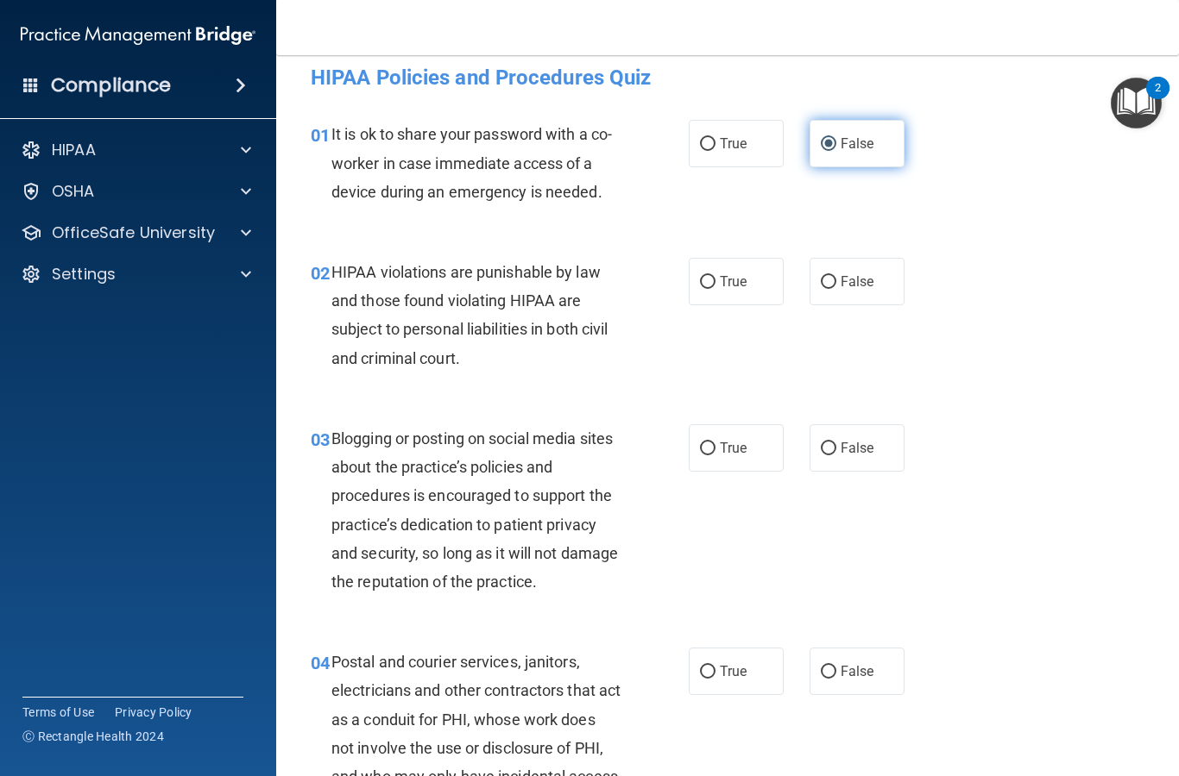
scroll to position [23, 0]
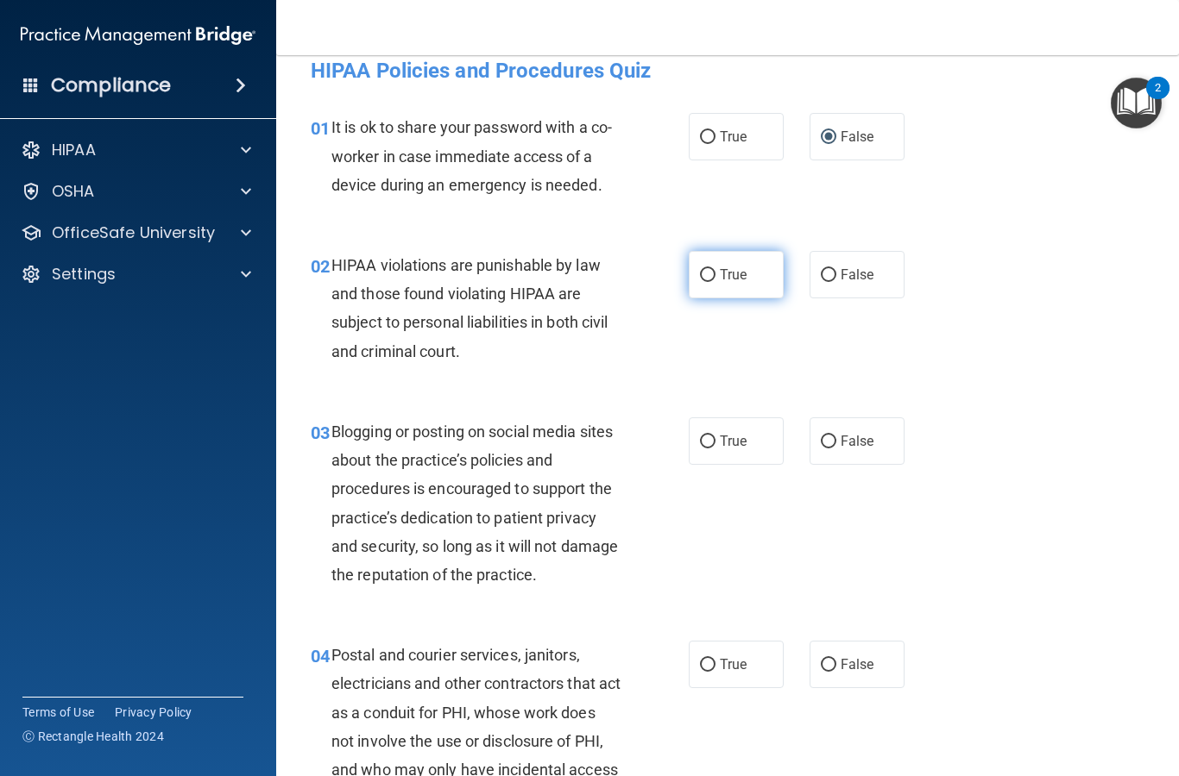
click at [705, 281] on input "True" at bounding box center [708, 275] width 16 height 13
radio input "true"
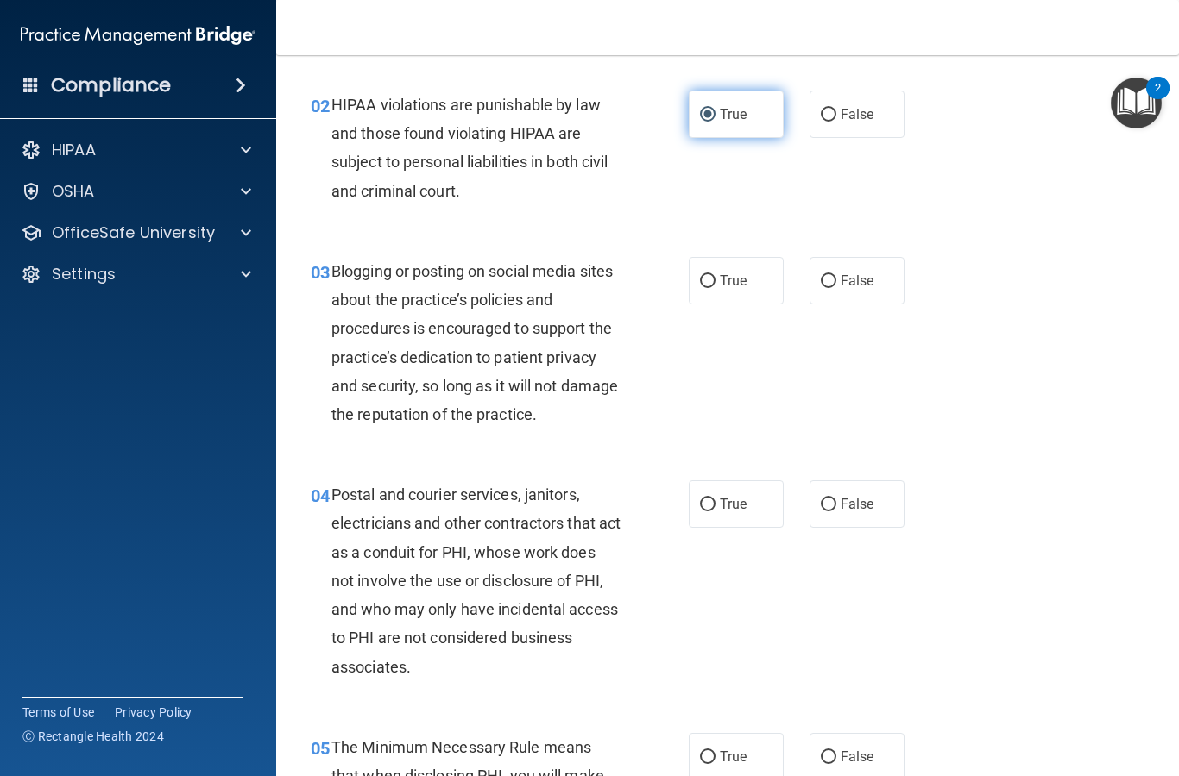
scroll to position [192, 0]
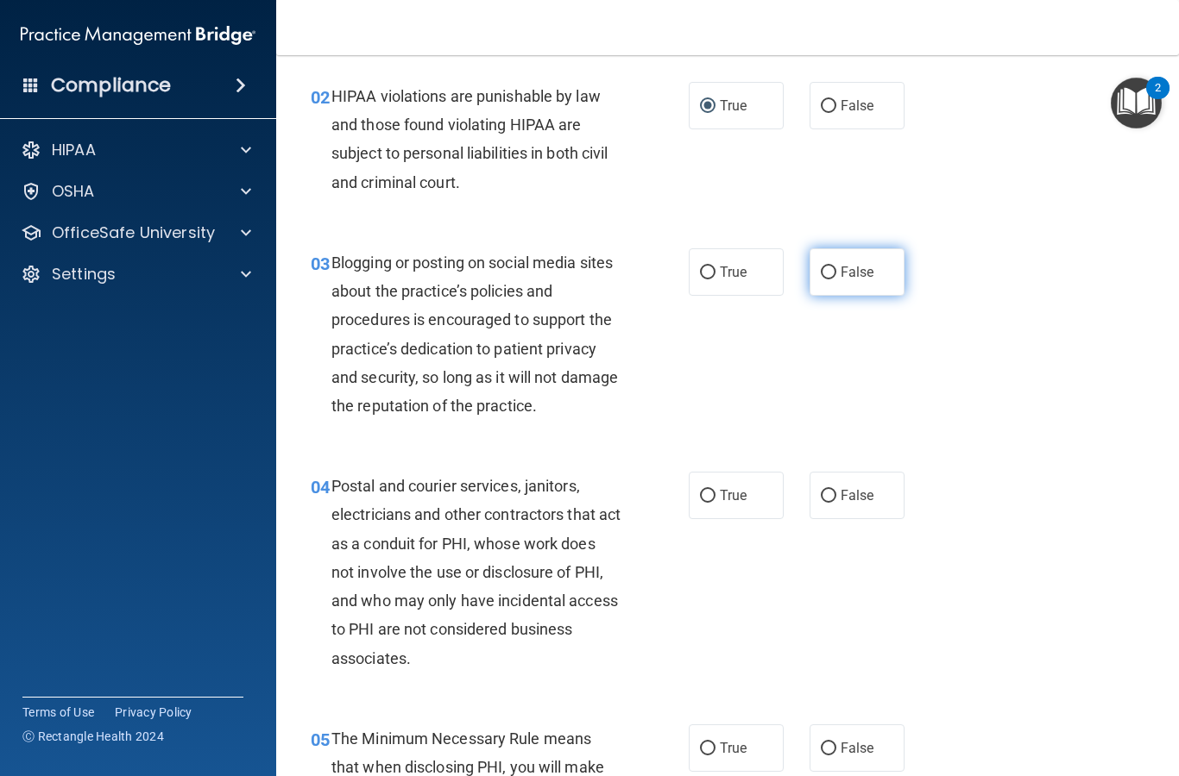
click at [833, 270] on input "False" at bounding box center [828, 273] width 16 height 13
radio input "true"
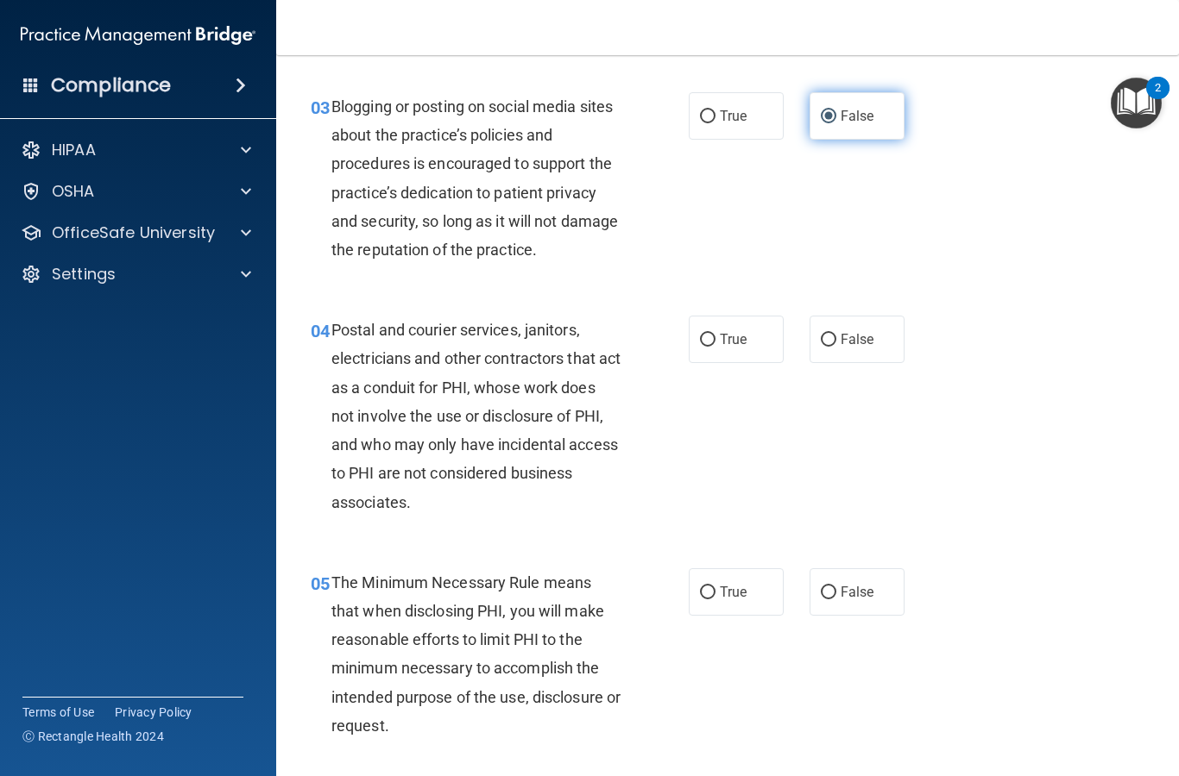
scroll to position [363, 0]
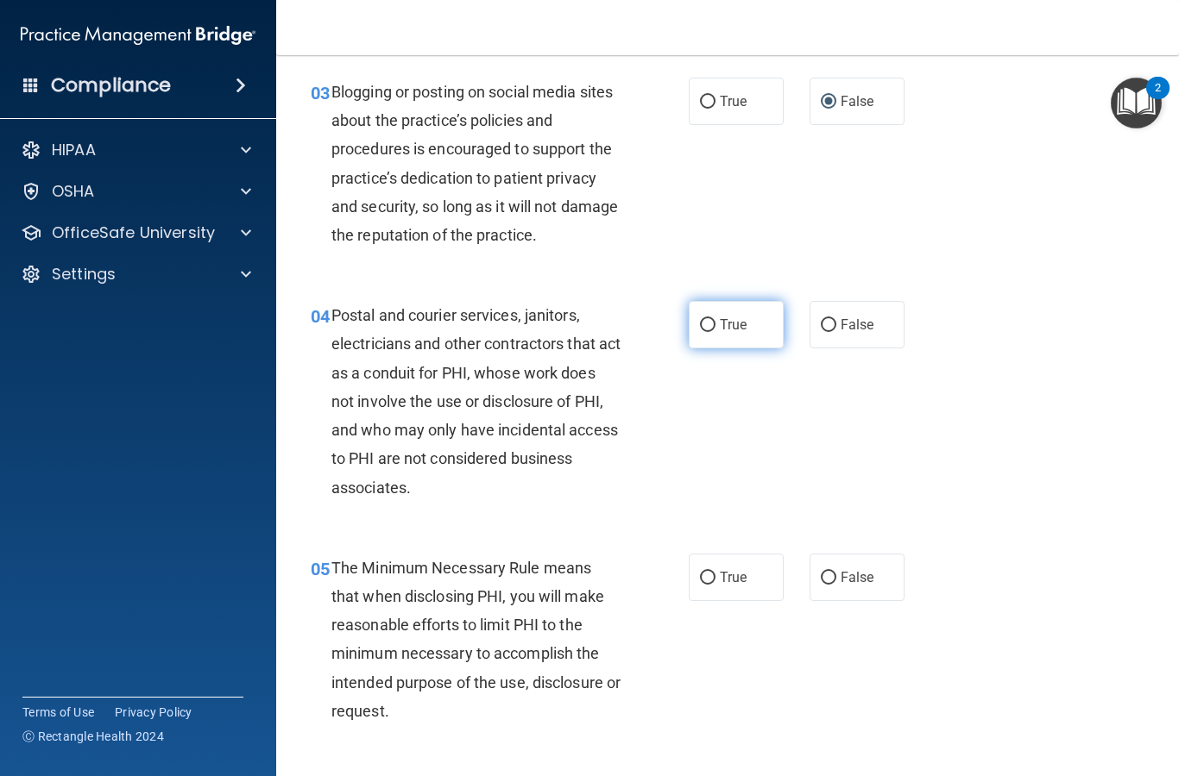
click at [696, 328] on label "True" at bounding box center [735, 324] width 95 height 47
click at [700, 328] on input "True" at bounding box center [708, 325] width 16 height 13
radio input "true"
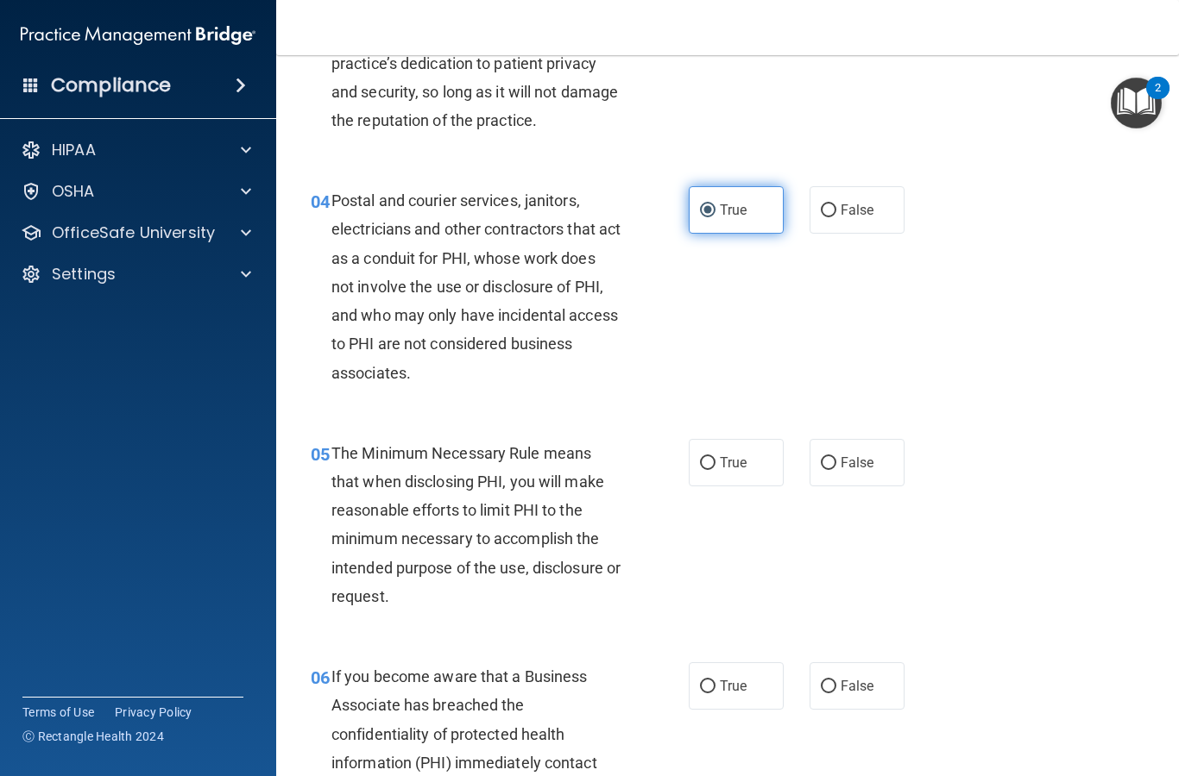
scroll to position [501, 0]
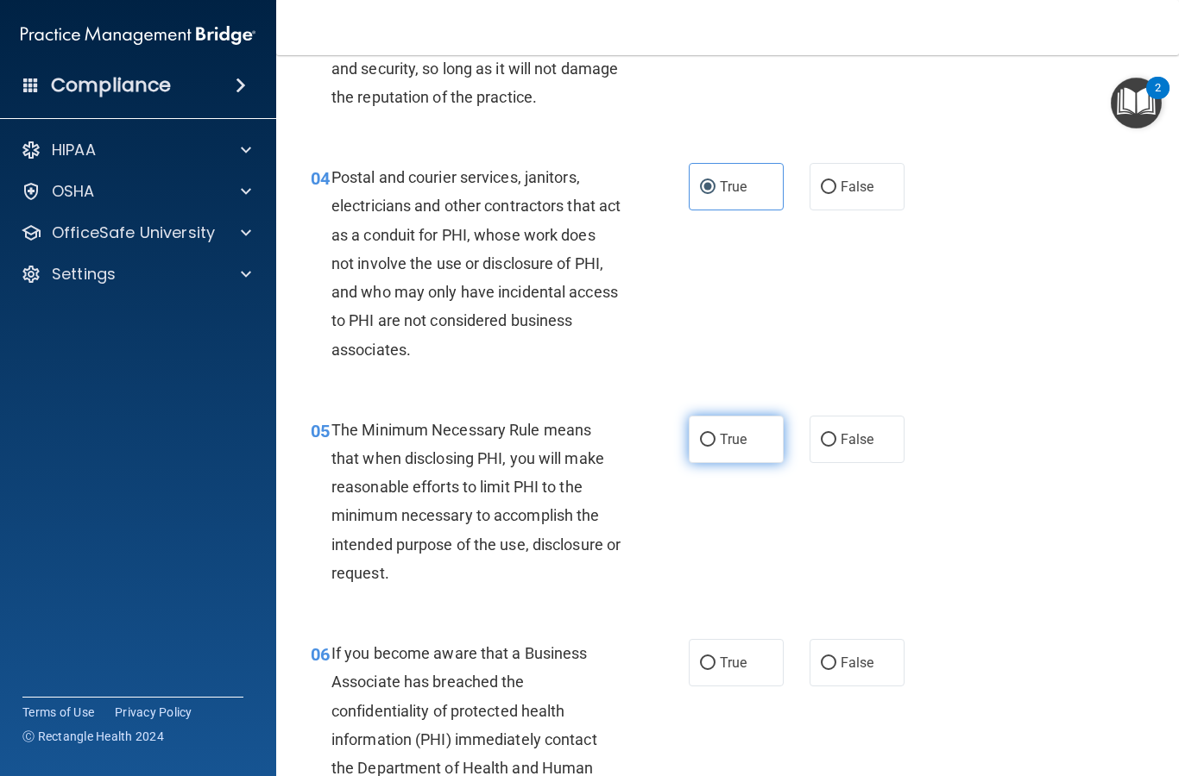
click at [703, 447] on label "True" at bounding box center [735, 439] width 95 height 47
click at [703, 447] on input "True" at bounding box center [708, 440] width 16 height 13
radio input "true"
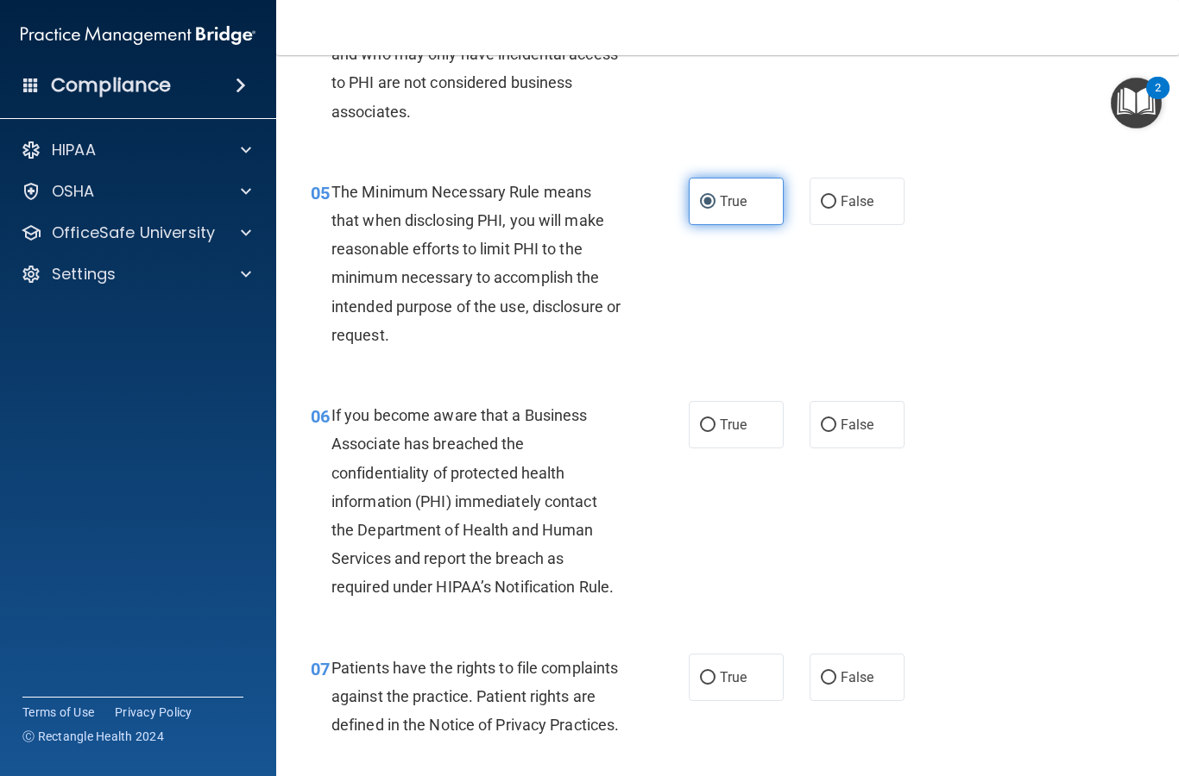
scroll to position [743, 0]
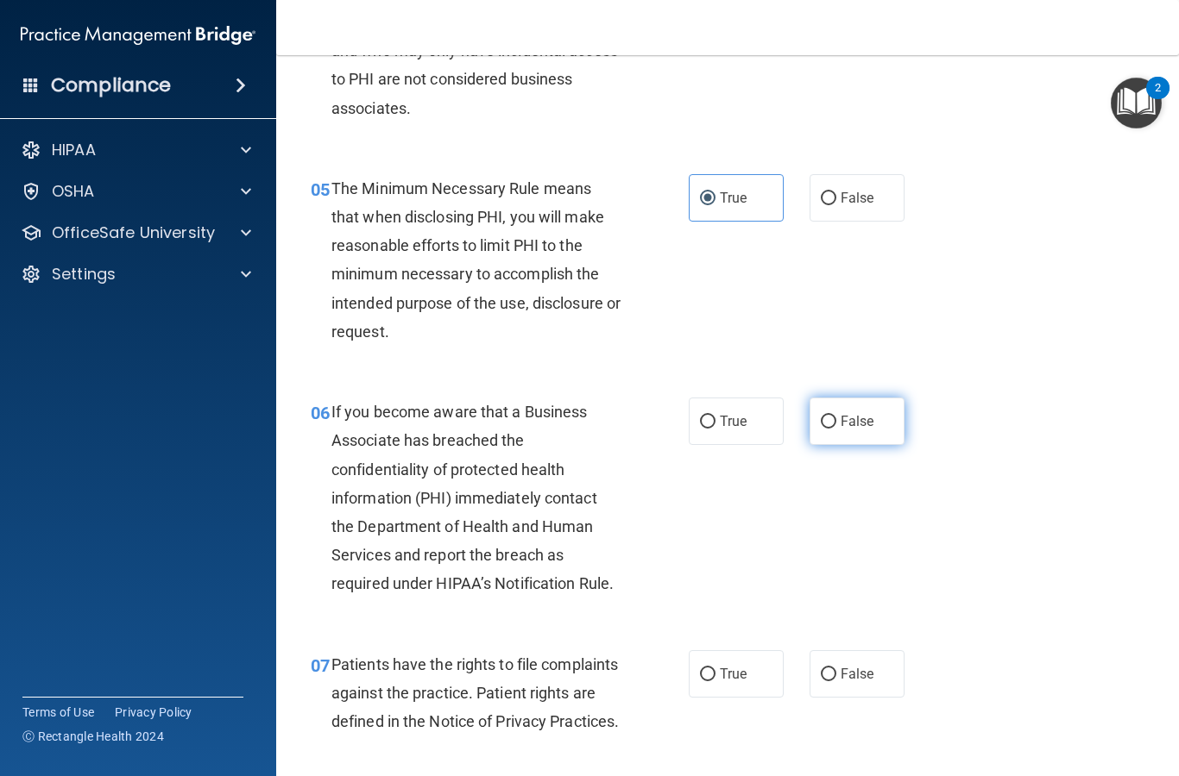
click at [829, 423] on input "False" at bounding box center [828, 422] width 16 height 13
radio input "true"
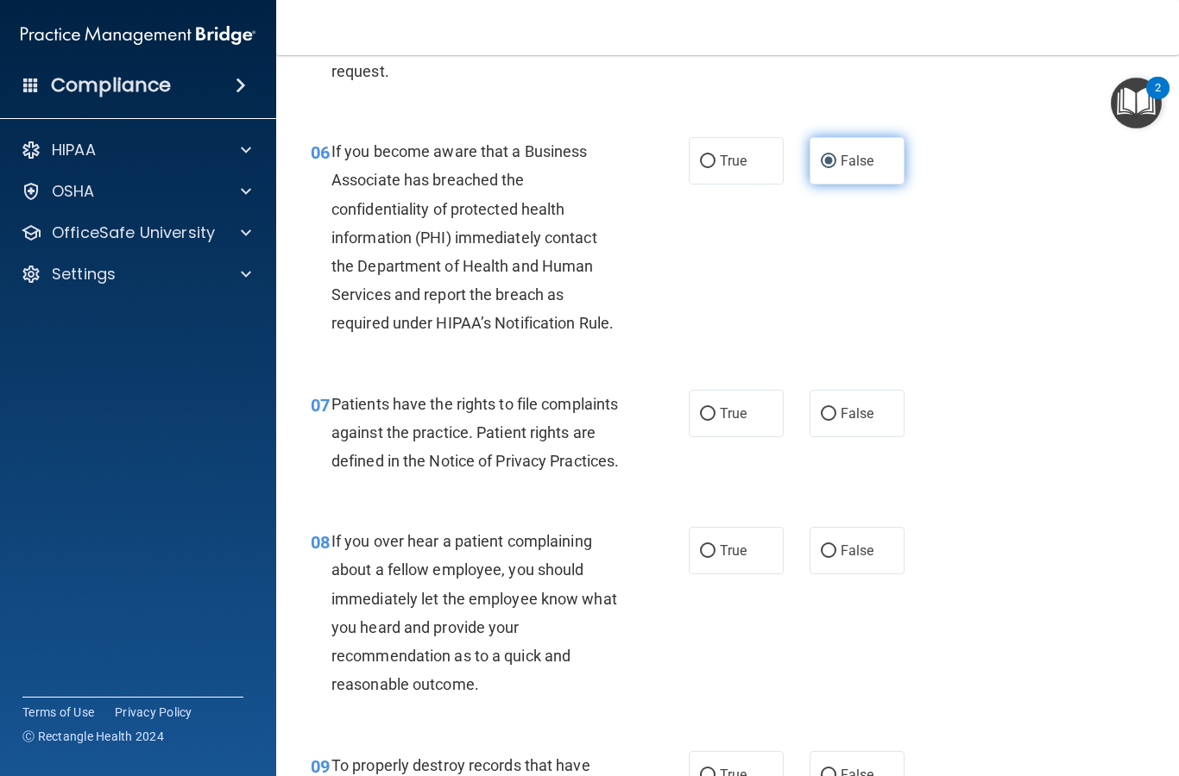
scroll to position [1015, 0]
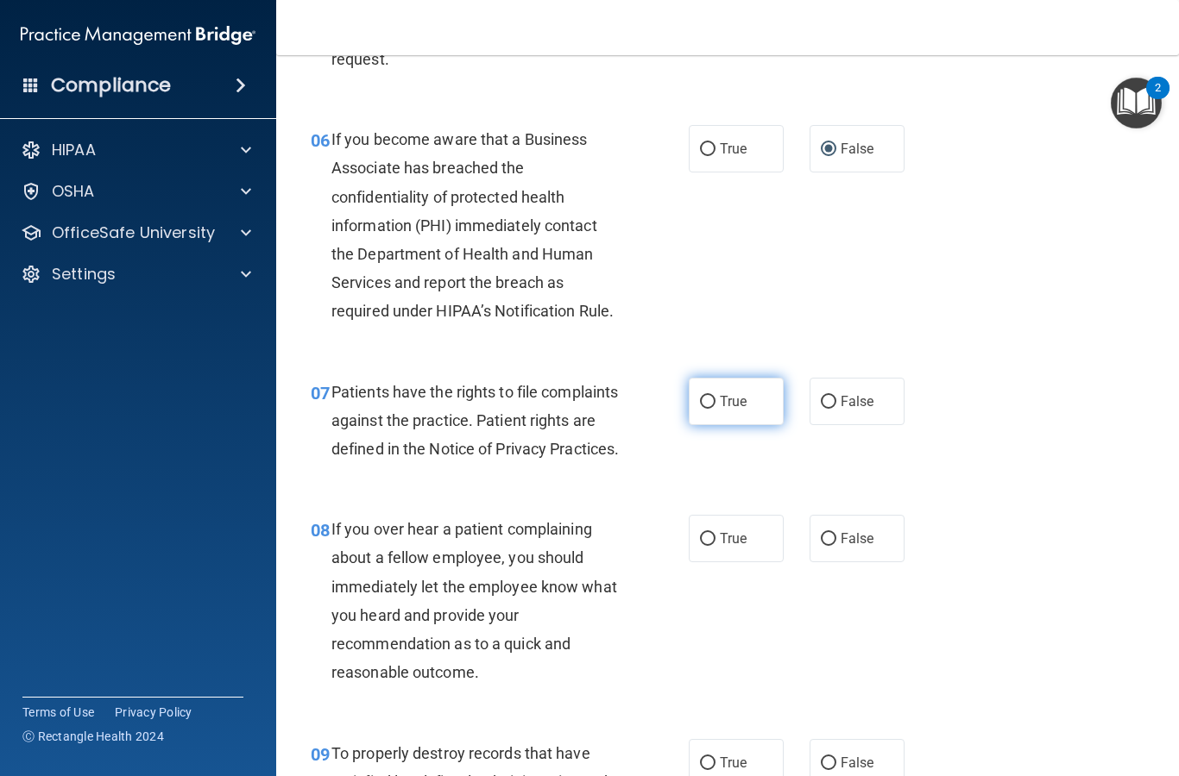
click at [713, 396] on input "True" at bounding box center [708, 402] width 16 height 13
radio input "true"
click at [833, 546] on input "False" at bounding box center [828, 539] width 16 height 13
radio input "true"
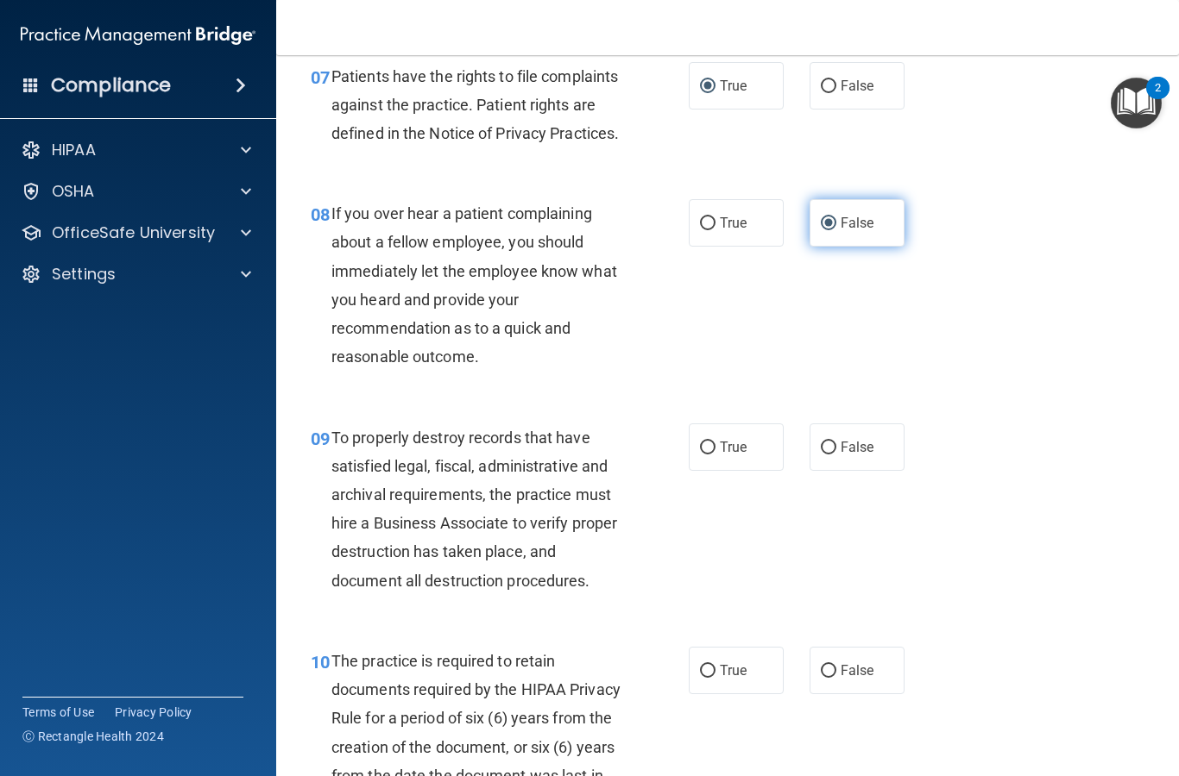
scroll to position [1377, 0]
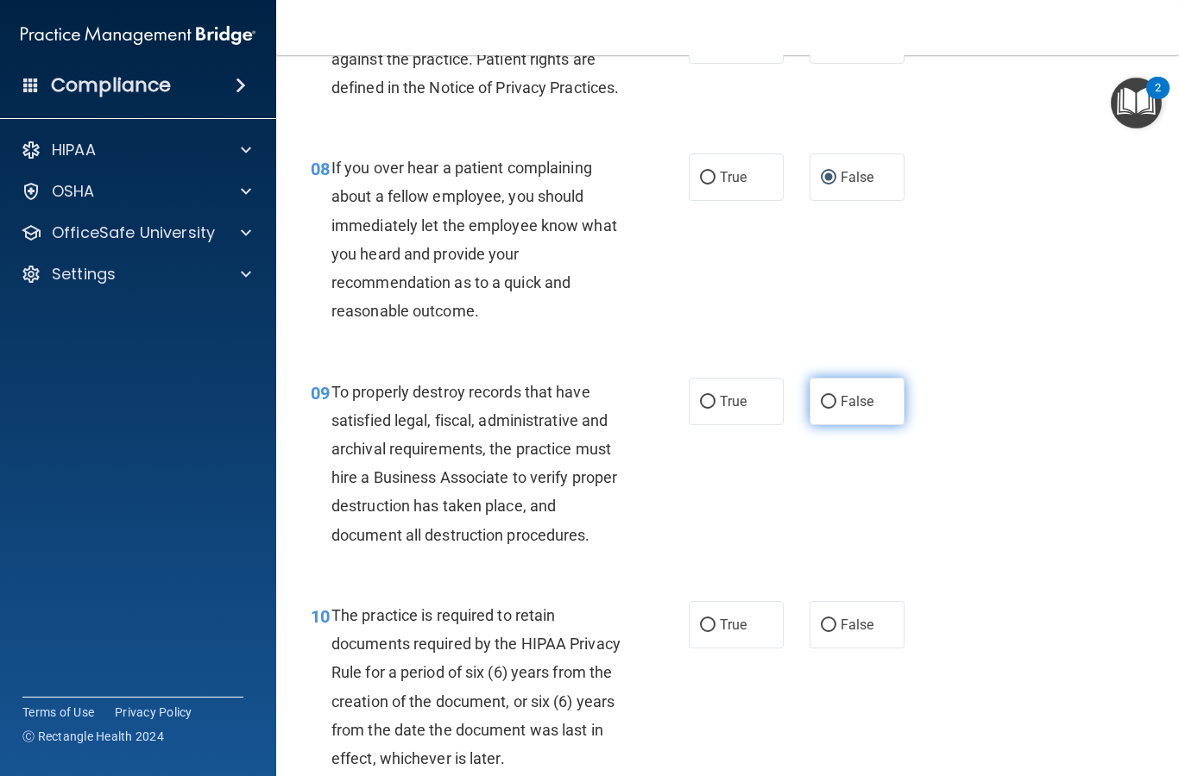
click at [827, 409] on input "False" at bounding box center [828, 402] width 16 height 13
radio input "true"
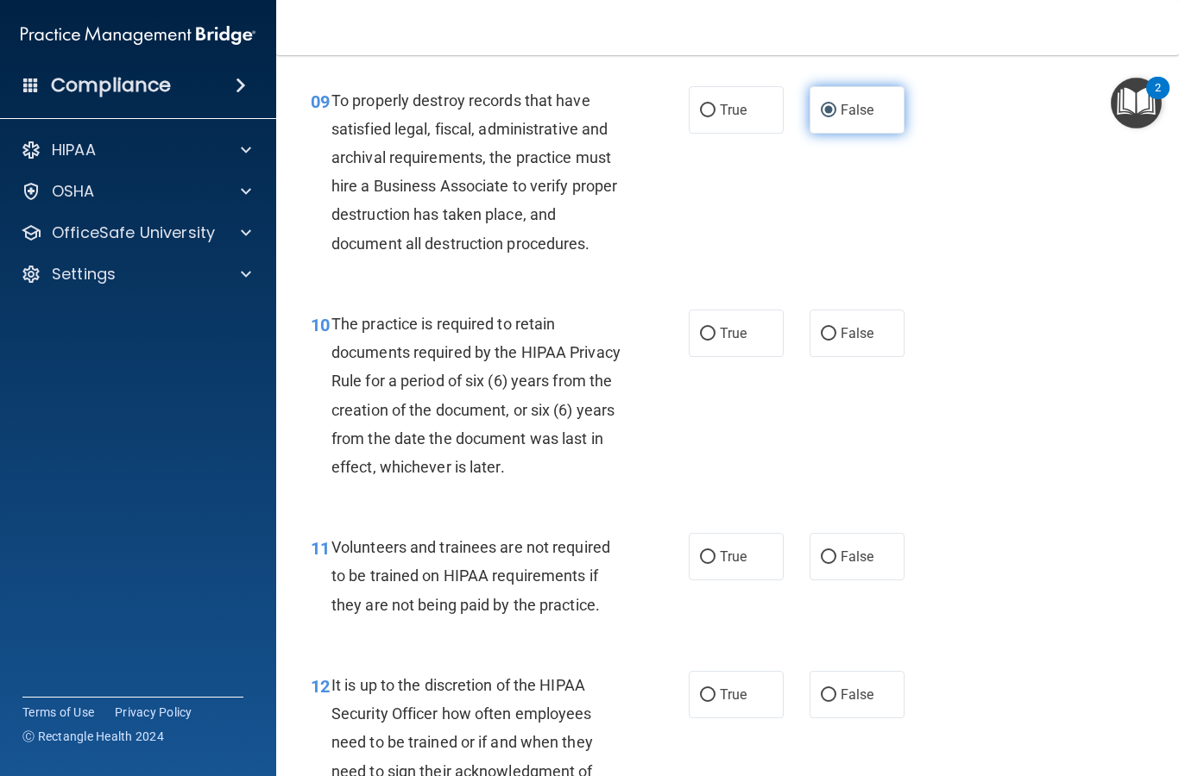
scroll to position [1682, 0]
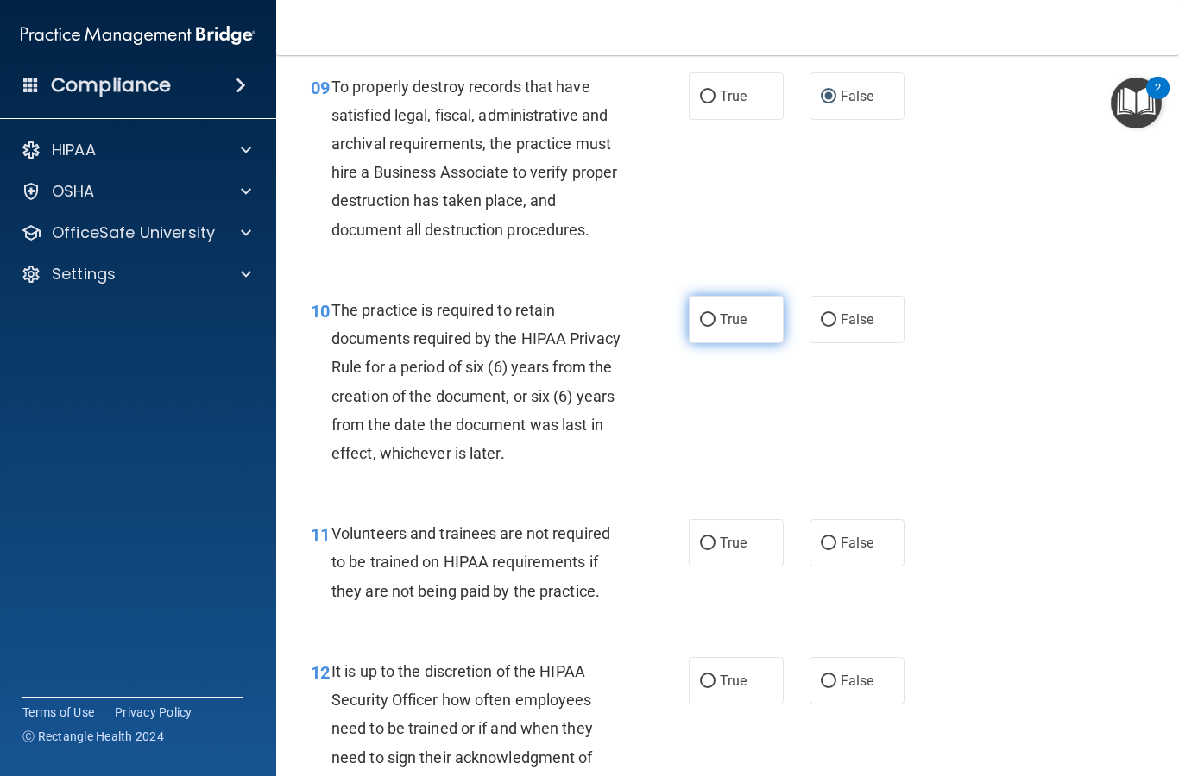
click at [703, 327] on input "True" at bounding box center [708, 320] width 16 height 13
radio input "true"
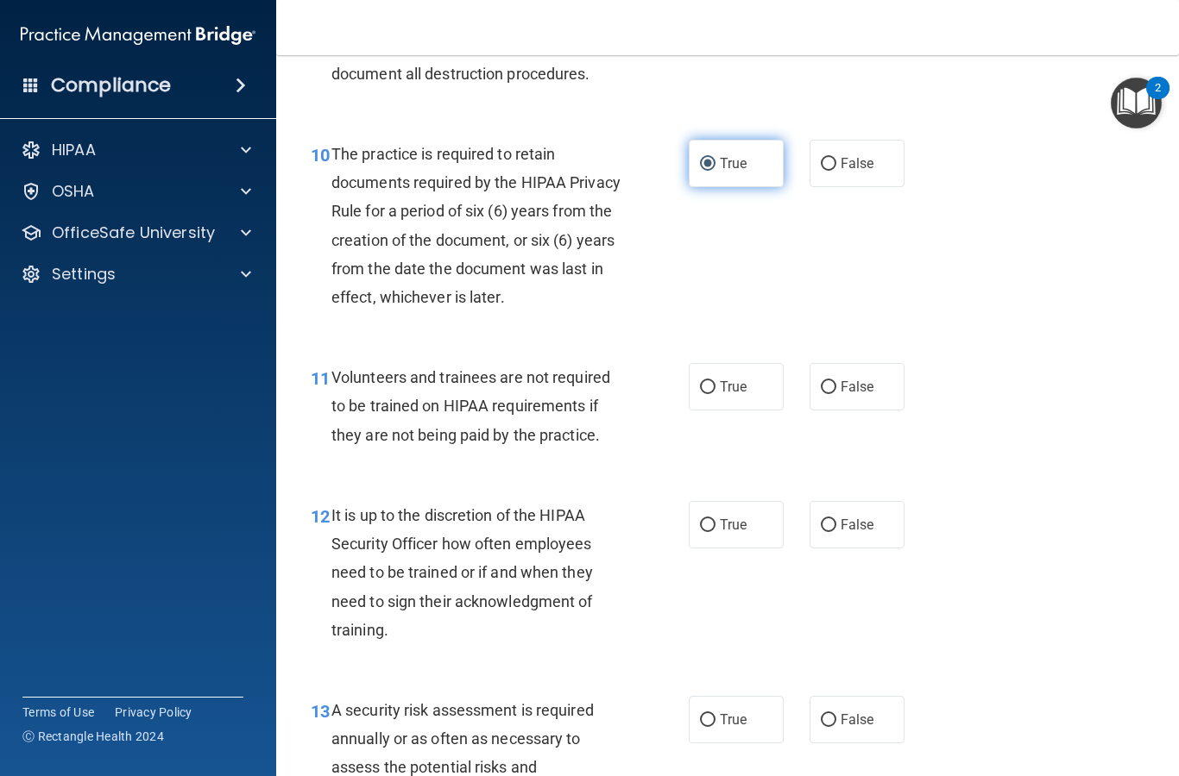
scroll to position [1845, 0]
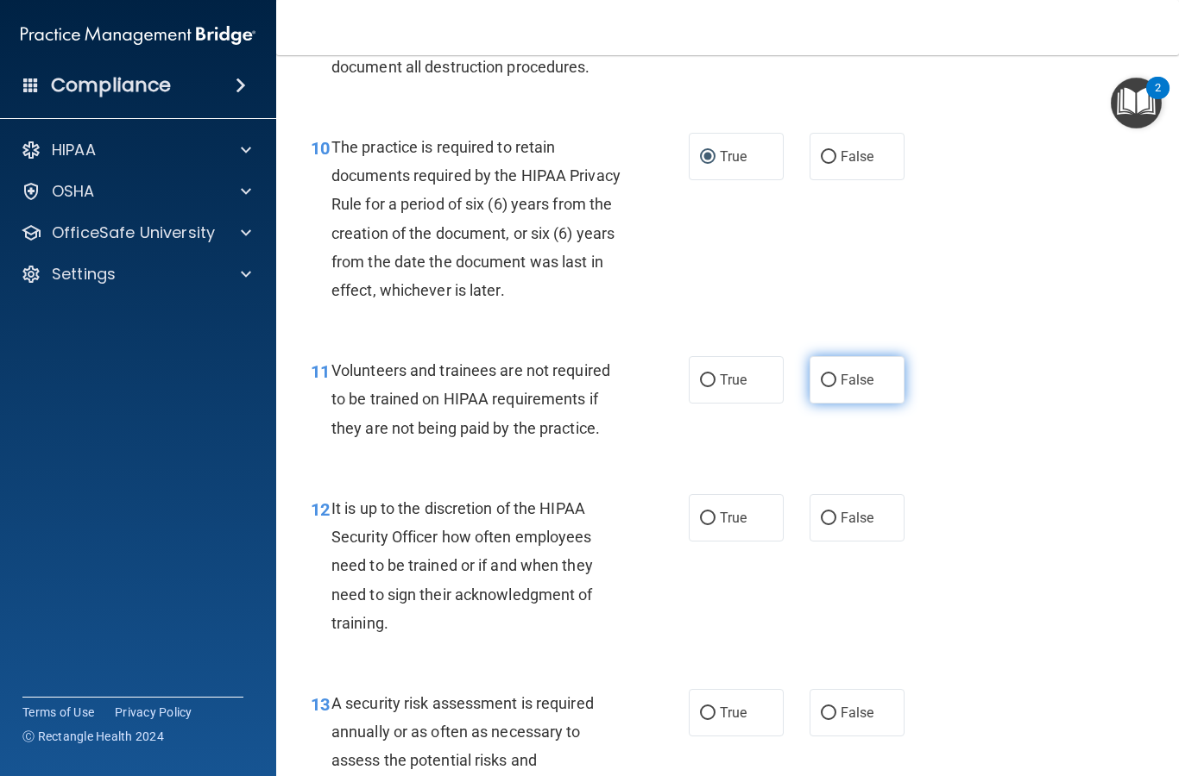
click at [833, 387] on input "False" at bounding box center [828, 380] width 16 height 13
radio input "true"
click at [833, 525] on input "False" at bounding box center [828, 518] width 16 height 13
radio input "true"
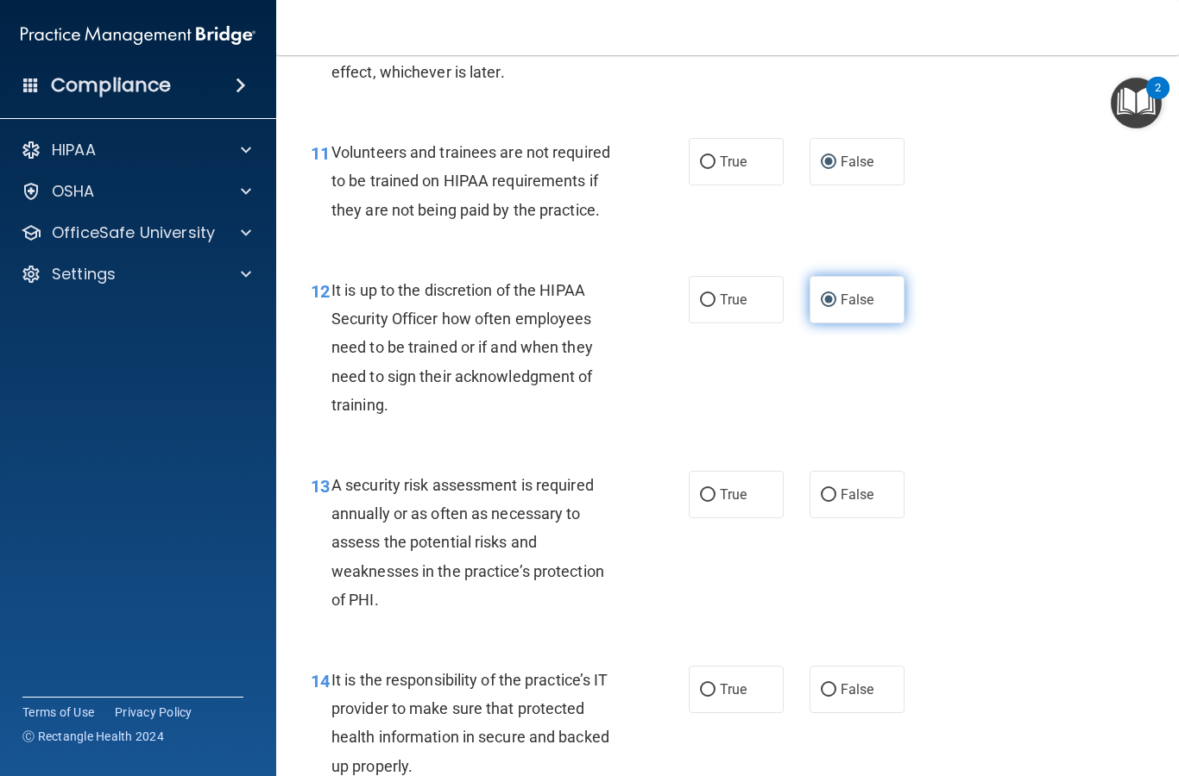
scroll to position [2065, 0]
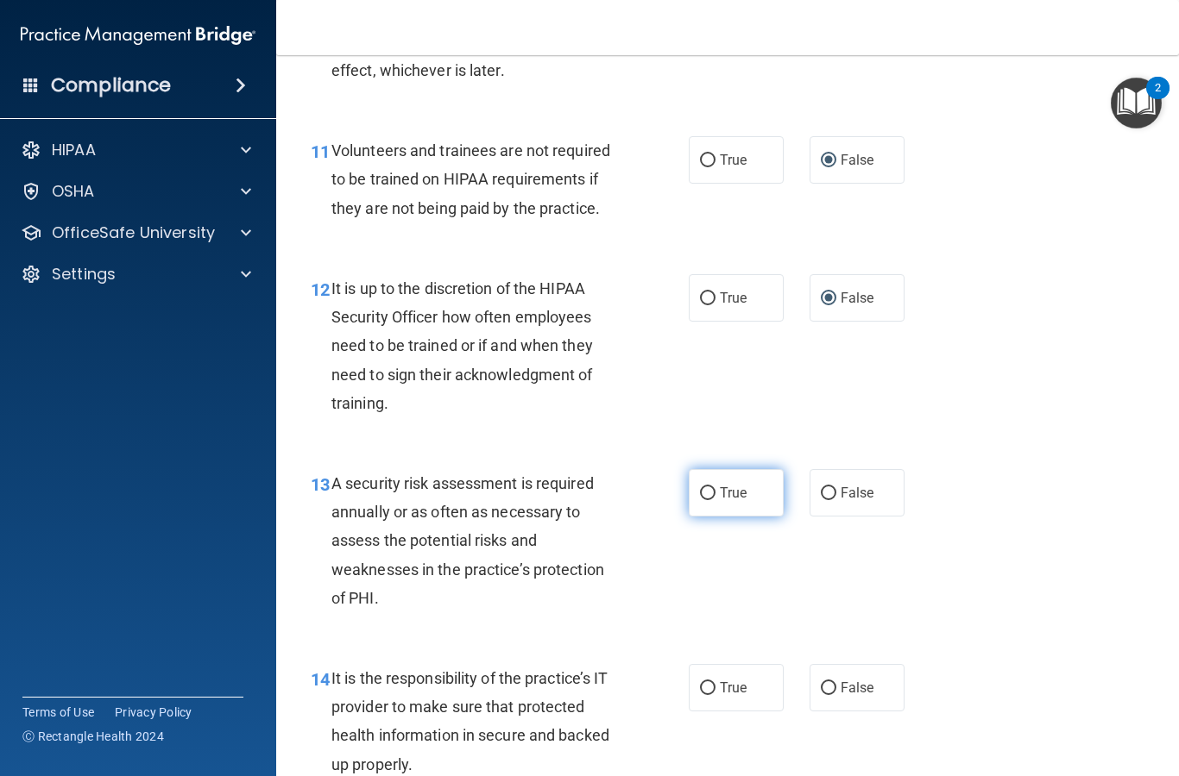
click at [714, 500] on input "True" at bounding box center [708, 493] width 16 height 13
radio input "true"
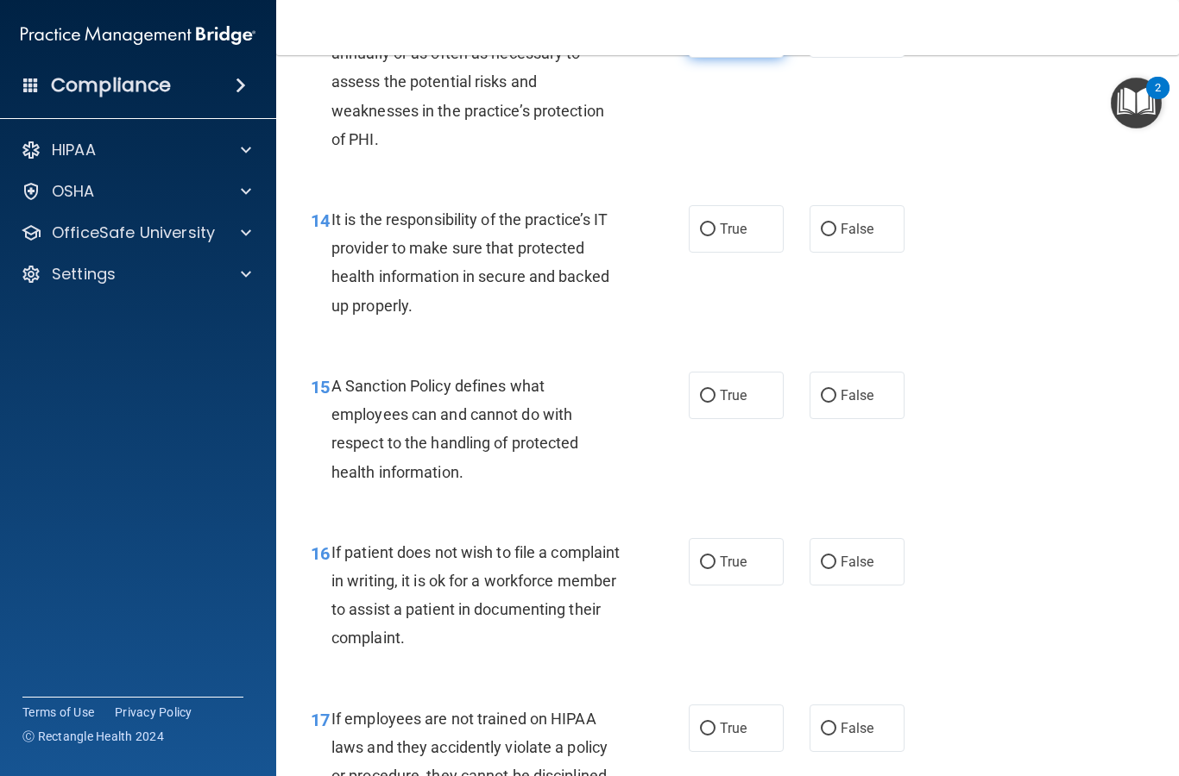
scroll to position [2524, 0]
click at [827, 236] on input "False" at bounding box center [828, 229] width 16 height 13
radio input "true"
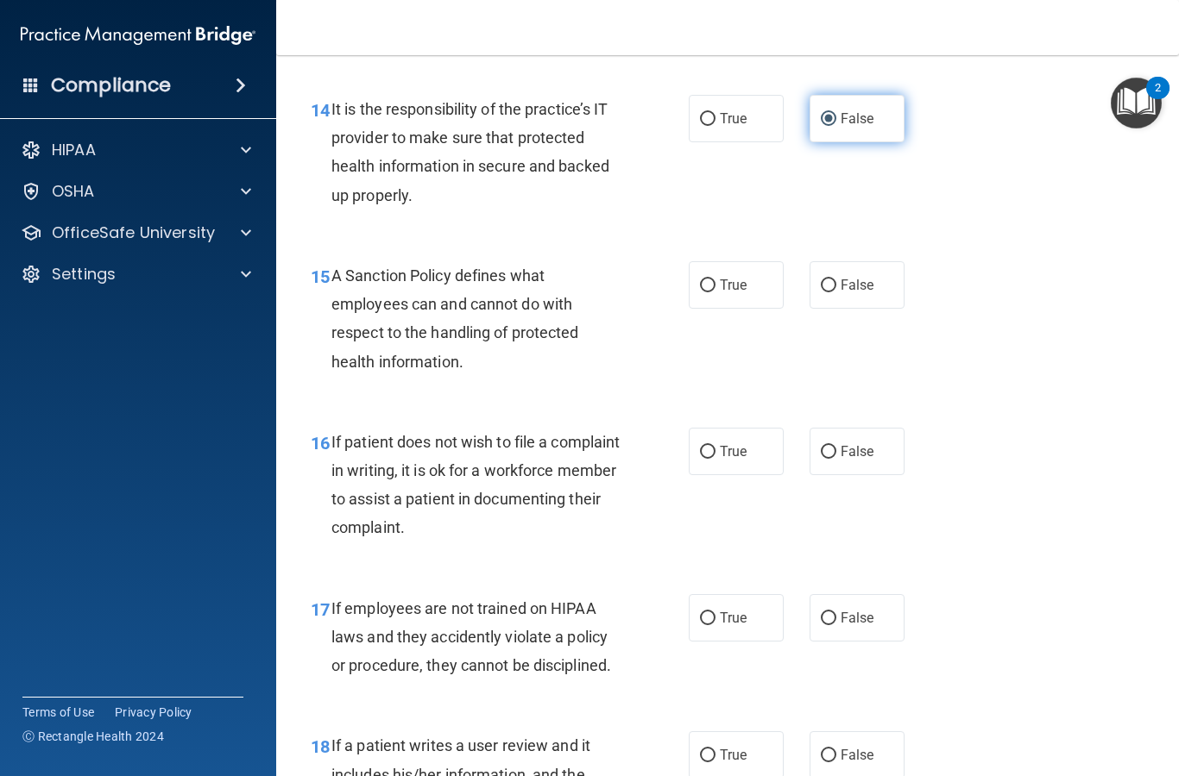
scroll to position [2638, 0]
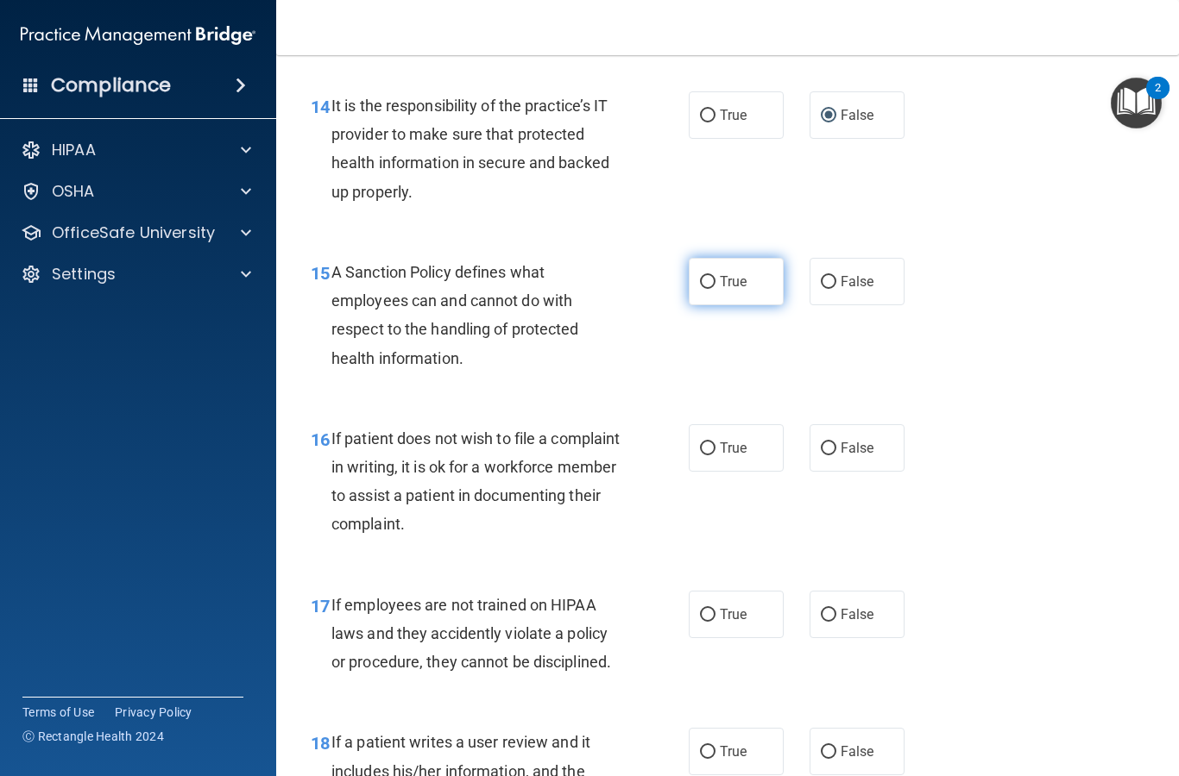
click at [719, 289] on label "True" at bounding box center [735, 281] width 95 height 47
click at [715, 289] on input "True" at bounding box center [708, 282] width 16 height 13
radio input "true"
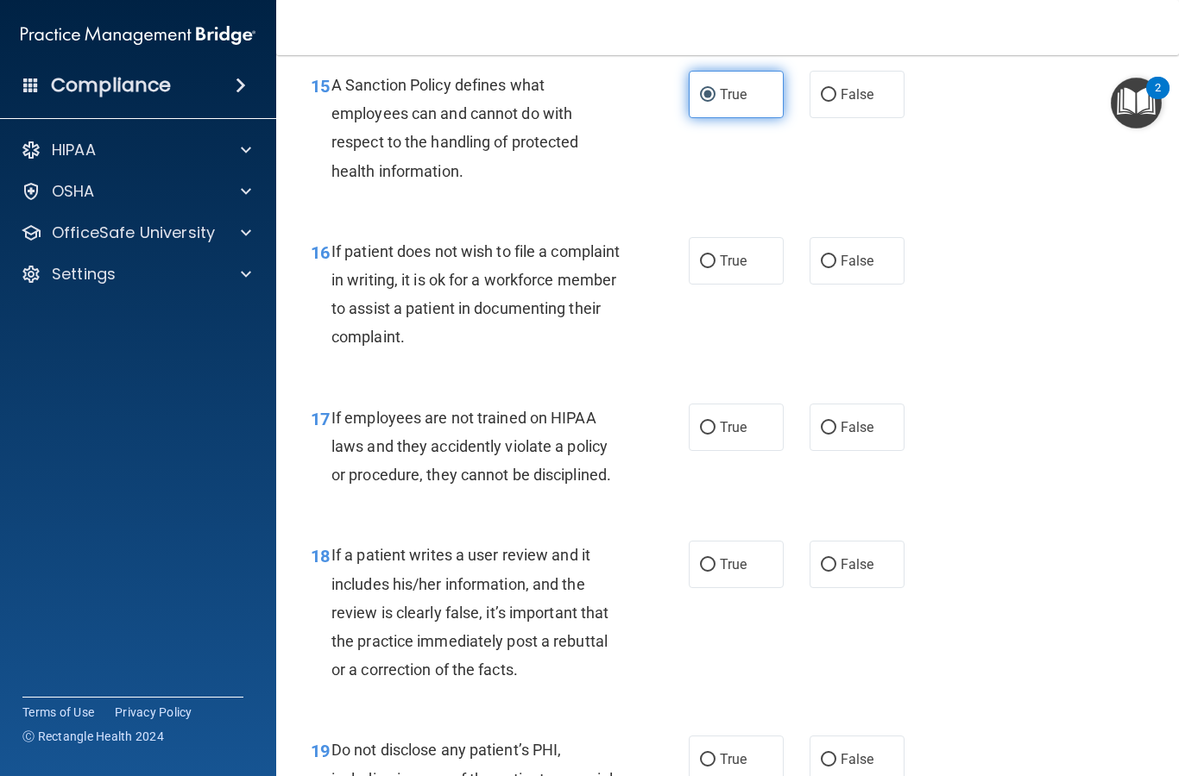
scroll to position [2827, 0]
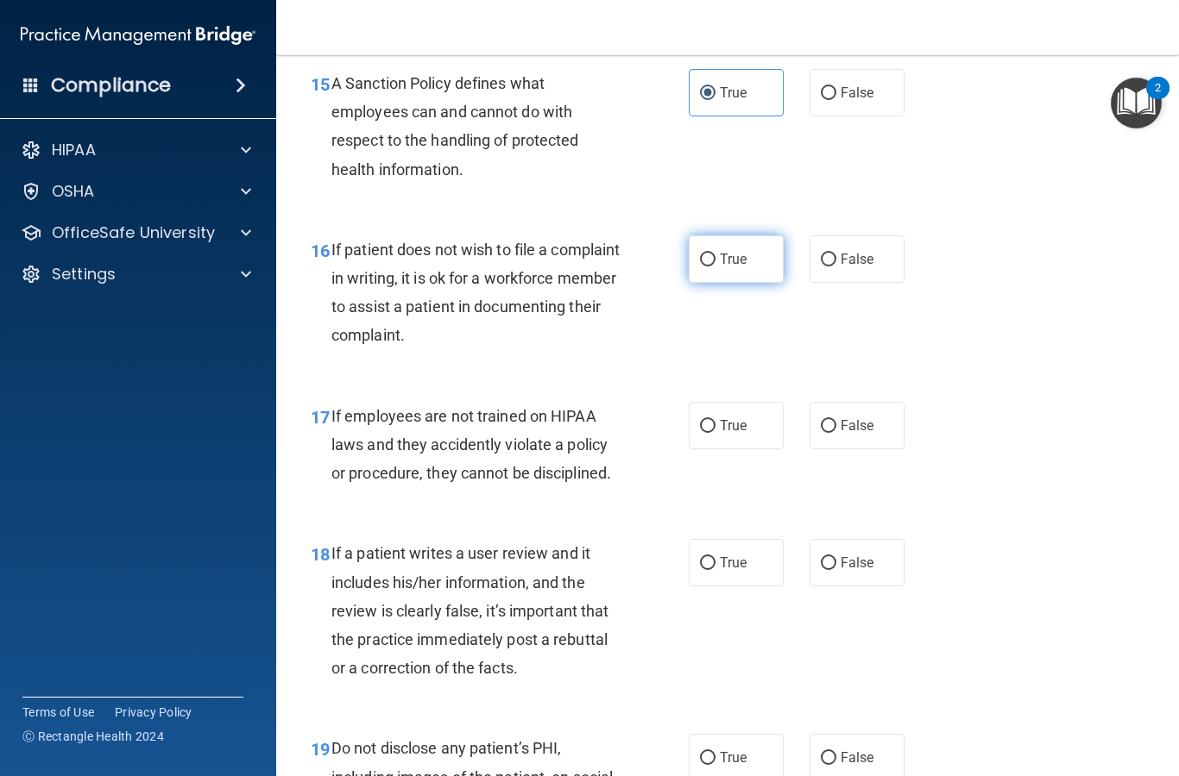
click at [710, 267] on input "True" at bounding box center [708, 260] width 16 height 13
radio input "true"
click at [828, 570] on input "False" at bounding box center [828, 563] width 16 height 13
radio input "true"
click at [832, 427] on label "False" at bounding box center [856, 425] width 95 height 47
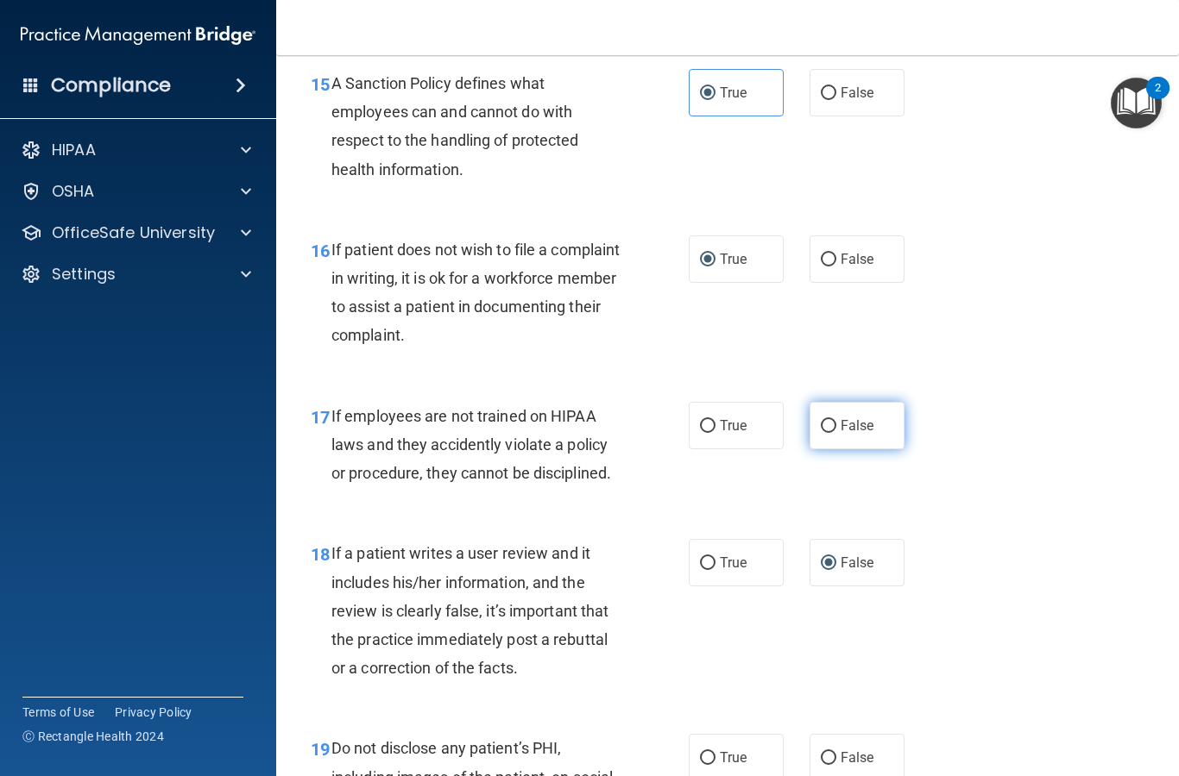
click at [832, 427] on input "False" at bounding box center [828, 426] width 16 height 13
radio input "true"
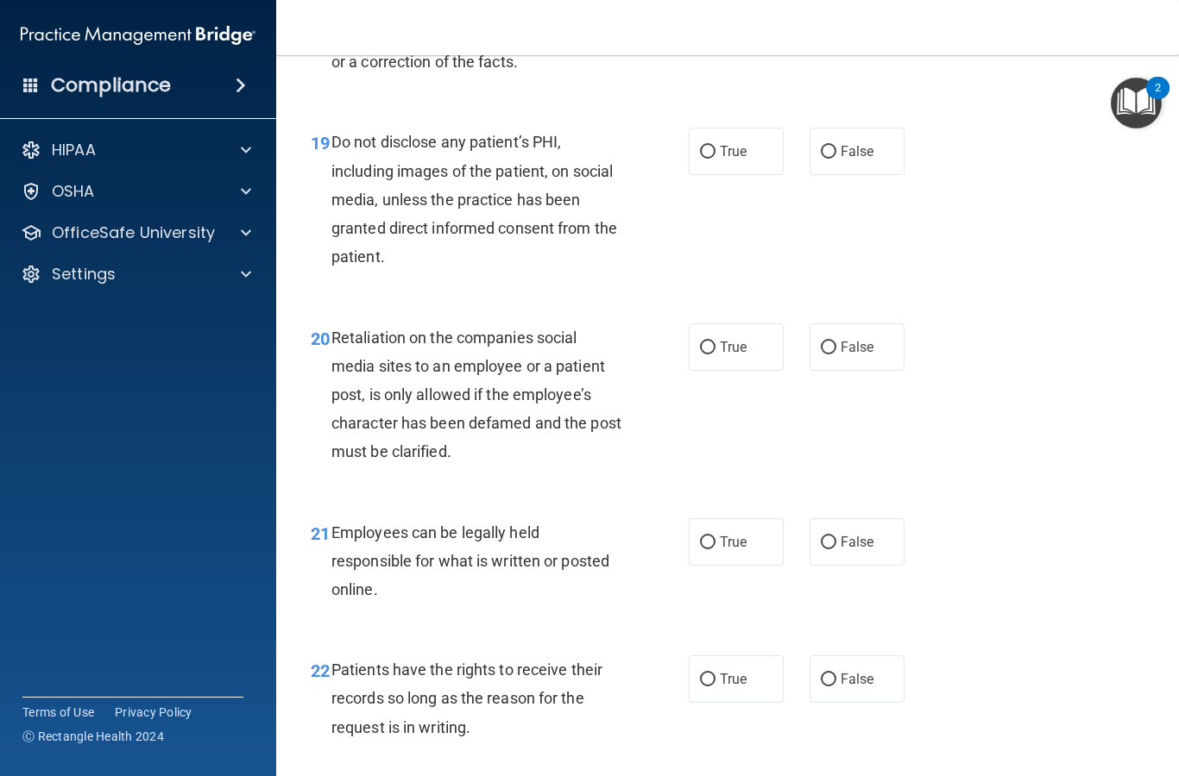
scroll to position [3432, 0]
click at [712, 160] on input "True" at bounding box center [708, 154] width 16 height 13
radio input "true"
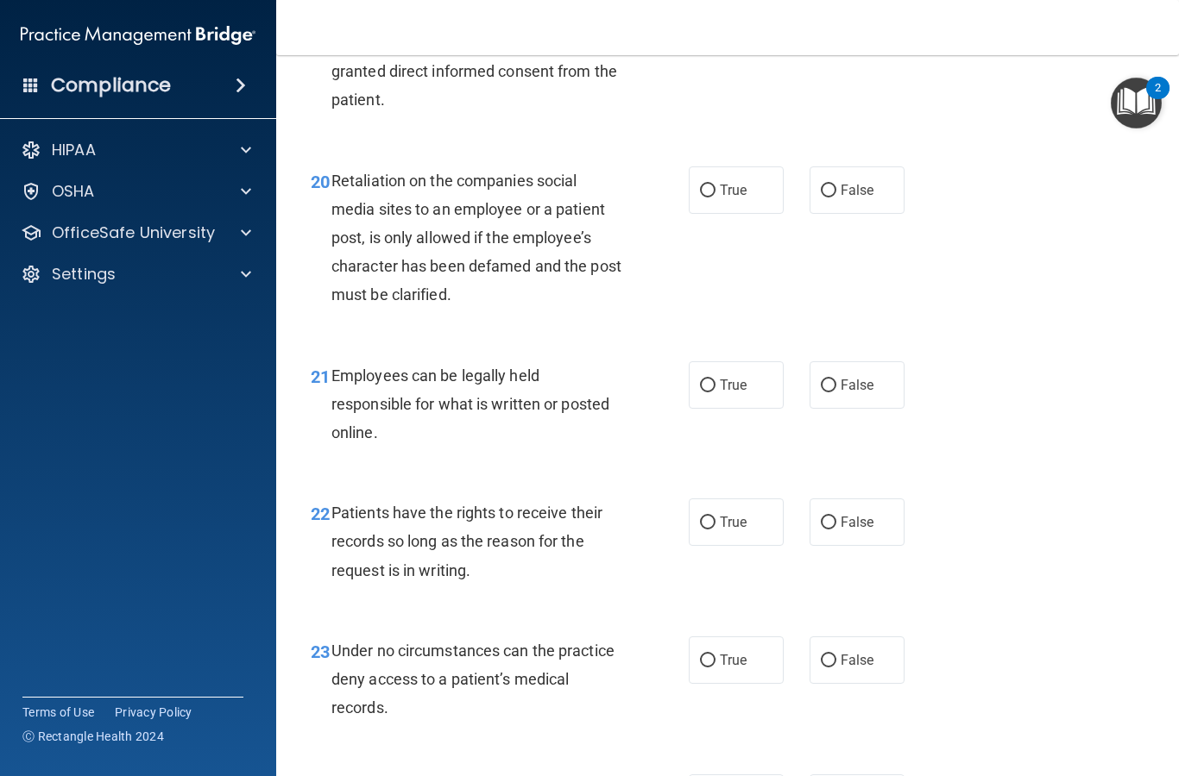
scroll to position [3587, 0]
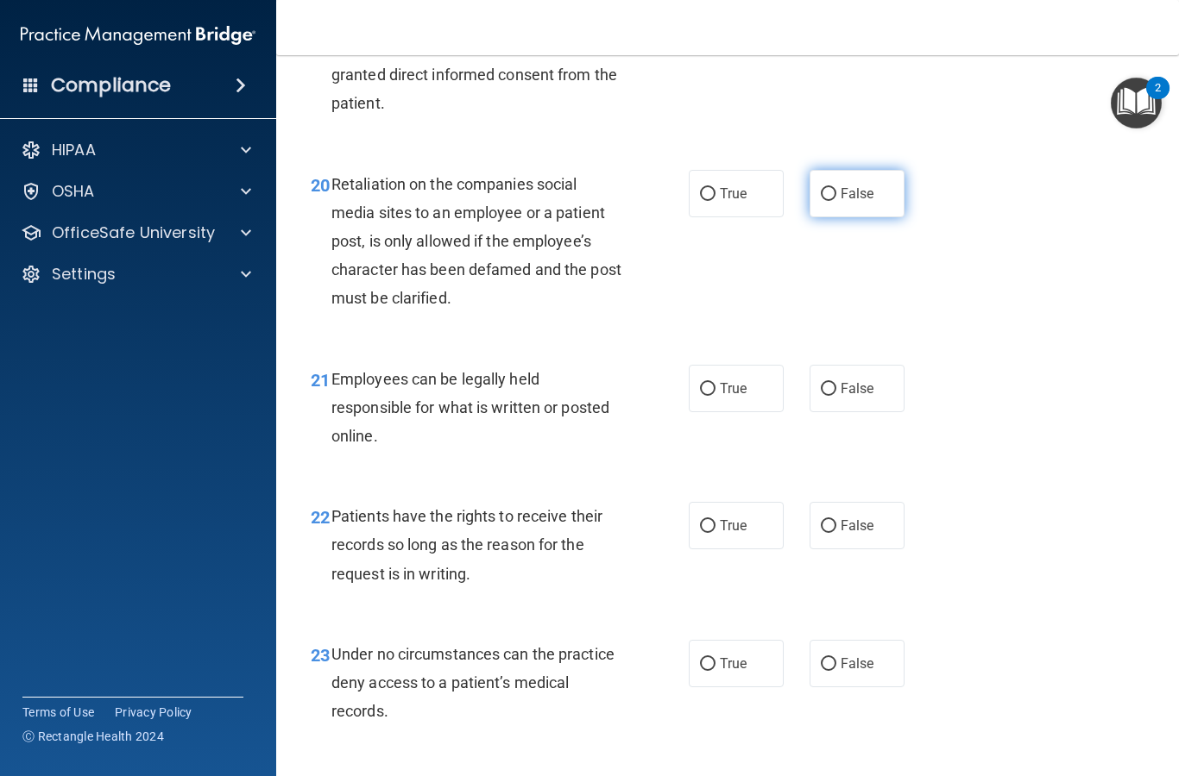
click at [827, 201] on input "False" at bounding box center [828, 194] width 16 height 13
radio input "true"
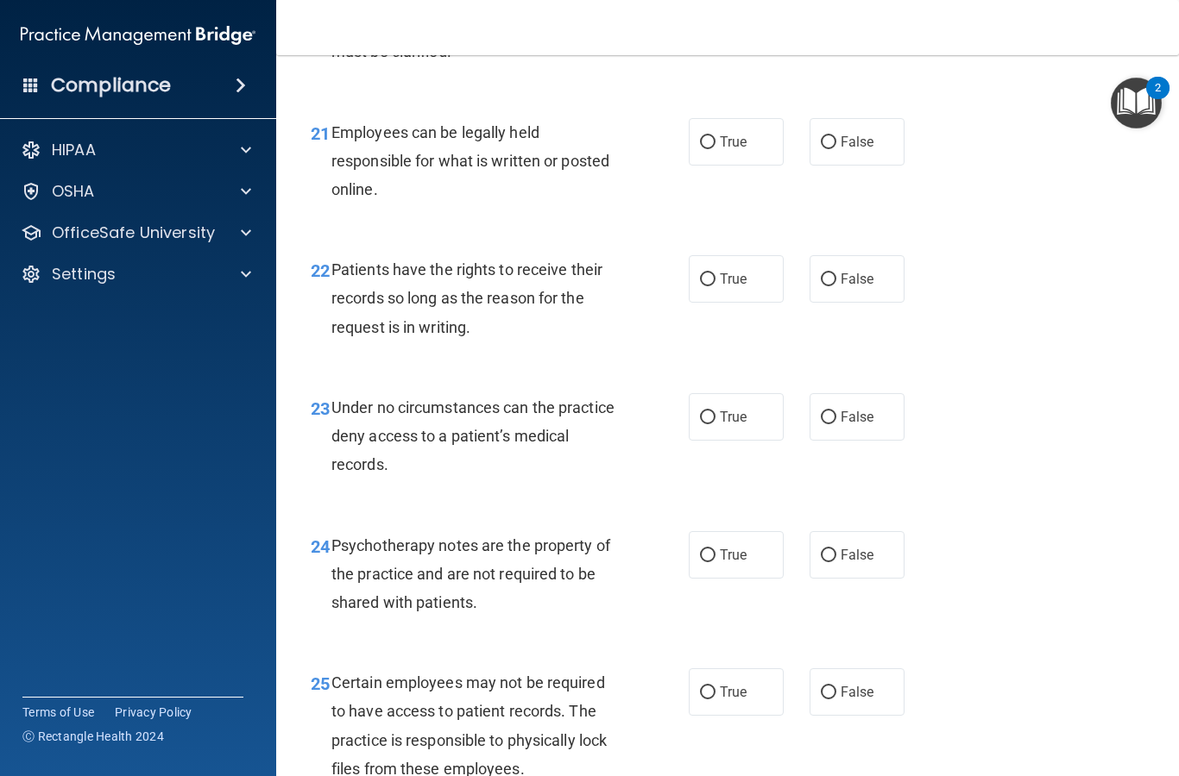
scroll to position [3841, 0]
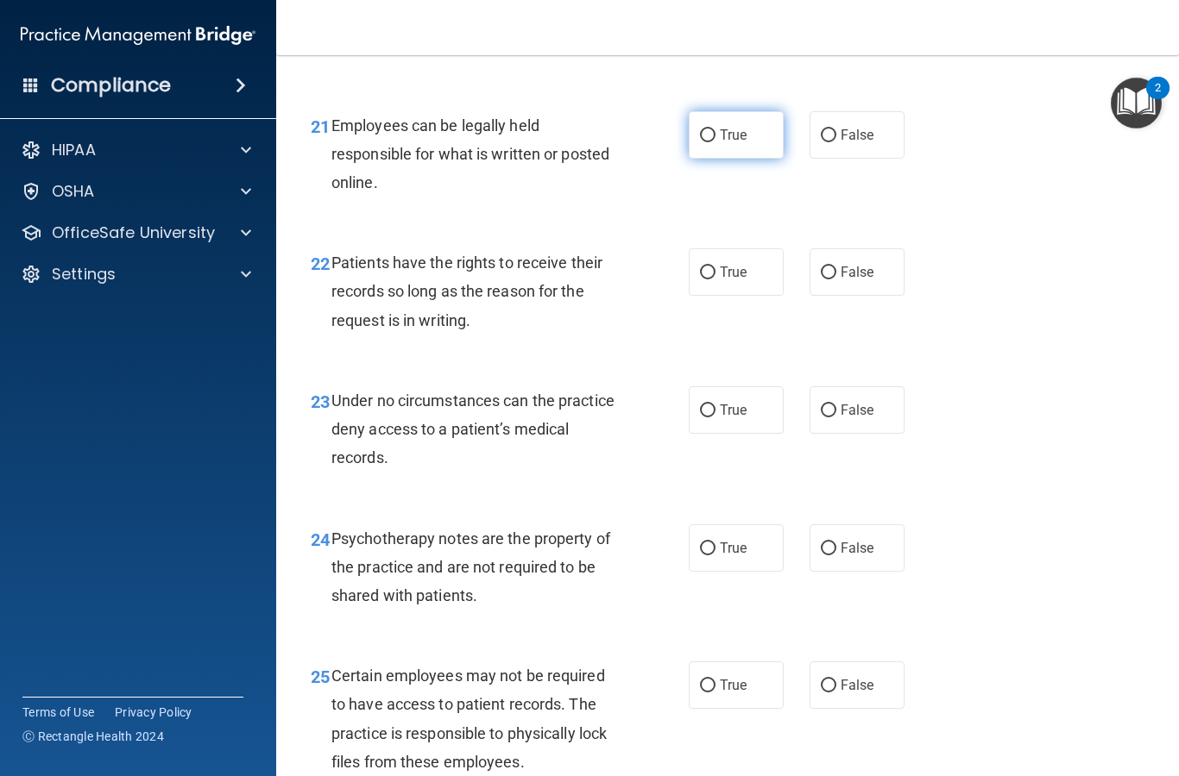
click at [722, 128] on label "True" at bounding box center [735, 134] width 95 height 47
click at [715, 129] on input "True" at bounding box center [708, 135] width 16 height 13
radio input "true"
click at [832, 280] on input "False" at bounding box center [828, 273] width 16 height 13
radio input "true"
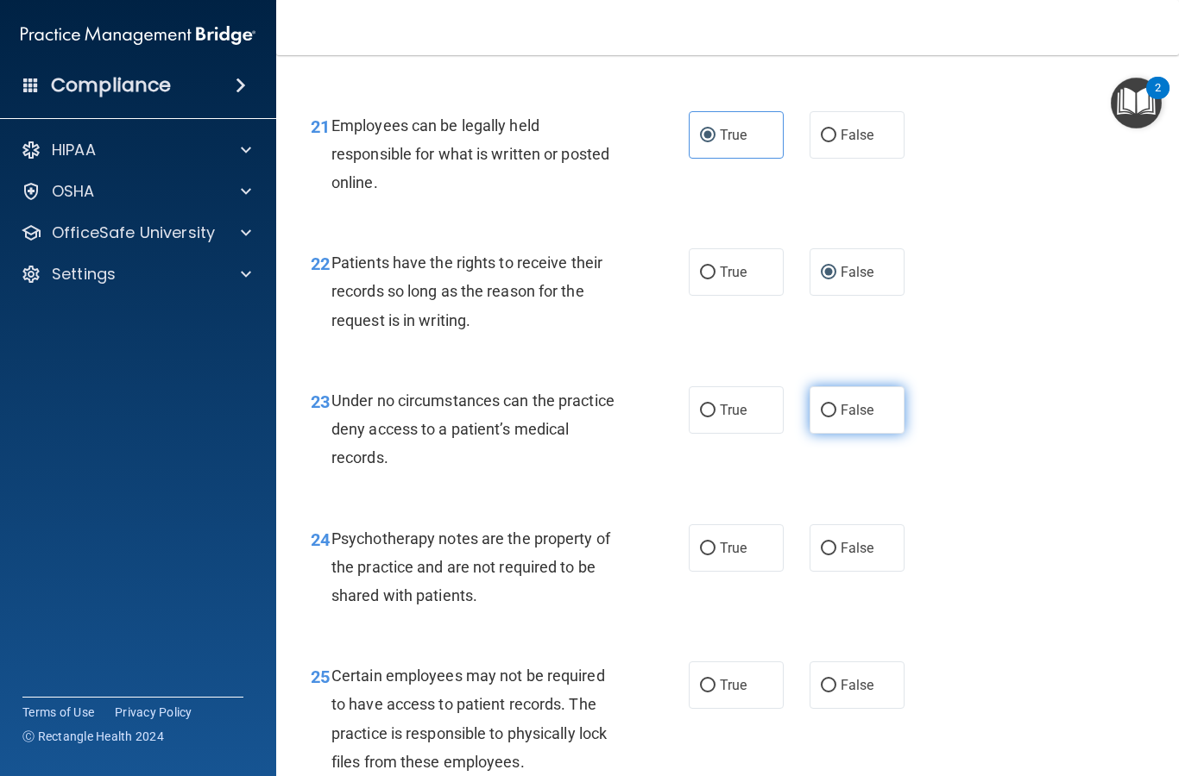
click at [832, 415] on input "False" at bounding box center [828, 411] width 16 height 13
radio input "true"
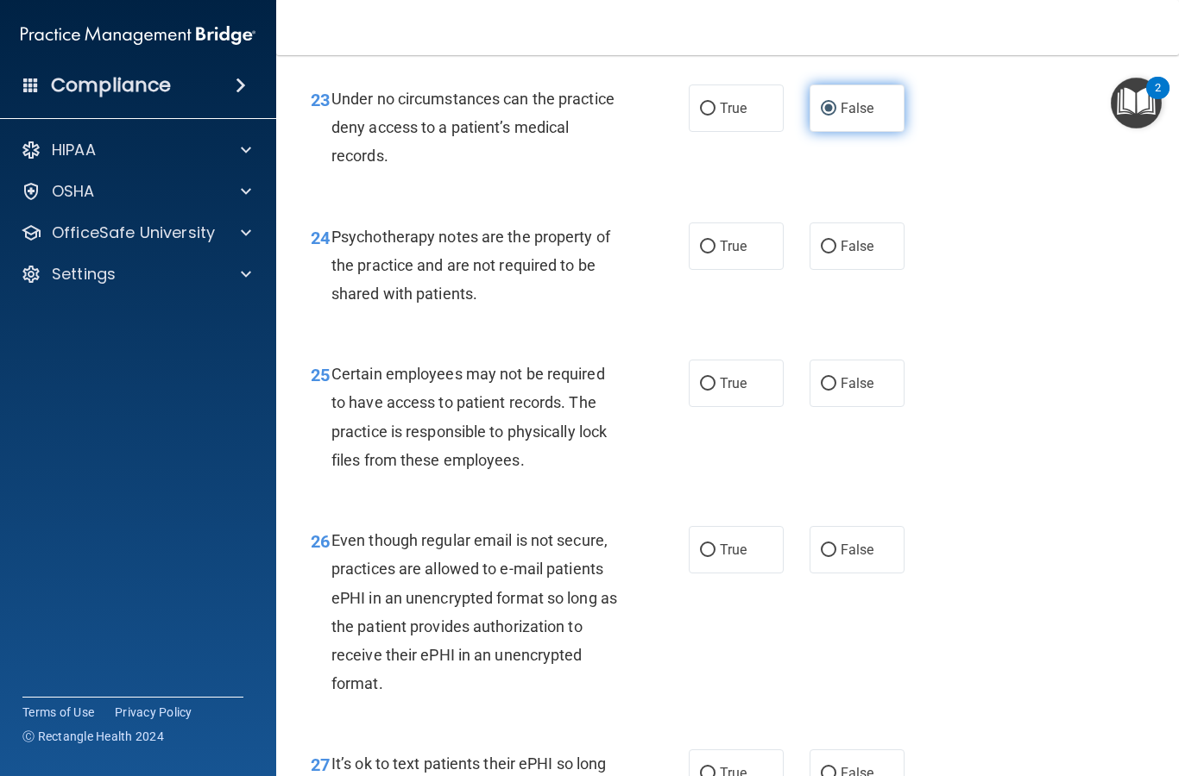
scroll to position [4148, 0]
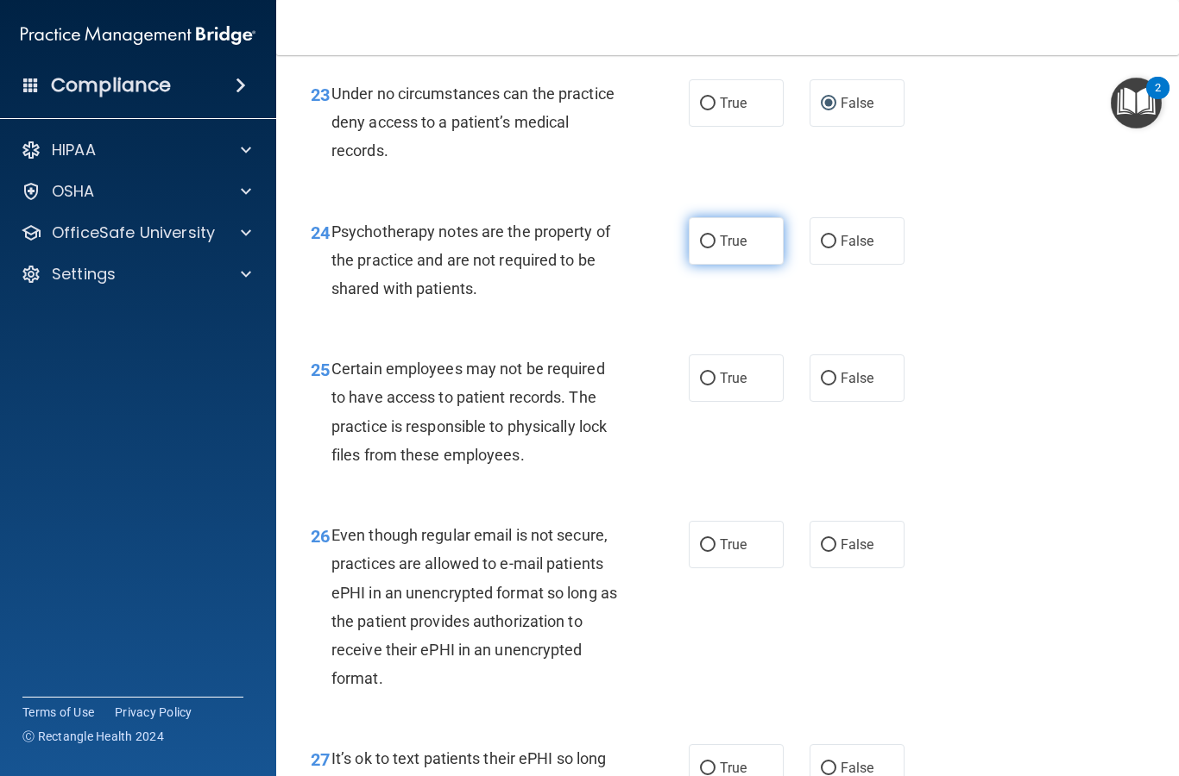
click at [708, 248] on input "True" at bounding box center [708, 242] width 16 height 13
radio input "true"
click at [707, 386] on input "True" at bounding box center [708, 379] width 16 height 13
radio input "true"
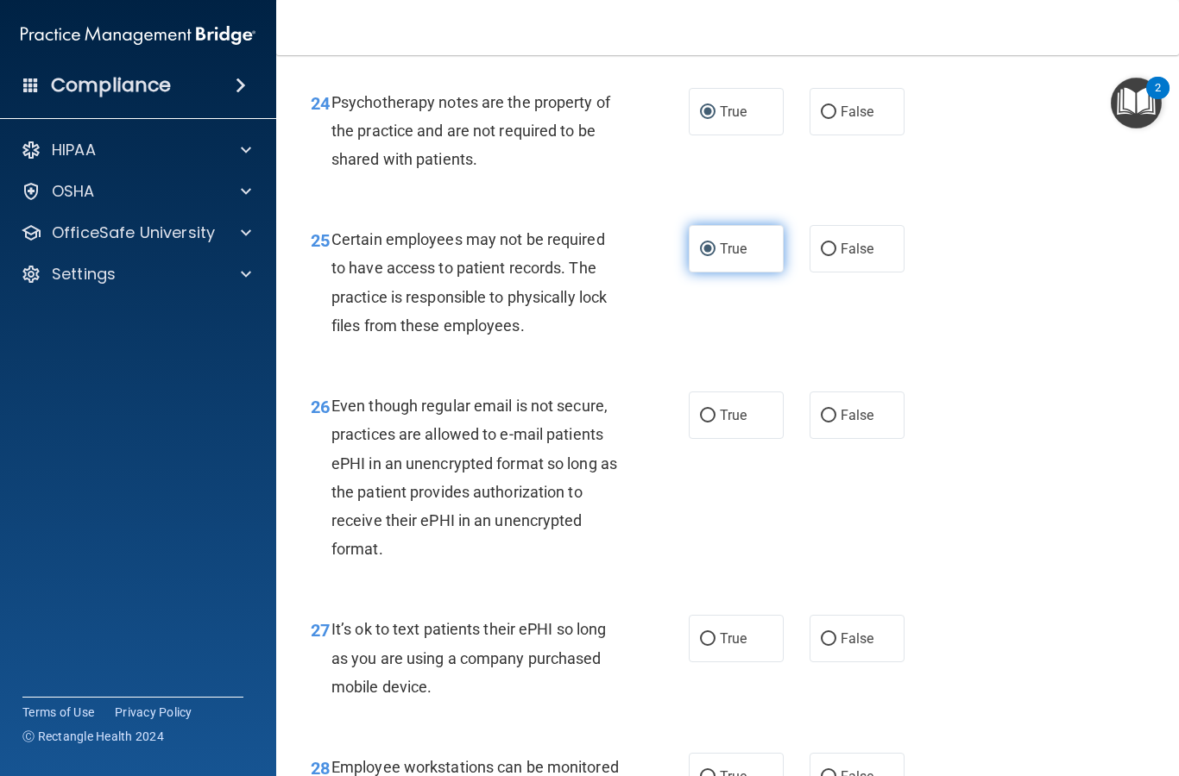
scroll to position [4303, 0]
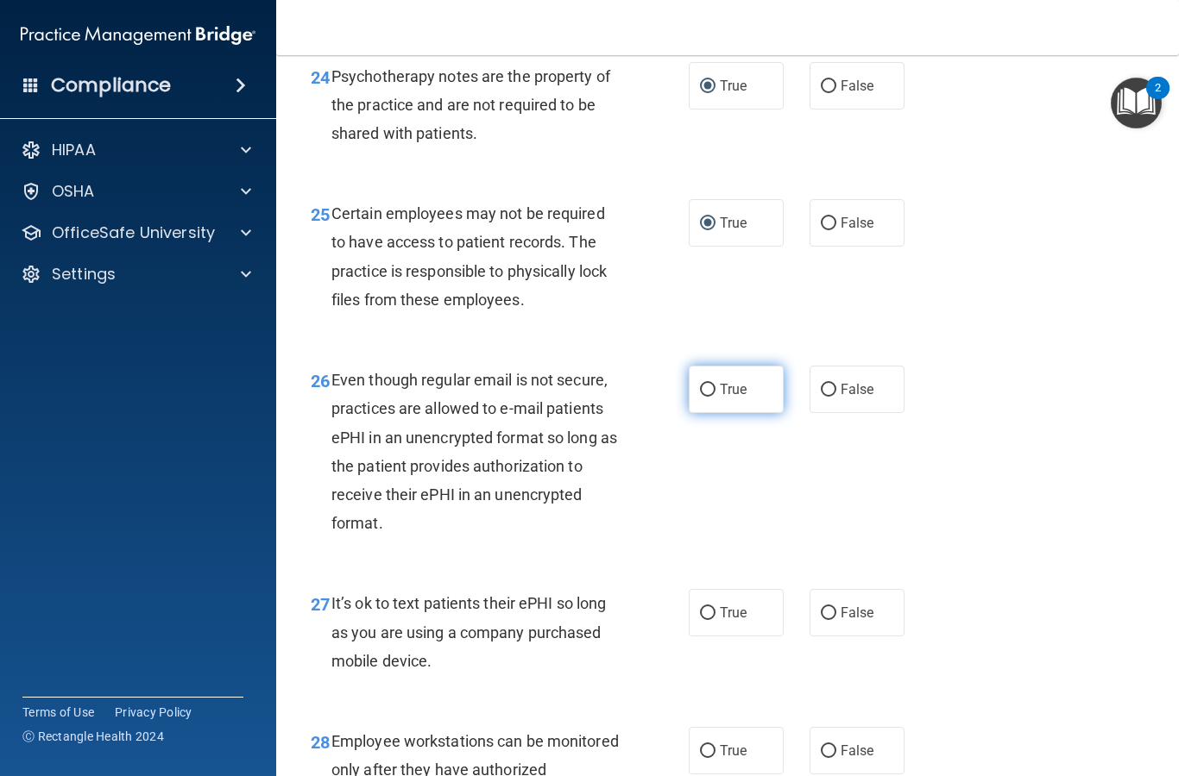
click at [707, 397] on input "True" at bounding box center [708, 390] width 16 height 13
radio input "true"
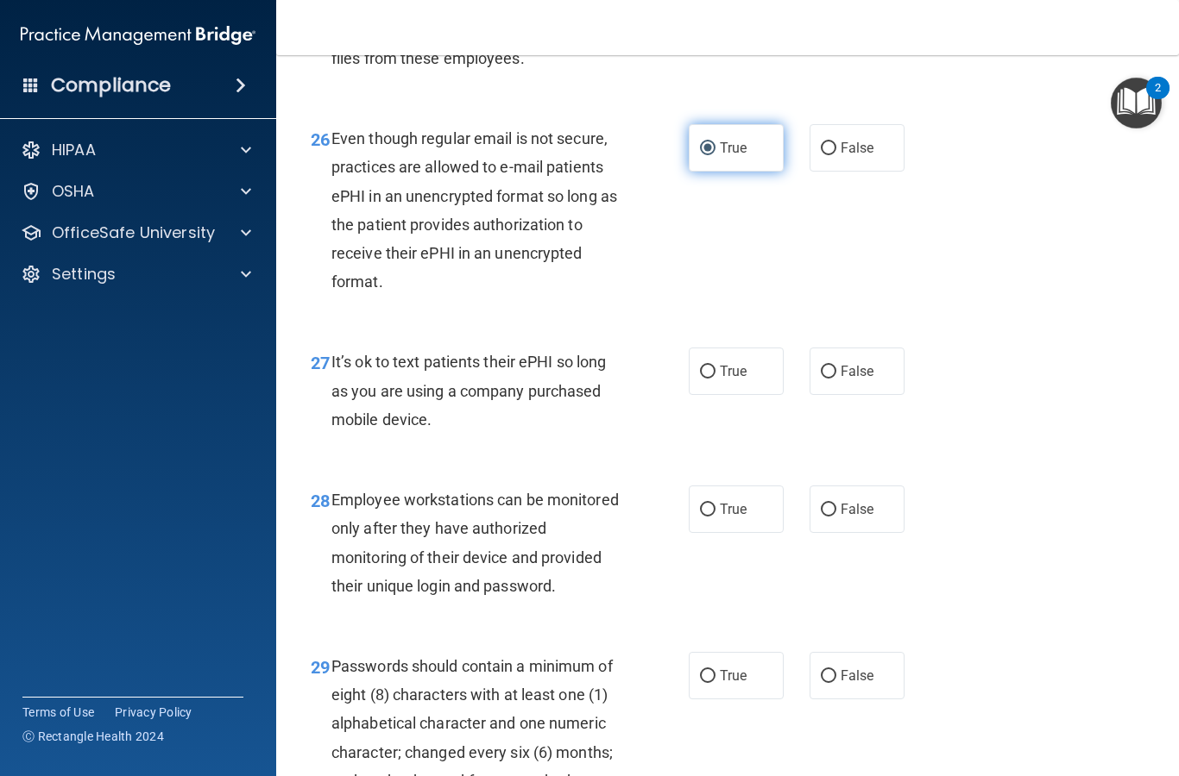
scroll to position [4547, 0]
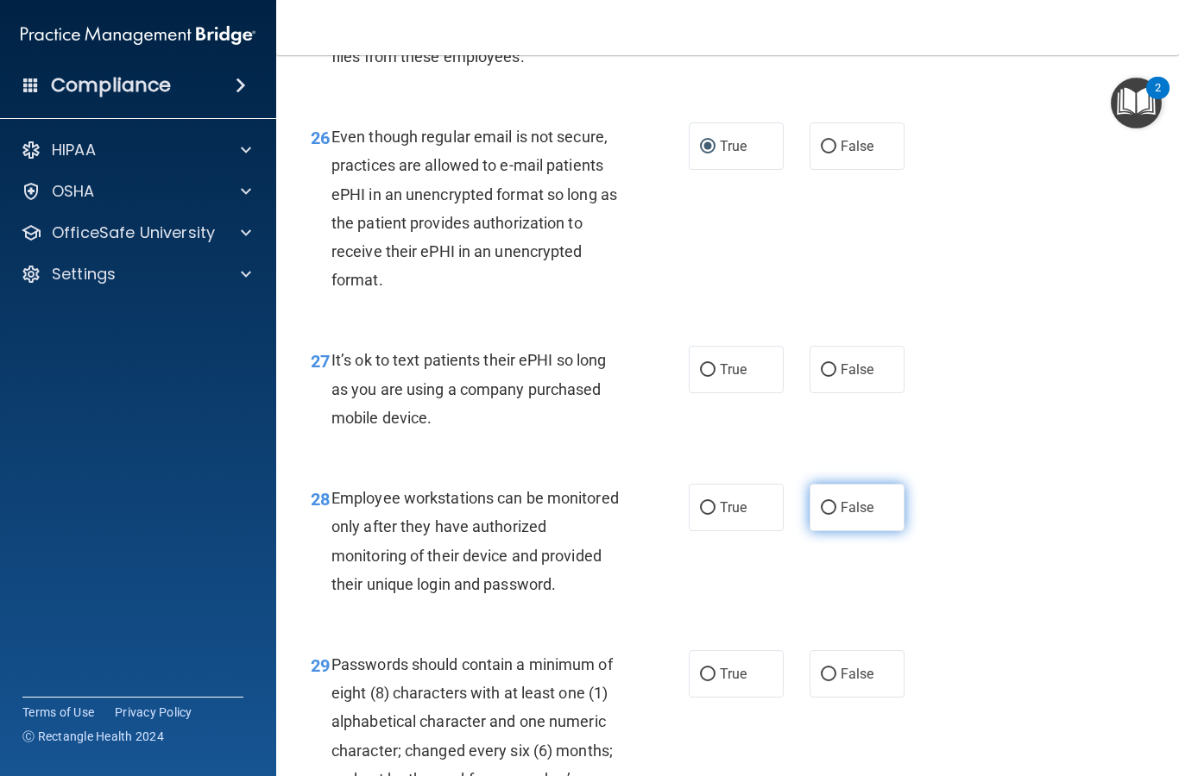
click at [824, 515] on input "False" at bounding box center [828, 508] width 16 height 13
radio input "true"
click at [830, 359] on label "False" at bounding box center [856, 369] width 95 height 47
click at [830, 364] on input "False" at bounding box center [828, 370] width 16 height 13
radio input "true"
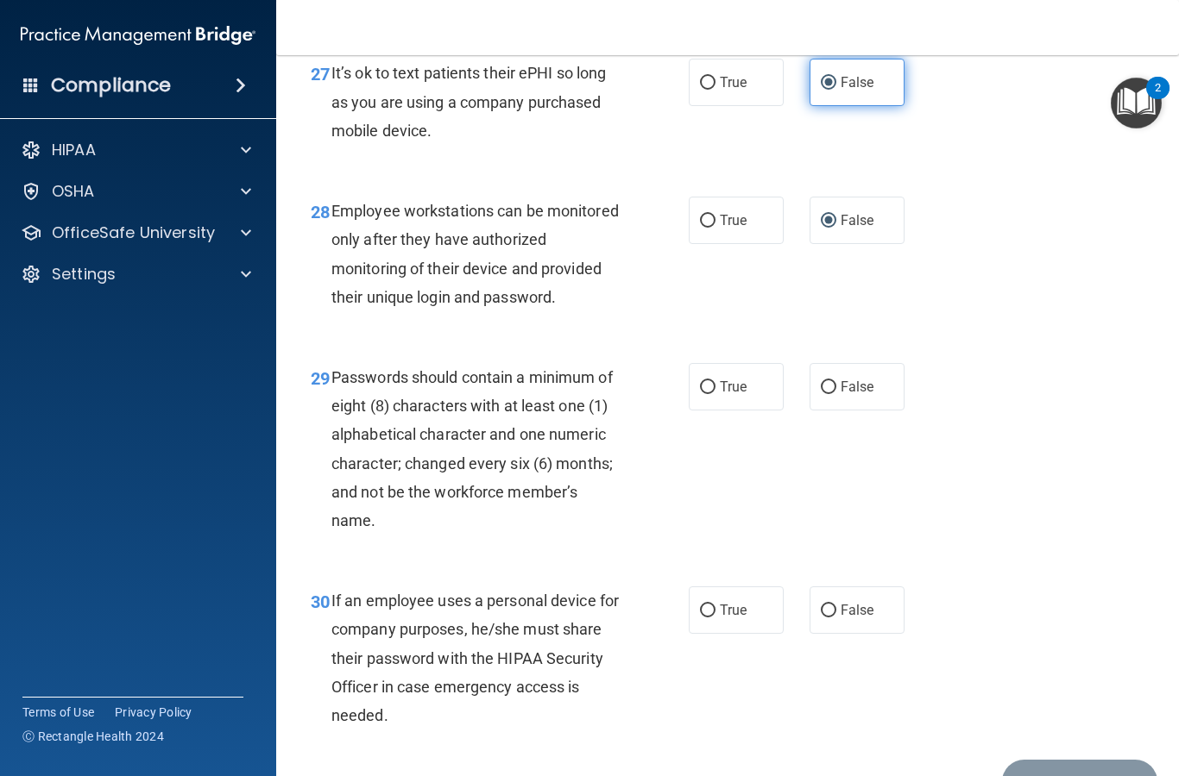
scroll to position [4836, 0]
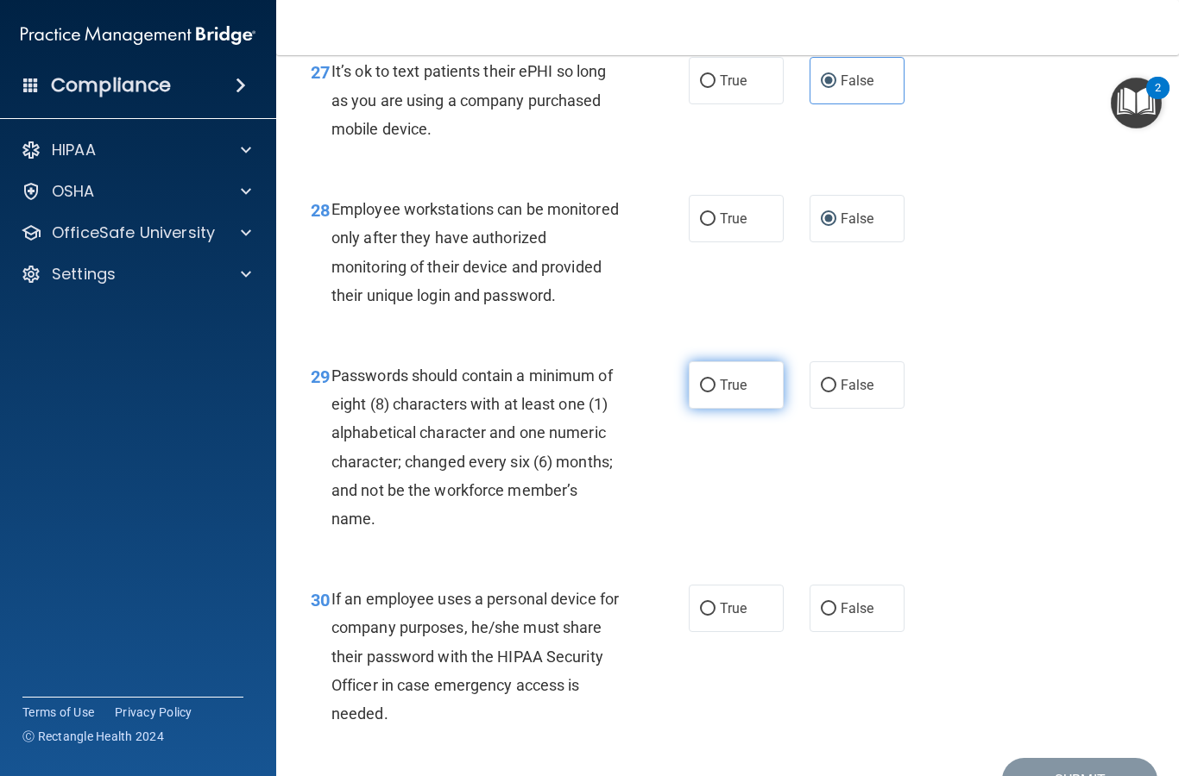
click at [713, 388] on input "True" at bounding box center [708, 386] width 16 height 13
radio input "true"
click at [832, 607] on input "False" at bounding box center [828, 609] width 16 height 13
radio input "true"
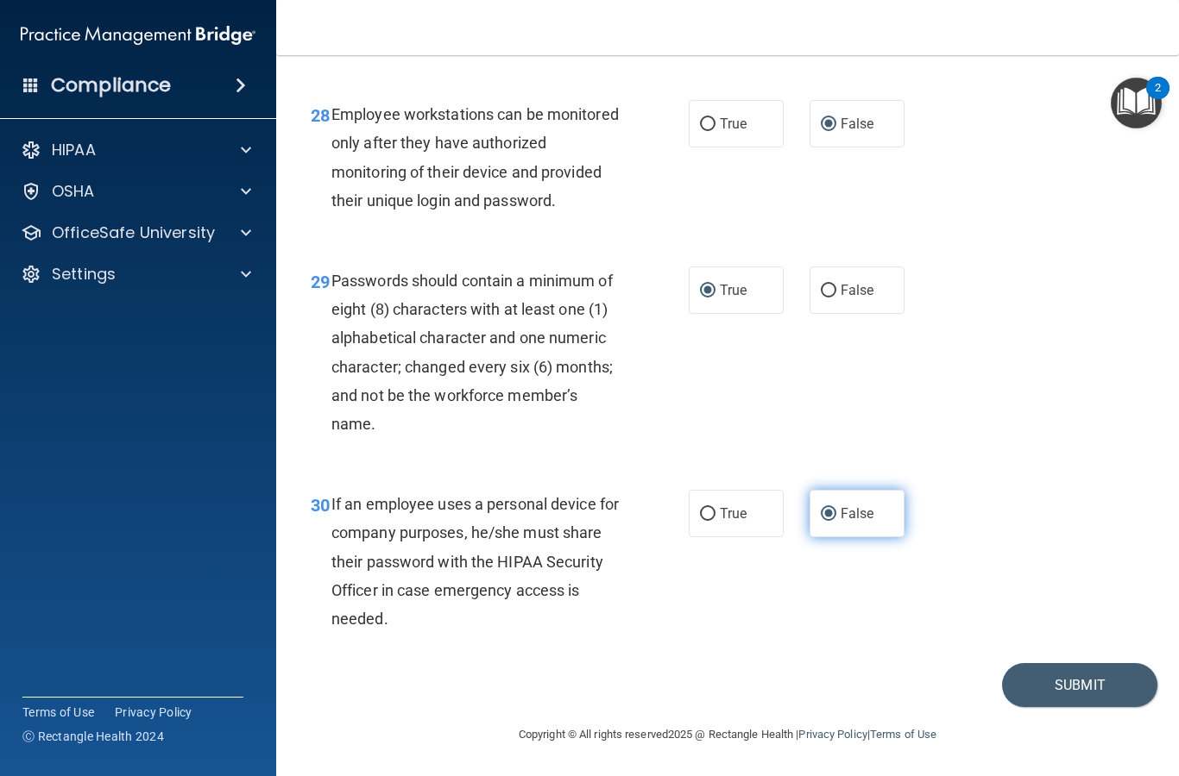
scroll to position [4932, 0]
click at [1088, 682] on button "Submit" at bounding box center [1079, 685] width 155 height 44
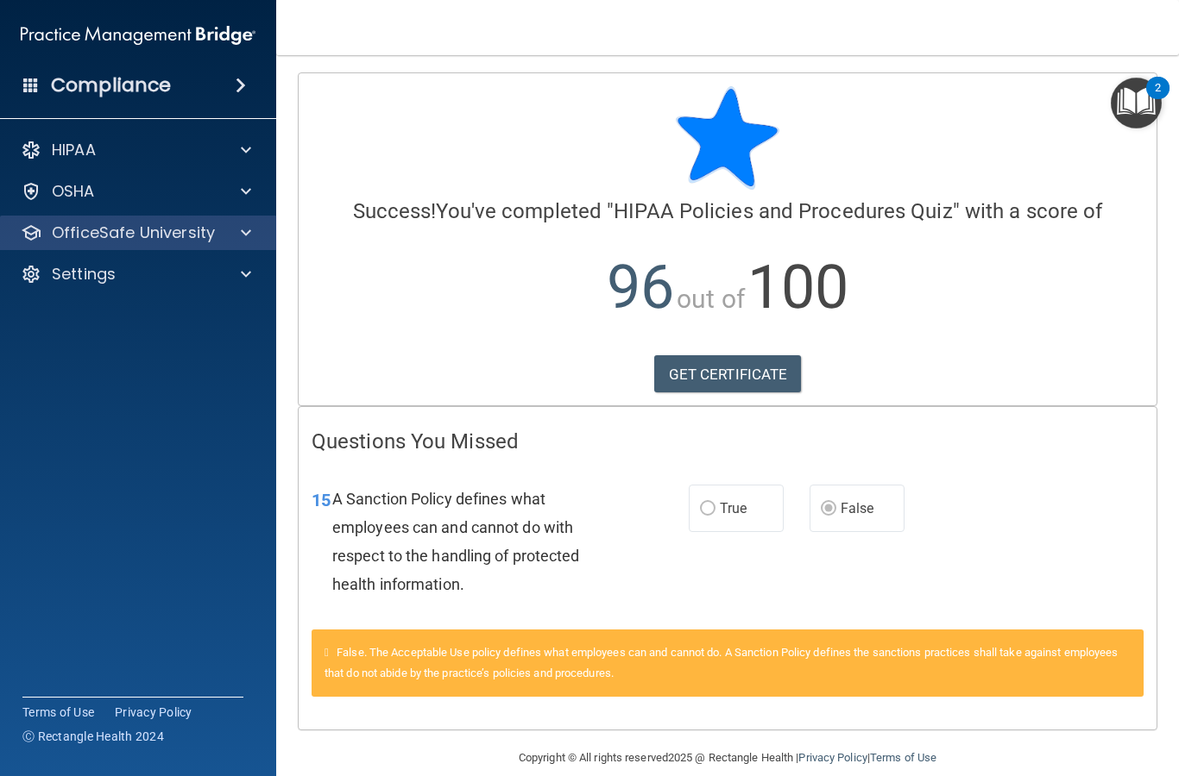
click at [172, 228] on p "OfficeSafe University" at bounding box center [133, 233] width 163 height 21
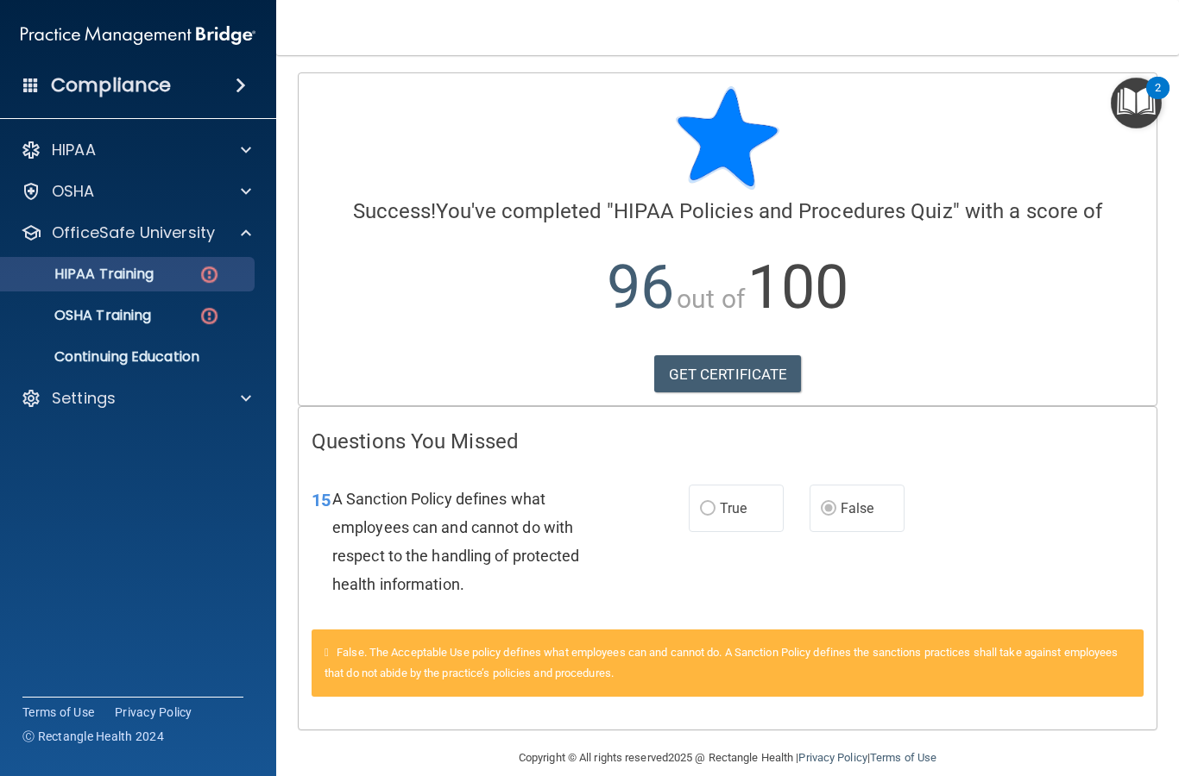
click at [146, 282] on p "HIPAA Training" at bounding box center [82, 274] width 142 height 17
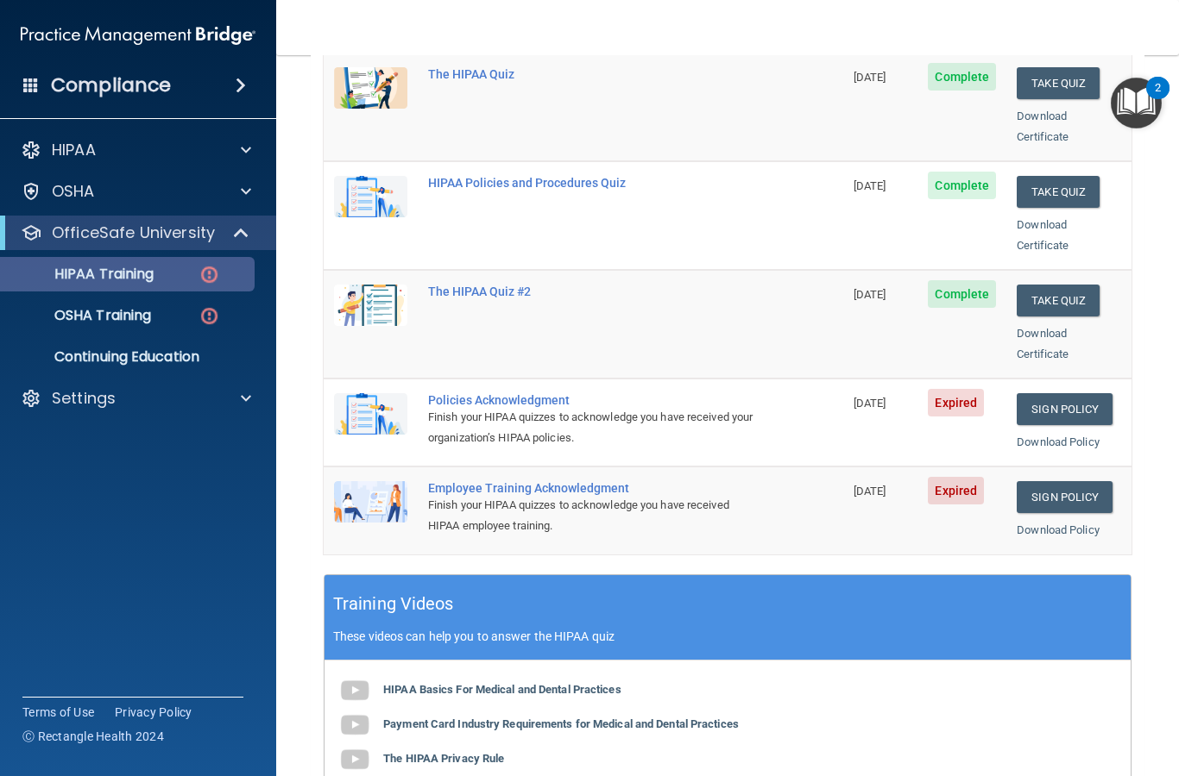
scroll to position [249, 0]
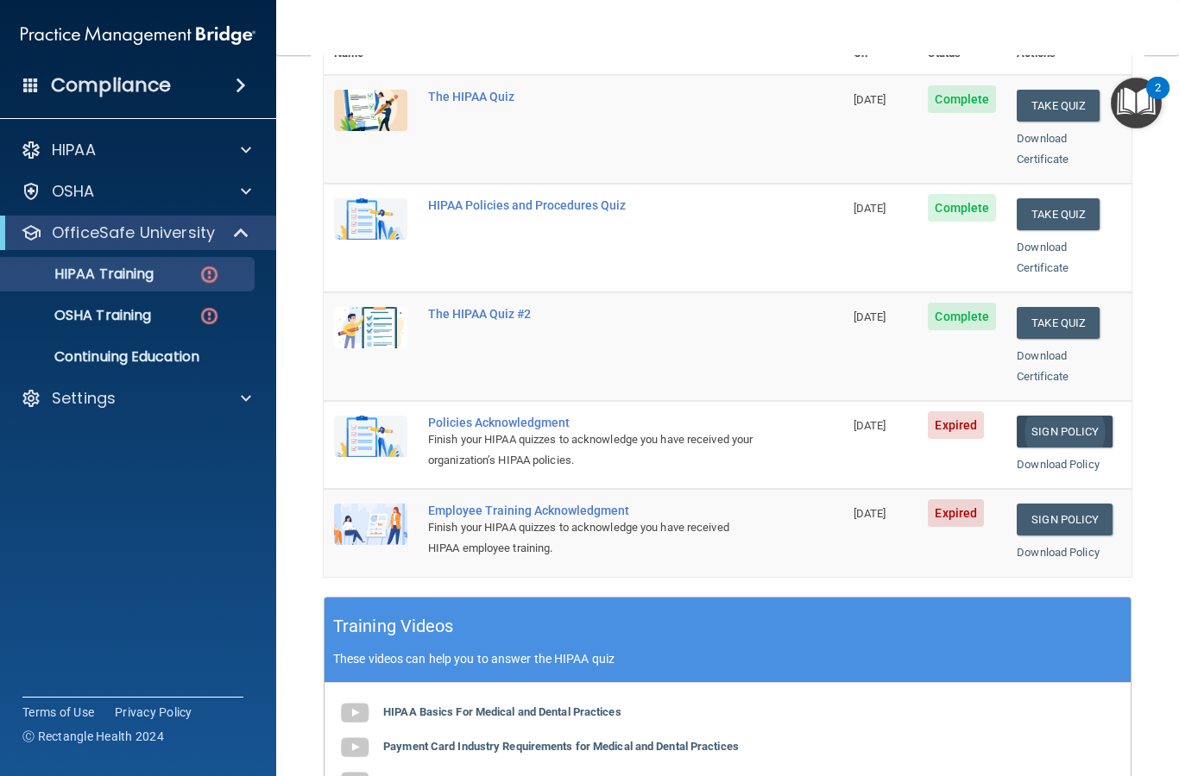
click at [1086, 416] on link "Sign Policy" at bounding box center [1064, 432] width 96 height 32
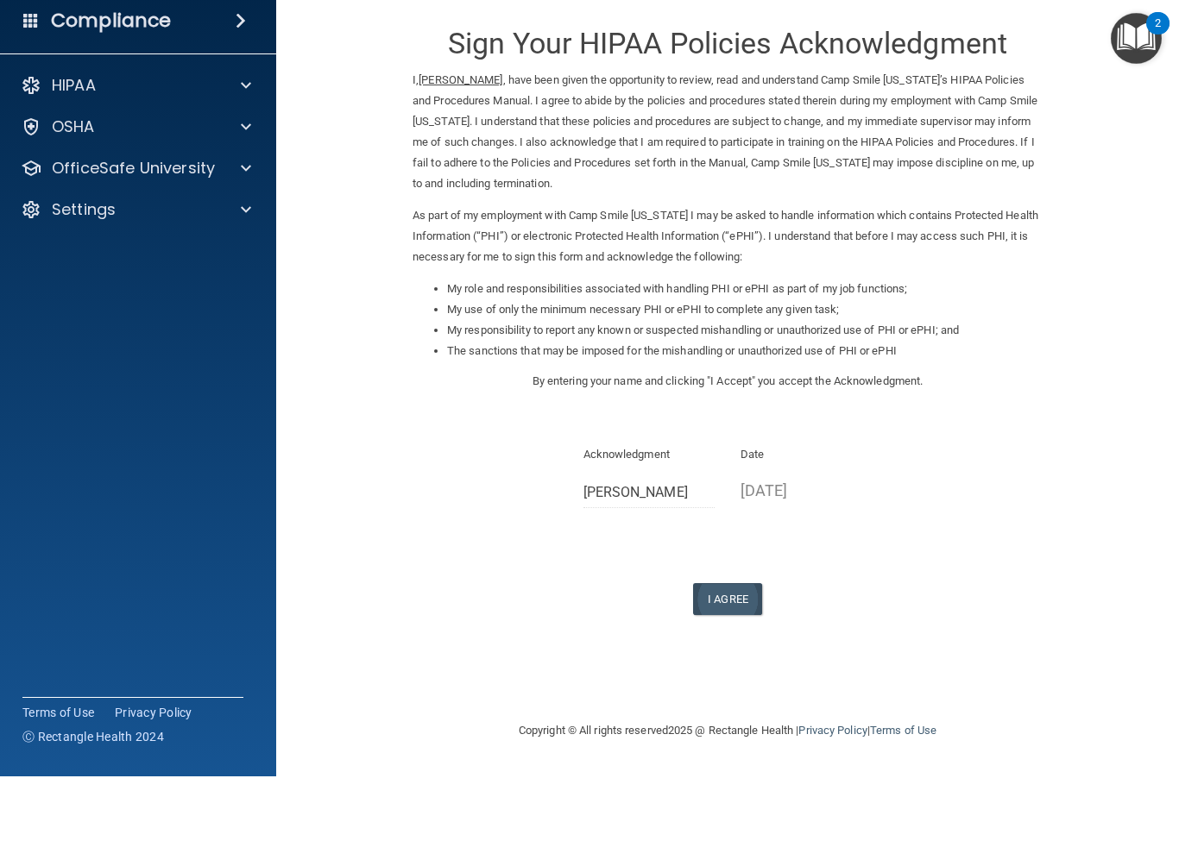
click at [738, 648] on button "I Agree" at bounding box center [727, 664] width 69 height 32
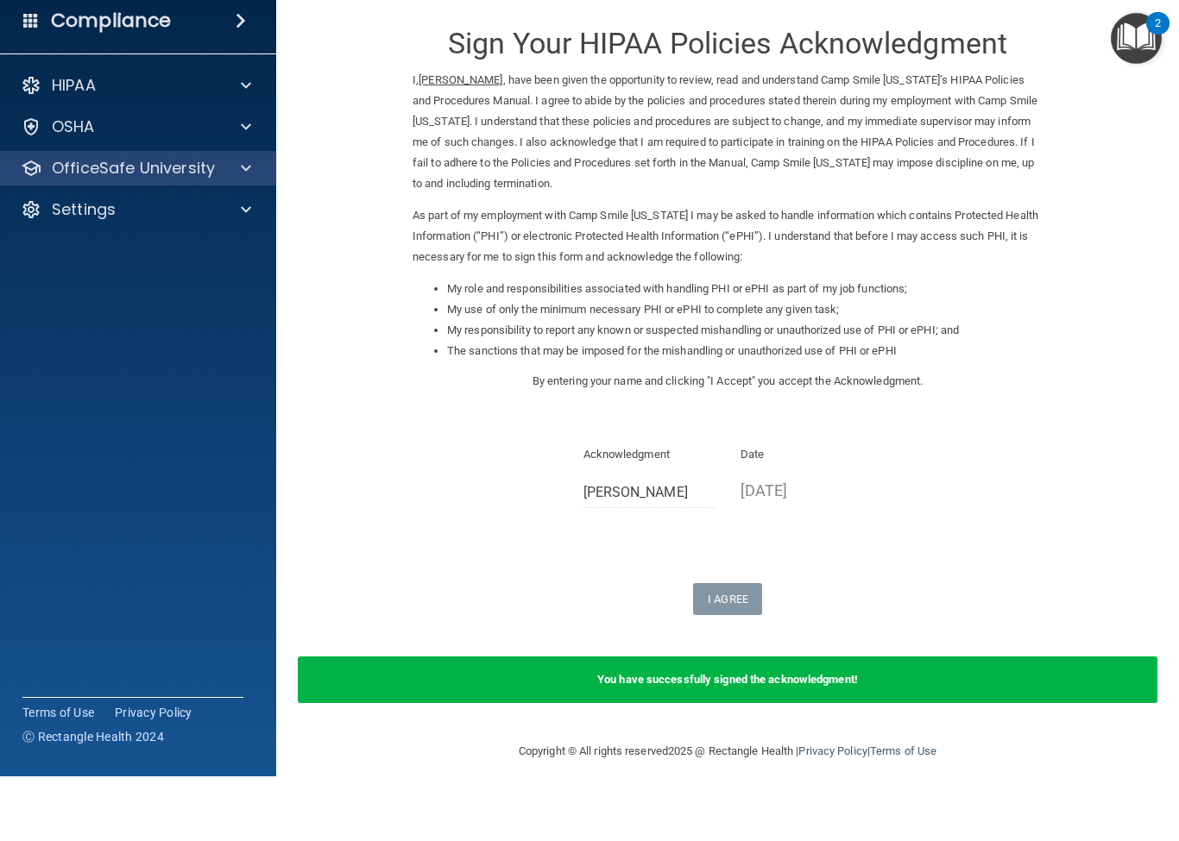
click at [188, 223] on p "OfficeSafe University" at bounding box center [133, 233] width 163 height 21
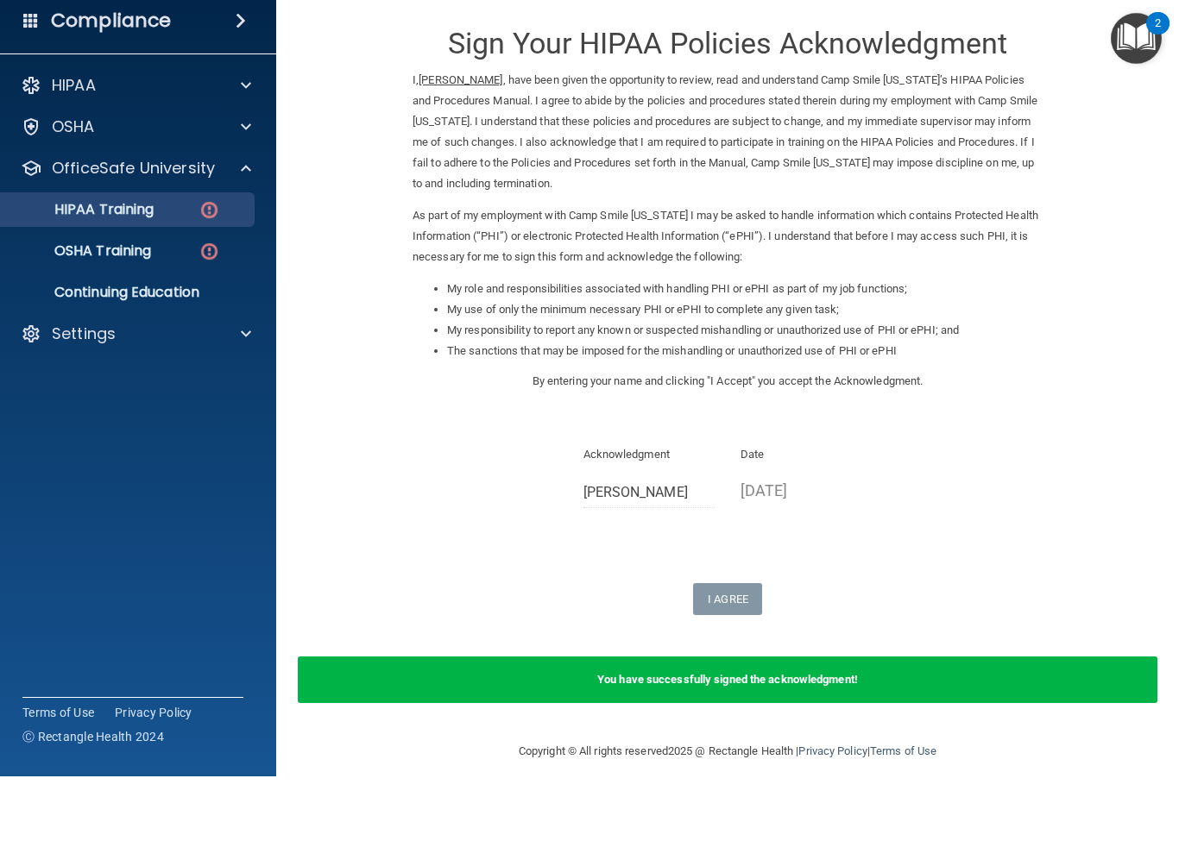
click at [129, 266] on p "HIPAA Training" at bounding box center [82, 274] width 142 height 17
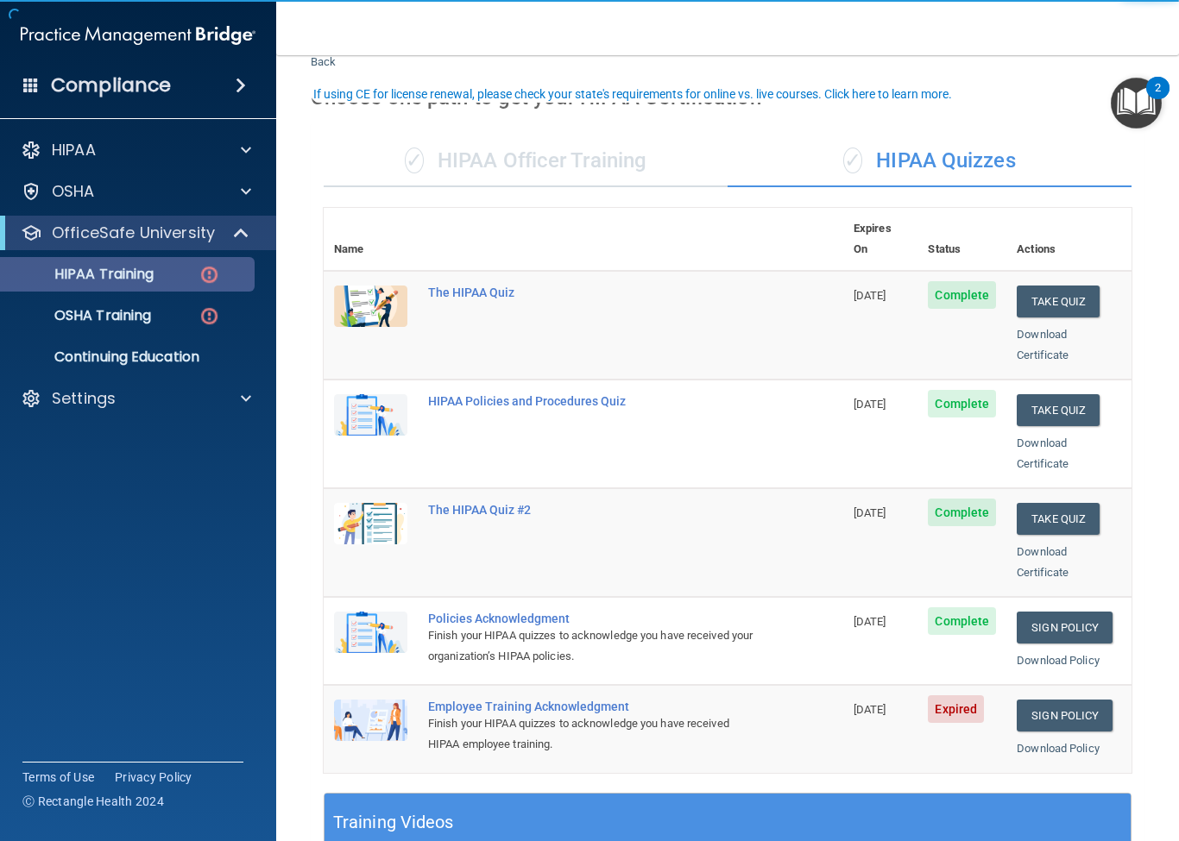
scroll to position [132, 0]
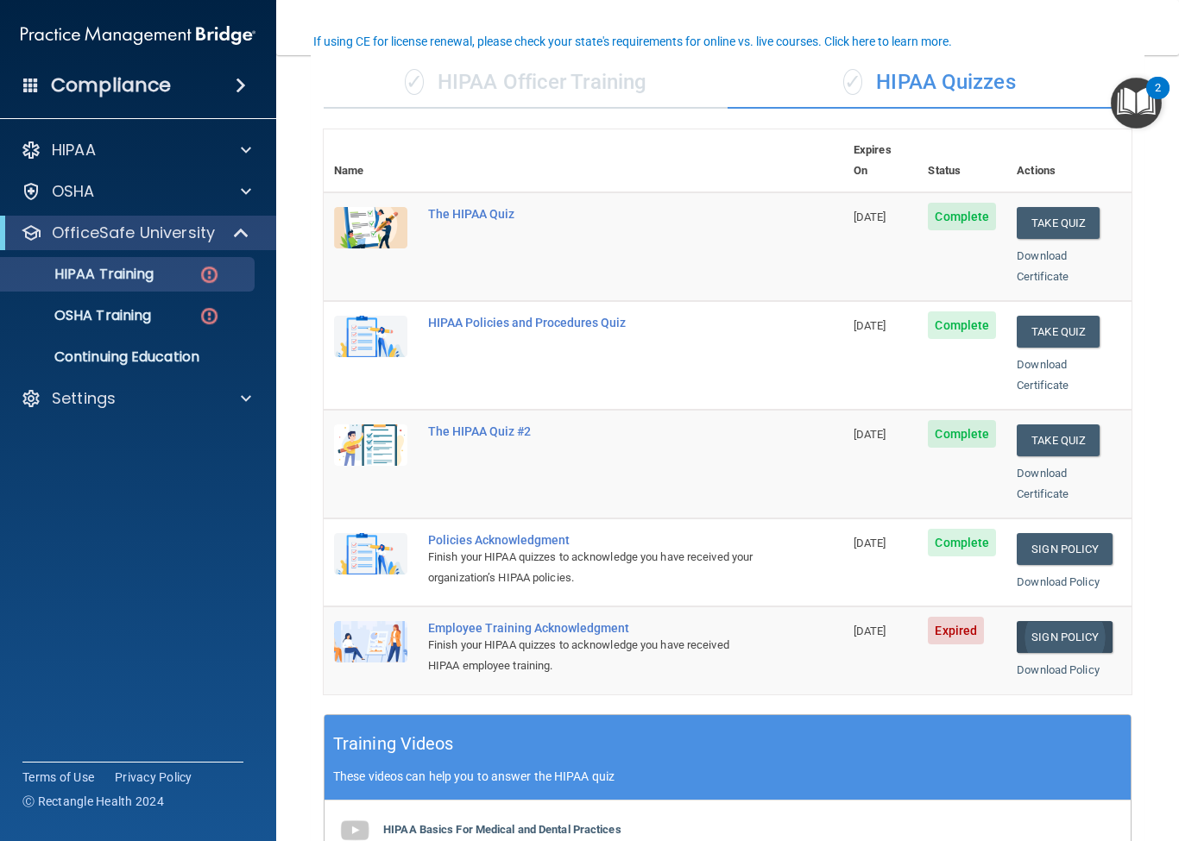
click at [1072, 621] on link "Sign Policy" at bounding box center [1064, 637] width 96 height 32
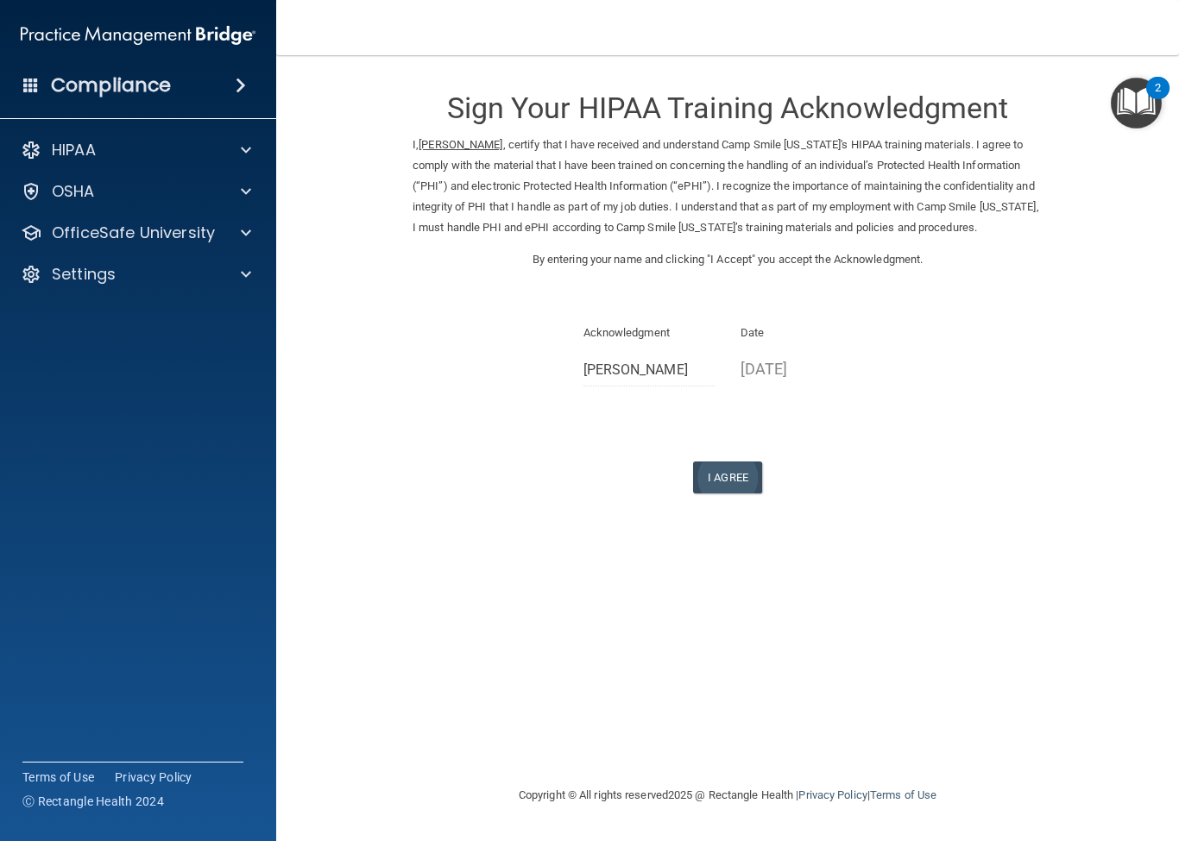
click at [728, 488] on button "I Agree" at bounding box center [727, 478] width 69 height 32
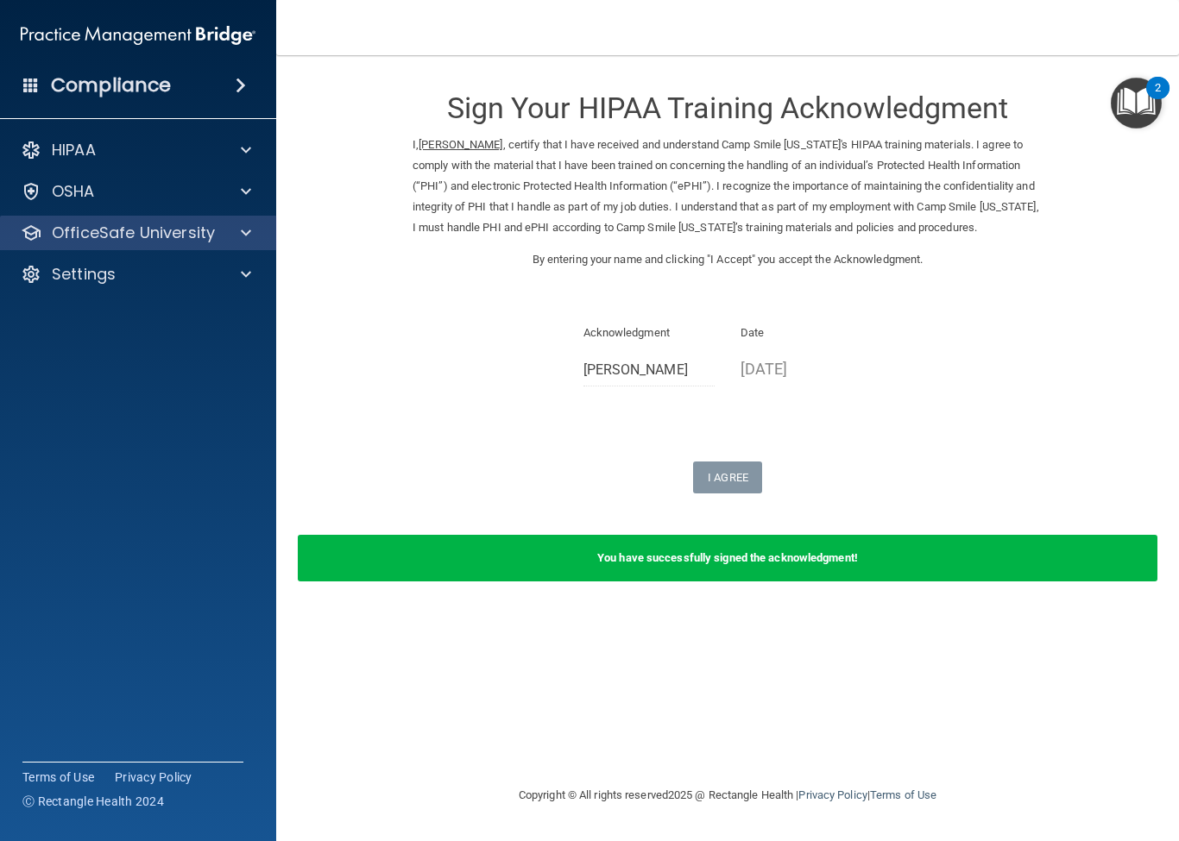
click at [169, 217] on div "OfficeSafe University" at bounding box center [138, 233] width 277 height 35
click at [219, 232] on div "OfficeSafe University" at bounding box center [115, 233] width 214 height 21
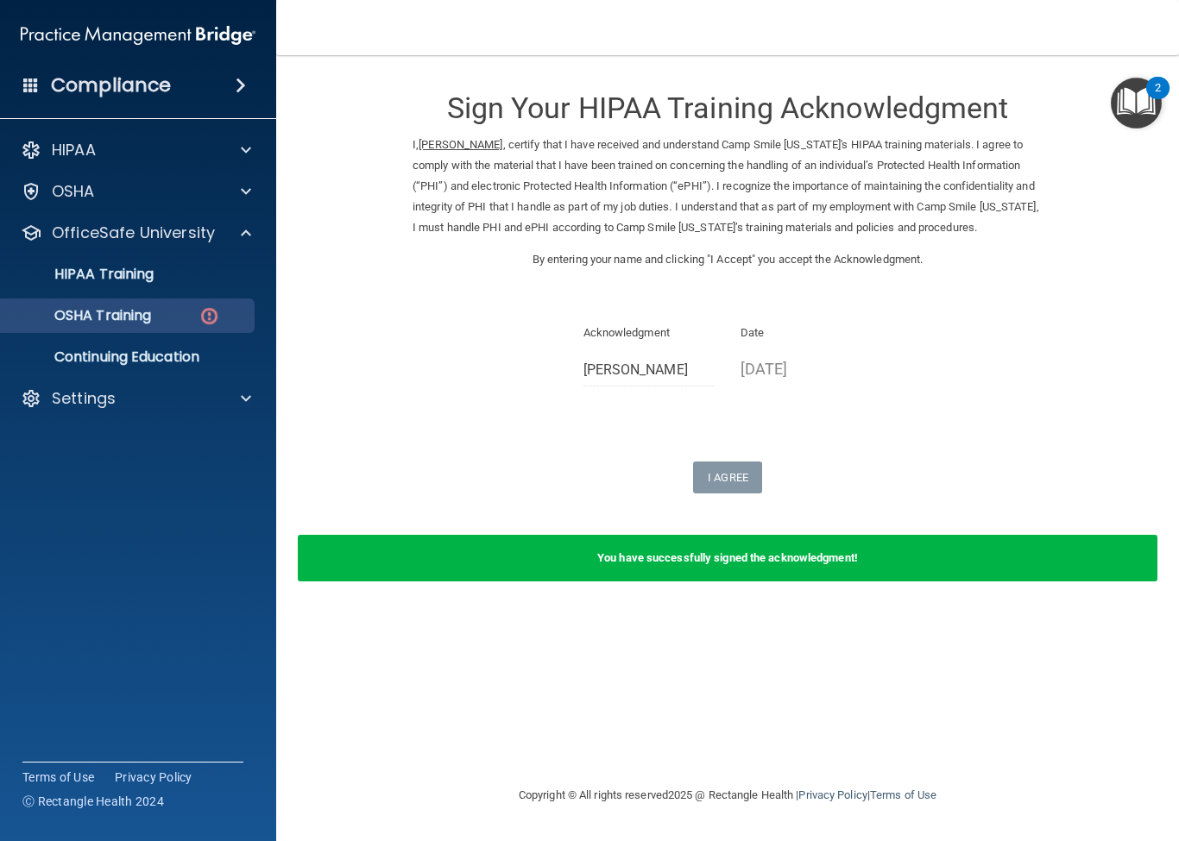
click at [135, 317] on p "OSHA Training" at bounding box center [81, 315] width 140 height 17
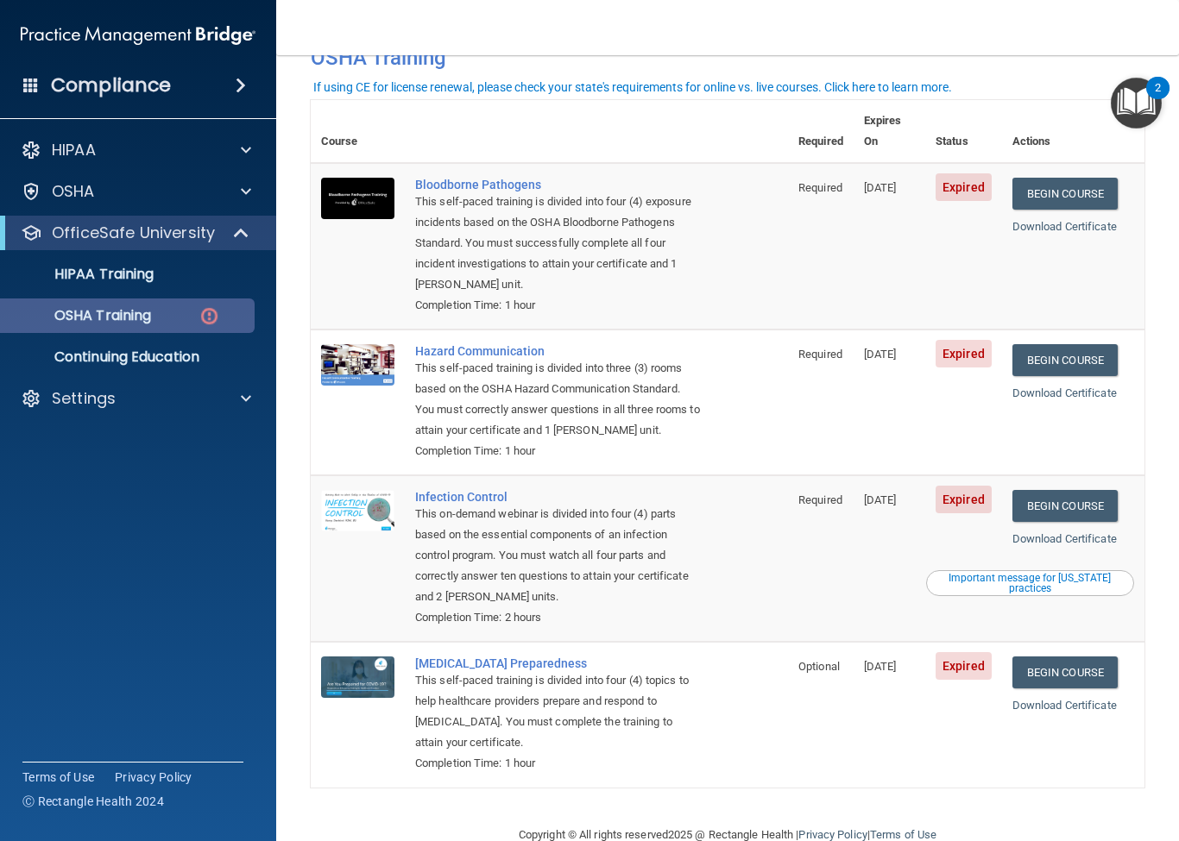
scroll to position [98, 0]
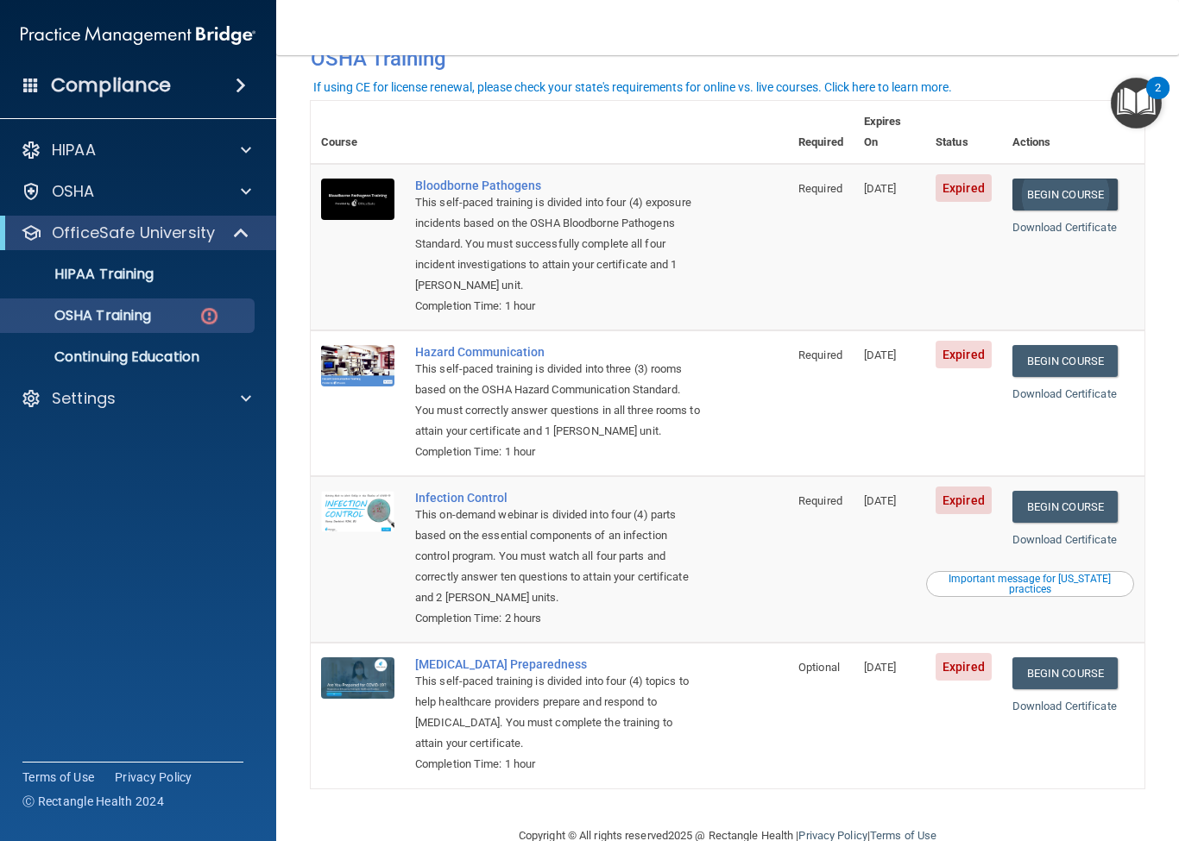
click at [1079, 179] on link "Begin Course" at bounding box center [1064, 195] width 105 height 32
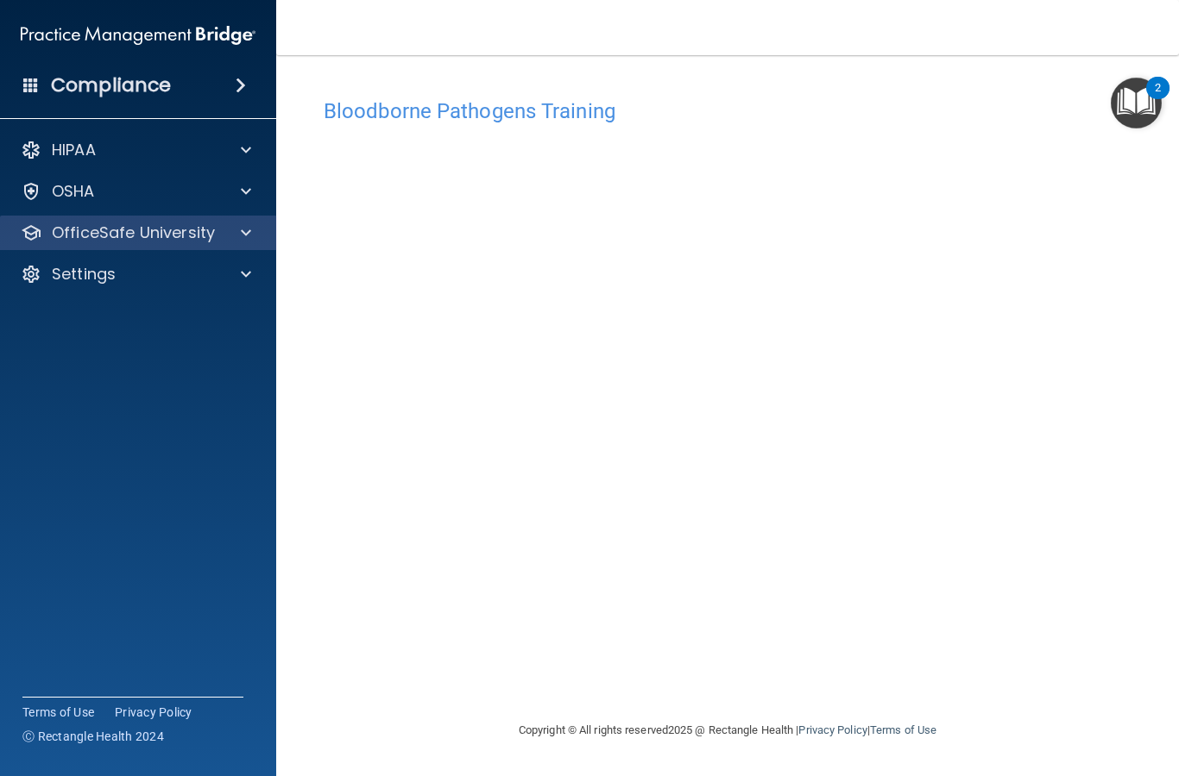
click at [120, 242] on p "OfficeSafe University" at bounding box center [133, 233] width 163 height 21
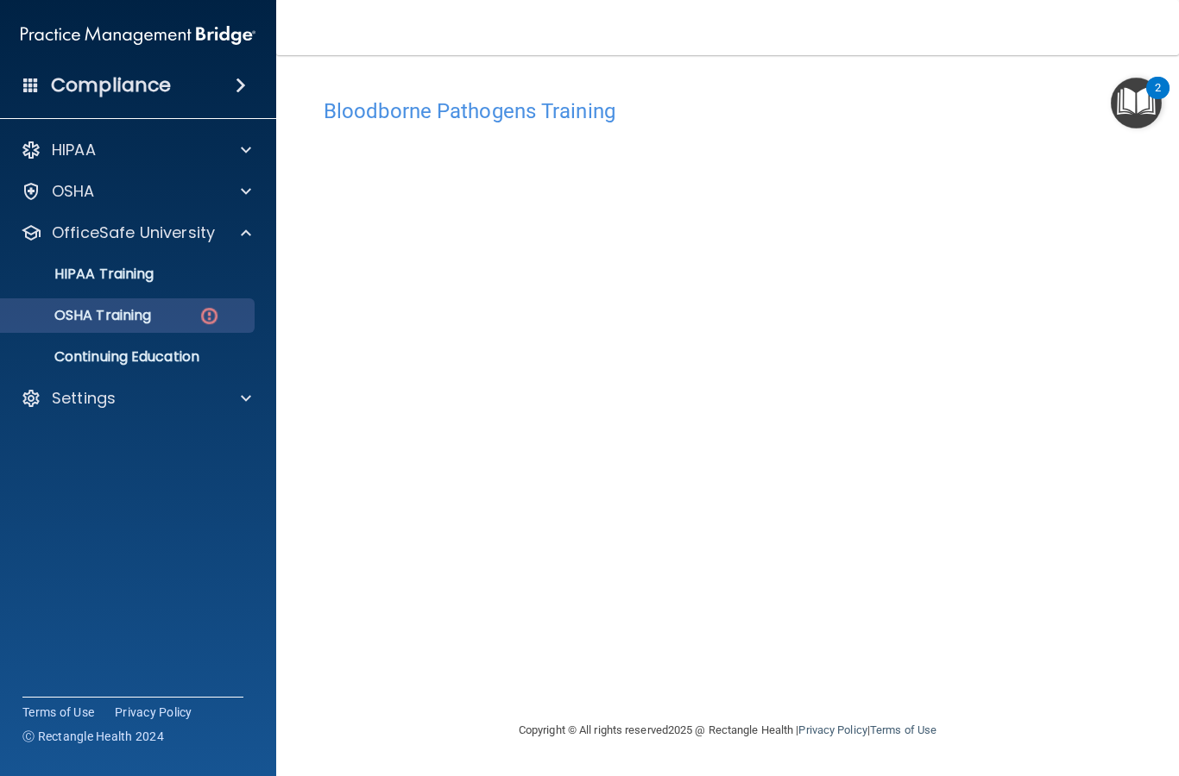
click at [136, 311] on p "OSHA Training" at bounding box center [81, 315] width 140 height 17
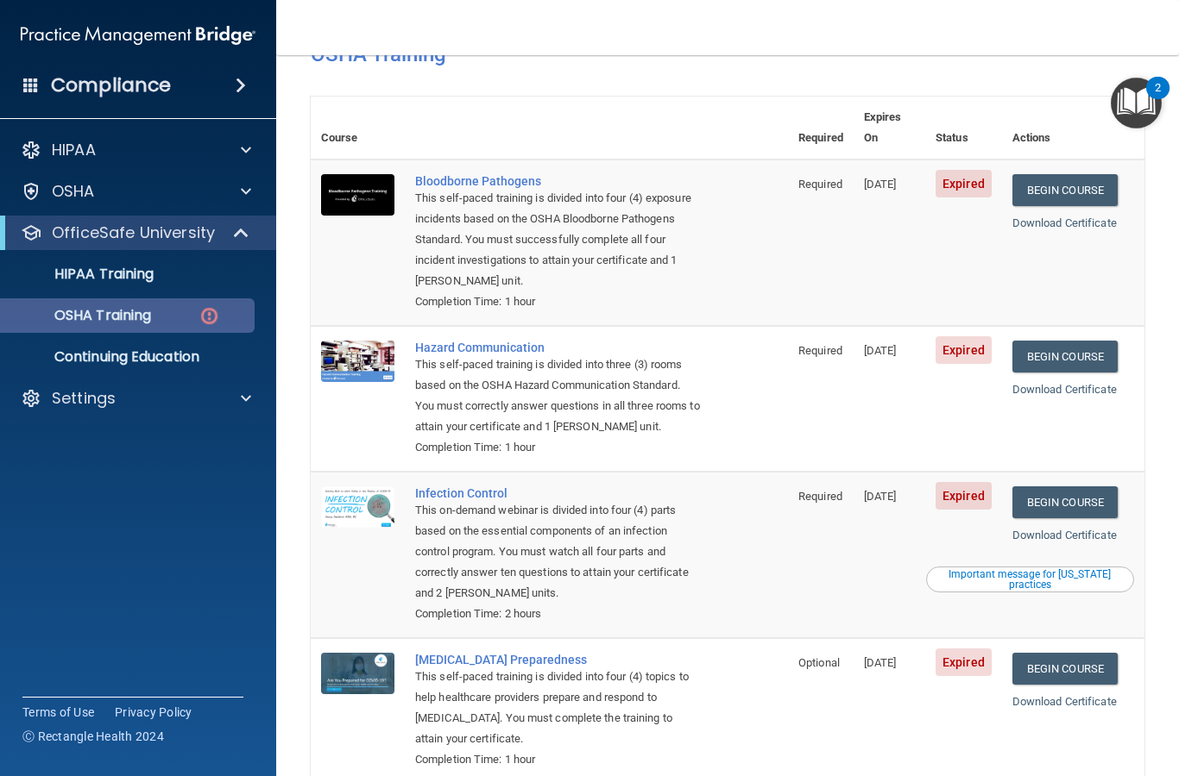
scroll to position [57, 0]
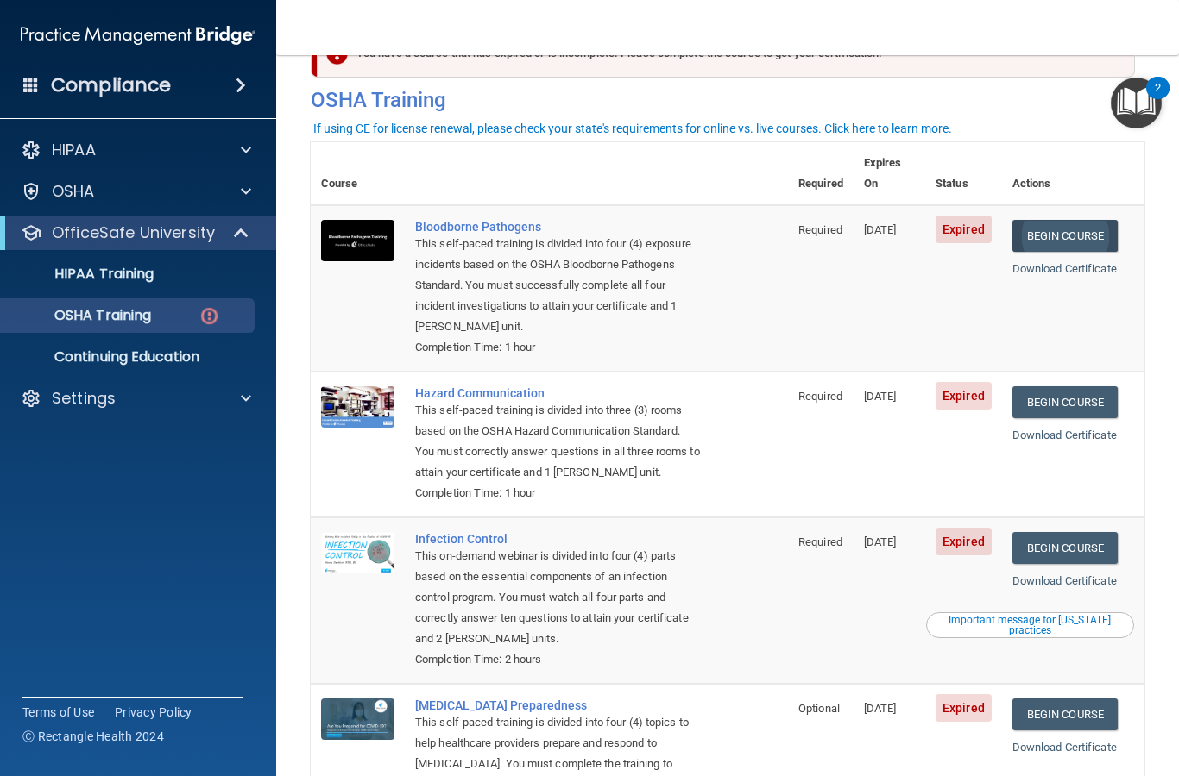
click at [1088, 220] on link "Begin Course" at bounding box center [1064, 236] width 105 height 32
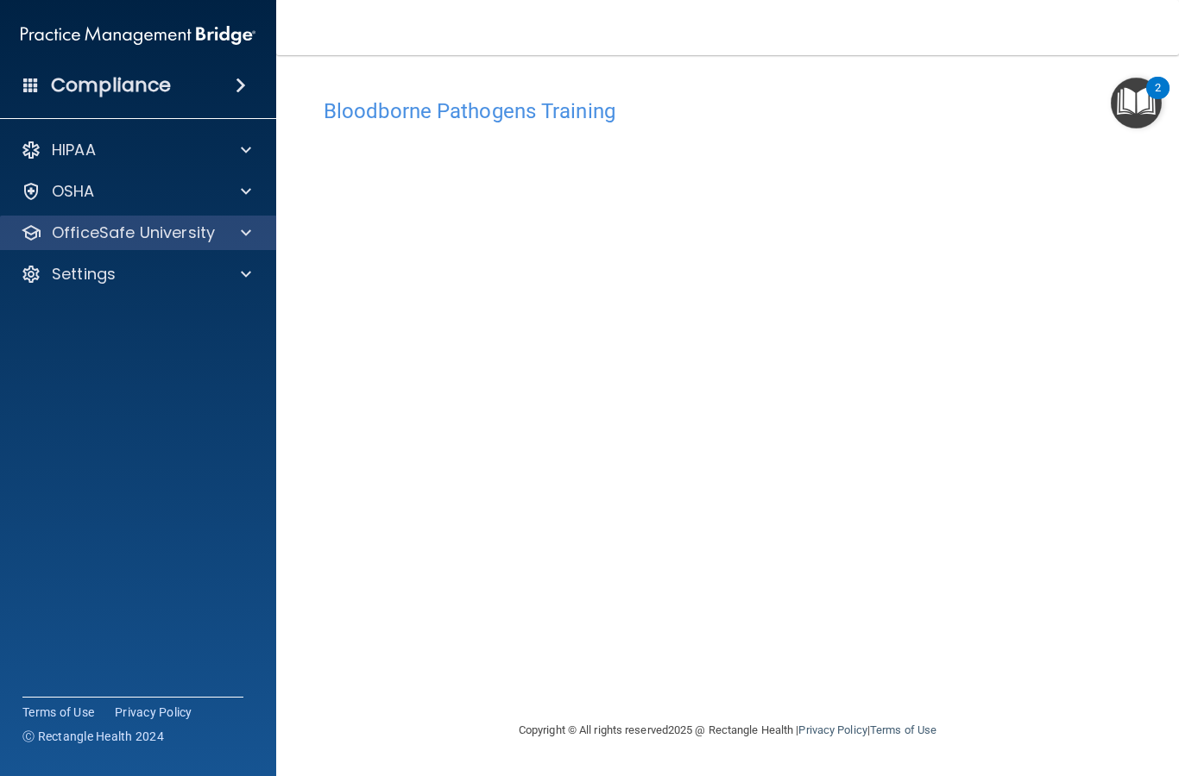
click at [98, 246] on div "OfficeSafe University" at bounding box center [138, 233] width 277 height 35
click at [192, 243] on p "OfficeSafe University" at bounding box center [133, 233] width 163 height 21
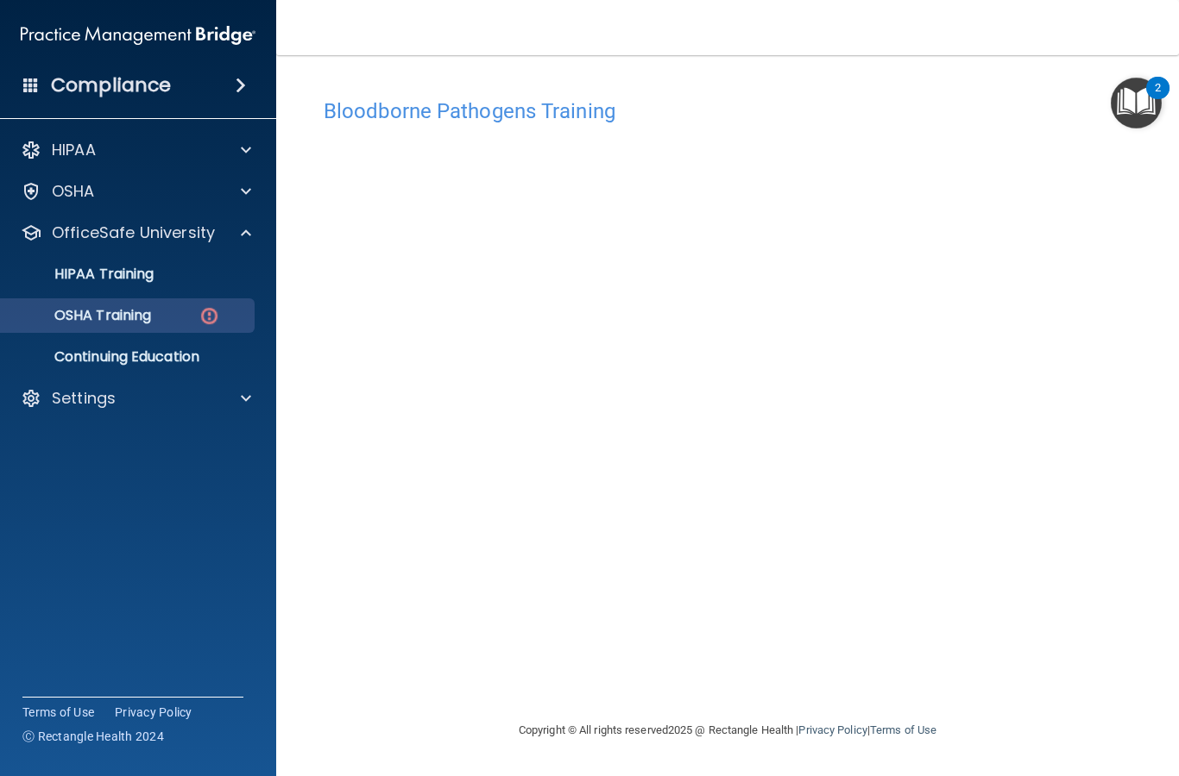
click at [133, 299] on link "OSHA Training" at bounding box center [119, 316] width 272 height 35
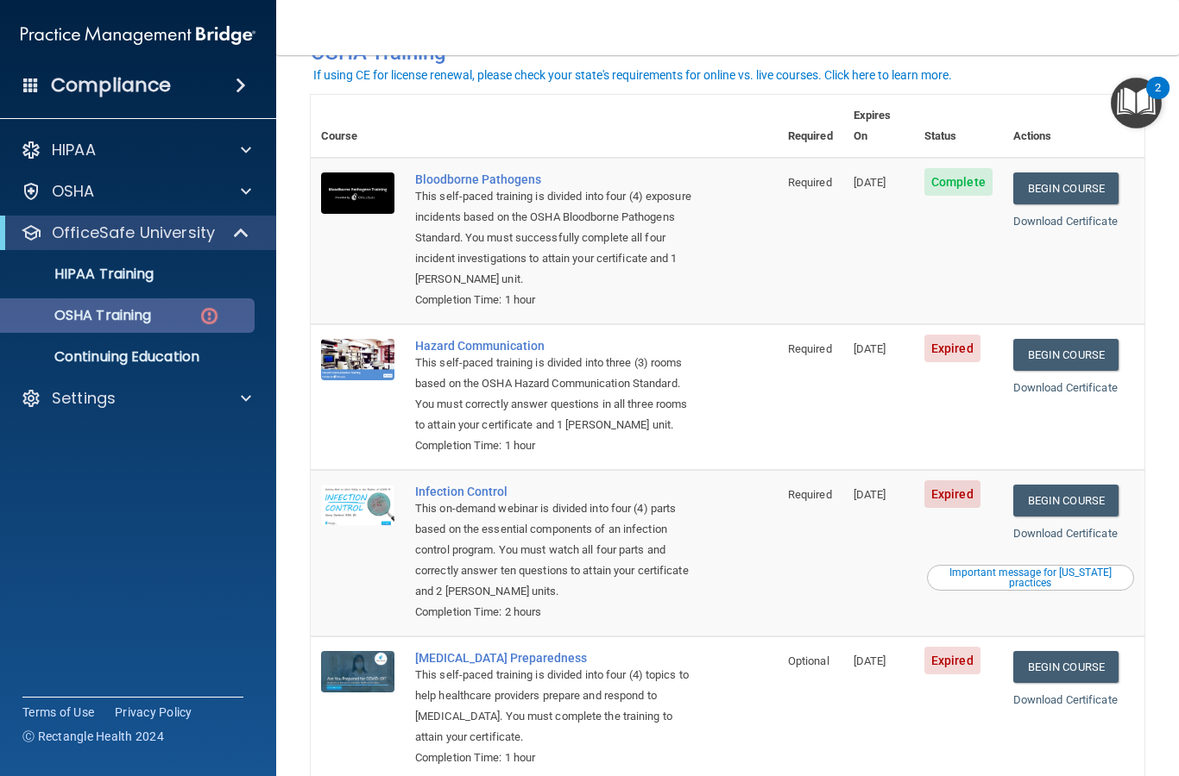
scroll to position [117, 0]
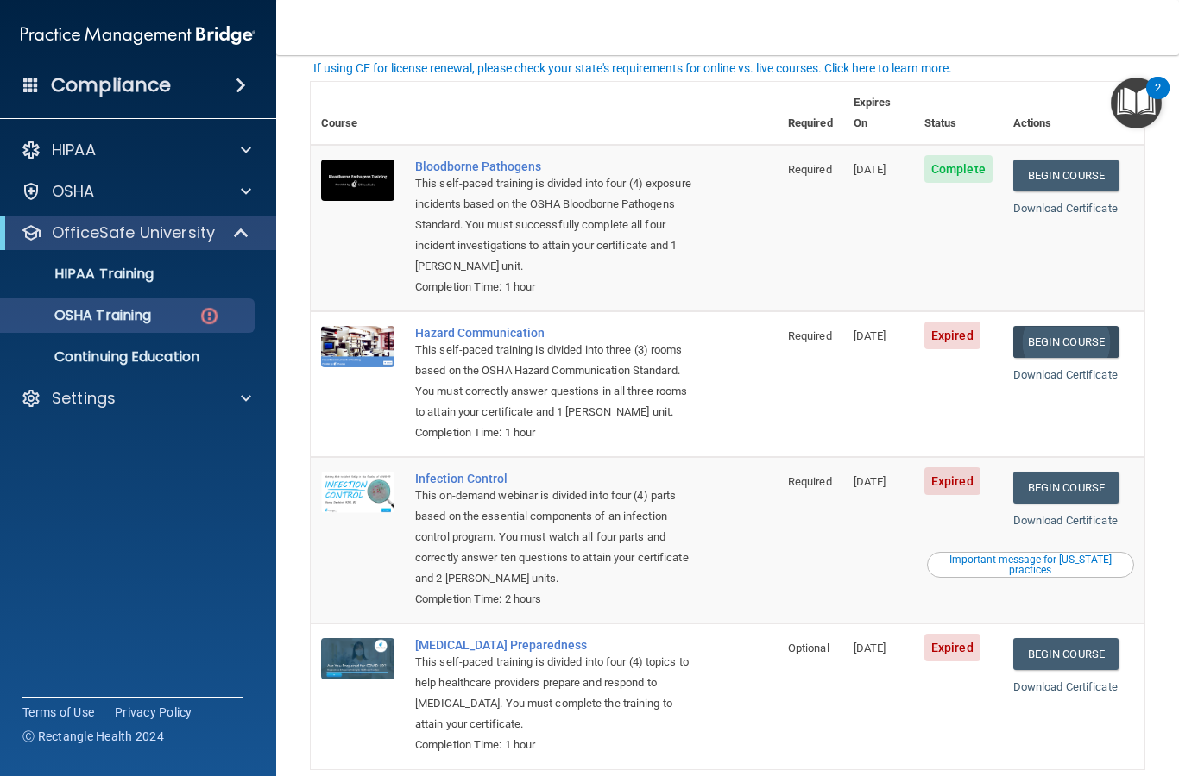
click at [1099, 326] on link "Begin Course" at bounding box center [1065, 342] width 105 height 32
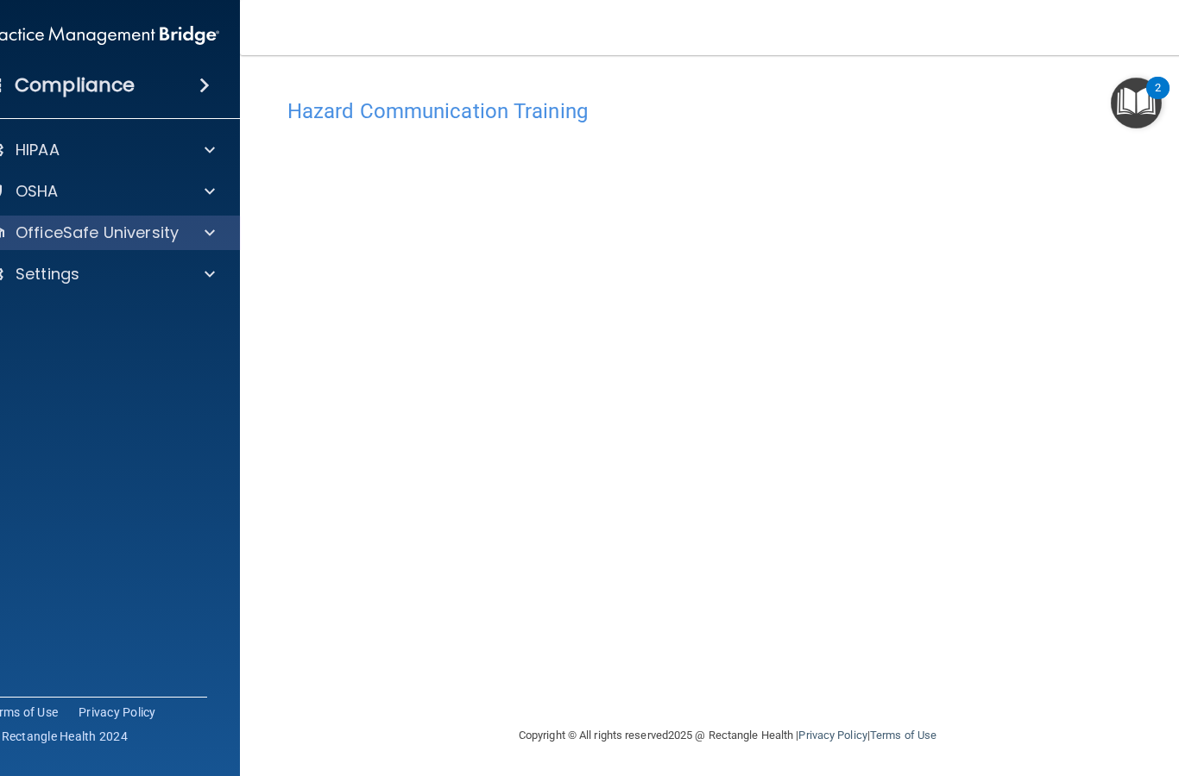
click at [55, 245] on div "OfficeSafe University" at bounding box center [102, 233] width 277 height 35
click at [161, 228] on p "OfficeSafe University" at bounding box center [97, 233] width 163 height 21
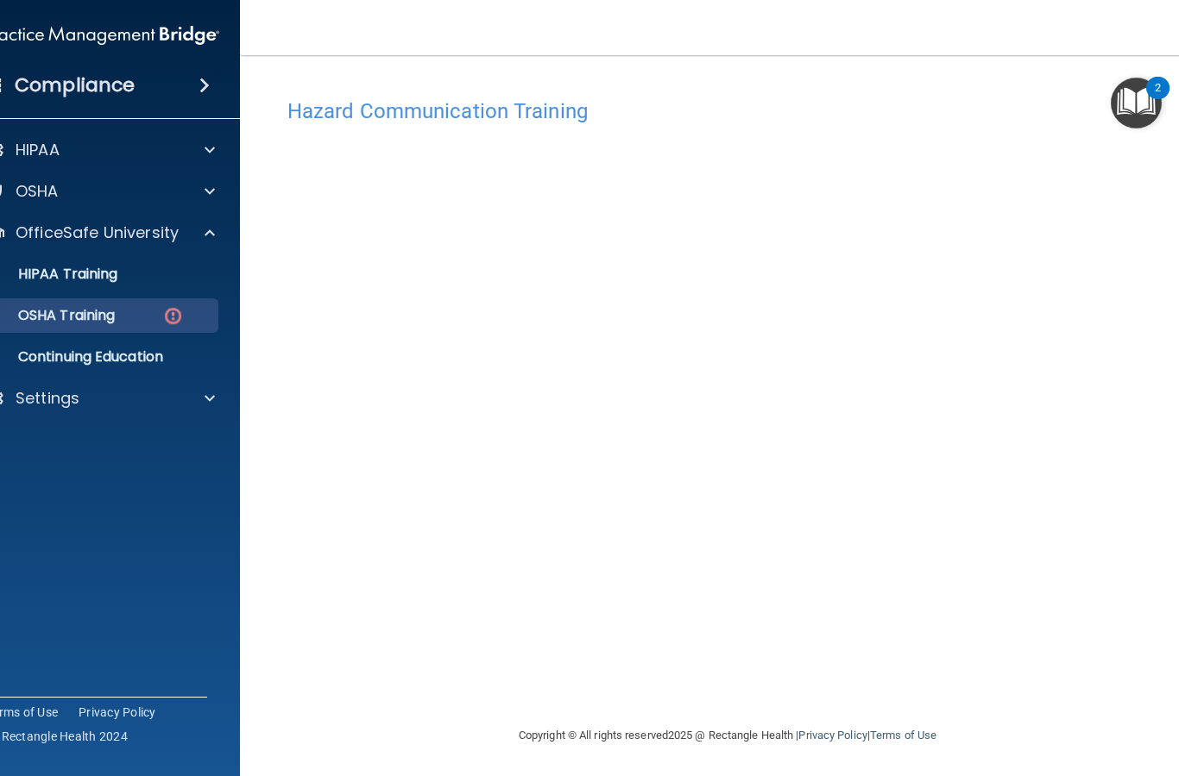
click at [91, 307] on p "OSHA Training" at bounding box center [45, 315] width 140 height 17
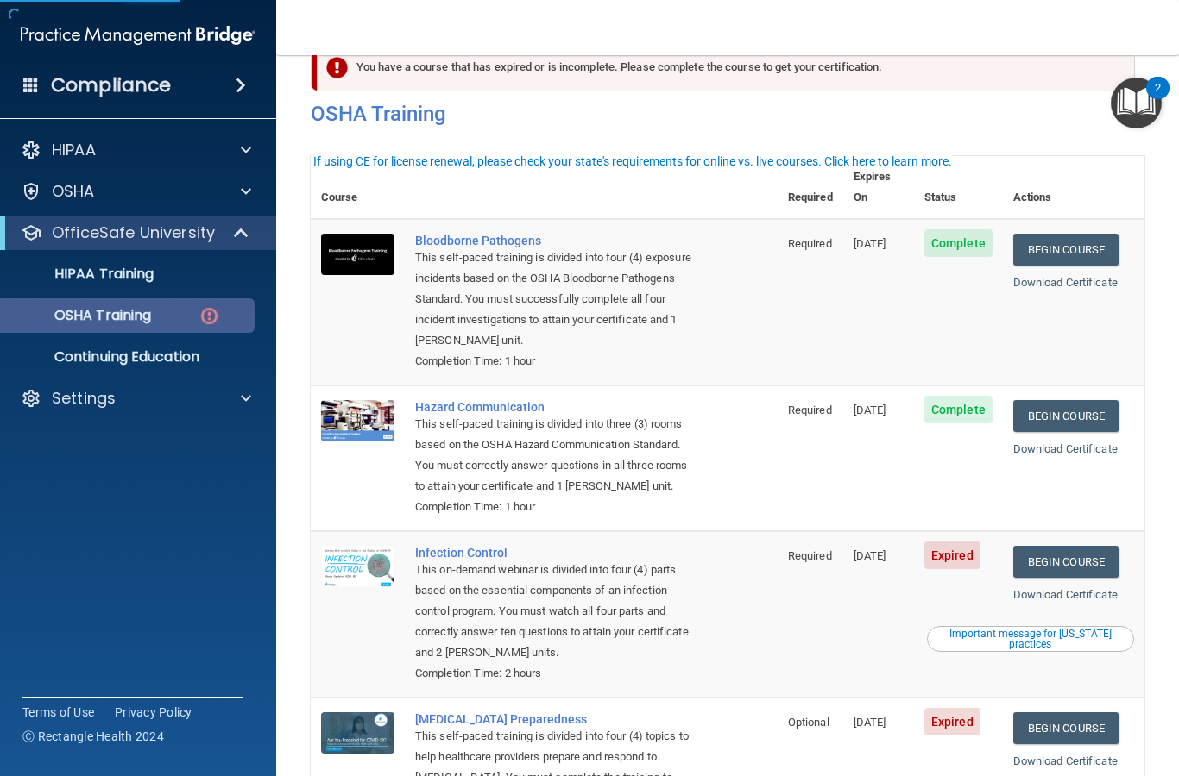
scroll to position [123, 0]
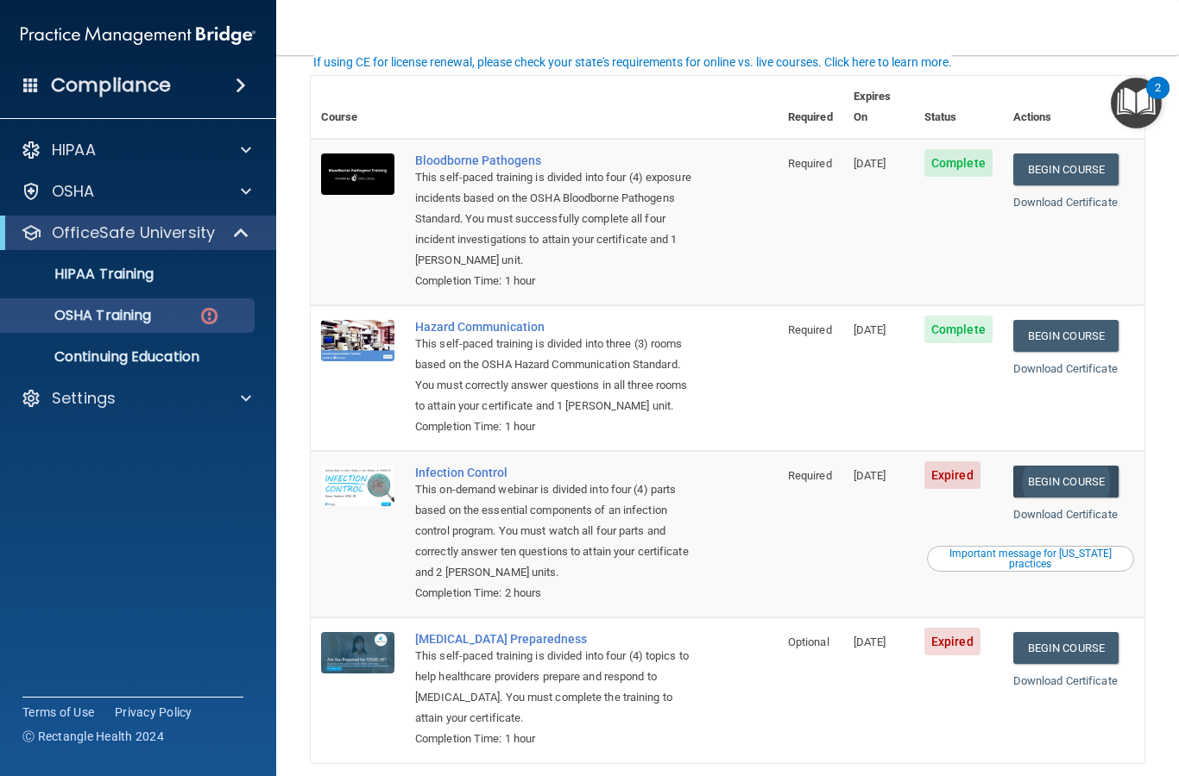
click at [1110, 466] on link "Begin Course" at bounding box center [1065, 482] width 105 height 32
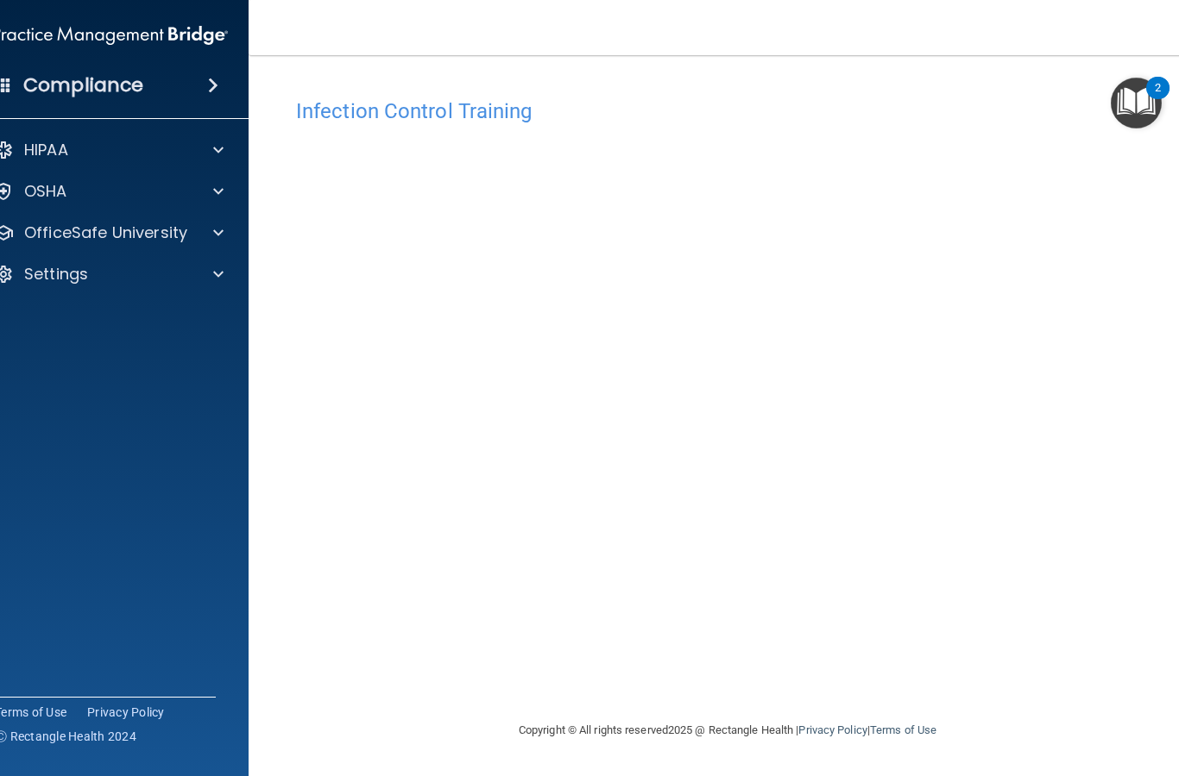
click at [152, 211] on div "HIPAA Documents and Policies Report an Incident Business Associates Emergency P…" at bounding box center [110, 215] width 277 height 179
click at [129, 239] on p "OfficeSafe University" at bounding box center [105, 233] width 163 height 21
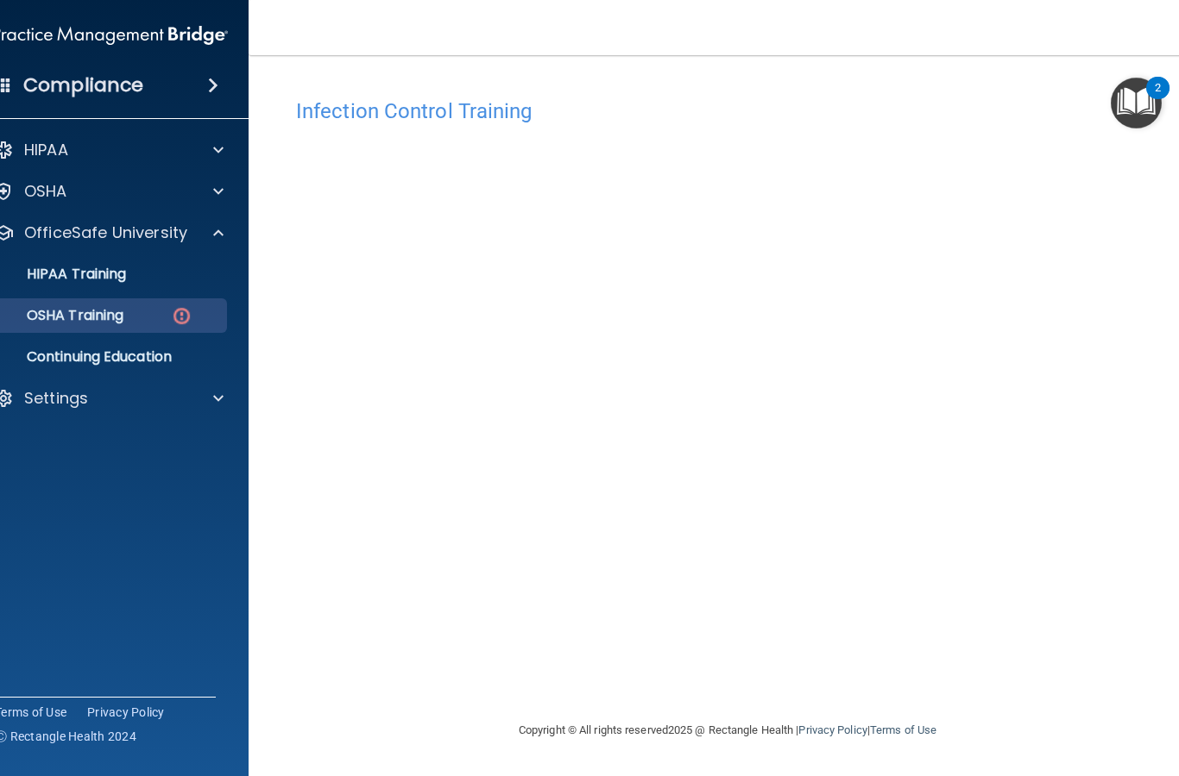
click at [76, 311] on p "OSHA Training" at bounding box center [54, 315] width 140 height 17
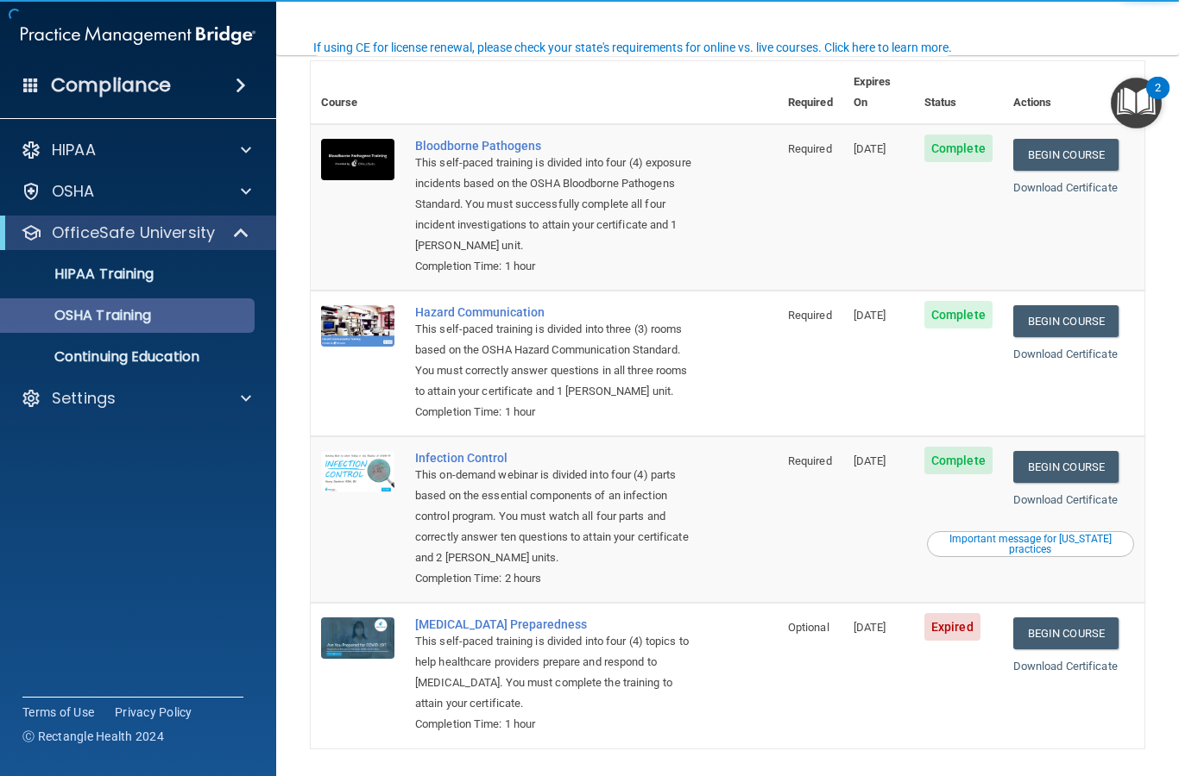
scroll to position [113, 0]
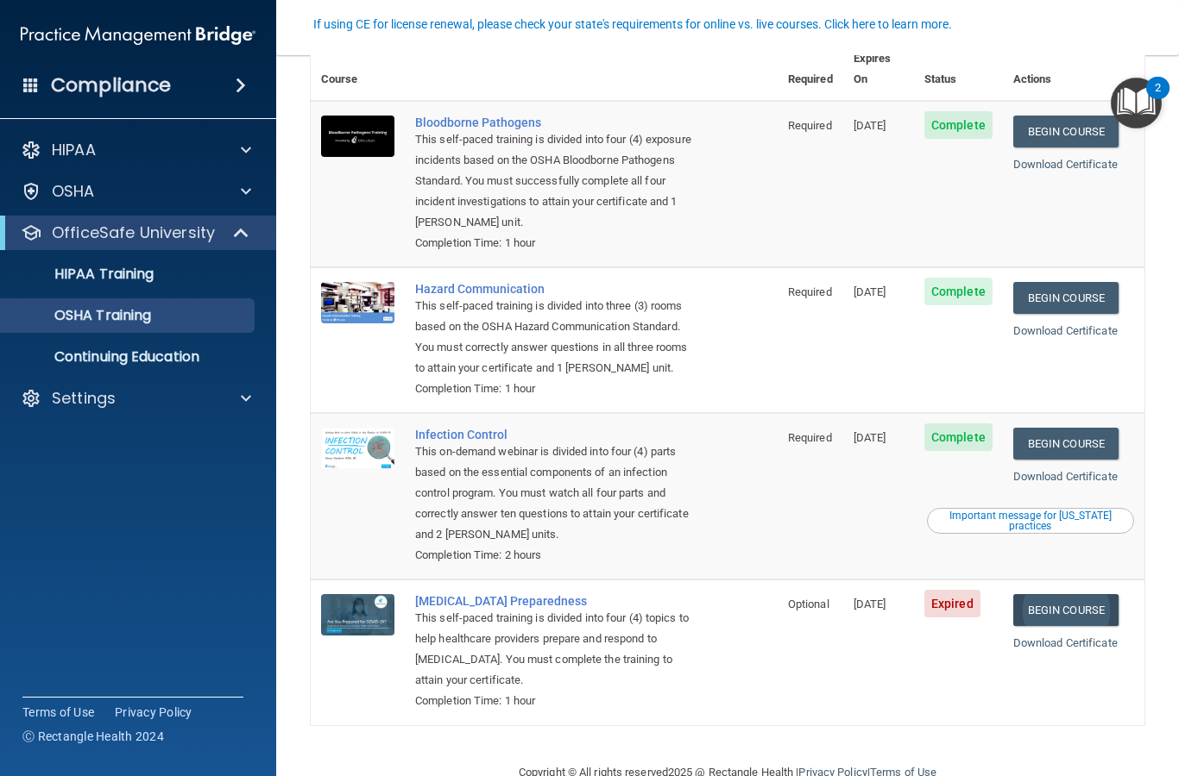
click at [1105, 594] on link "Begin Course" at bounding box center [1065, 610] width 105 height 32
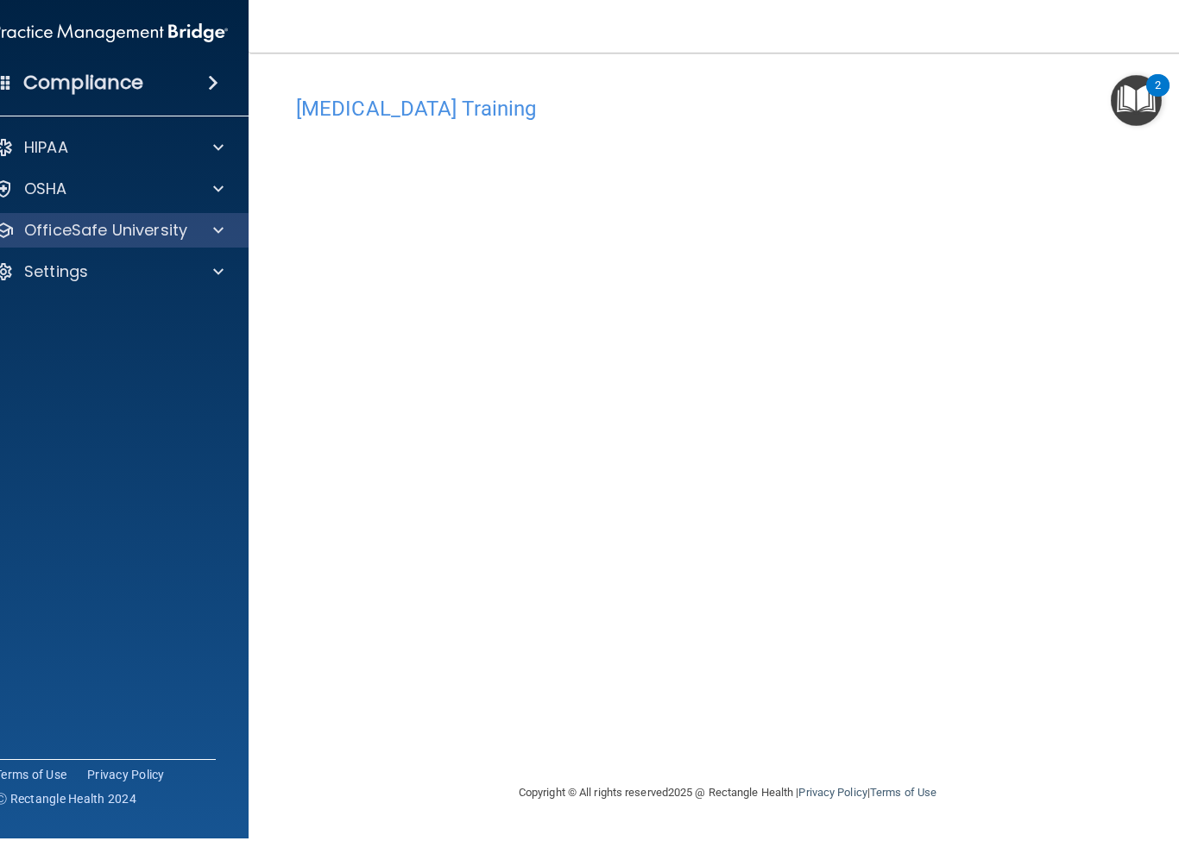
click at [147, 228] on p "OfficeSafe University" at bounding box center [105, 233] width 163 height 21
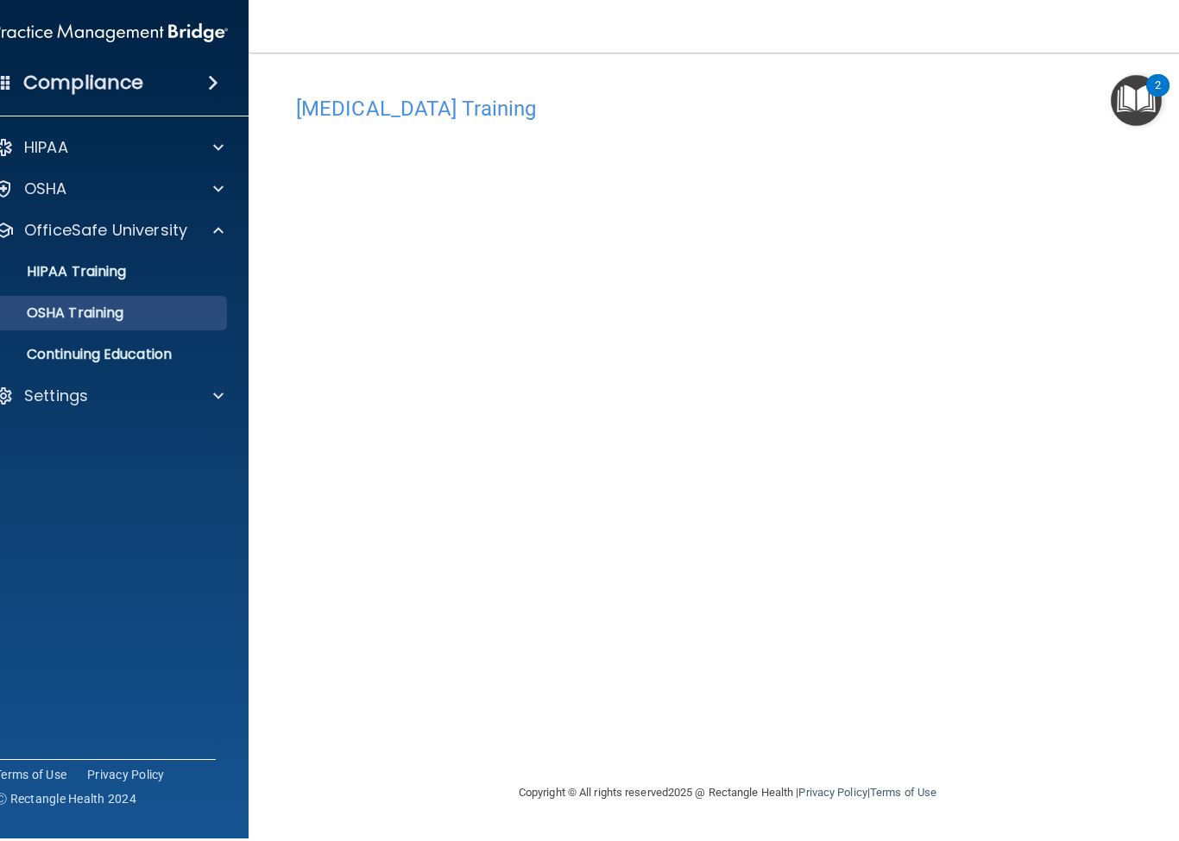
click at [109, 313] on p "OSHA Training" at bounding box center [54, 315] width 140 height 17
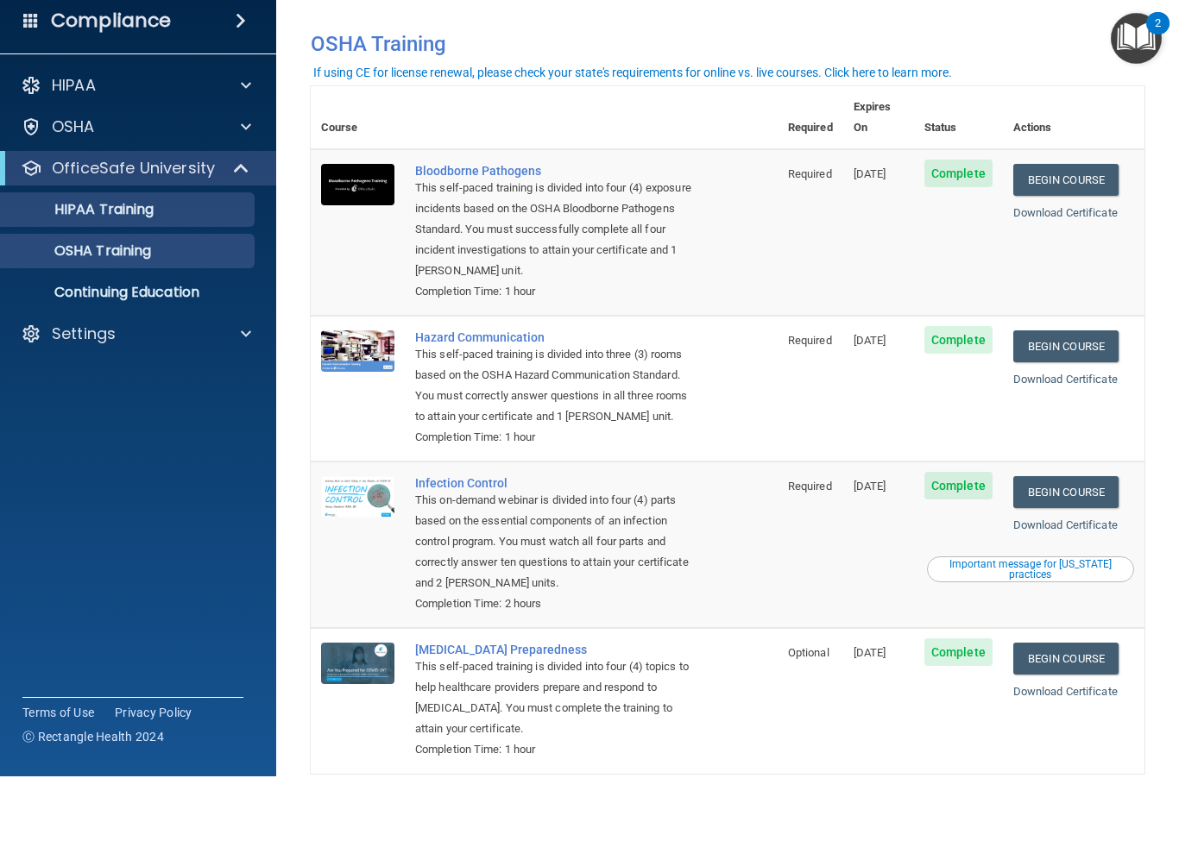
click at [154, 266] on p "HIPAA Training" at bounding box center [82, 274] width 142 height 17
